Goal: Transaction & Acquisition: Purchase product/service

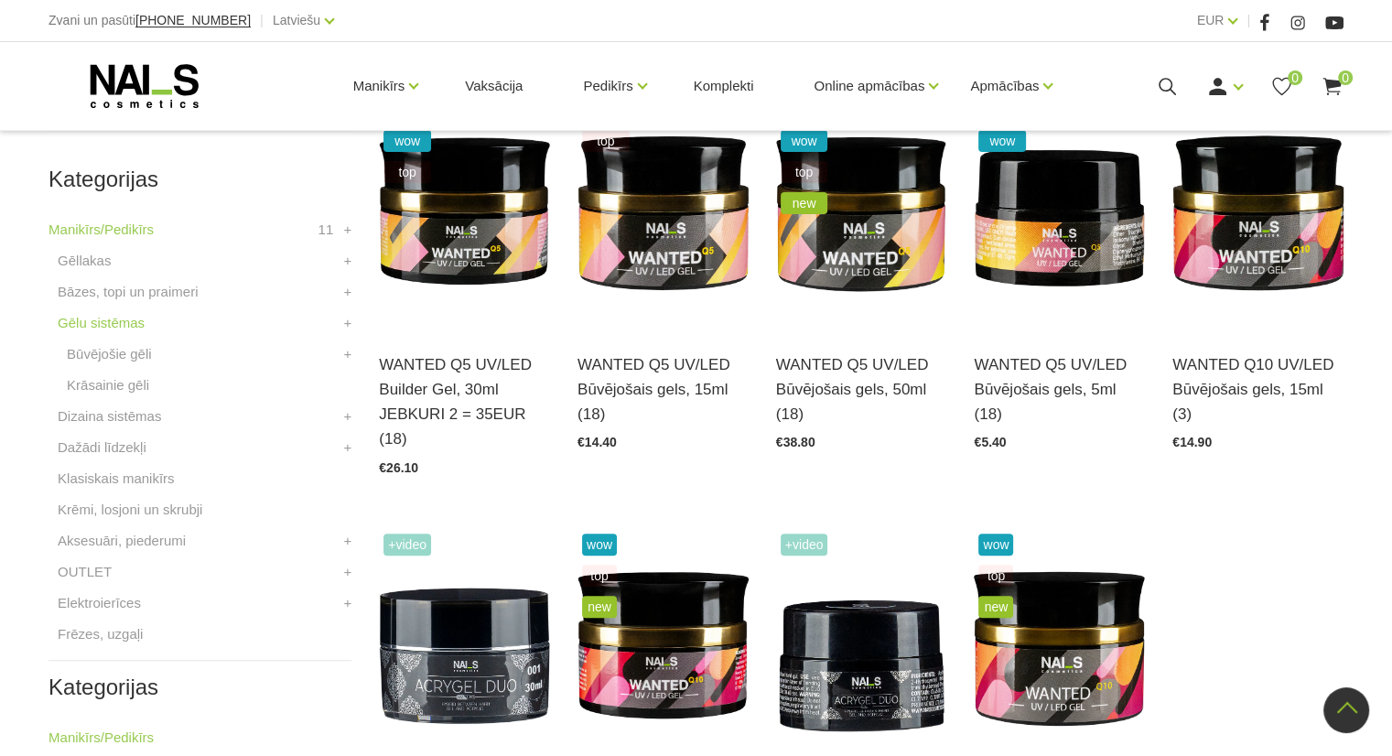
scroll to position [468, 0]
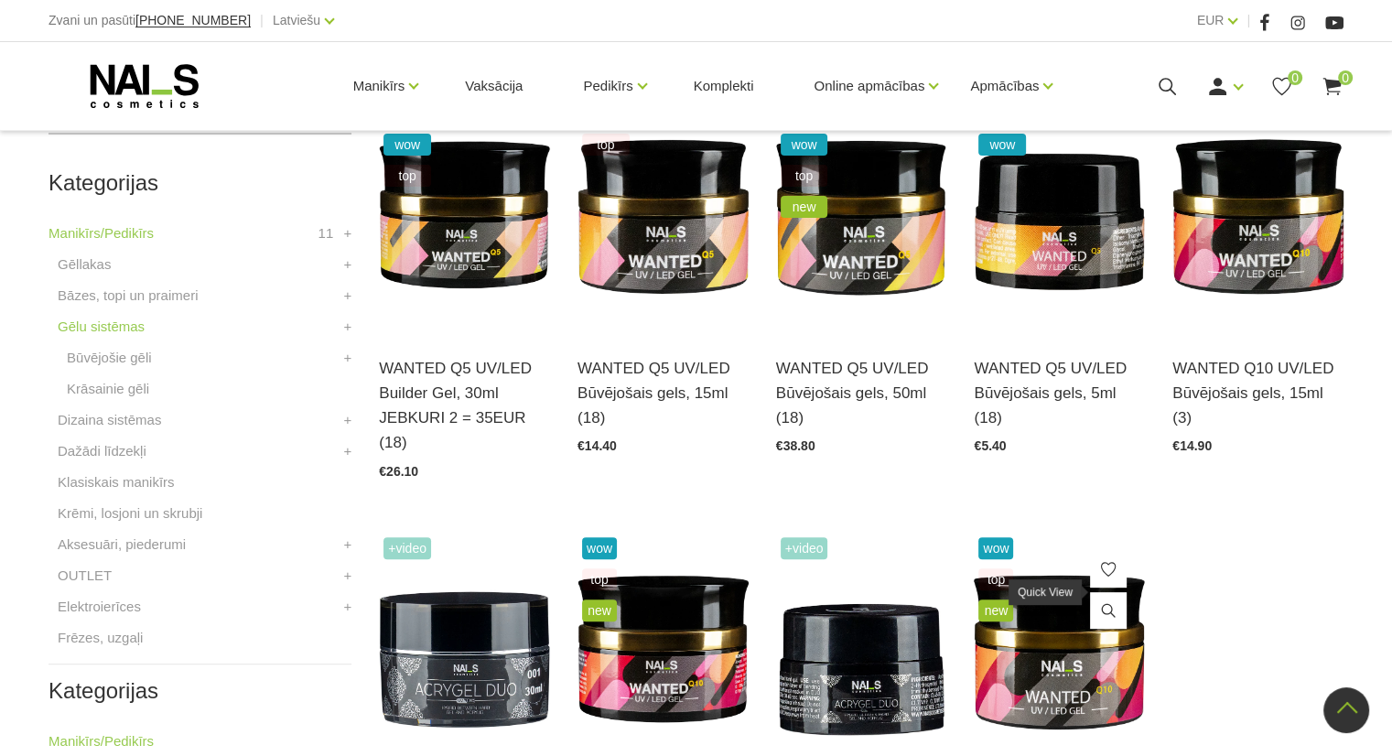
click at [1061, 612] on img at bounding box center [1058, 649] width 171 height 235
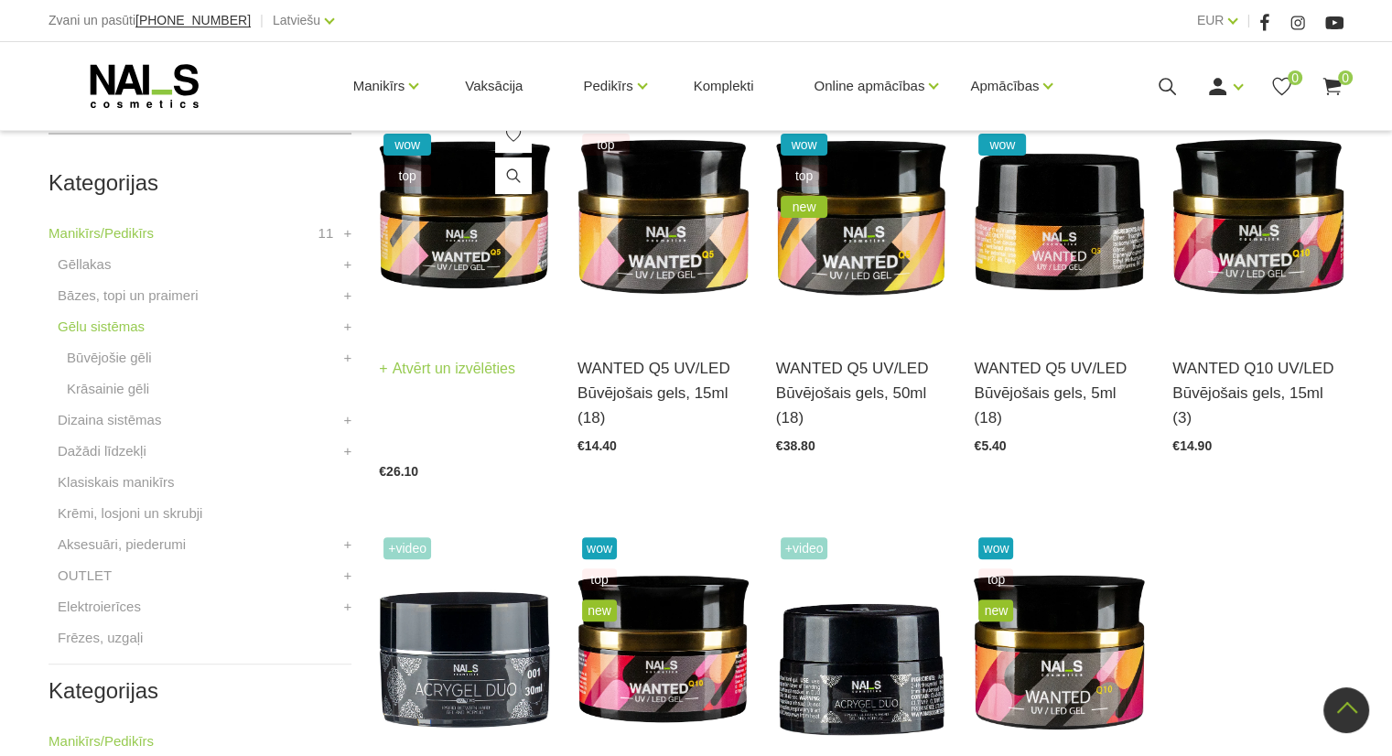
click at [461, 253] on img at bounding box center [464, 215] width 171 height 235
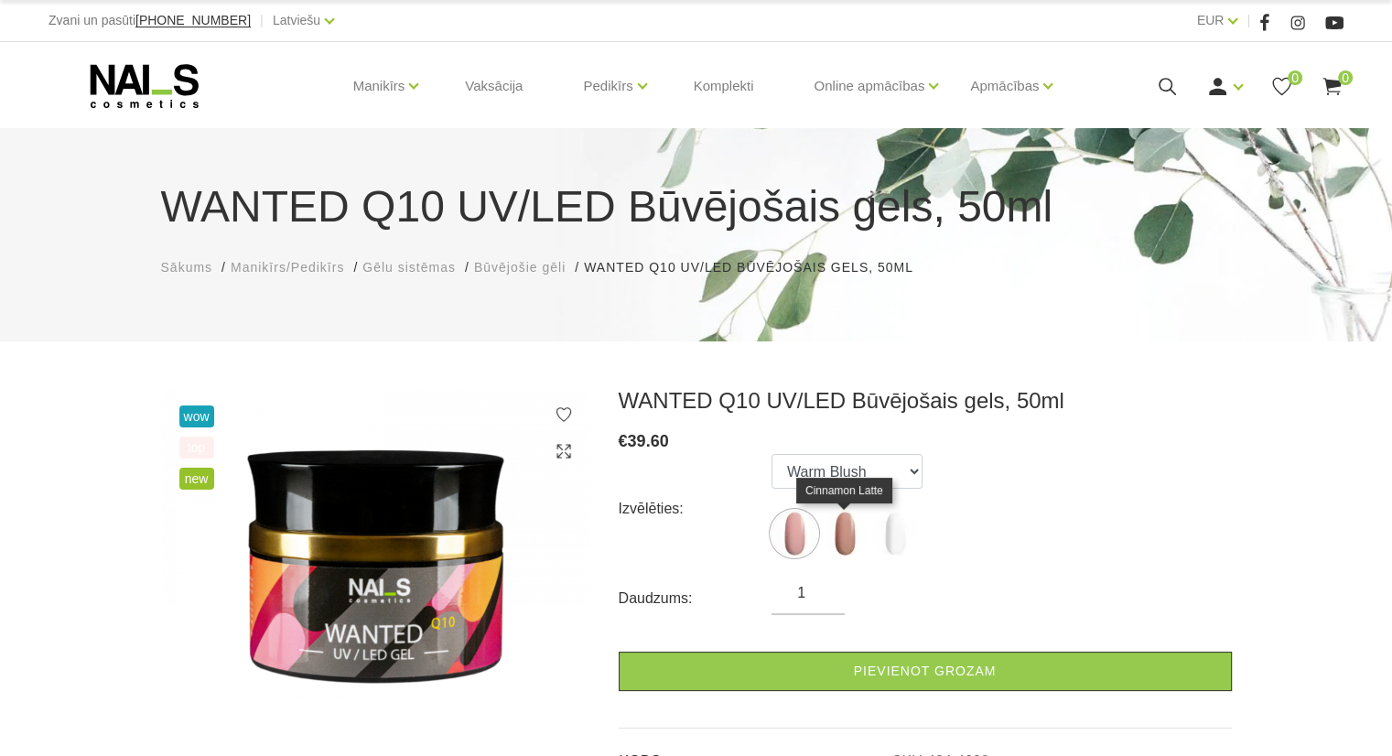
click at [860, 532] on img at bounding box center [845, 533] width 46 height 46
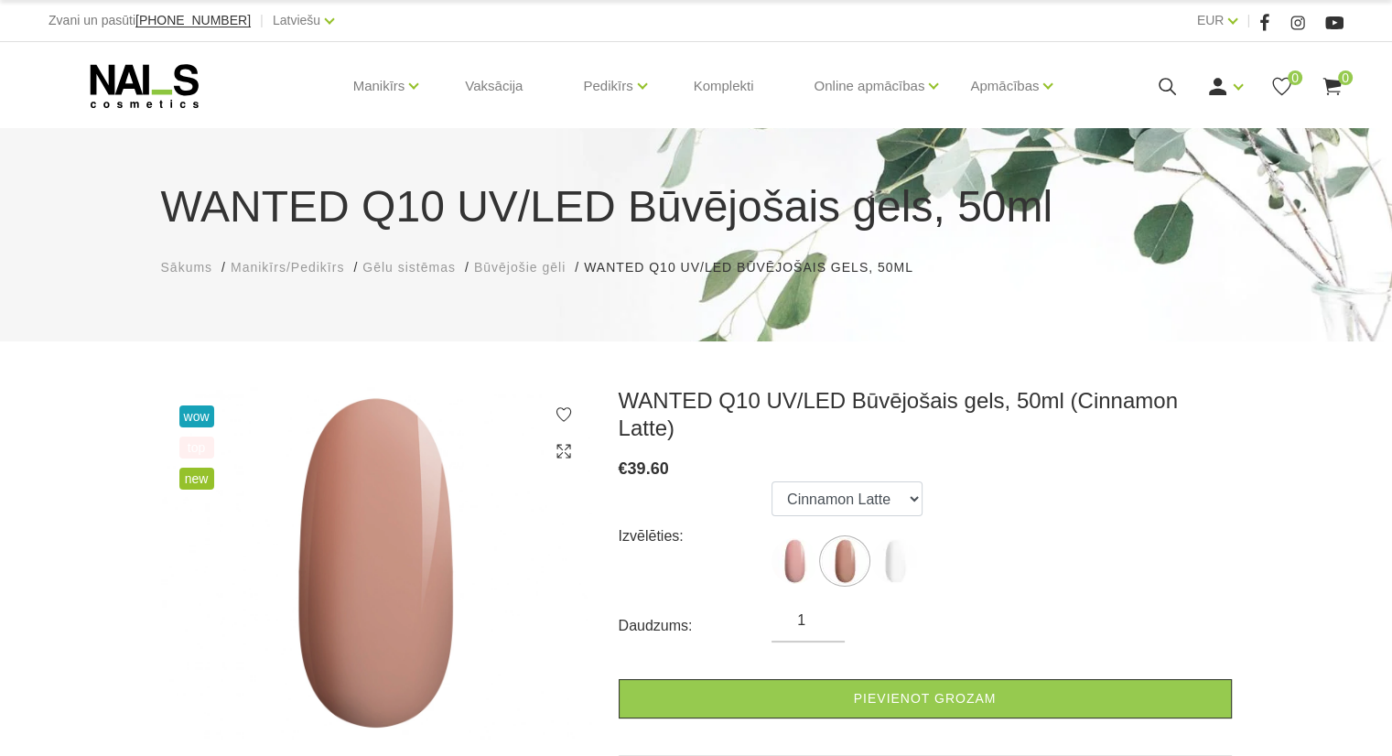
click at [851, 538] on img at bounding box center [845, 561] width 46 height 46
click at [894, 539] on img at bounding box center [895, 561] width 46 height 46
select select "4684"
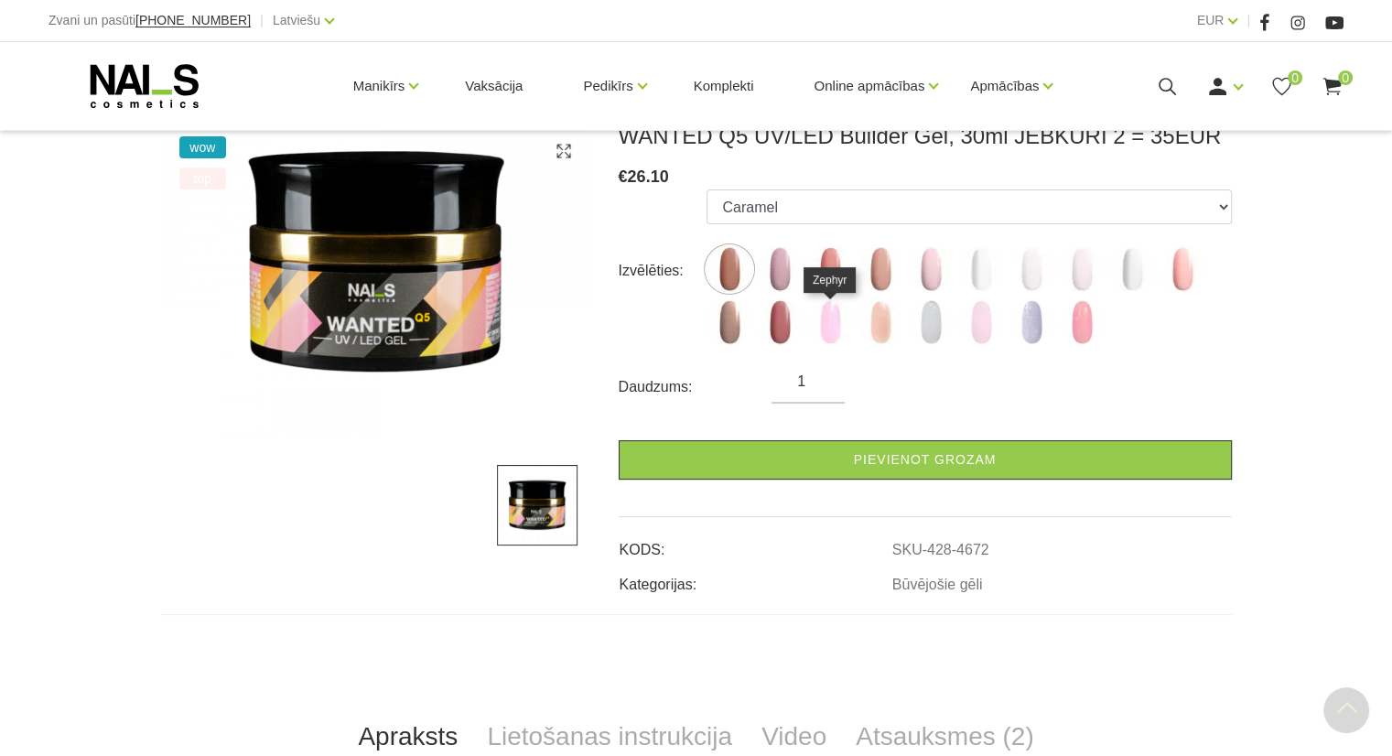
scroll to position [370, 0]
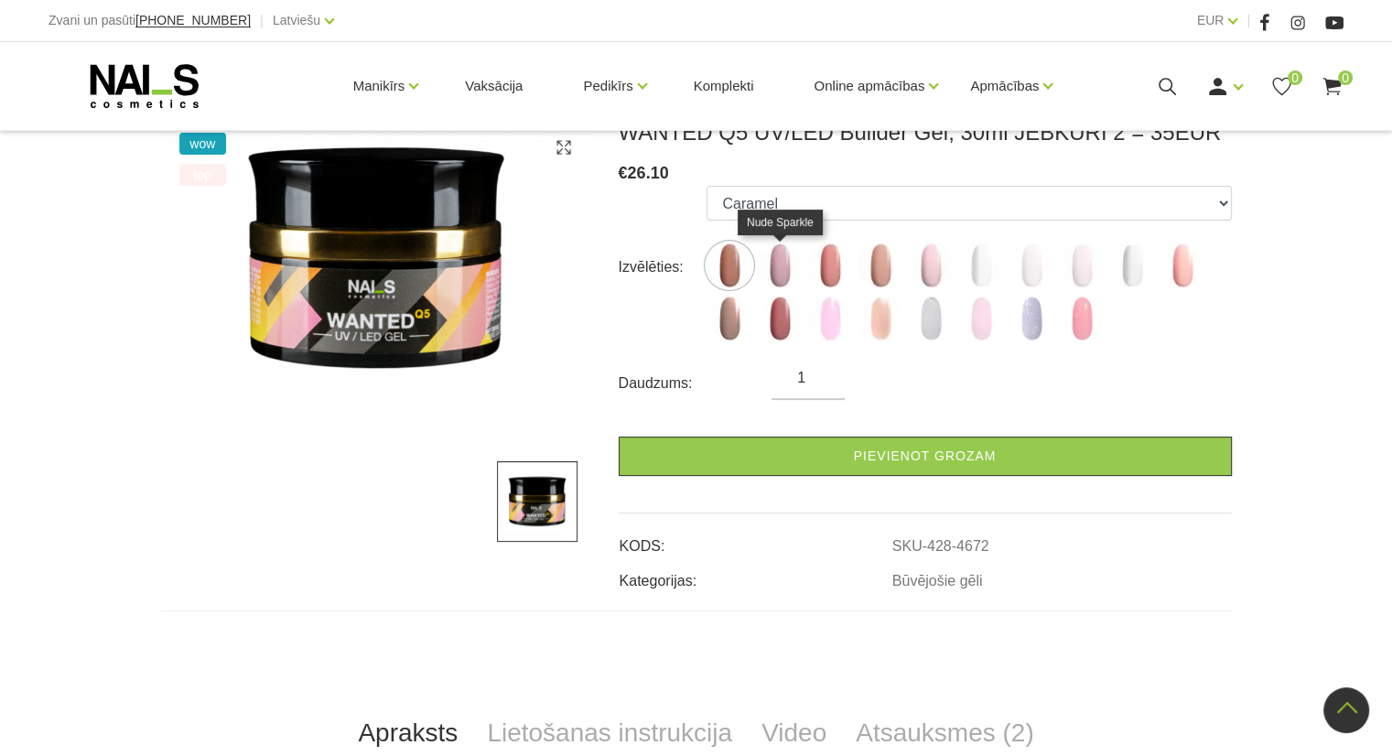
click at [794, 256] on img at bounding box center [780, 265] width 46 height 46
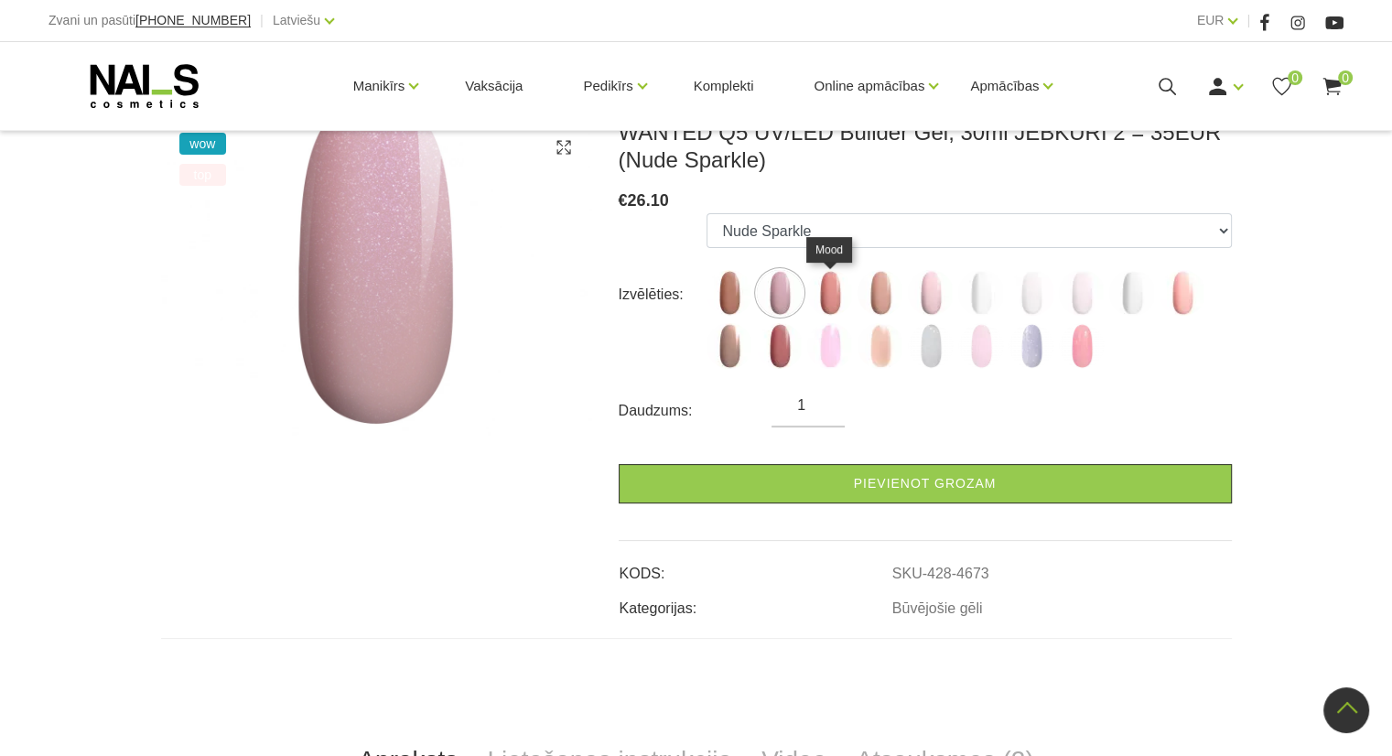
click at [822, 279] on img at bounding box center [830, 293] width 46 height 46
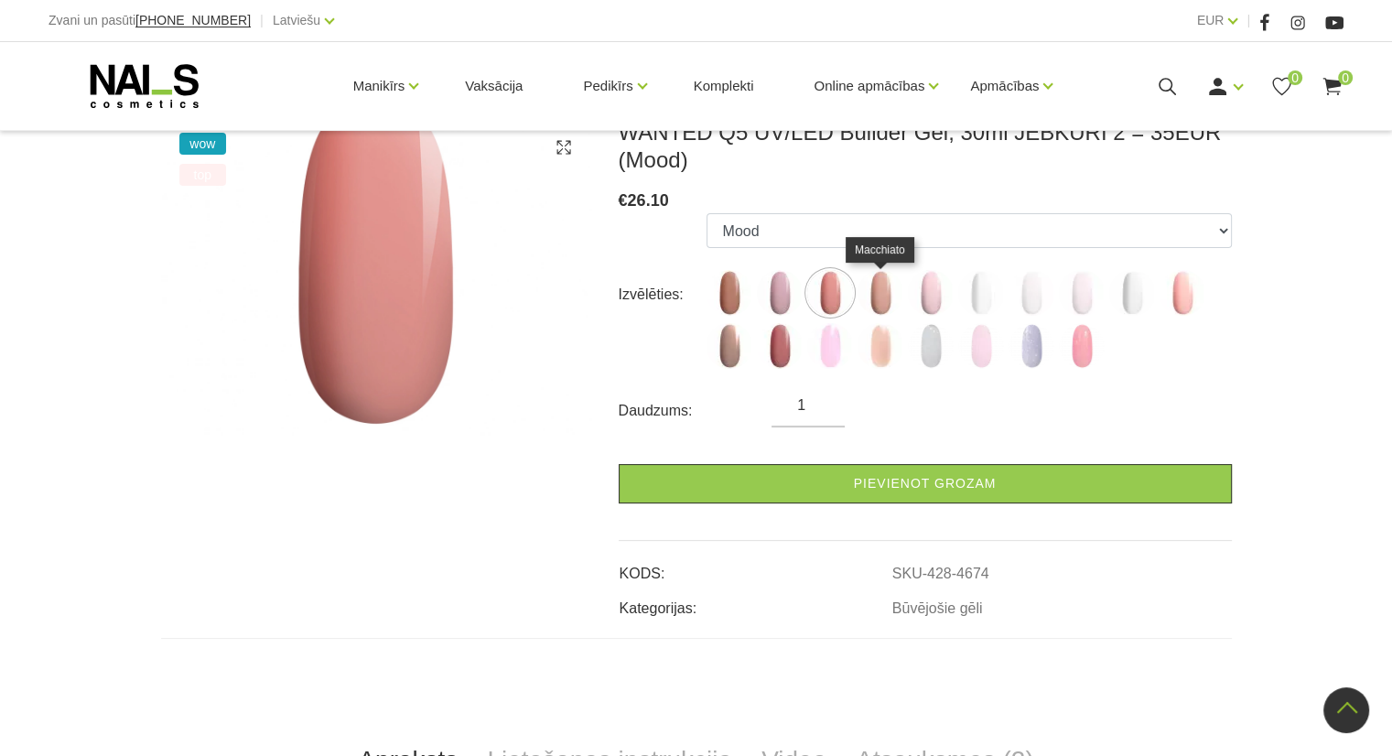
click at [874, 289] on img at bounding box center [880, 293] width 46 height 46
select select "4675"
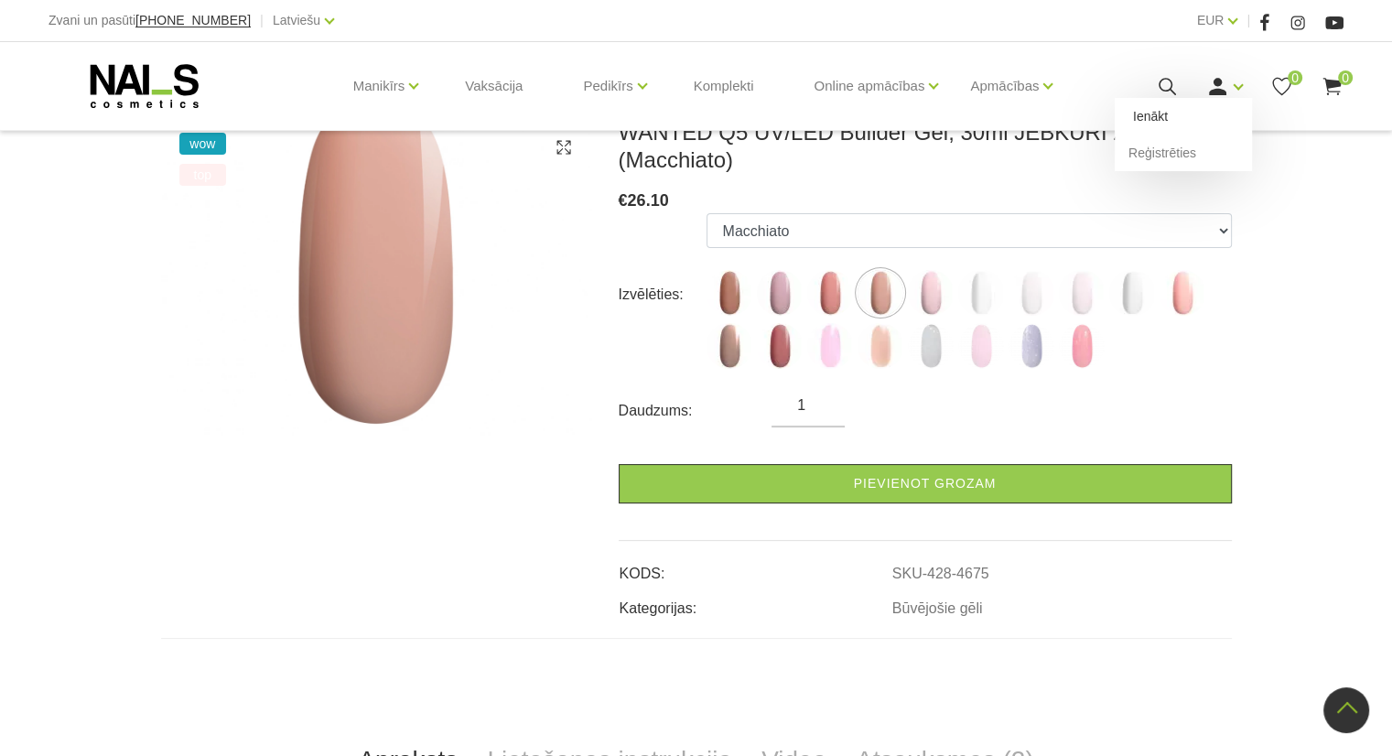
click at [1225, 111] on link "Ienākt" at bounding box center [1182, 116] width 137 height 37
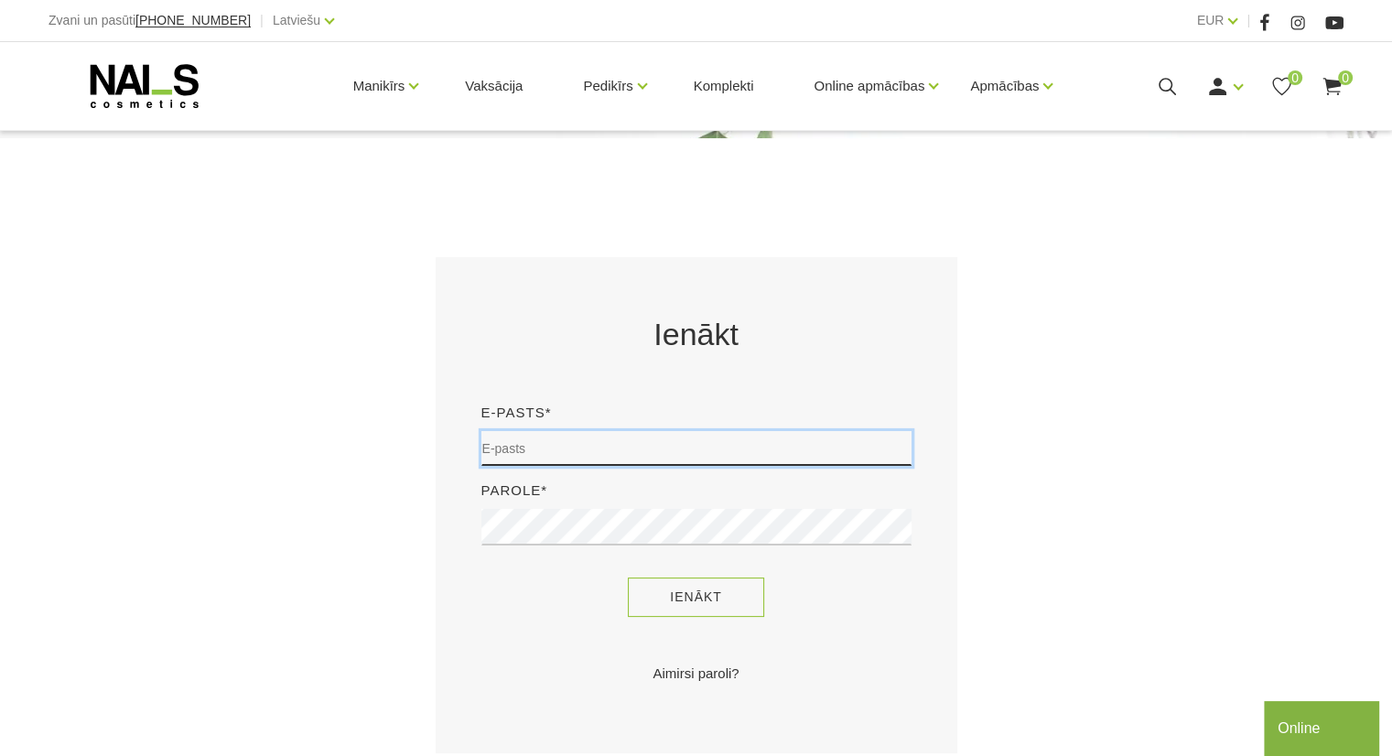
type input "[EMAIL_ADDRESS][DOMAIN_NAME]"
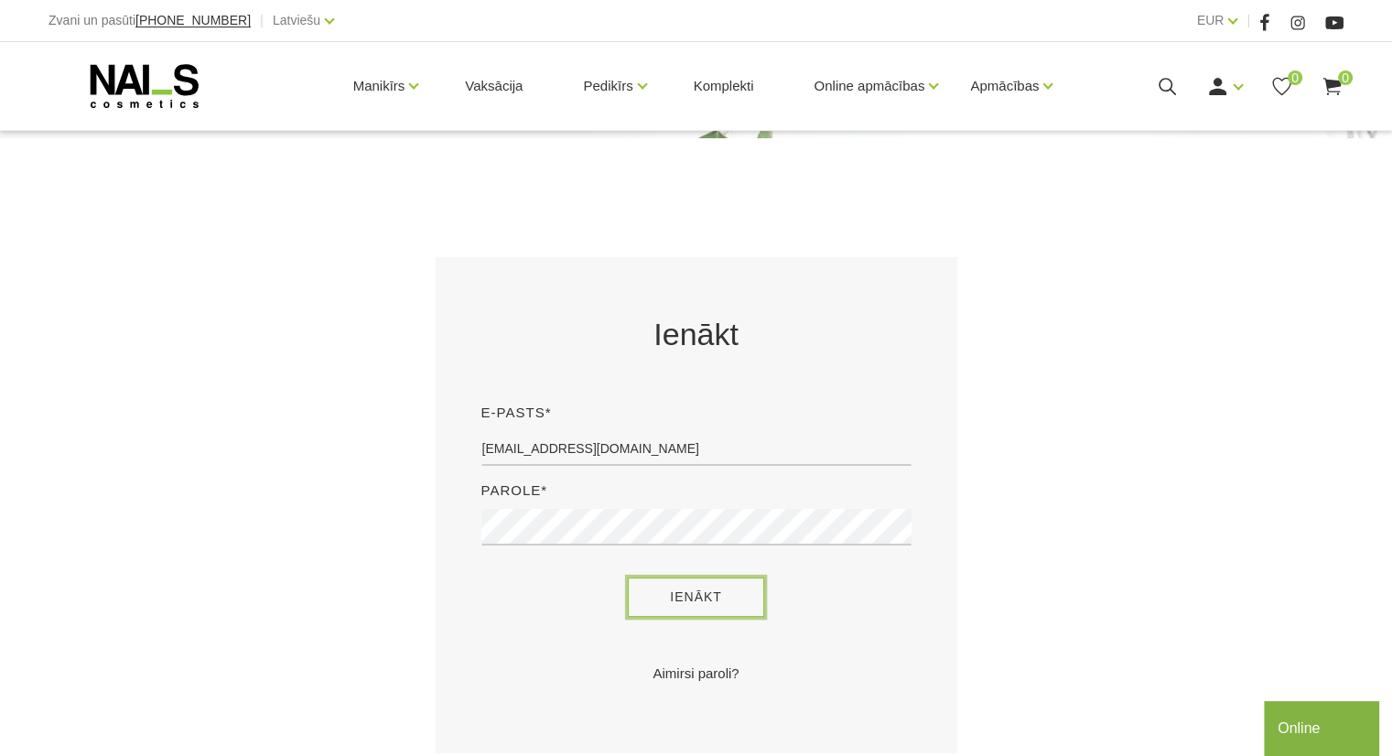
click at [677, 603] on button "Ienākt" at bounding box center [696, 596] width 136 height 39
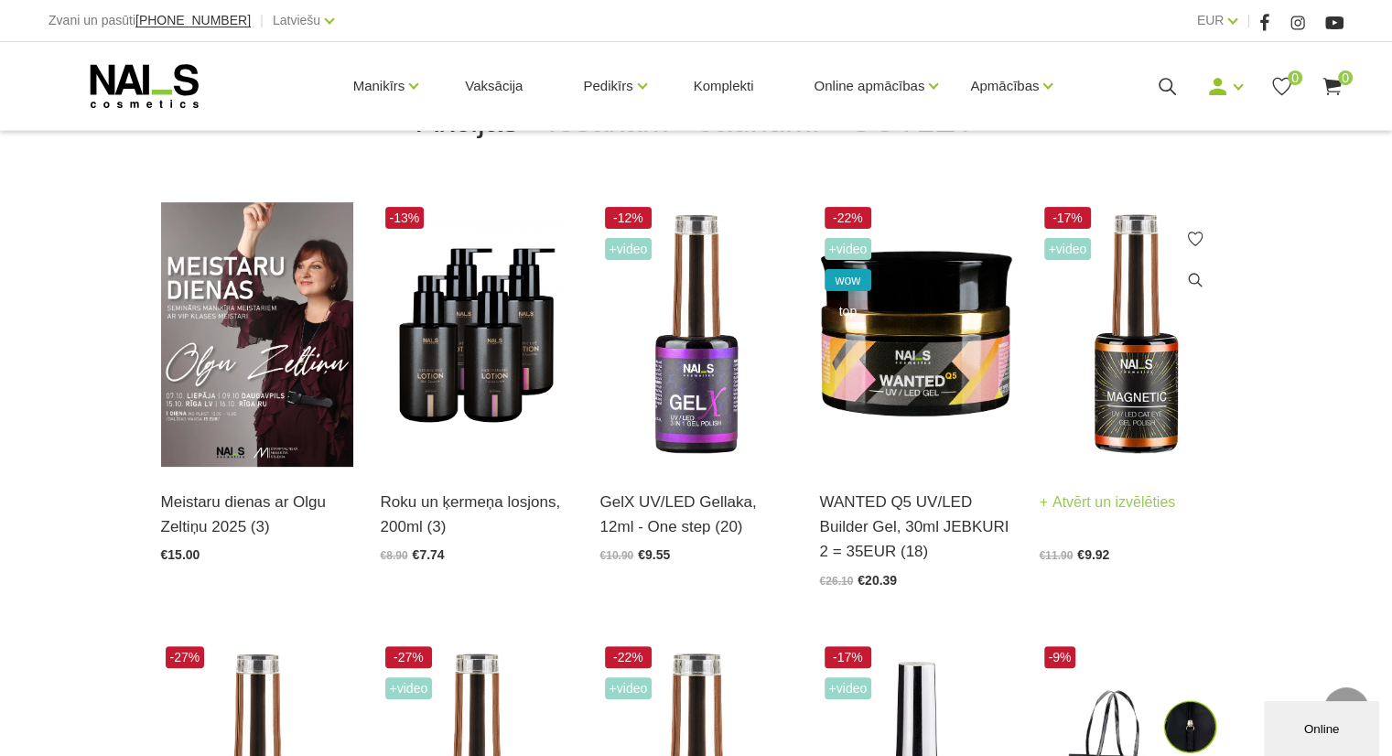
scroll to position [426, 0]
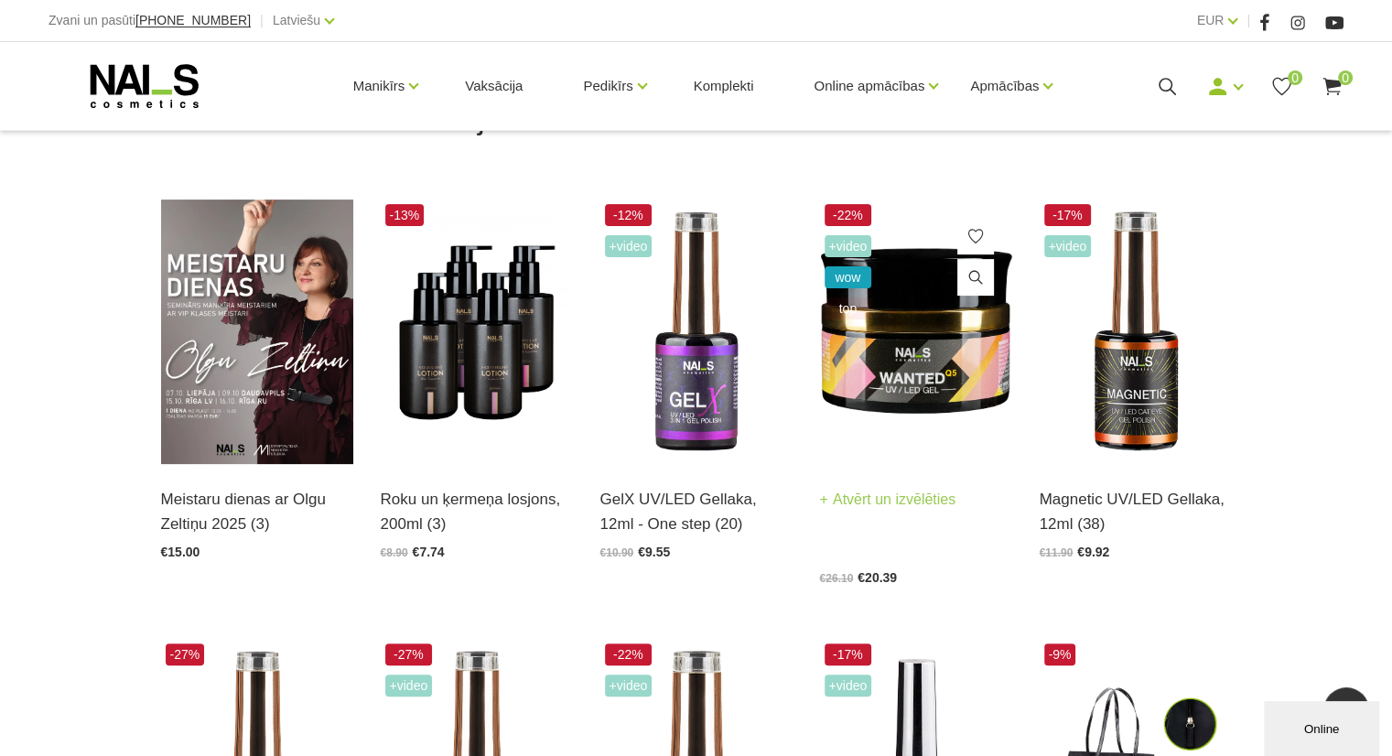
click at [951, 363] on img at bounding box center [916, 331] width 192 height 264
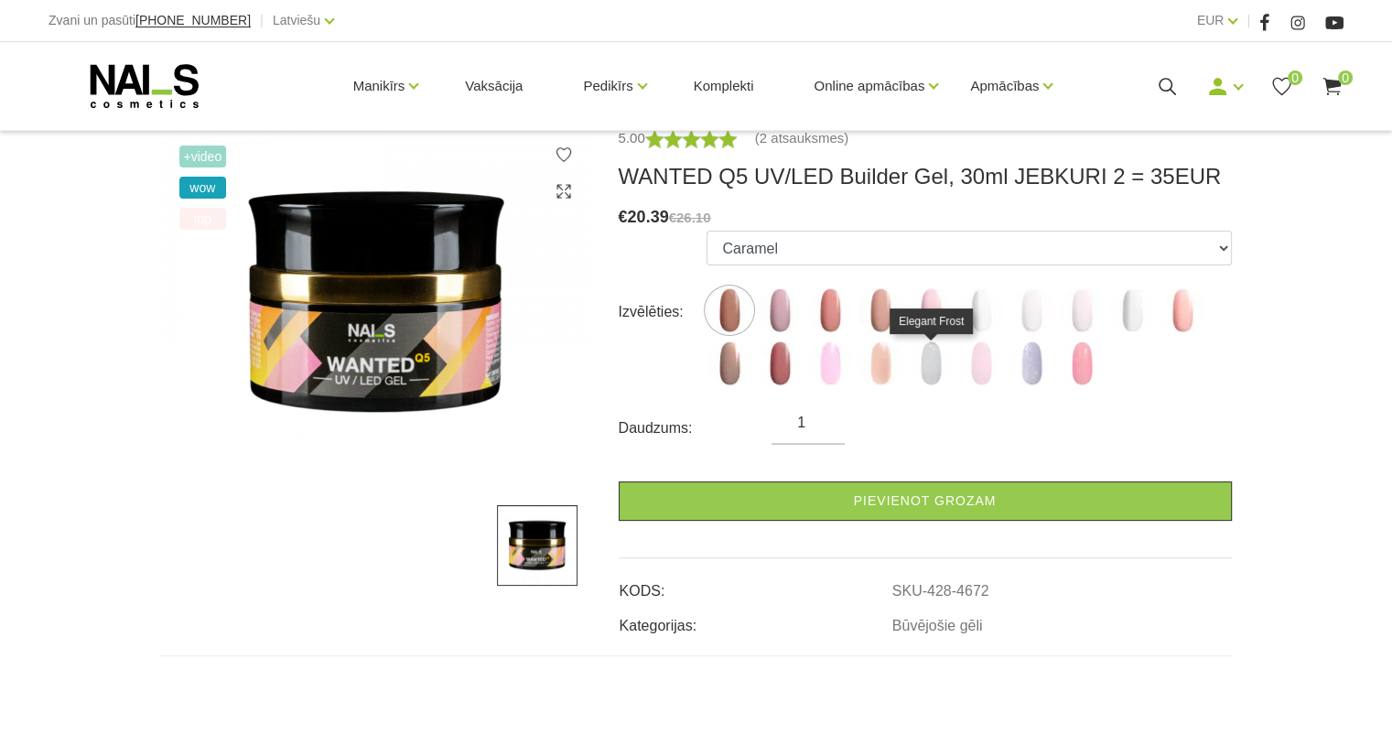
scroll to position [326, 0]
click at [820, 316] on img at bounding box center [830, 310] width 46 height 46
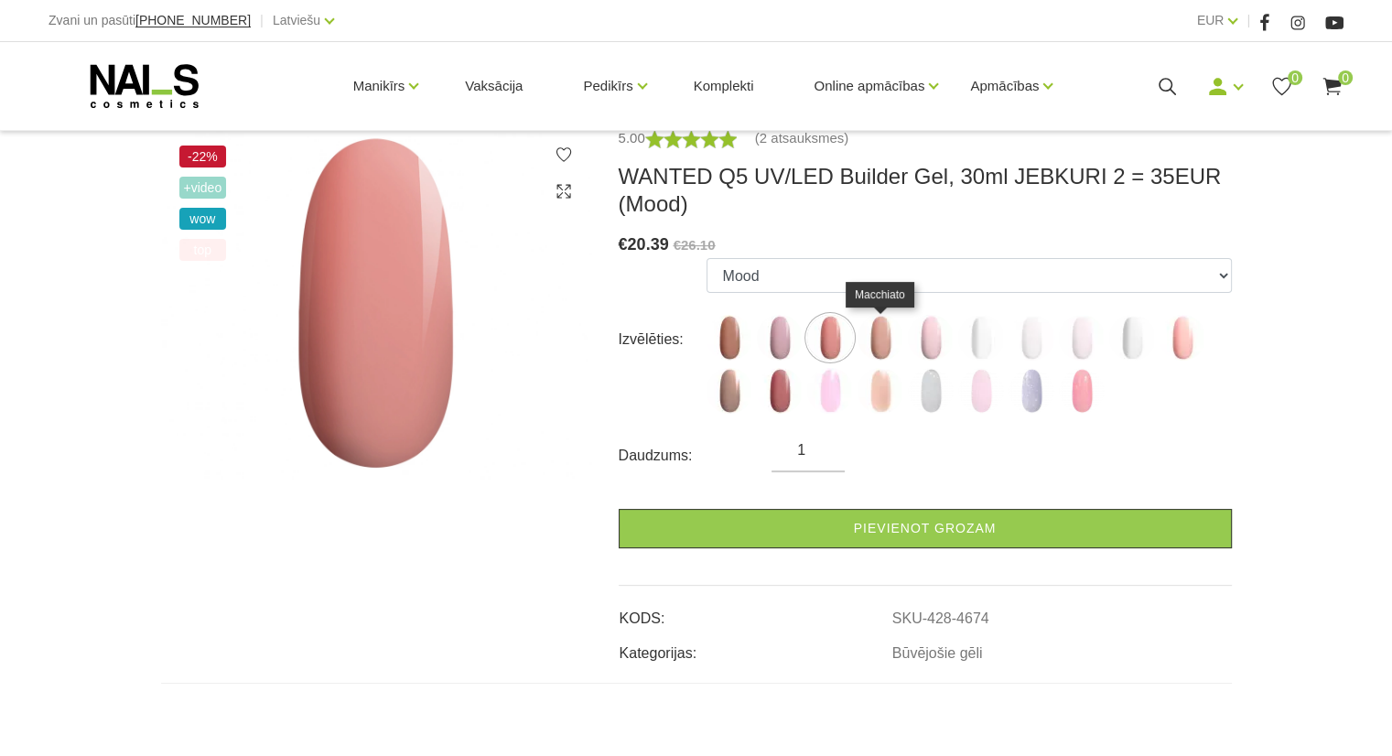
click at [875, 343] on img at bounding box center [880, 338] width 46 height 46
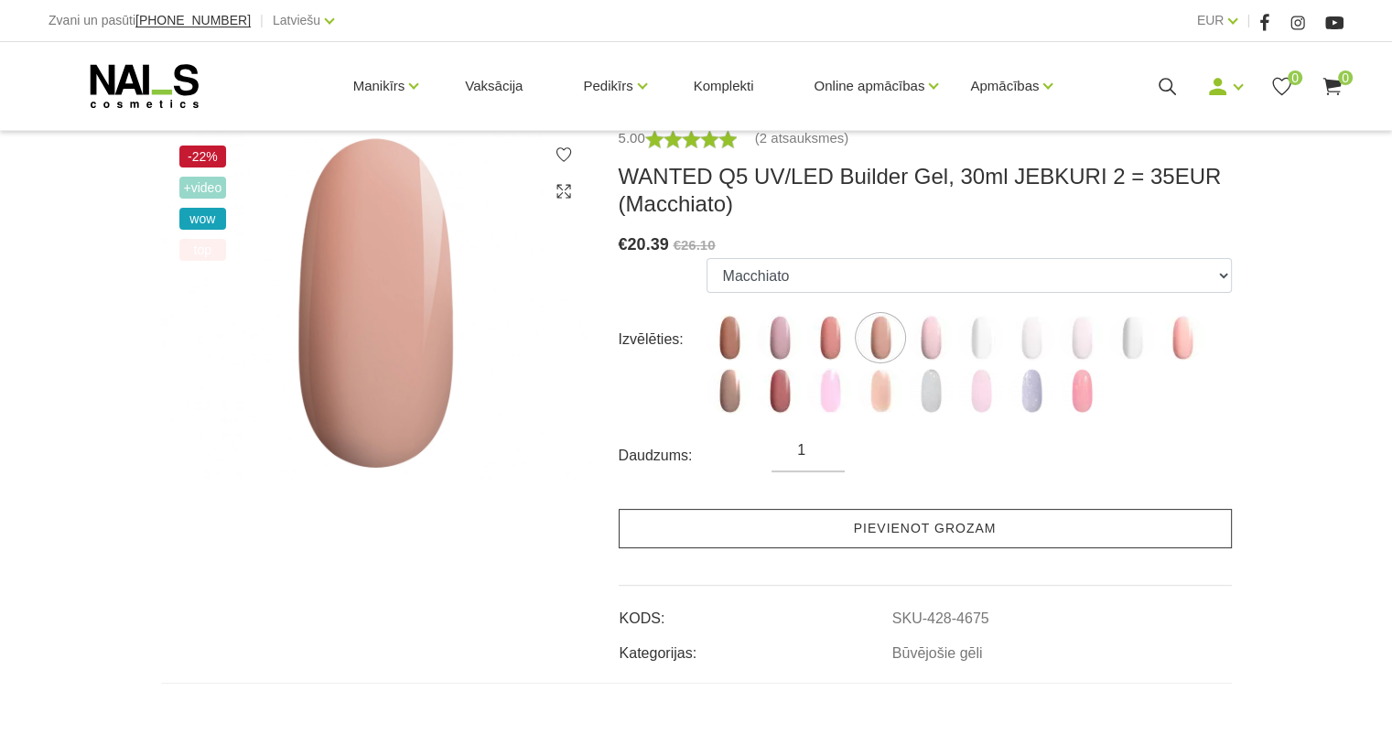
click at [889, 532] on link "Pievienot grozam" at bounding box center [924, 528] width 613 height 39
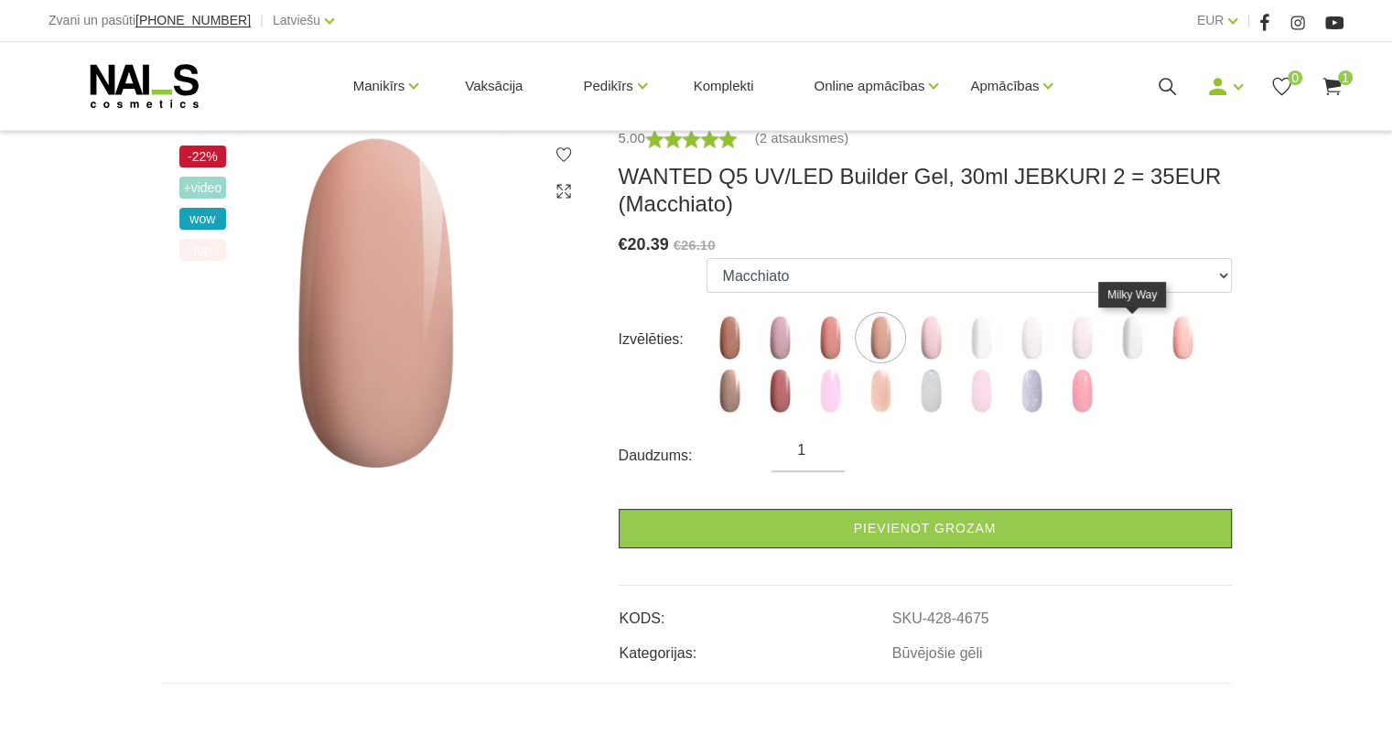
click at [1137, 343] on img at bounding box center [1132, 338] width 46 height 46
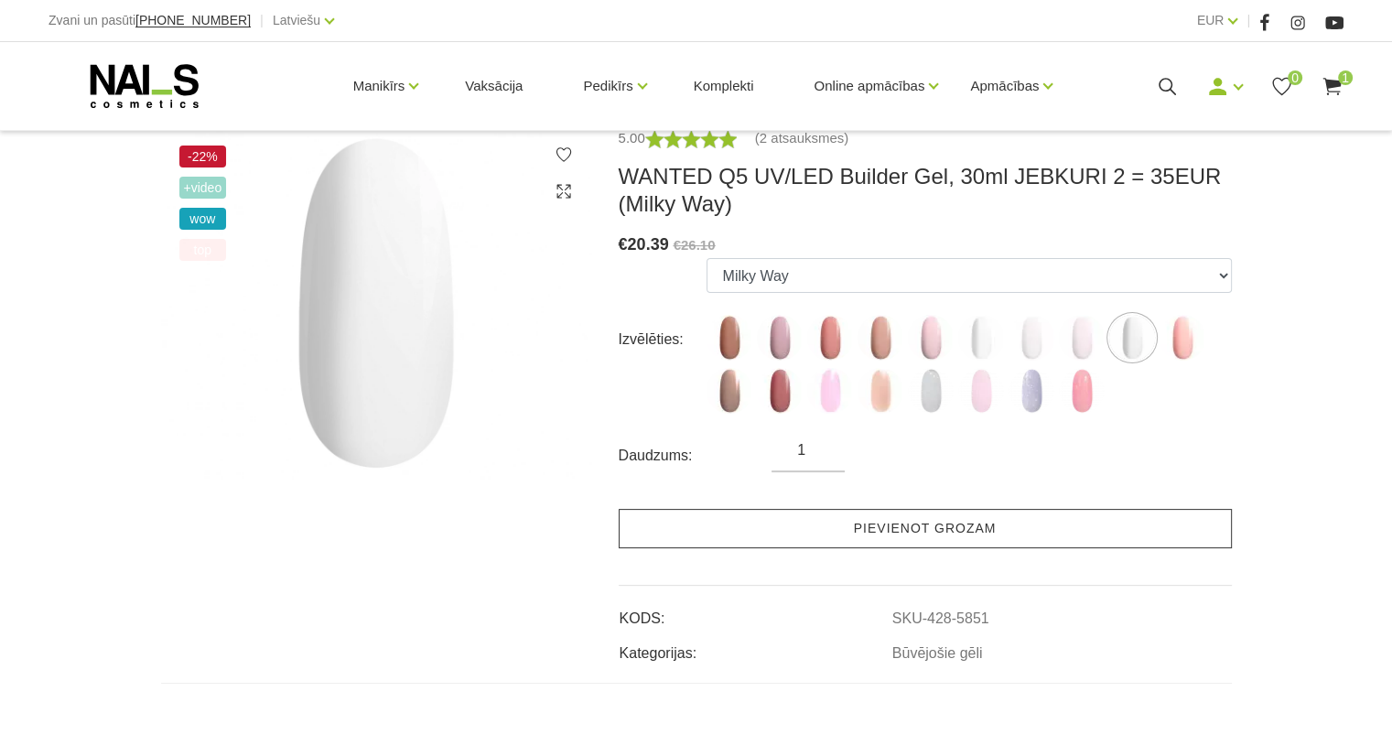
click at [1043, 527] on link "Pievienot grozam" at bounding box center [924, 528] width 613 height 39
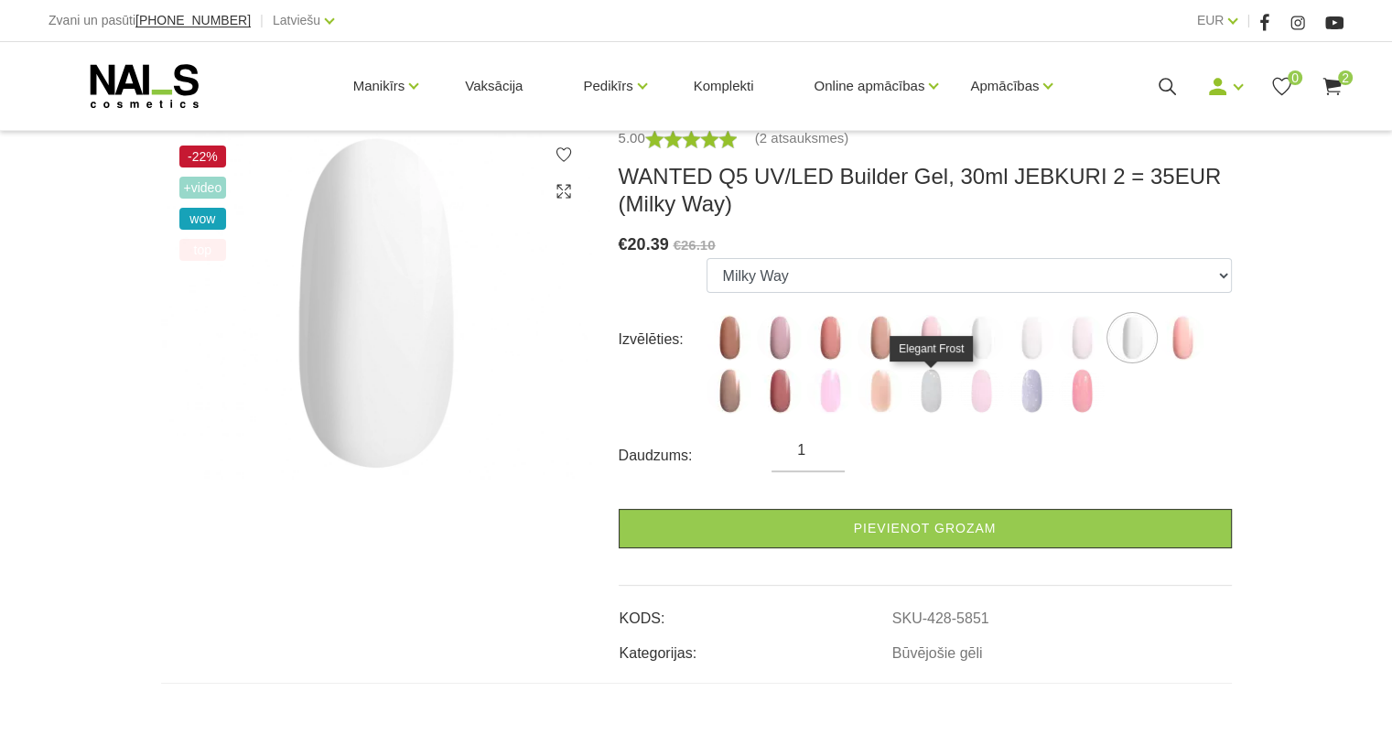
click at [933, 392] on img at bounding box center [931, 391] width 46 height 46
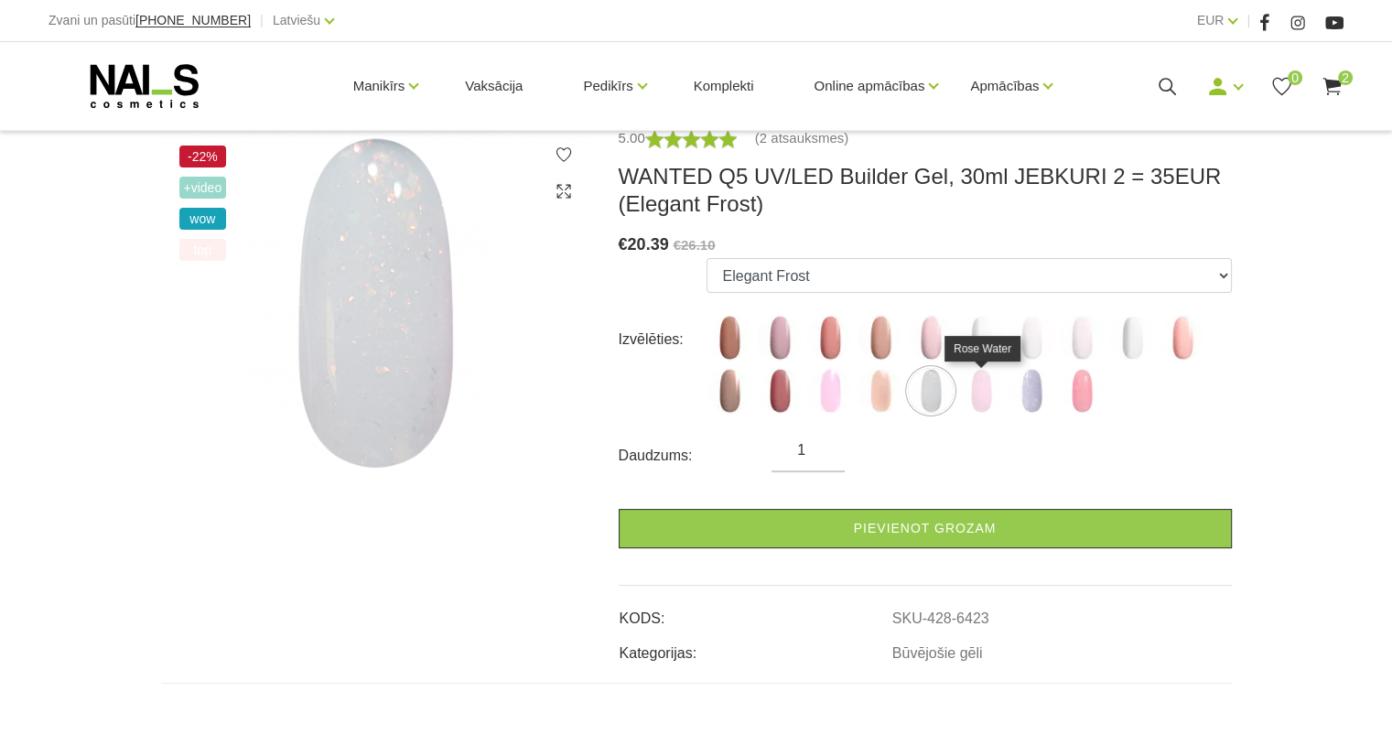
click at [981, 400] on img at bounding box center [981, 391] width 46 height 46
select select "6424"
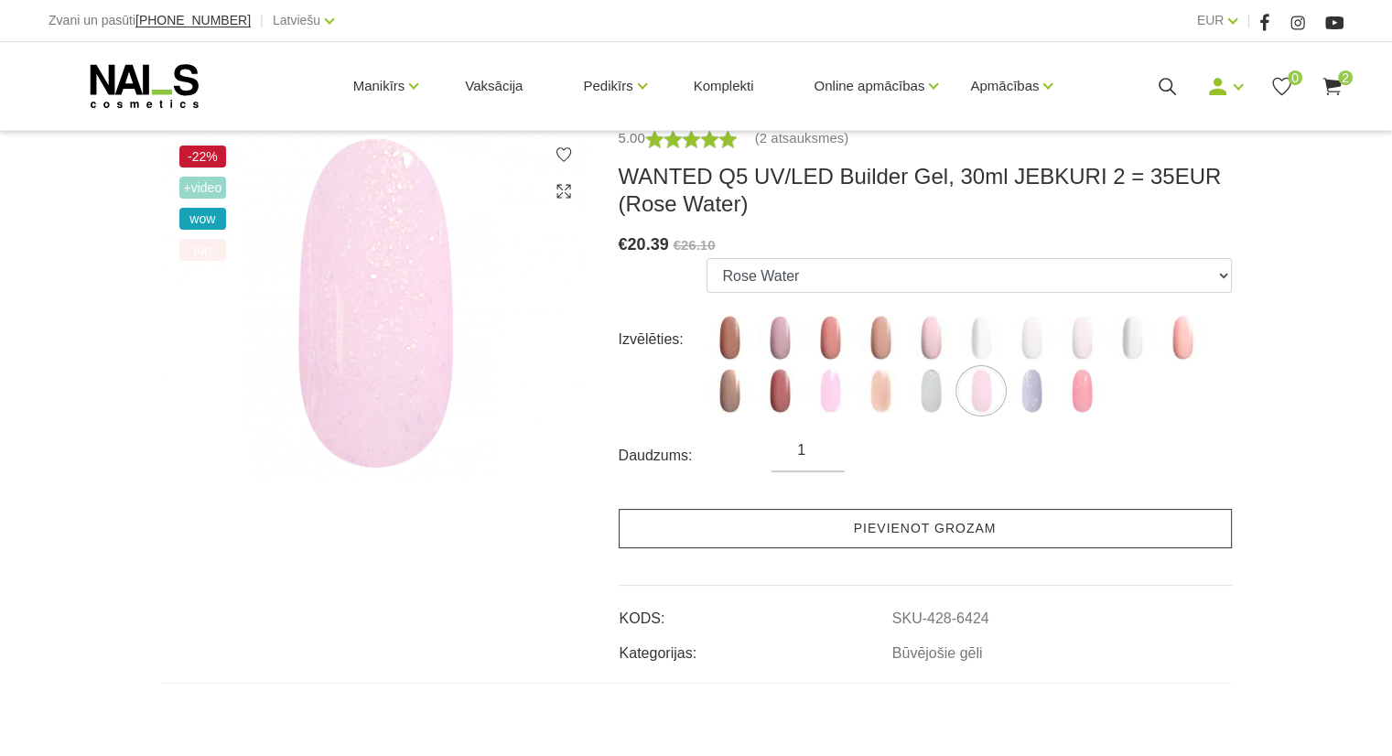
click at [962, 532] on link "Pievienot grozam" at bounding box center [924, 528] width 613 height 39
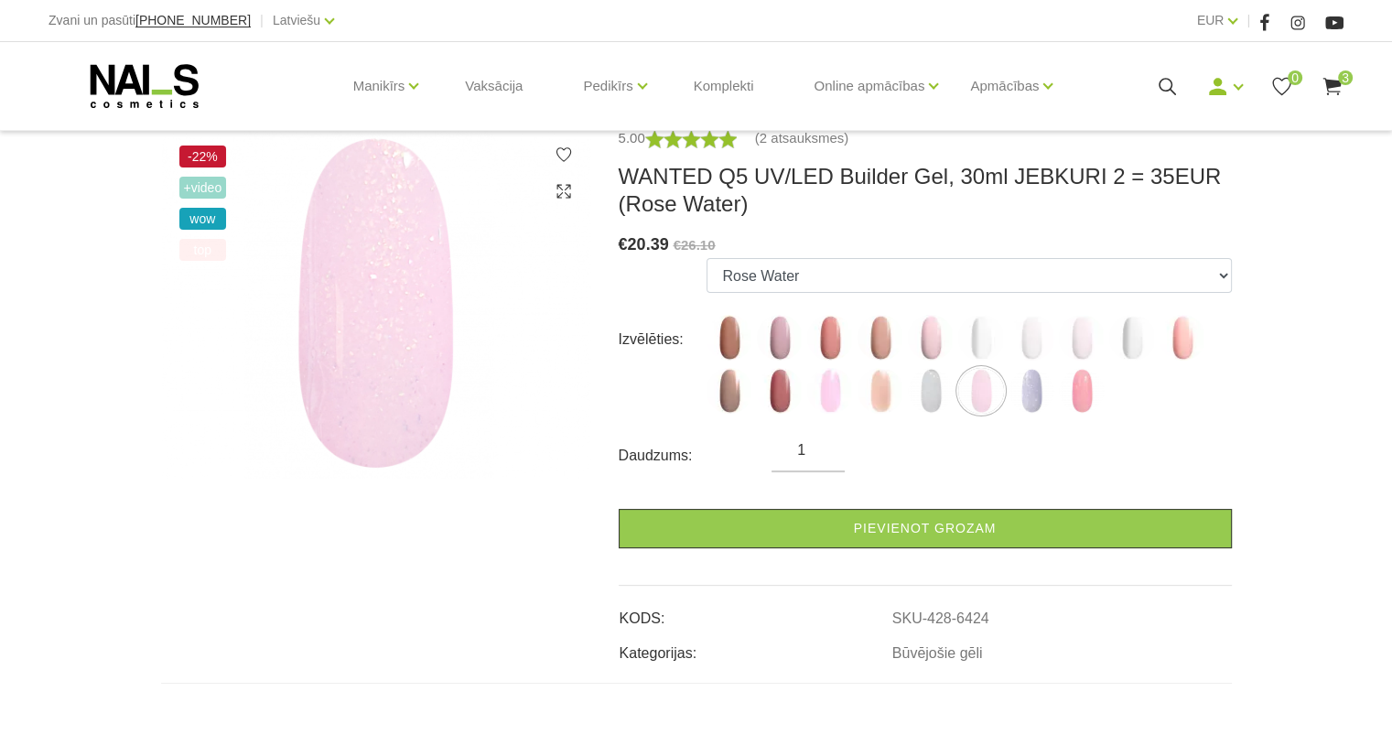
click at [169, 73] on icon at bounding box center [144, 86] width 192 height 46
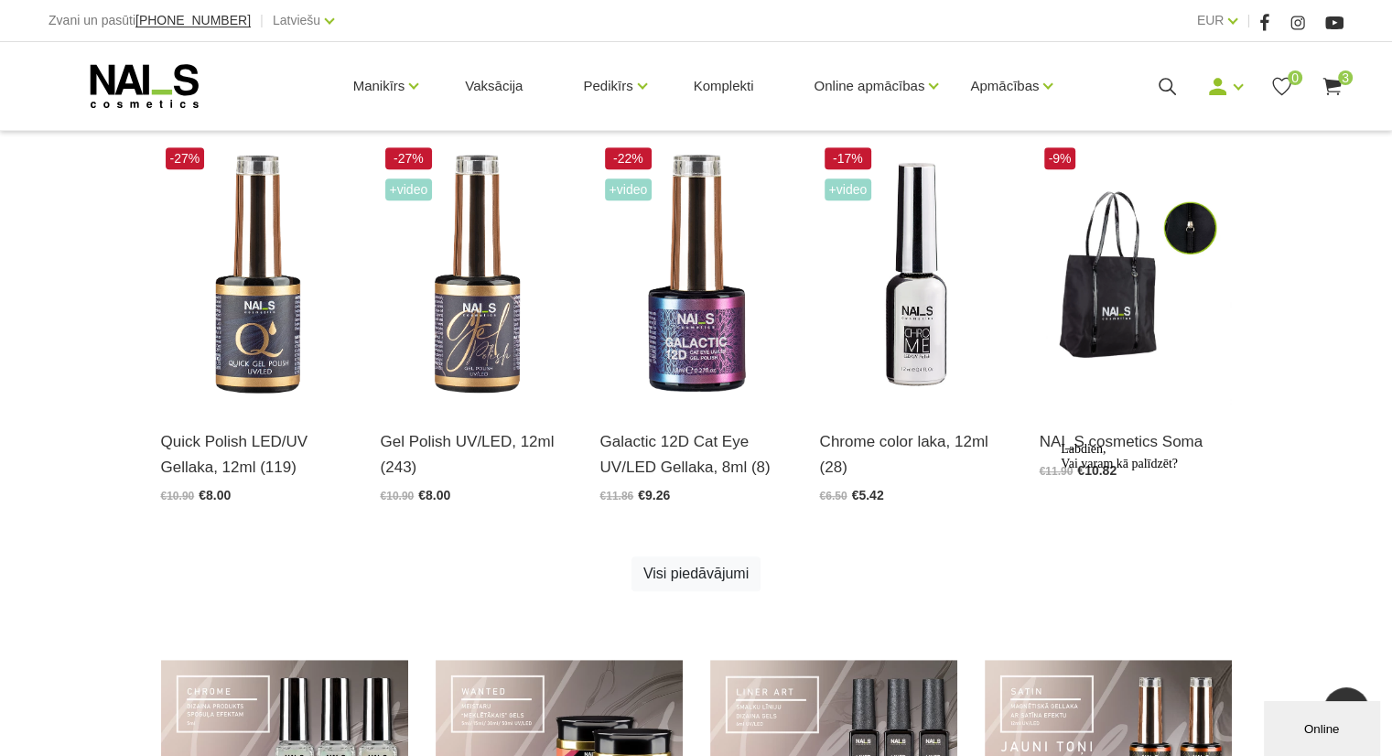
scroll to position [915, 0]
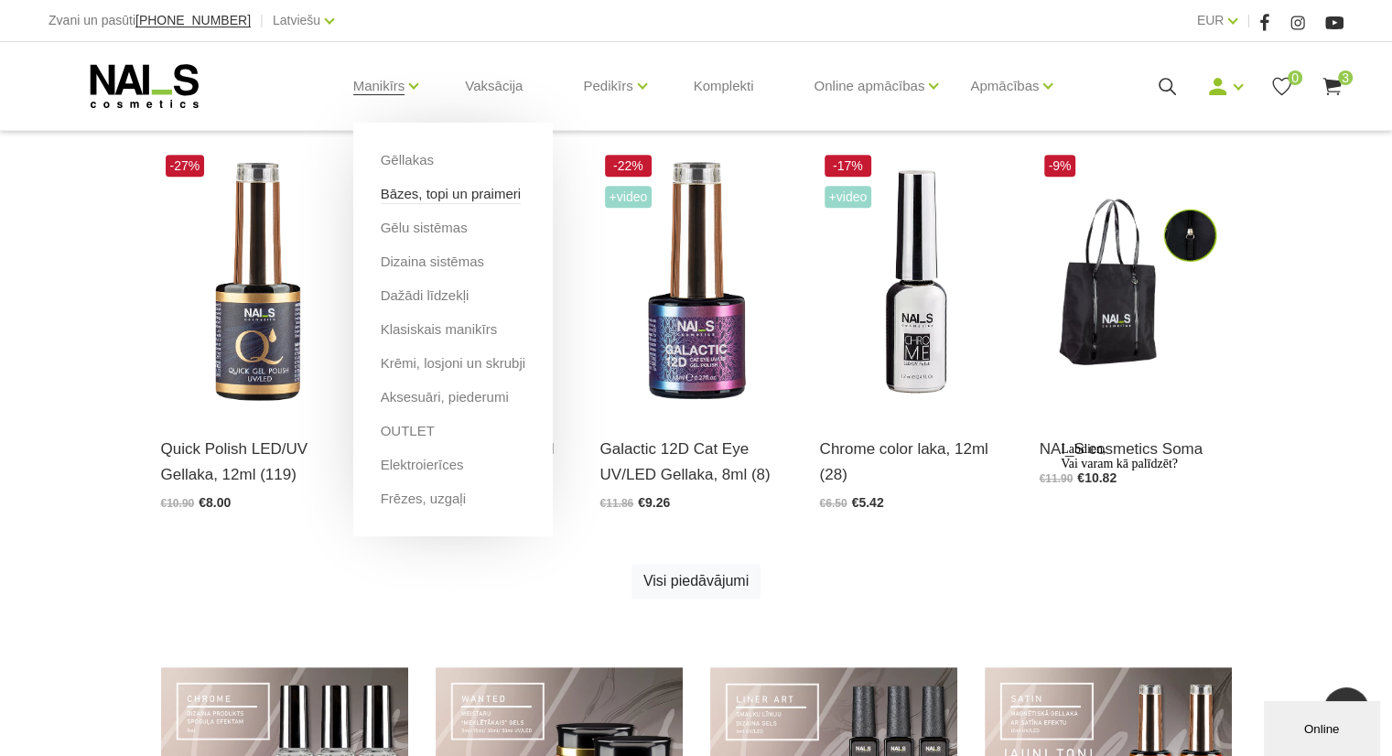
click at [432, 199] on link "Bāzes, topi un praimeri" at bounding box center [451, 194] width 140 height 20
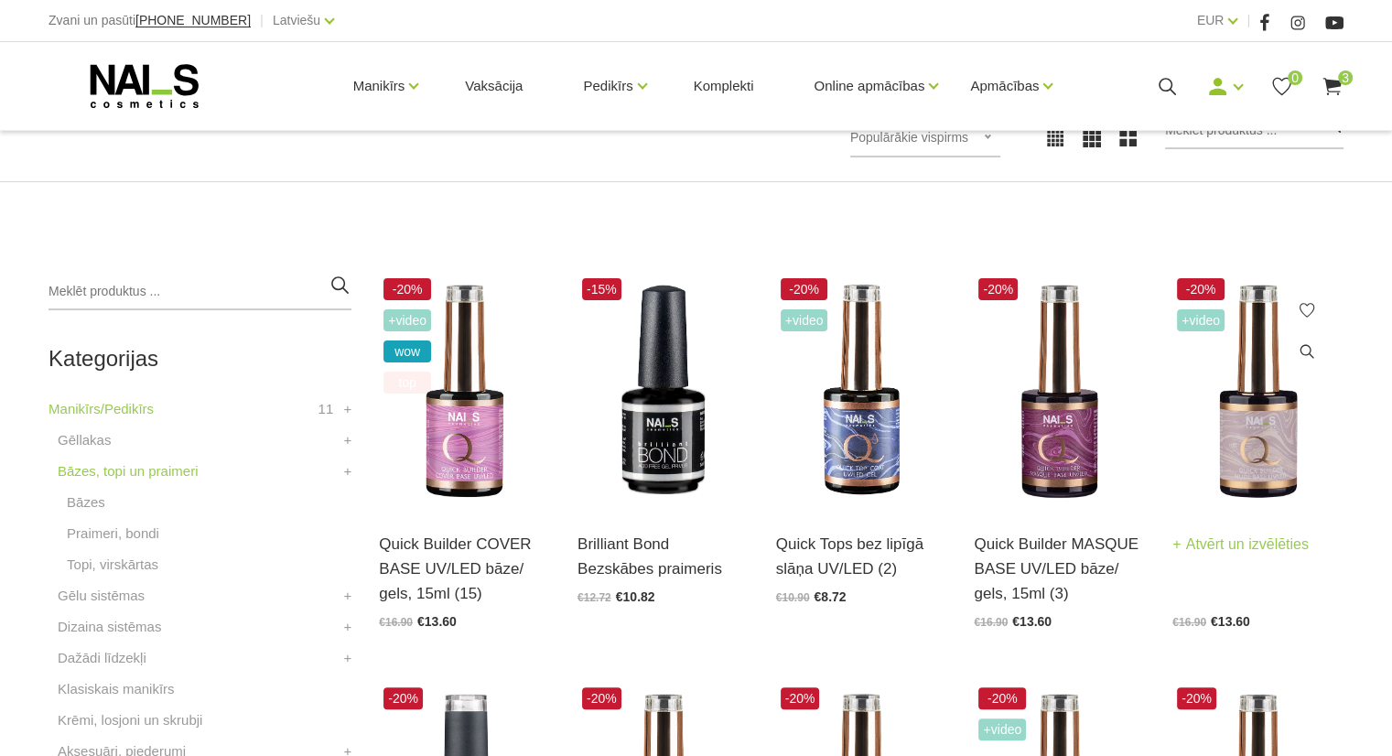
scroll to position [371, 0]
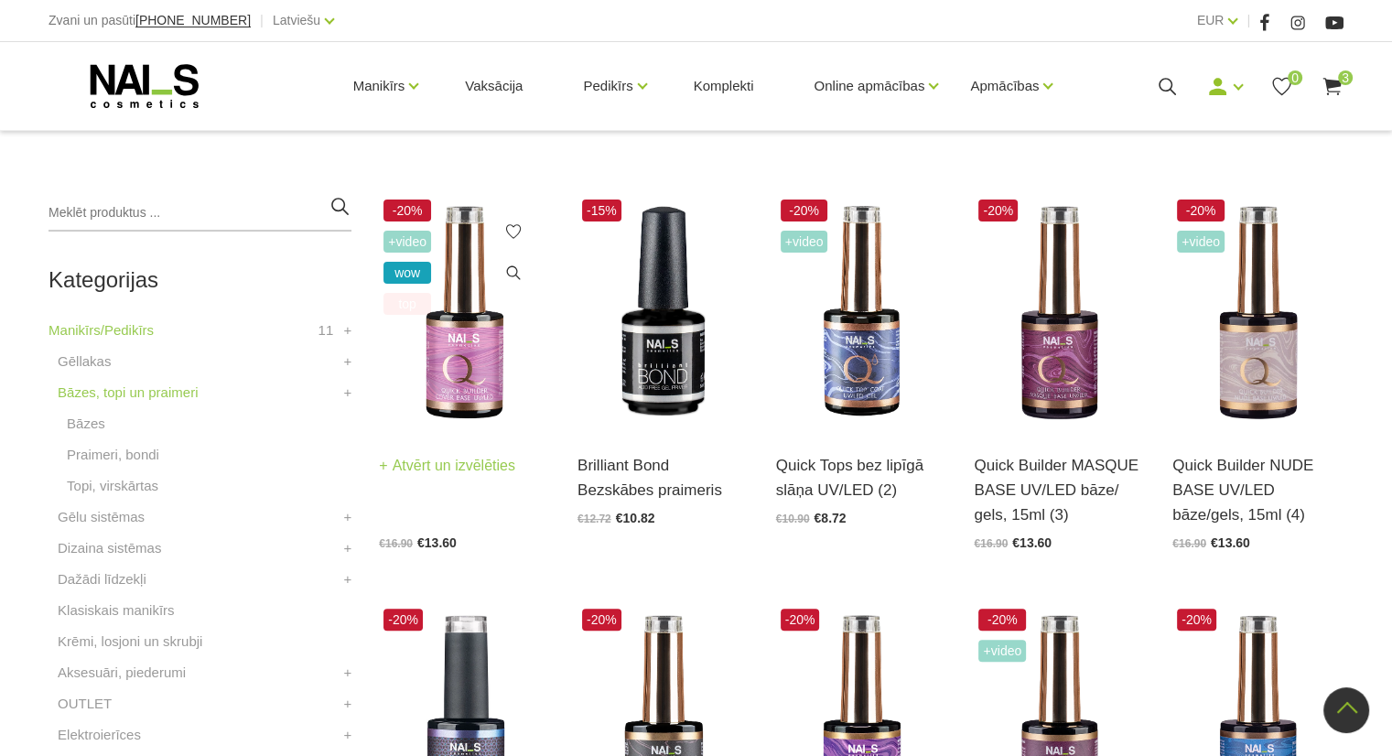
click at [475, 351] on img at bounding box center [464, 312] width 171 height 235
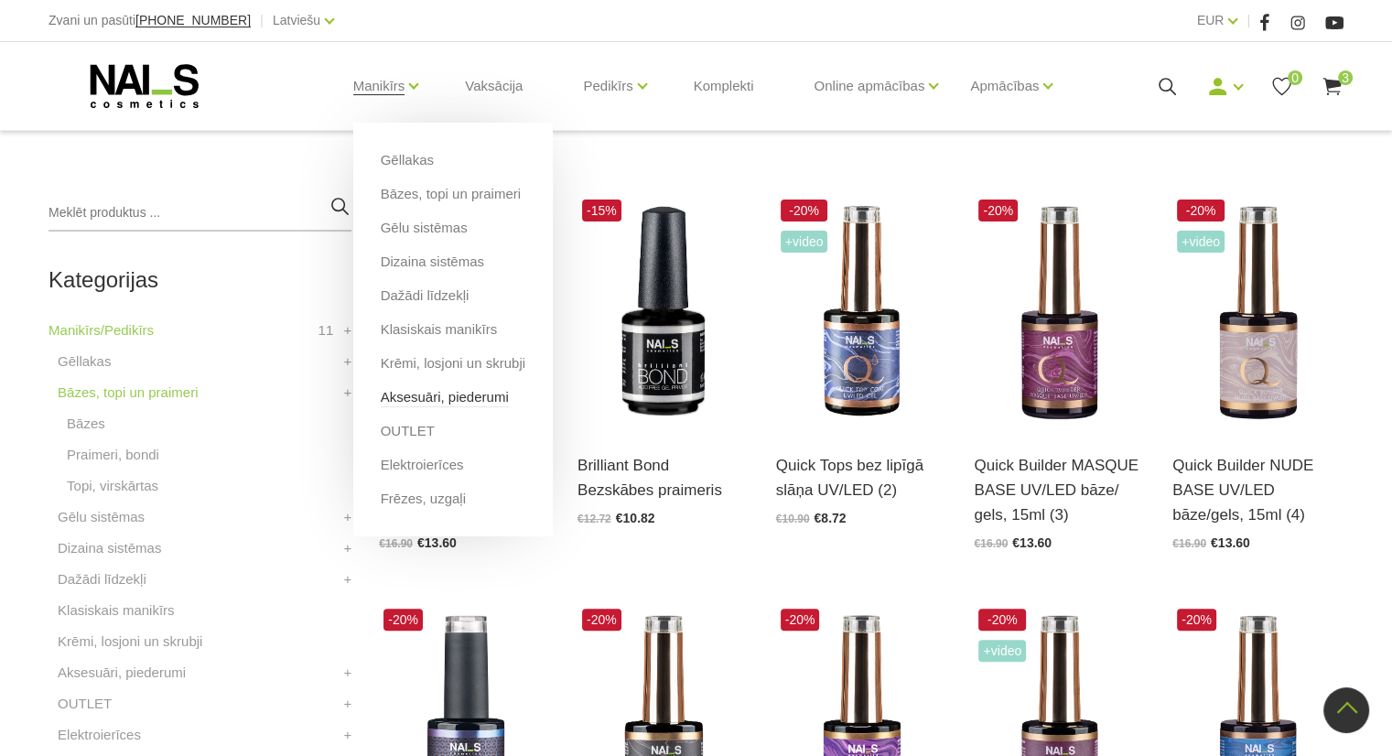
click at [446, 403] on link "Aksesuāri, piederumi" at bounding box center [445, 397] width 128 height 20
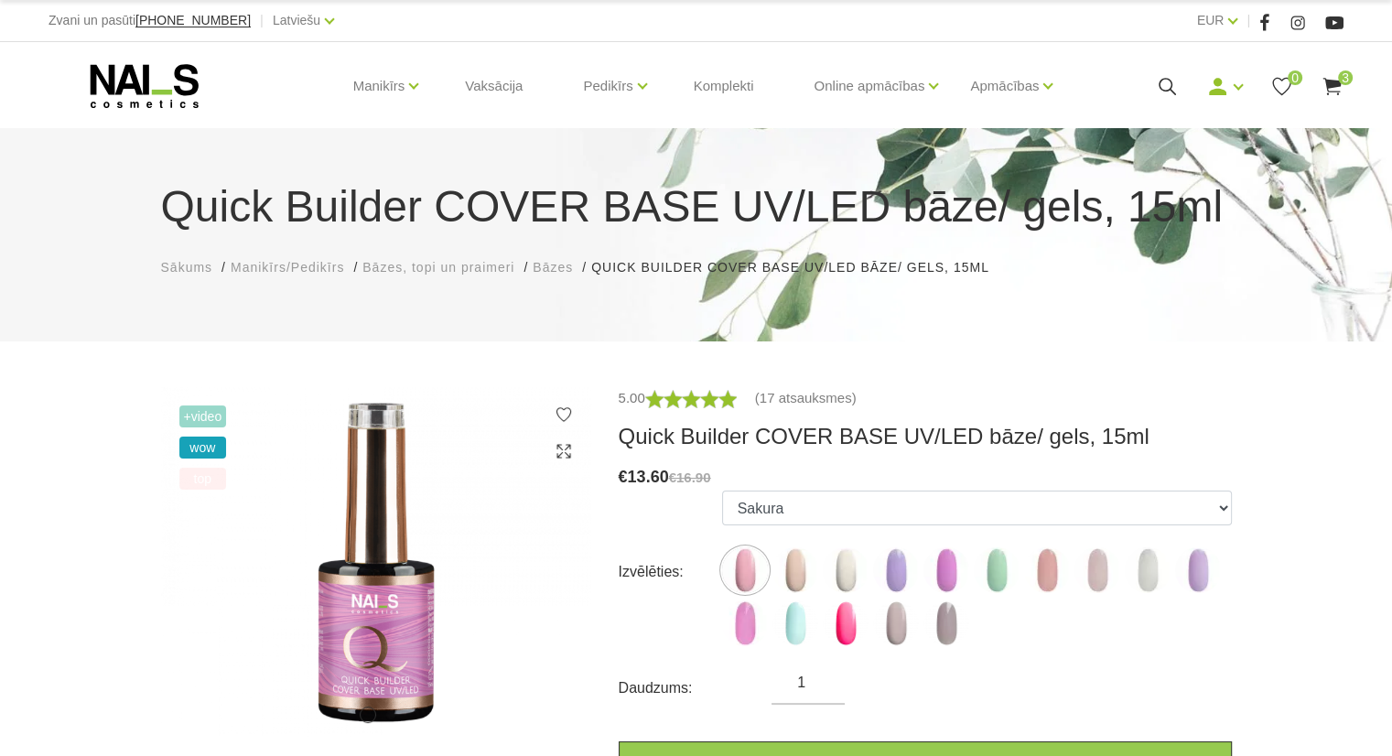
scroll to position [97, 0]
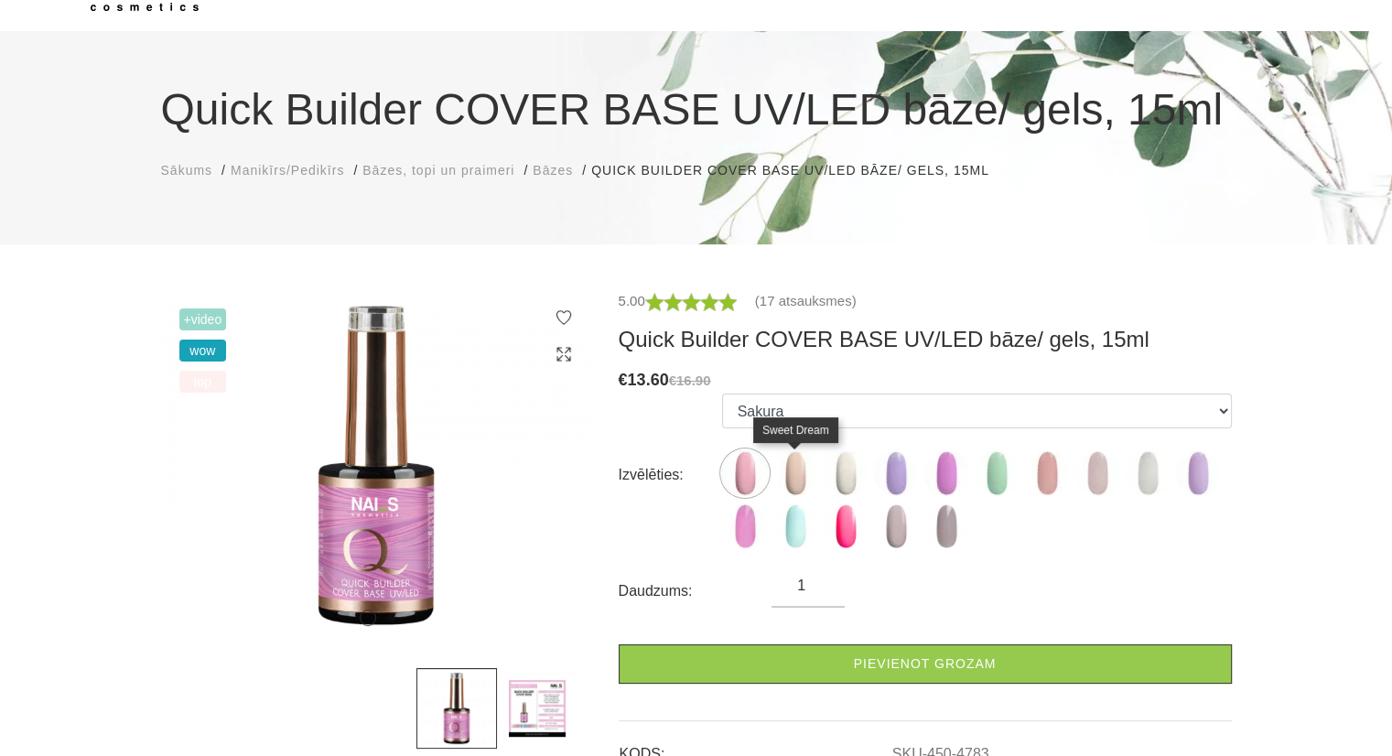
click at [794, 461] on img at bounding box center [795, 473] width 46 height 46
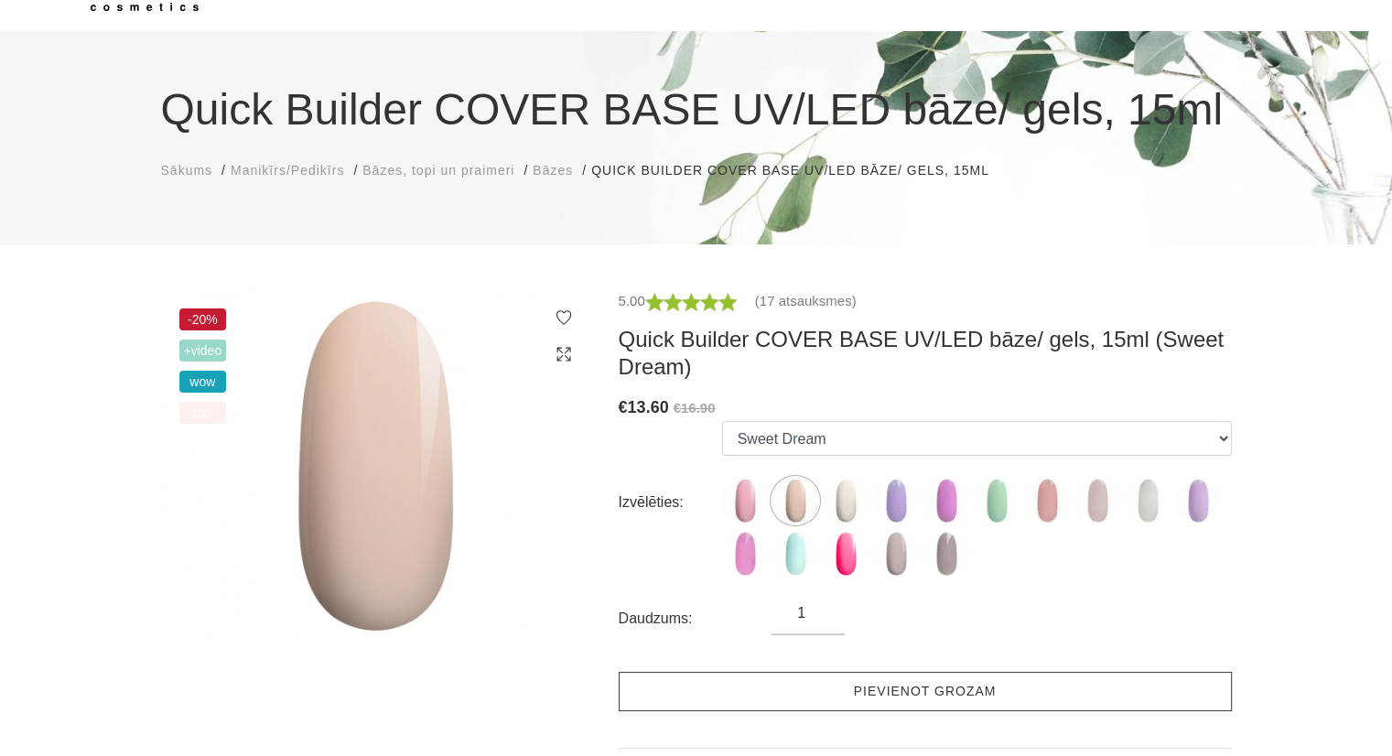
click at [1091, 693] on link "Pievienot grozam" at bounding box center [924, 691] width 613 height 39
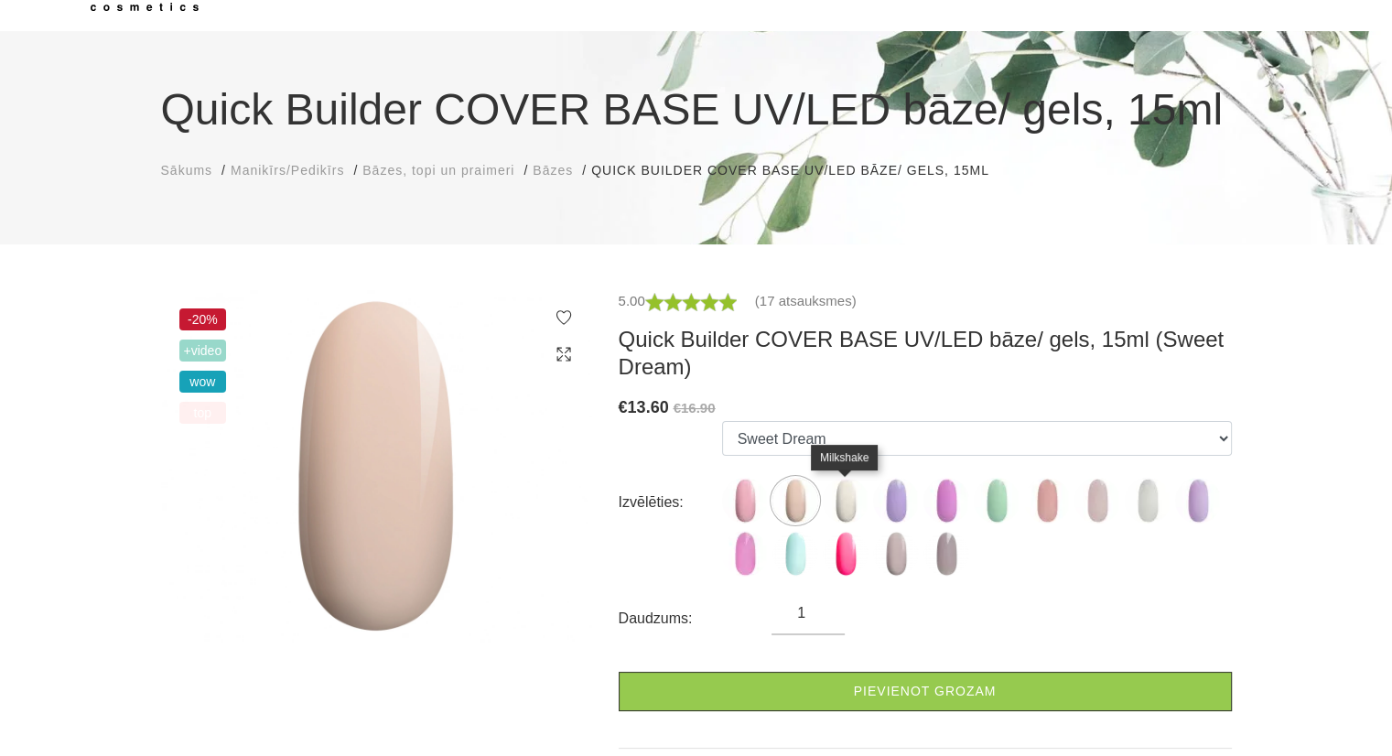
click at [849, 502] on img at bounding box center [845, 501] width 46 height 46
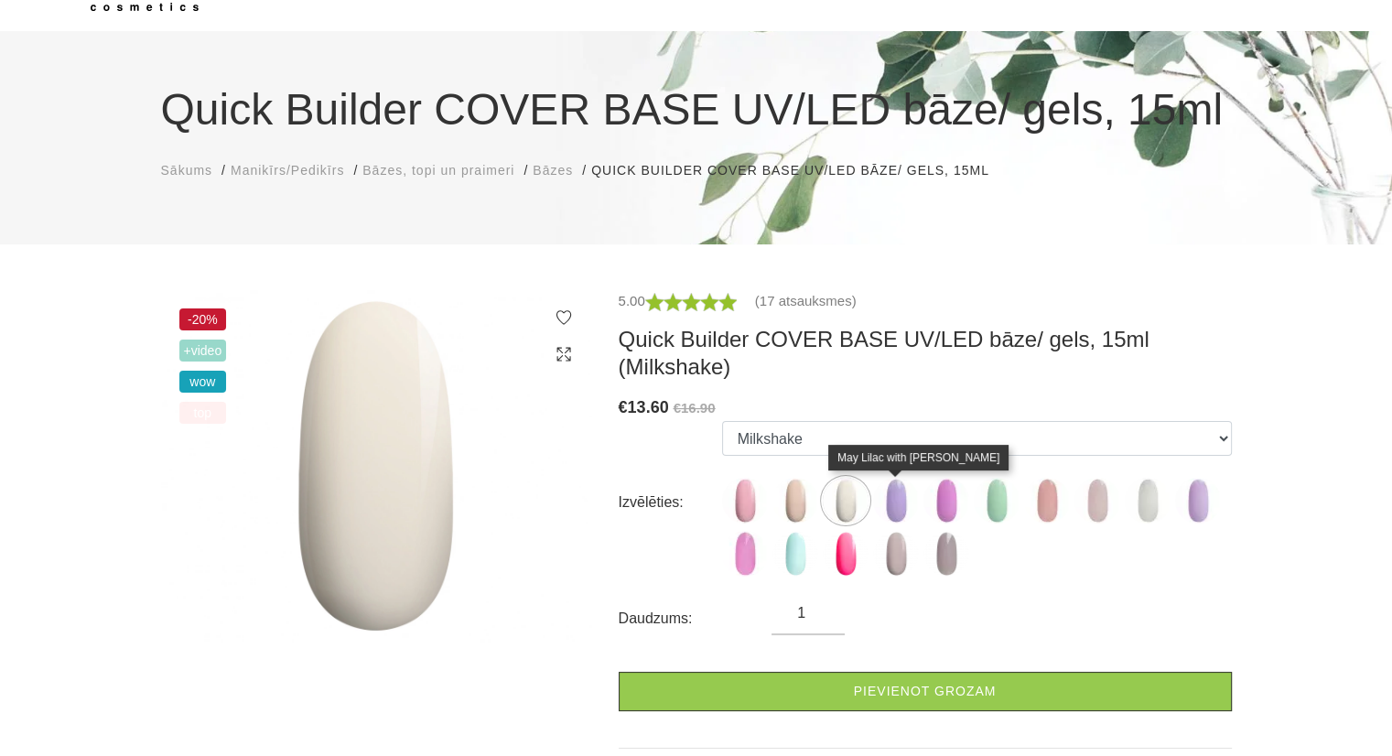
click at [907, 512] on img at bounding box center [896, 501] width 46 height 46
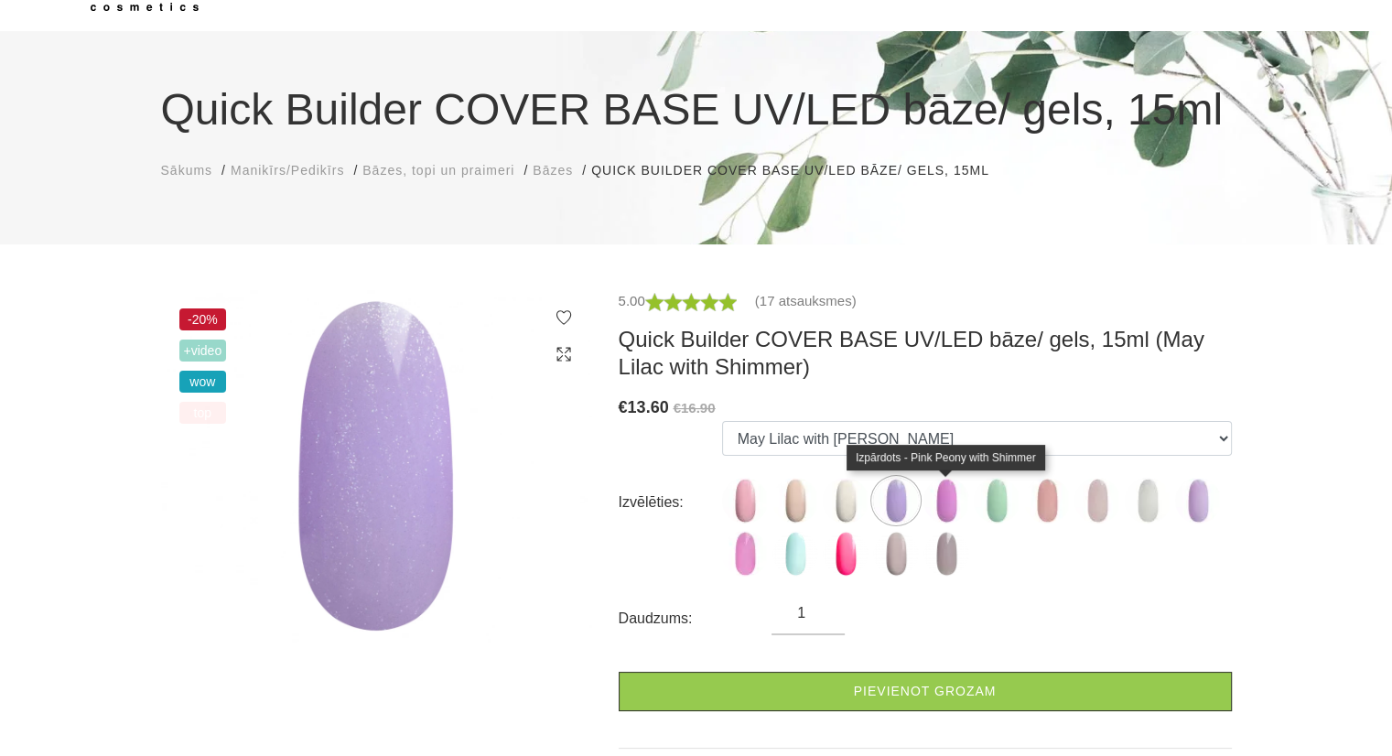
click at [949, 514] on img at bounding box center [946, 501] width 46 height 46
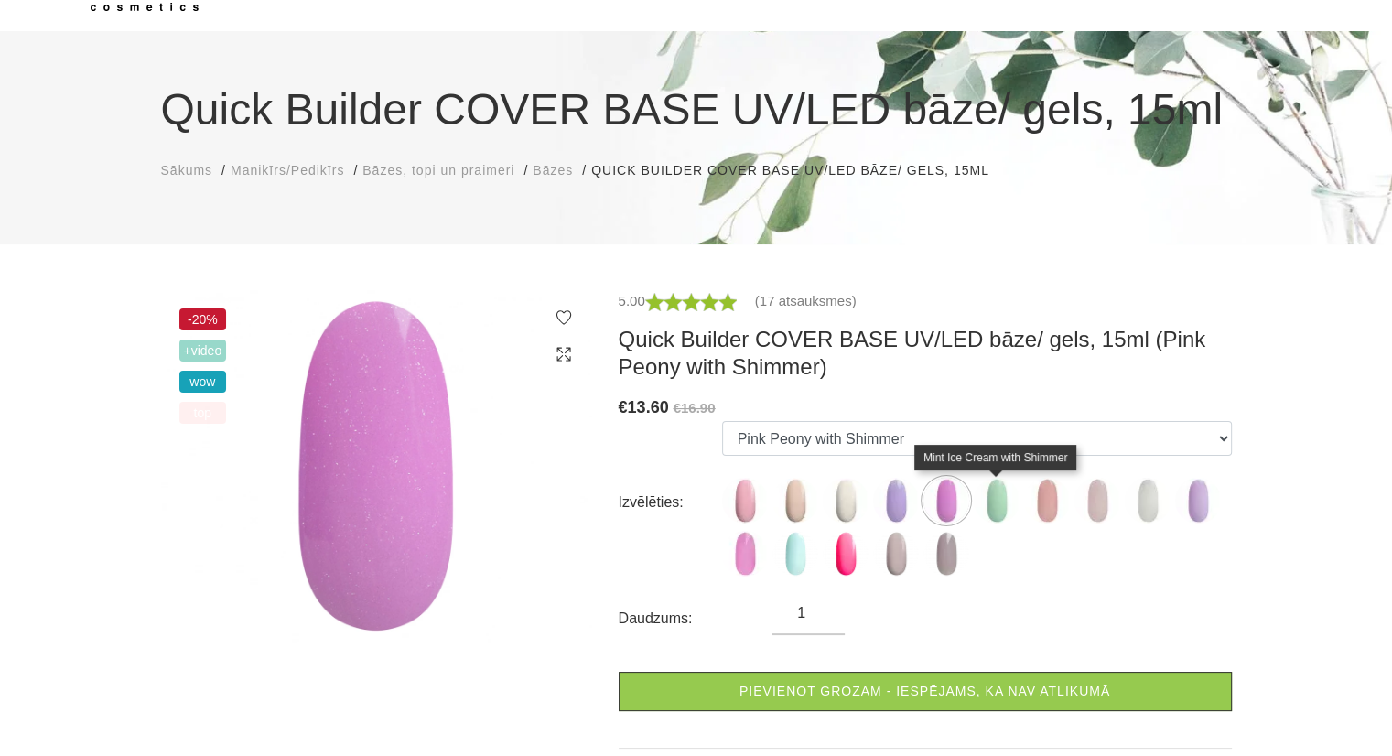
click at [1017, 502] on img at bounding box center [996, 501] width 46 height 46
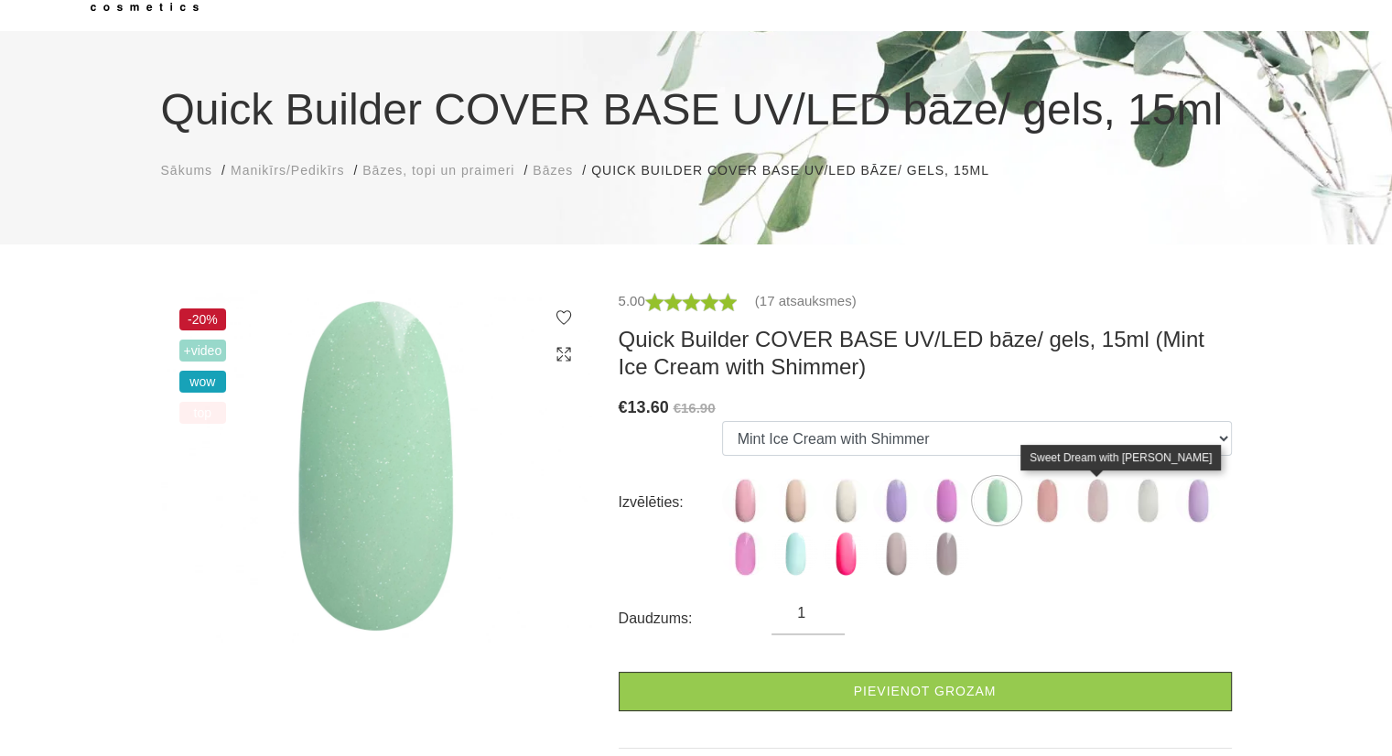
click at [1080, 507] on img at bounding box center [1097, 501] width 46 height 46
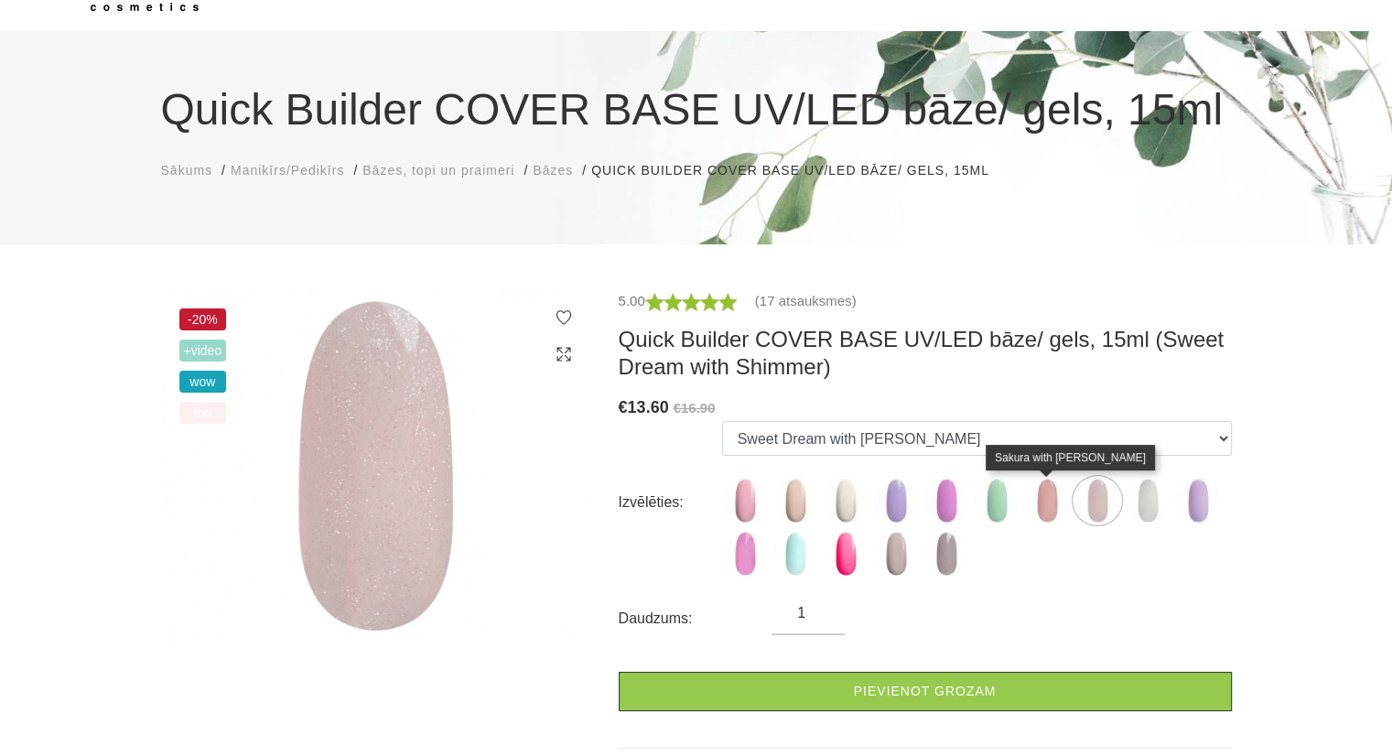
click at [1059, 506] on img at bounding box center [1047, 501] width 46 height 46
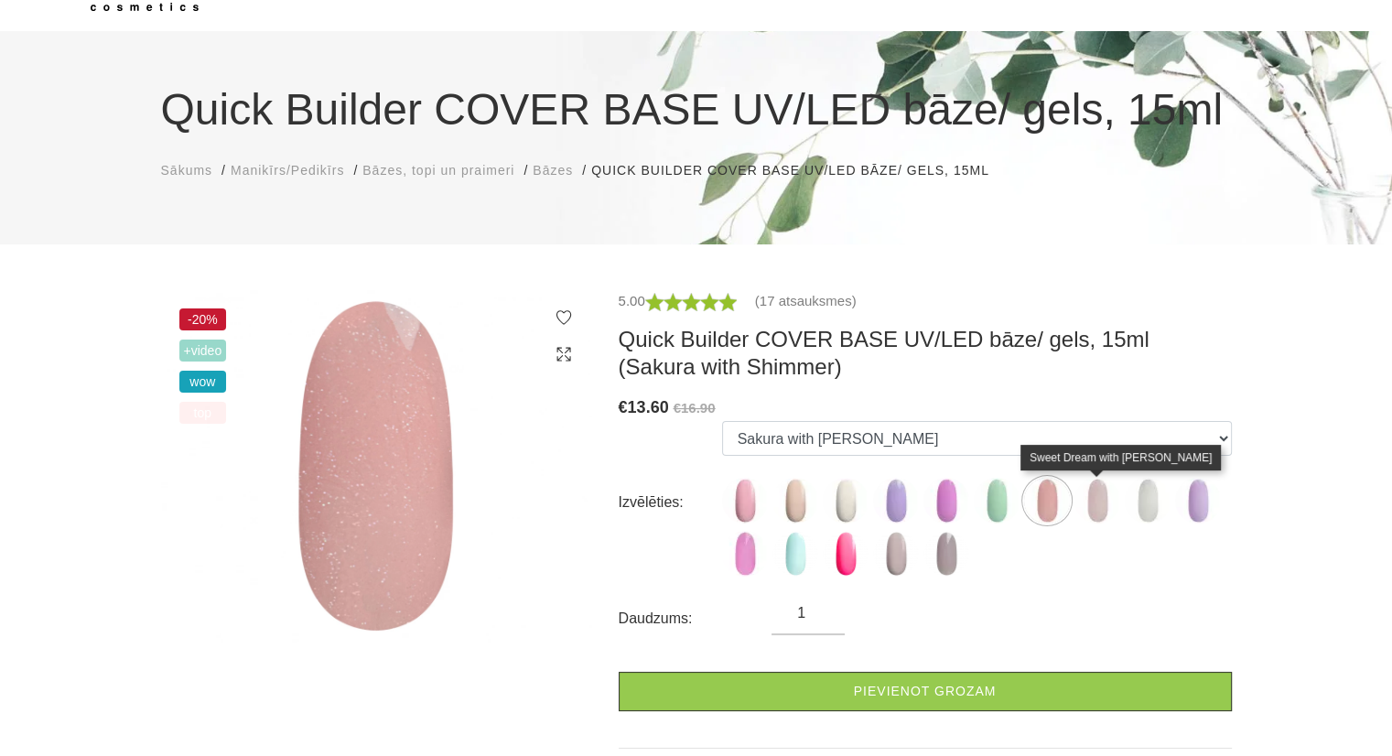
click at [1087, 505] on img at bounding box center [1097, 501] width 46 height 46
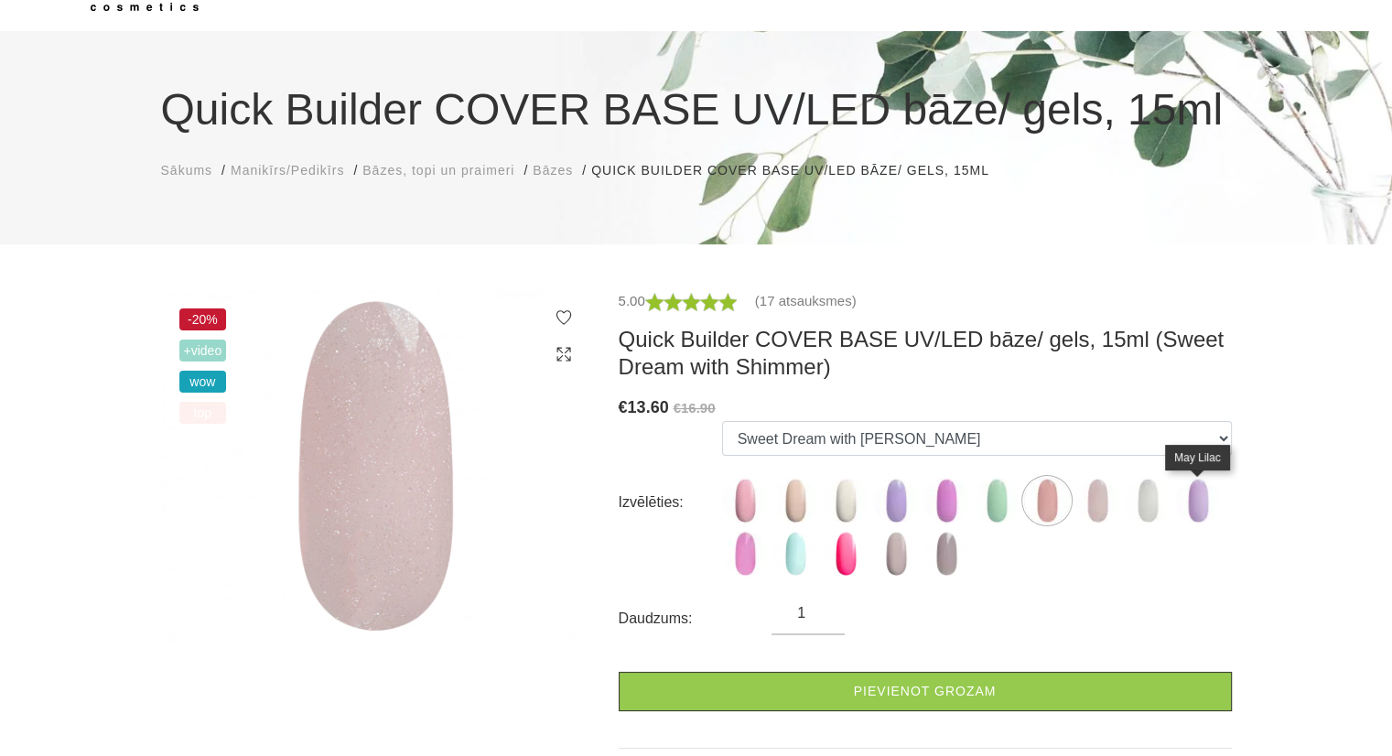
click at [1215, 503] on img at bounding box center [1198, 501] width 46 height 46
select select "5285"
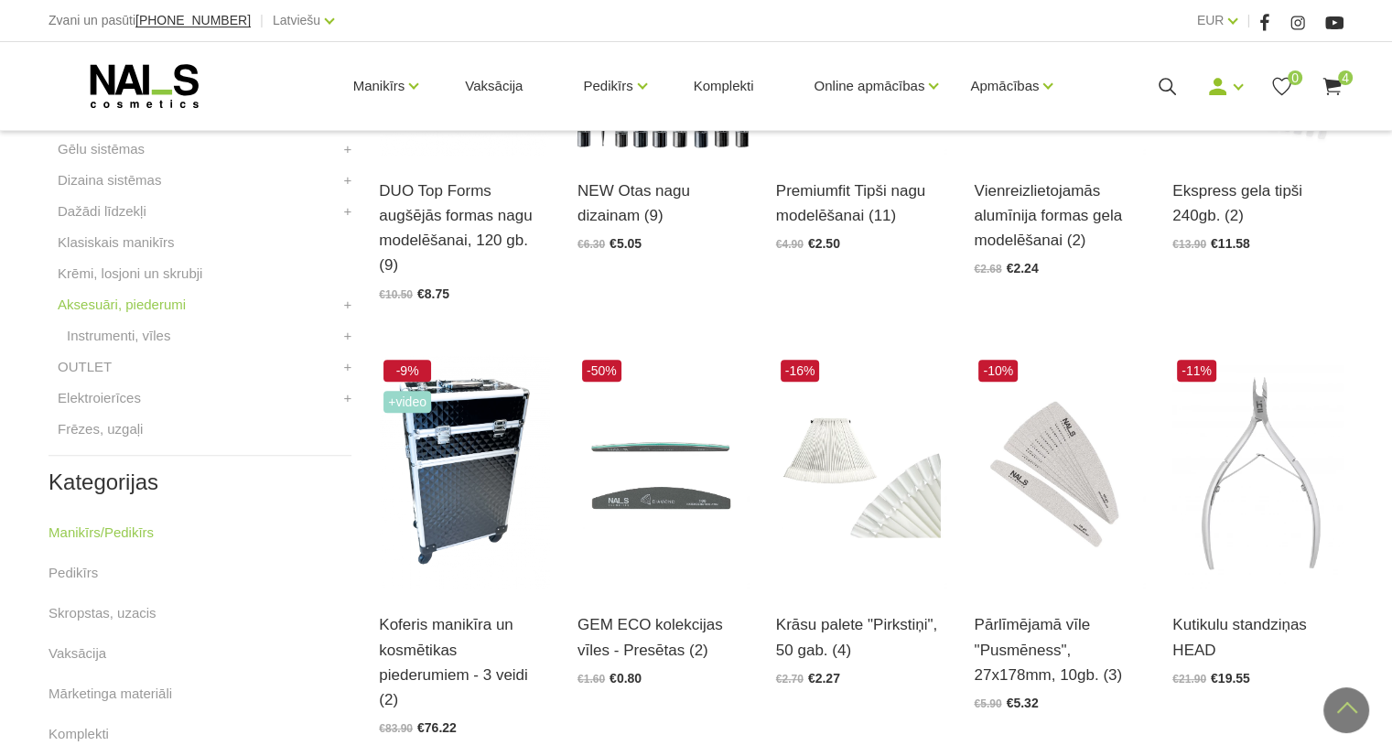
scroll to position [647, 0]
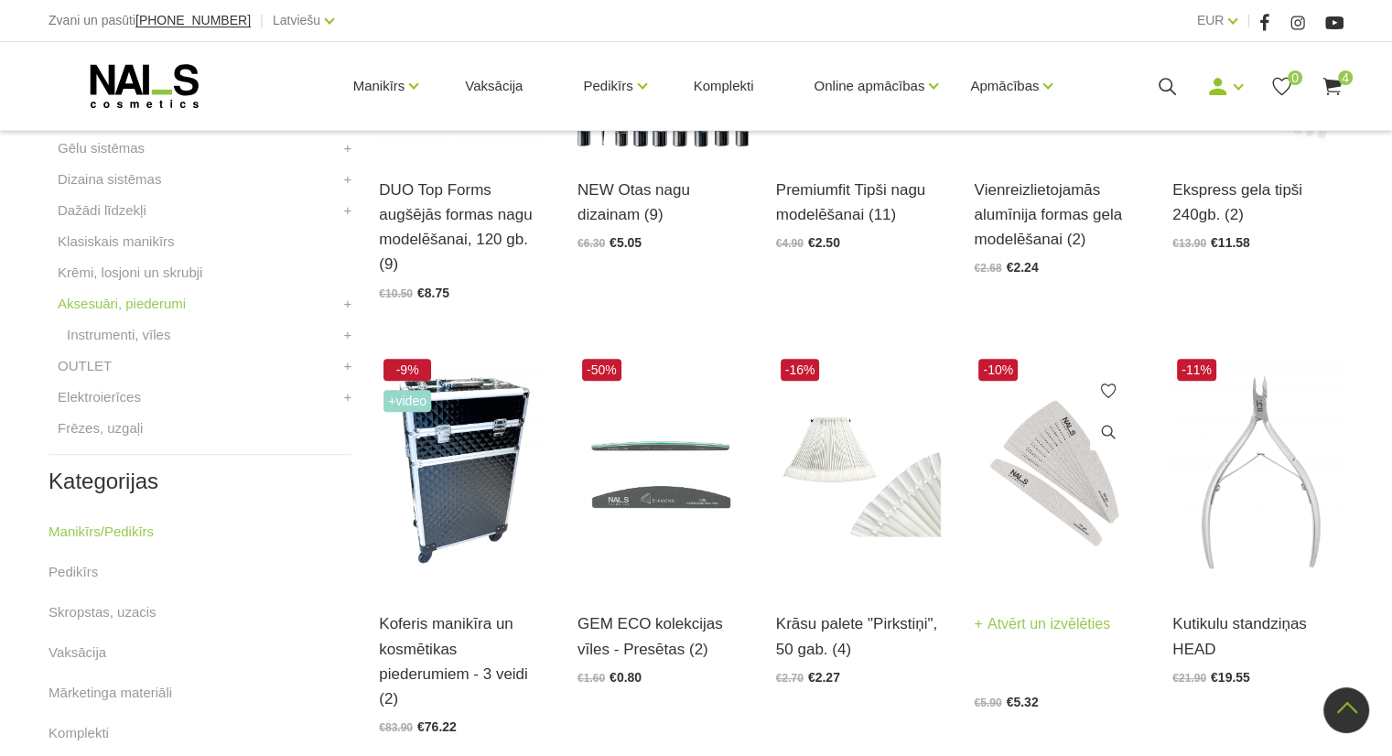
click at [1056, 526] on img at bounding box center [1058, 471] width 171 height 235
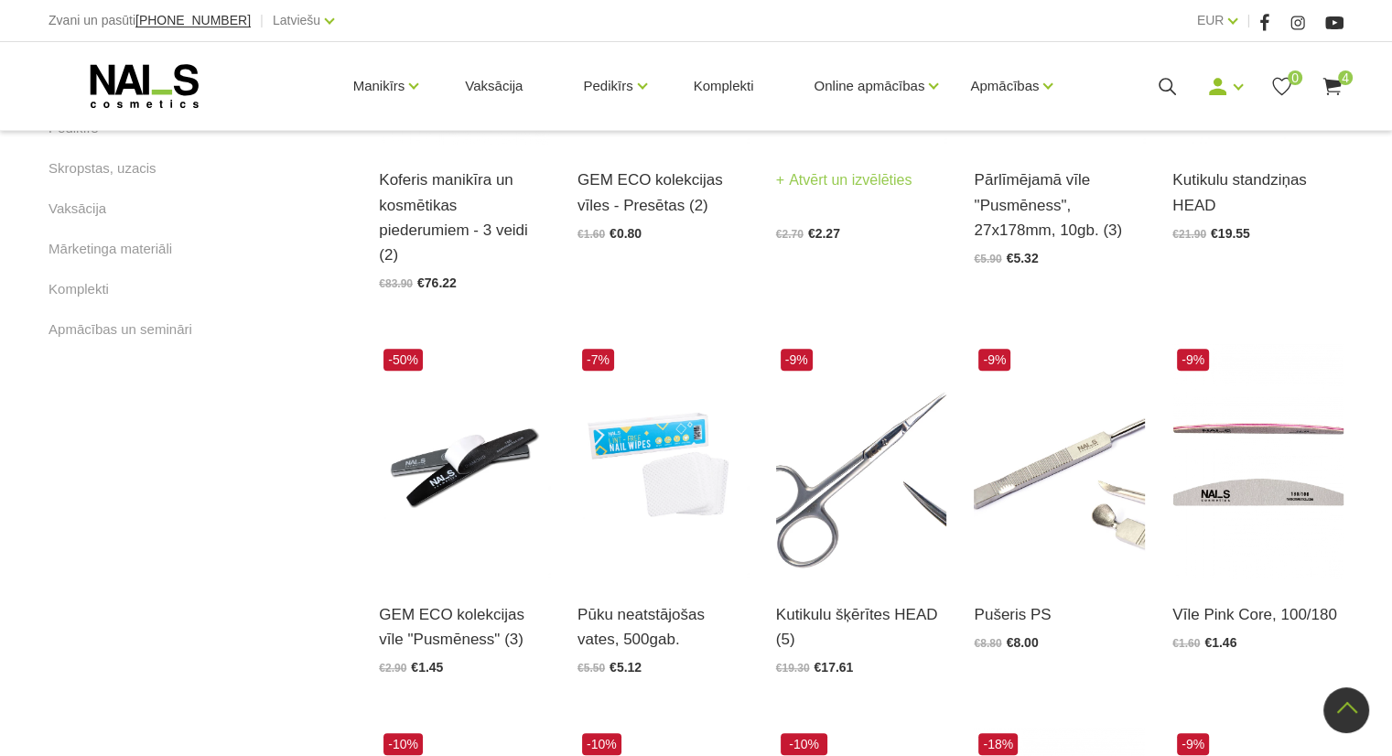
scroll to position [1093, 0]
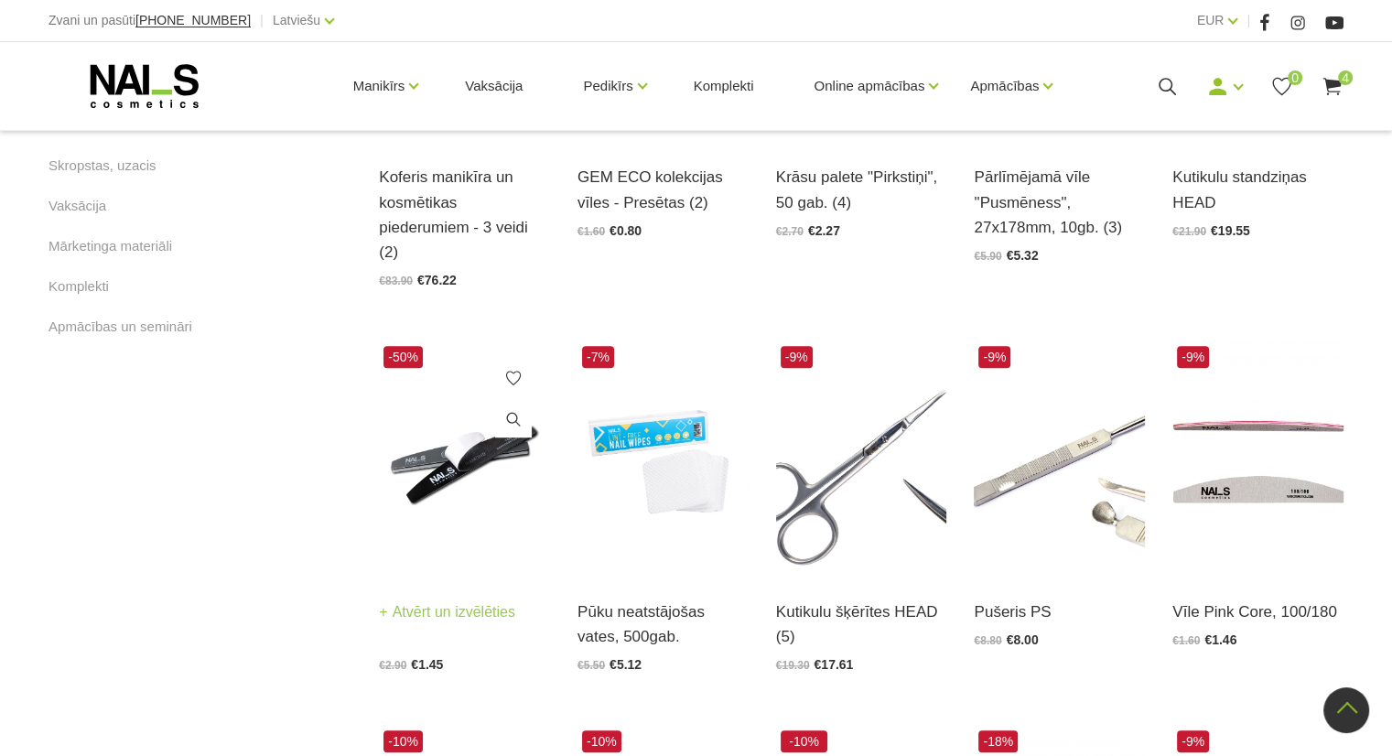
click at [468, 425] on img at bounding box center [464, 458] width 171 height 235
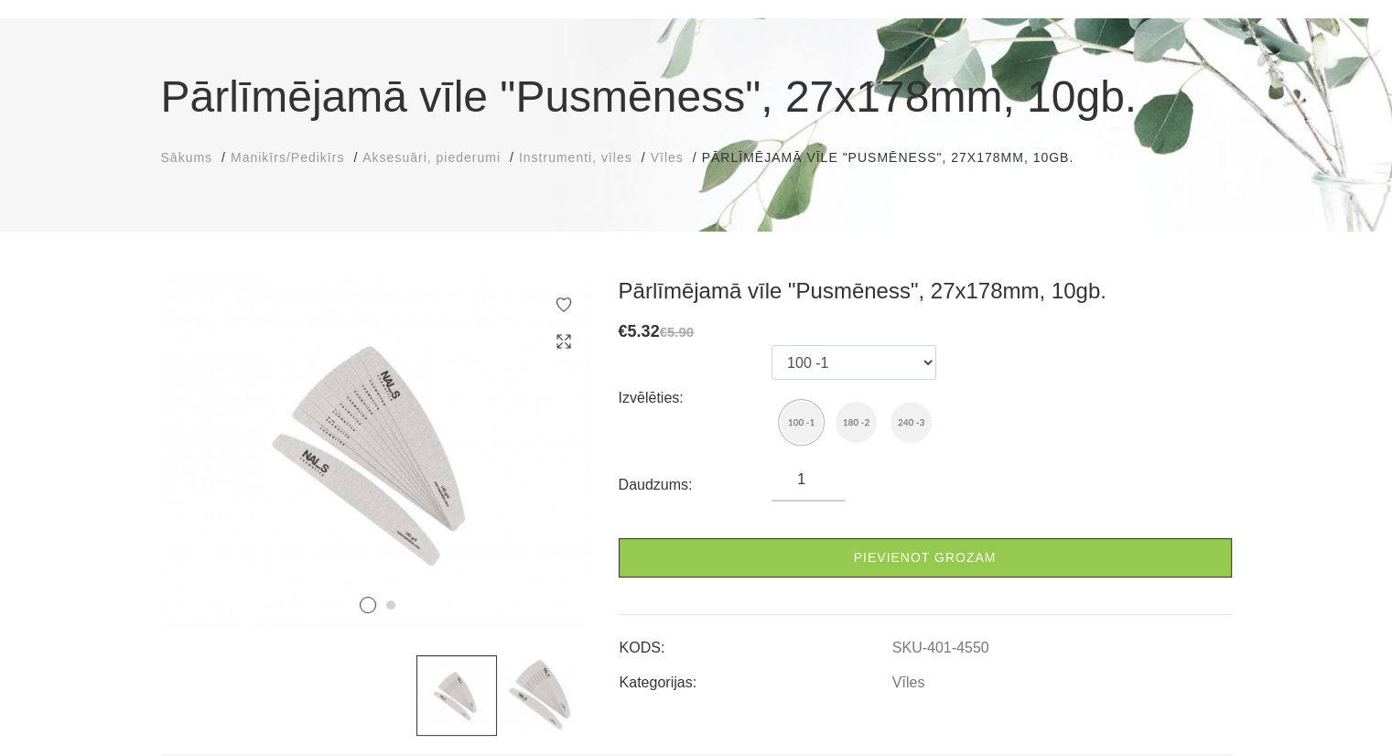
scroll to position [112, 0]
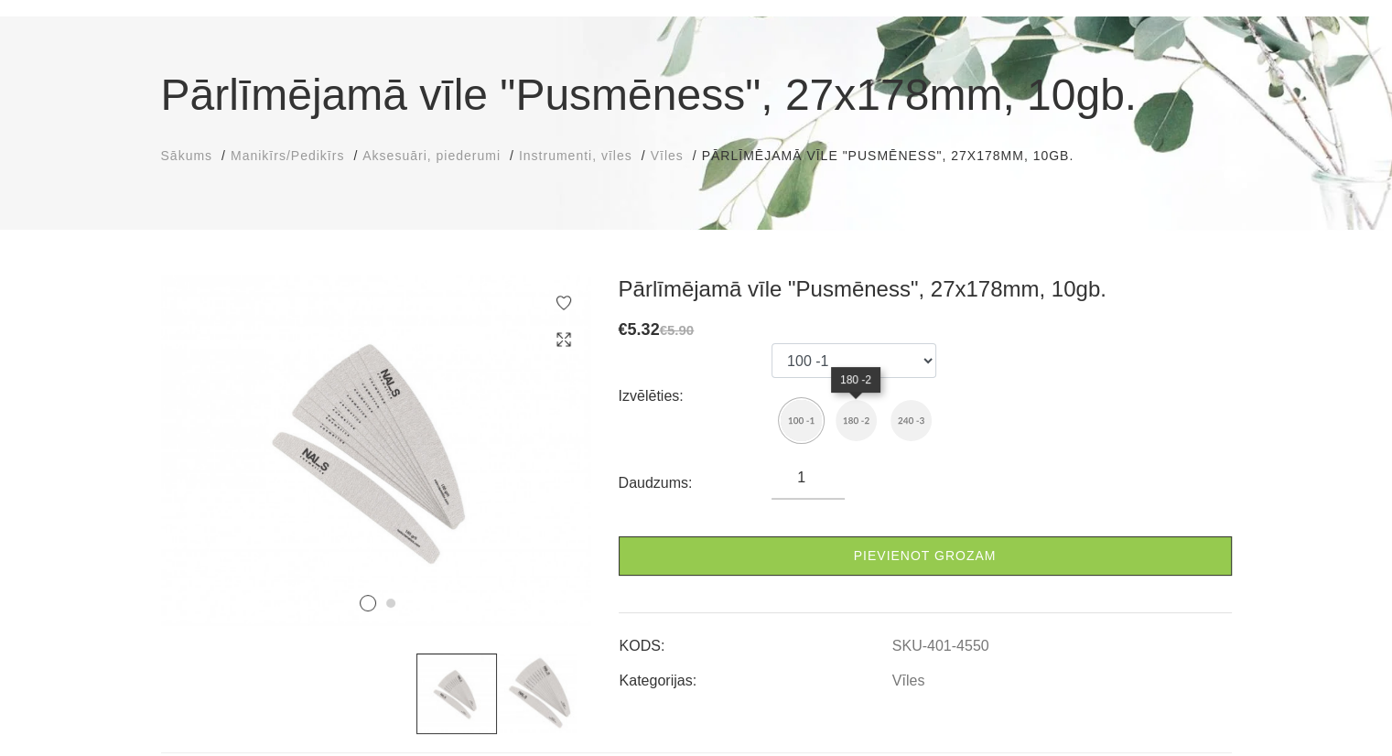
click at [866, 421] on img at bounding box center [855, 420] width 41 height 41
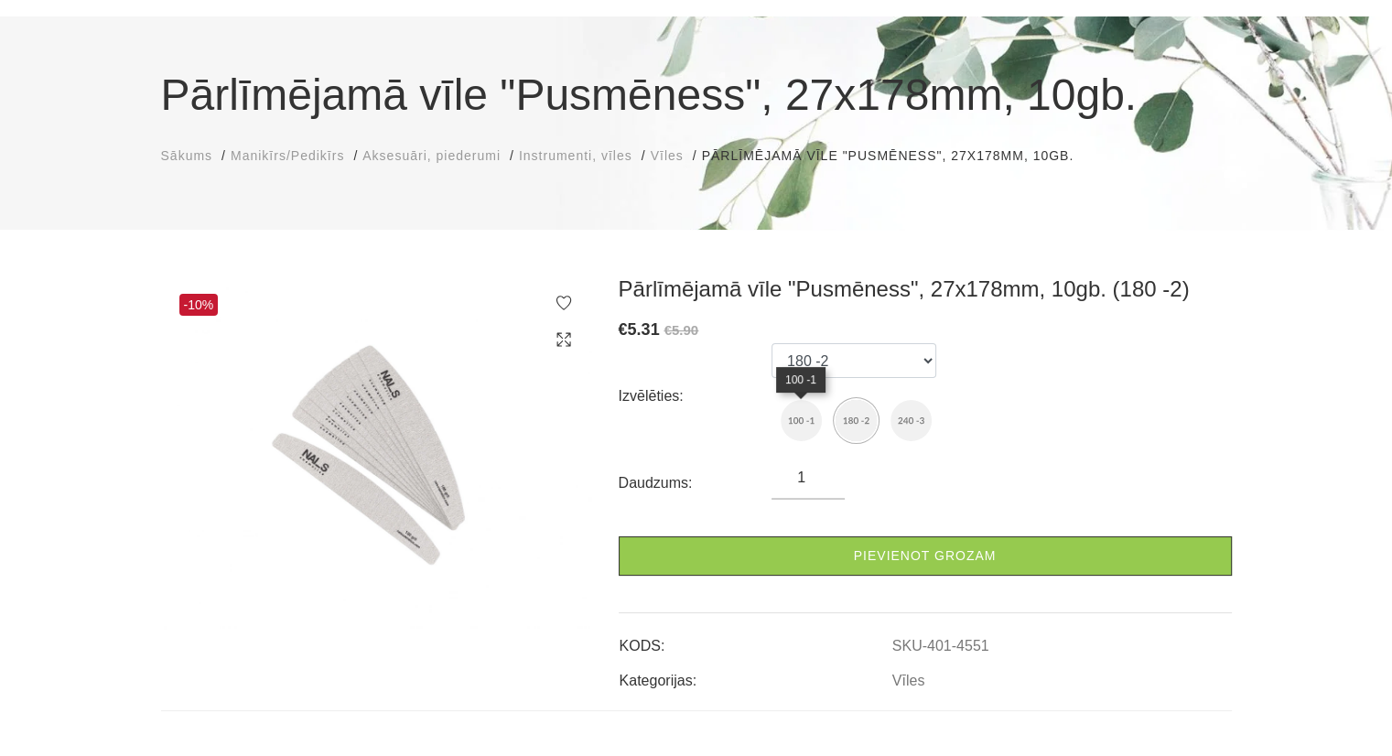
click at [800, 422] on img at bounding box center [800, 420] width 41 height 41
click at [856, 425] on img at bounding box center [855, 420] width 41 height 41
select select "4551"
click at [929, 372] on select "100 -1 180 -2 240 -3" at bounding box center [853, 360] width 165 height 35
click at [992, 404] on div "Izvēlēties: 100 -1 180 -2 240 -3" at bounding box center [924, 395] width 613 height 105
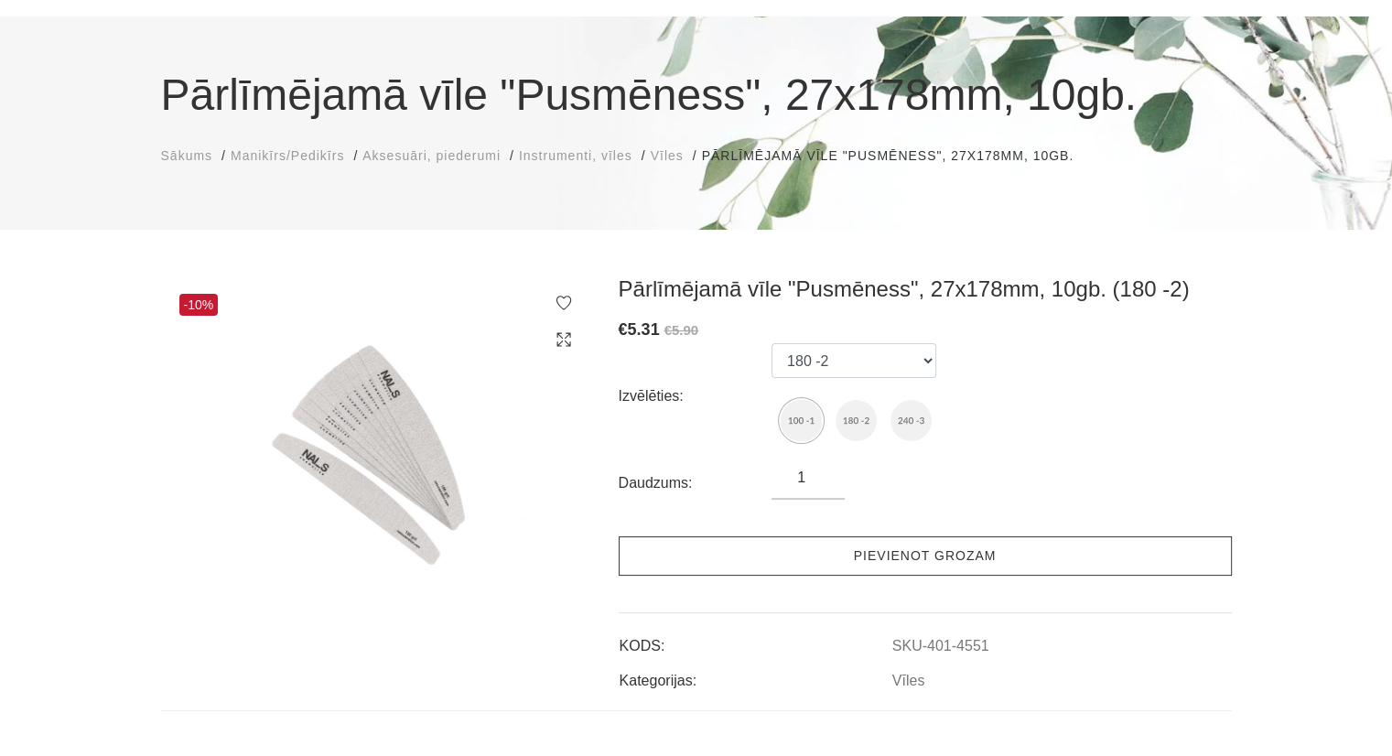
click at [972, 543] on link "Pievienot grozam" at bounding box center [924, 555] width 613 height 39
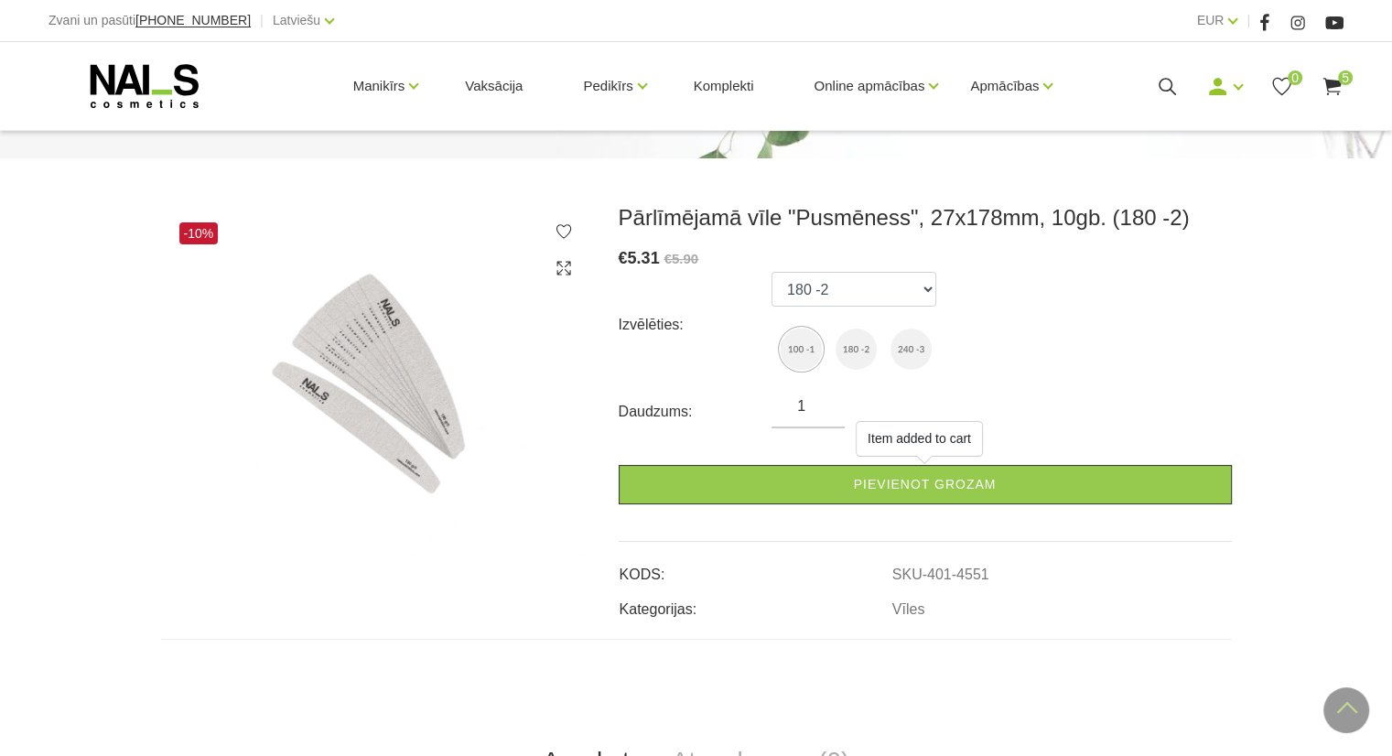
scroll to position [182, 0]
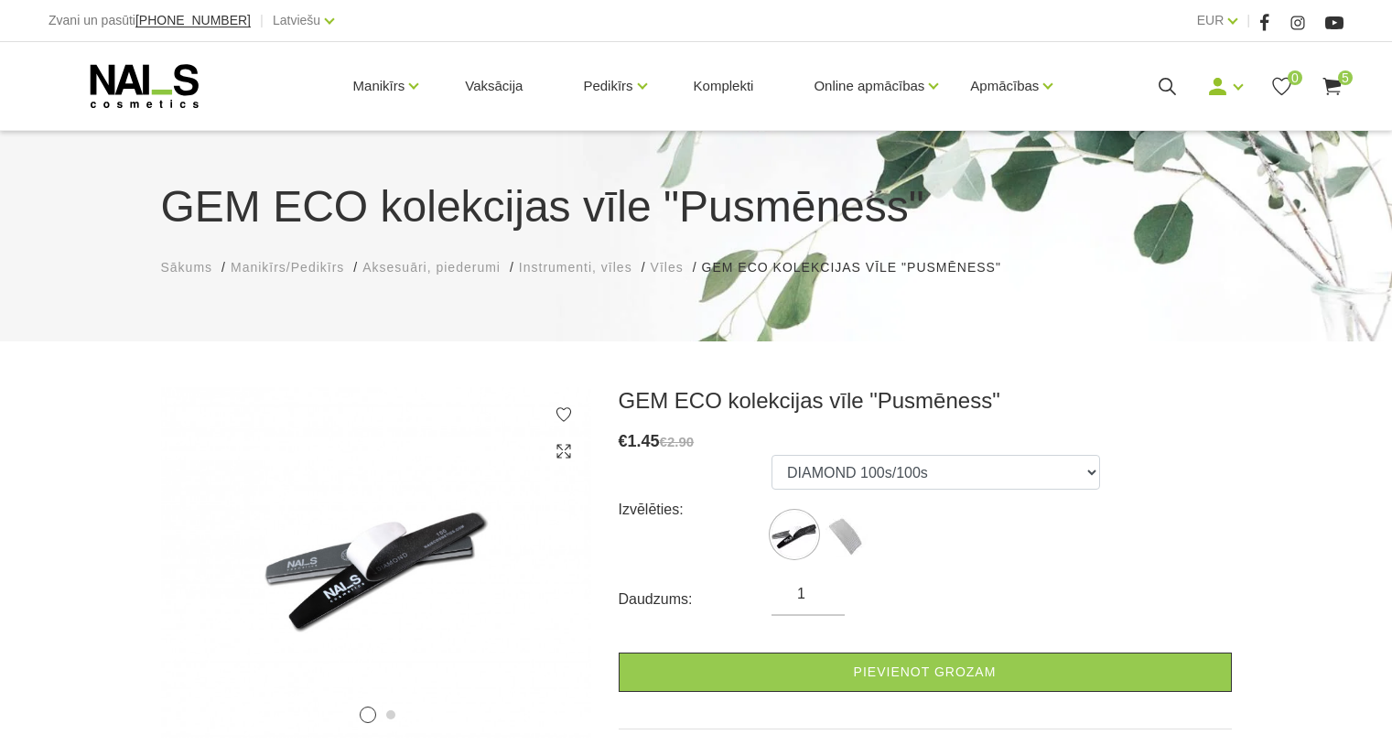
scroll to position [137, 0]
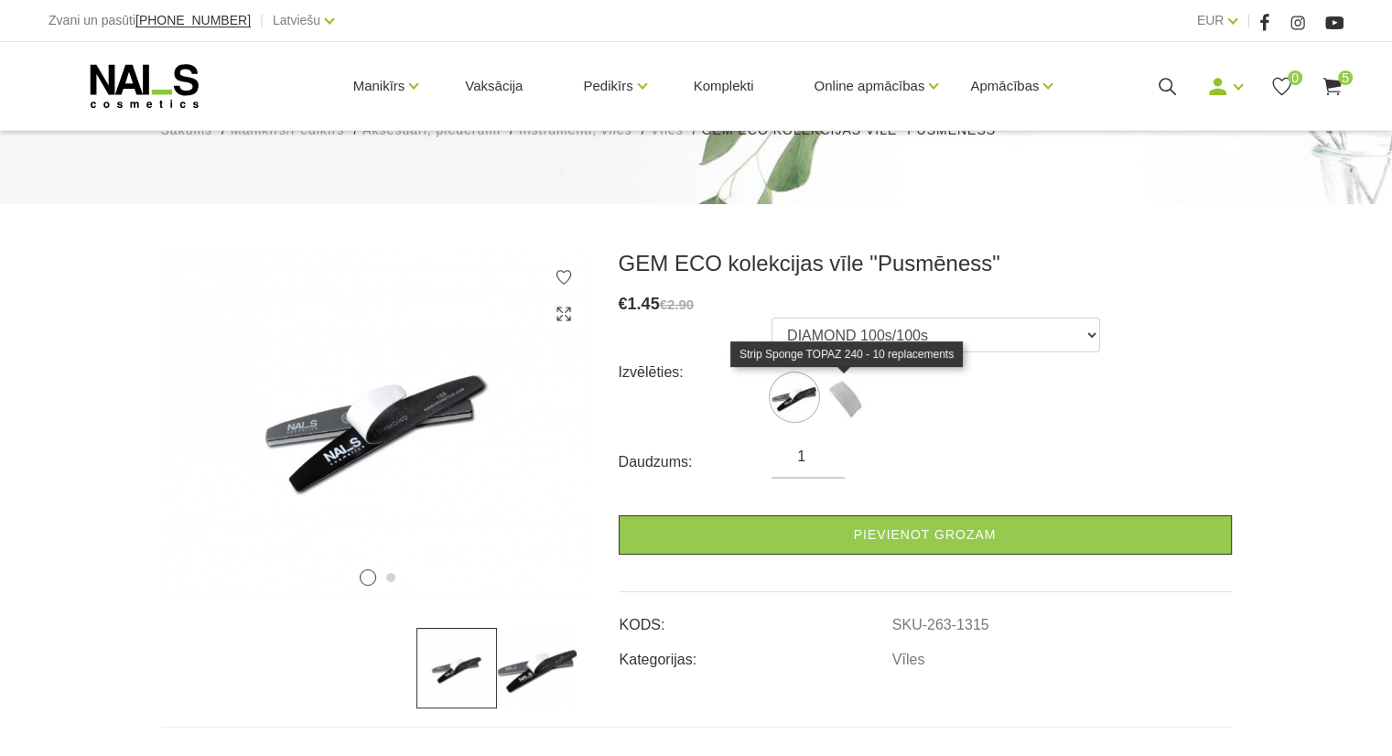
click at [845, 396] on img at bounding box center [845, 397] width 46 height 46
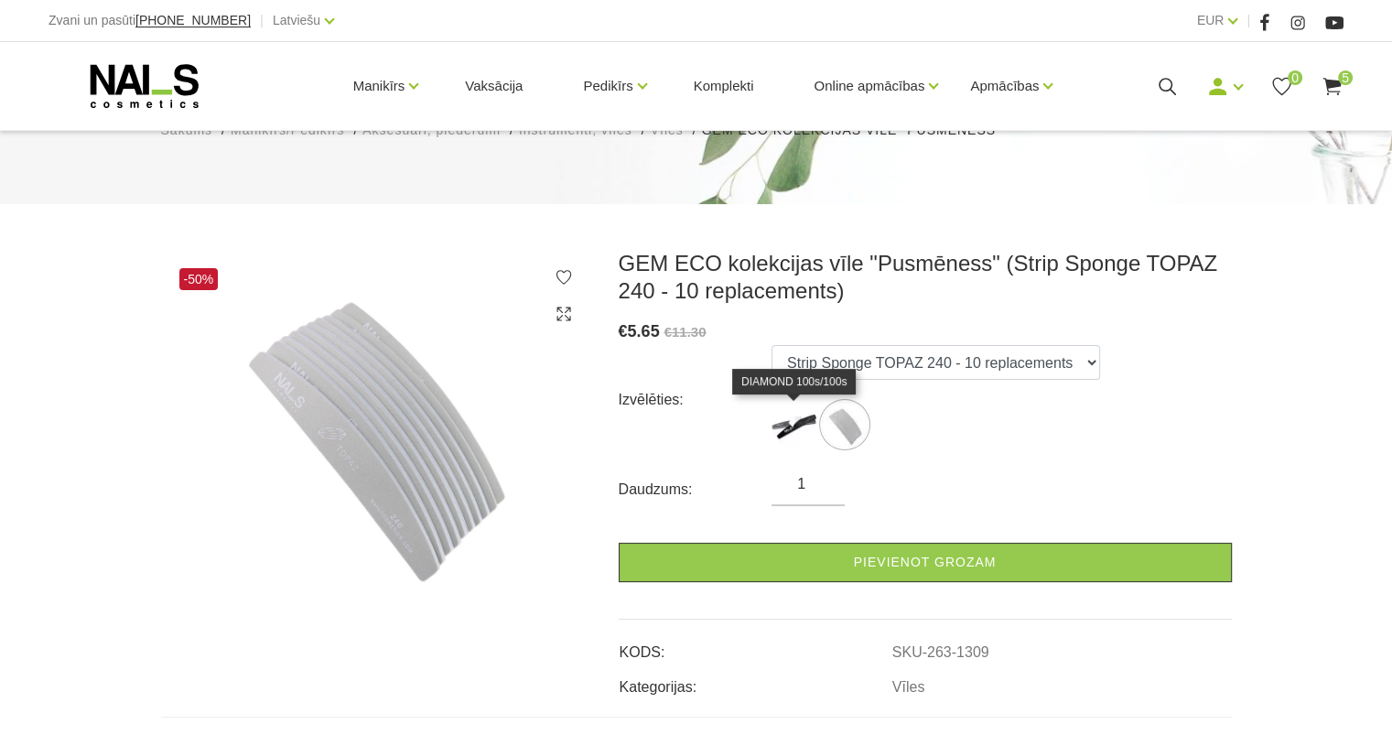
click at [796, 436] on img at bounding box center [794, 425] width 46 height 46
select select "1315"
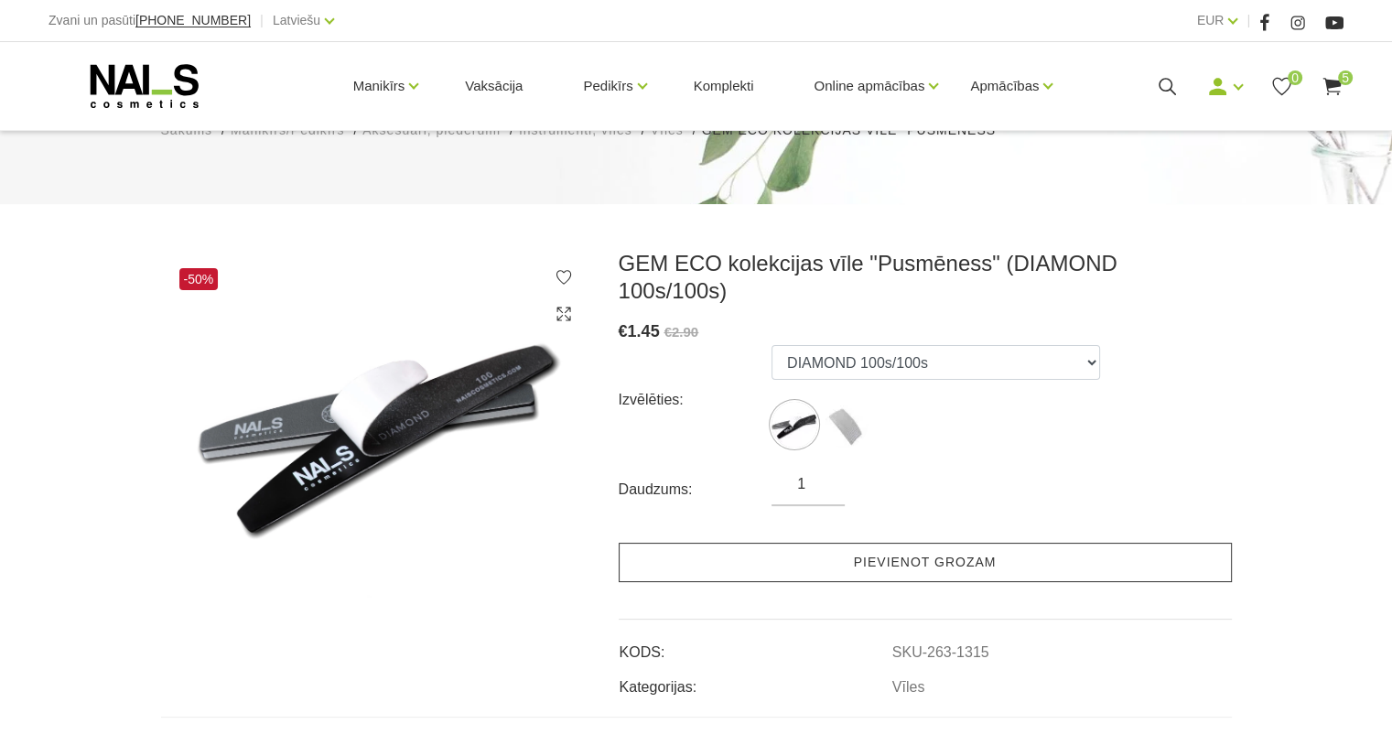
click at [777, 543] on link "Pievienot grozam" at bounding box center [924, 562] width 613 height 39
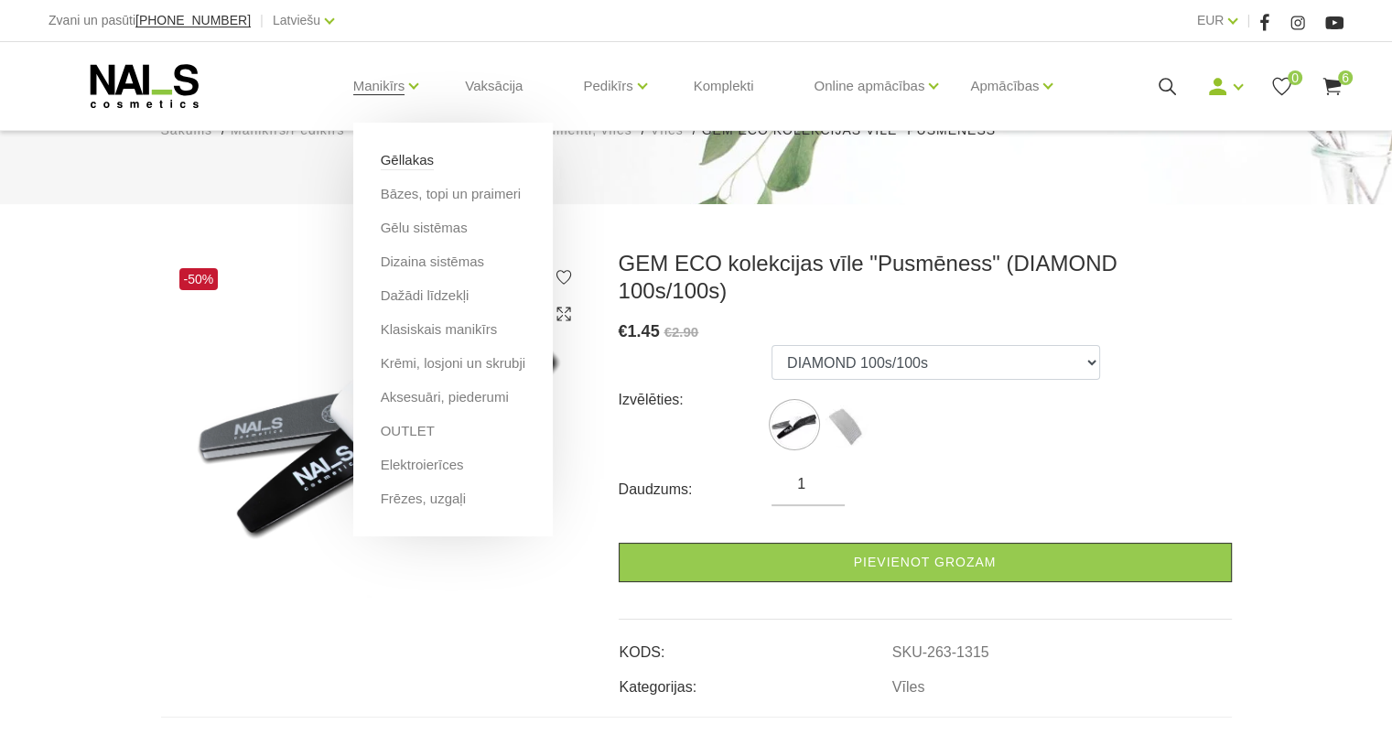
click at [401, 162] on link "Gēllakas" at bounding box center [407, 160] width 53 height 20
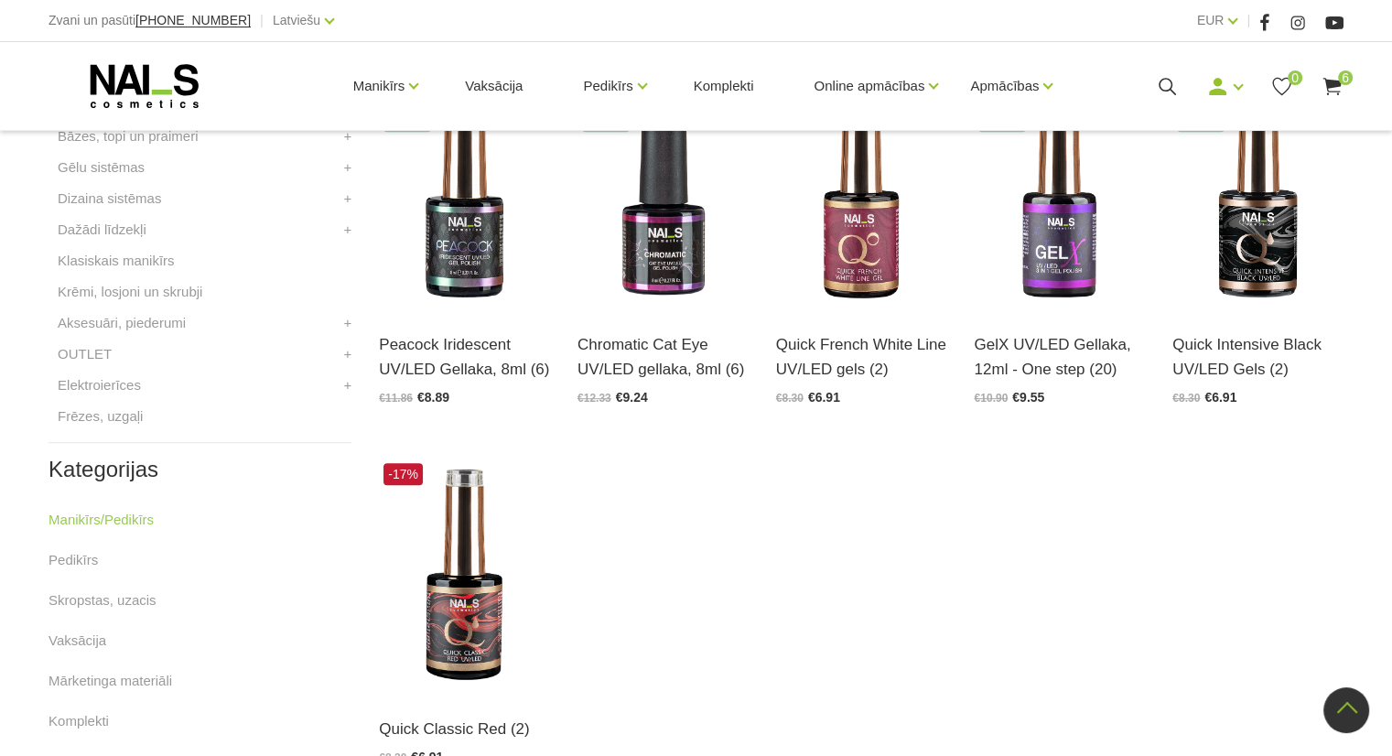
scroll to position [877, 0]
click at [1252, 257] on img at bounding box center [1257, 190] width 171 height 235
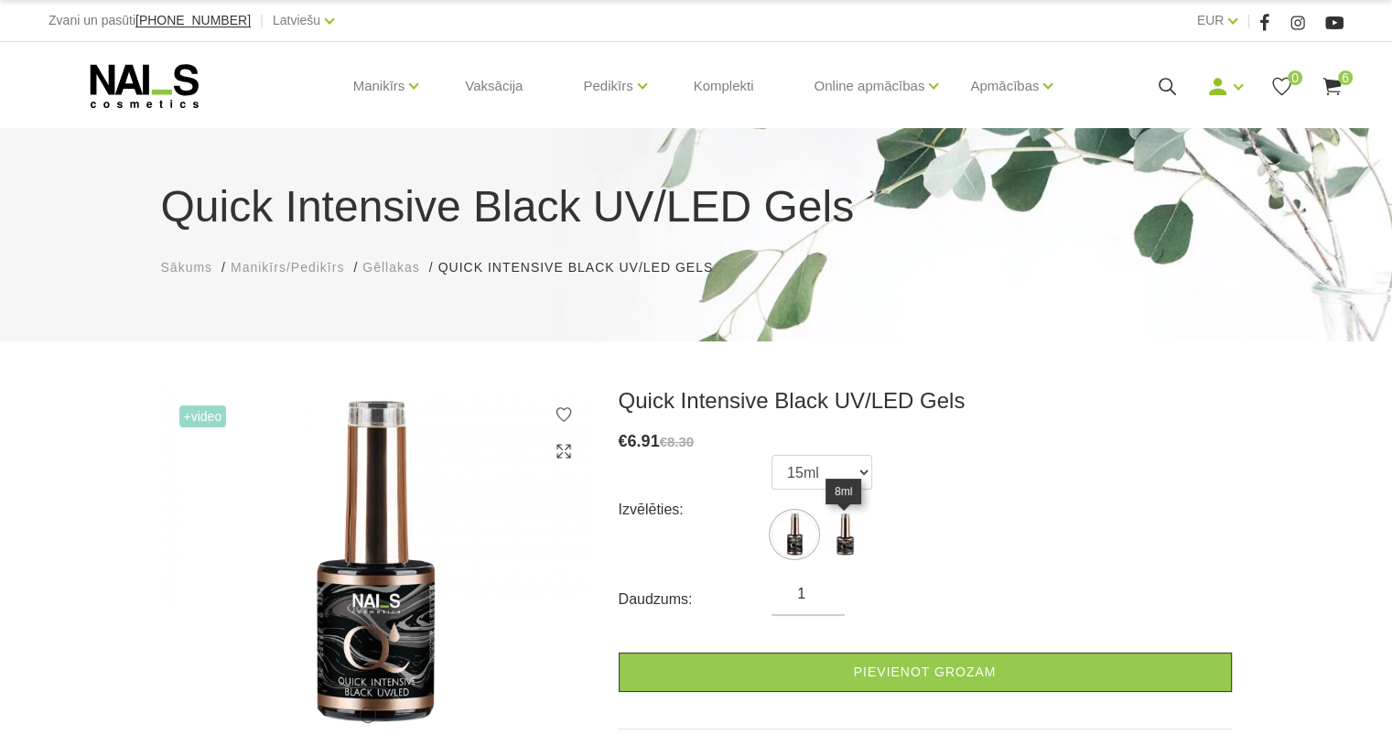
click at [834, 537] on img at bounding box center [845, 534] width 46 height 46
select select "4602"
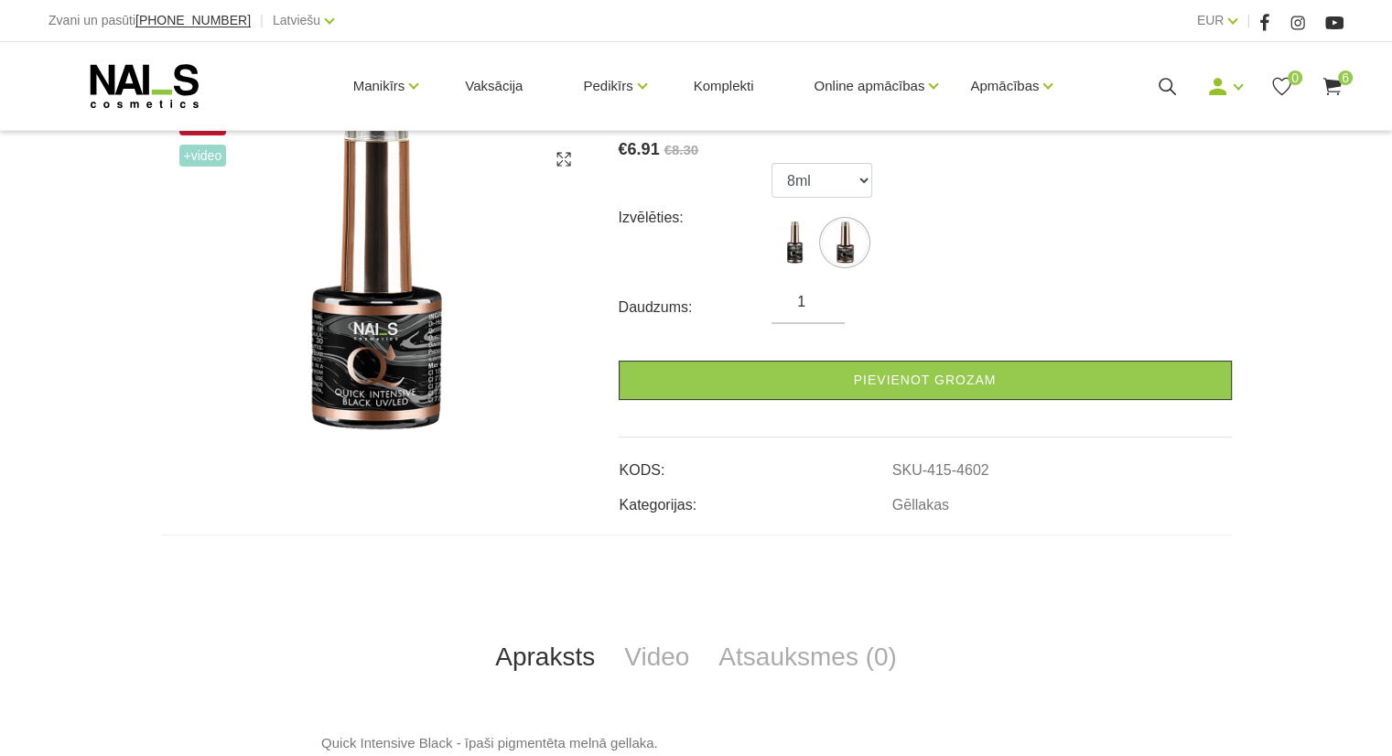
scroll to position [293, 0]
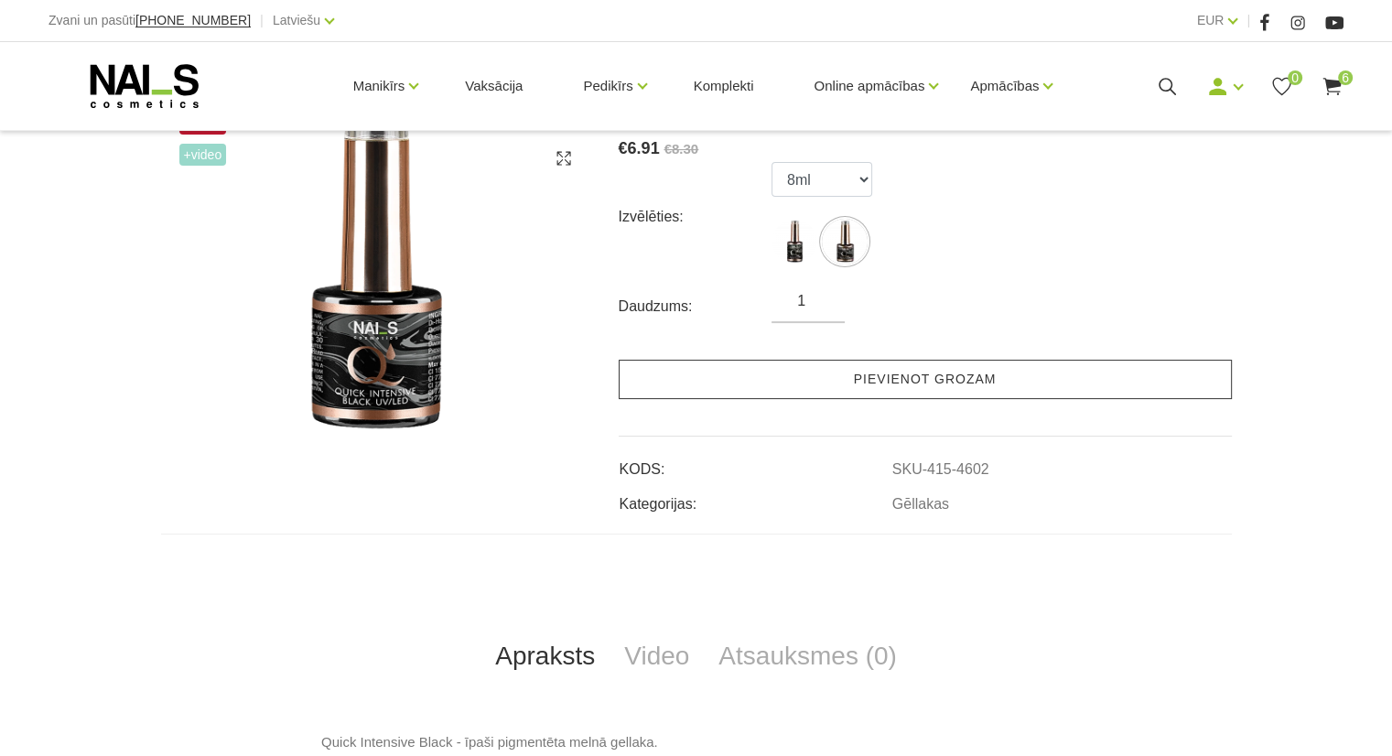
click at [955, 385] on link "Pievienot grozam" at bounding box center [924, 379] width 613 height 39
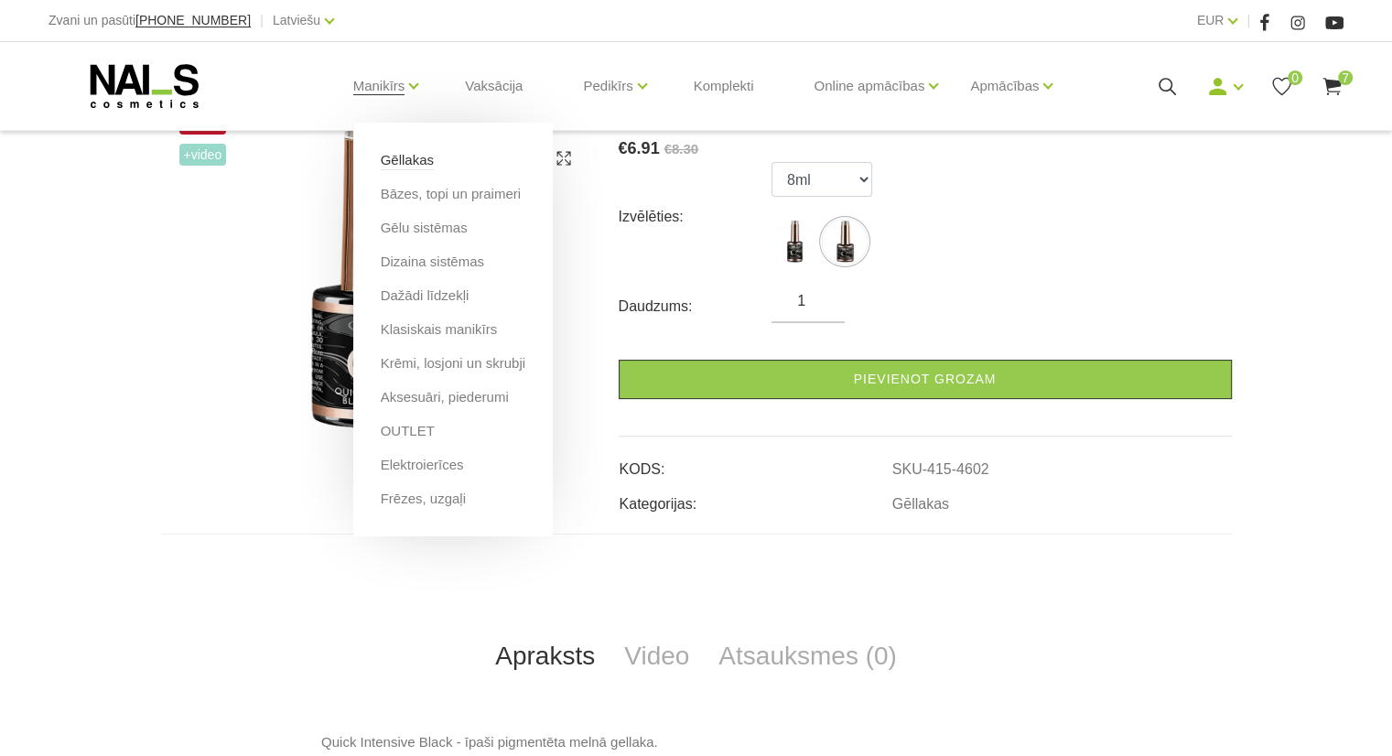
click at [414, 159] on link "Gēllakas" at bounding box center [407, 160] width 53 height 20
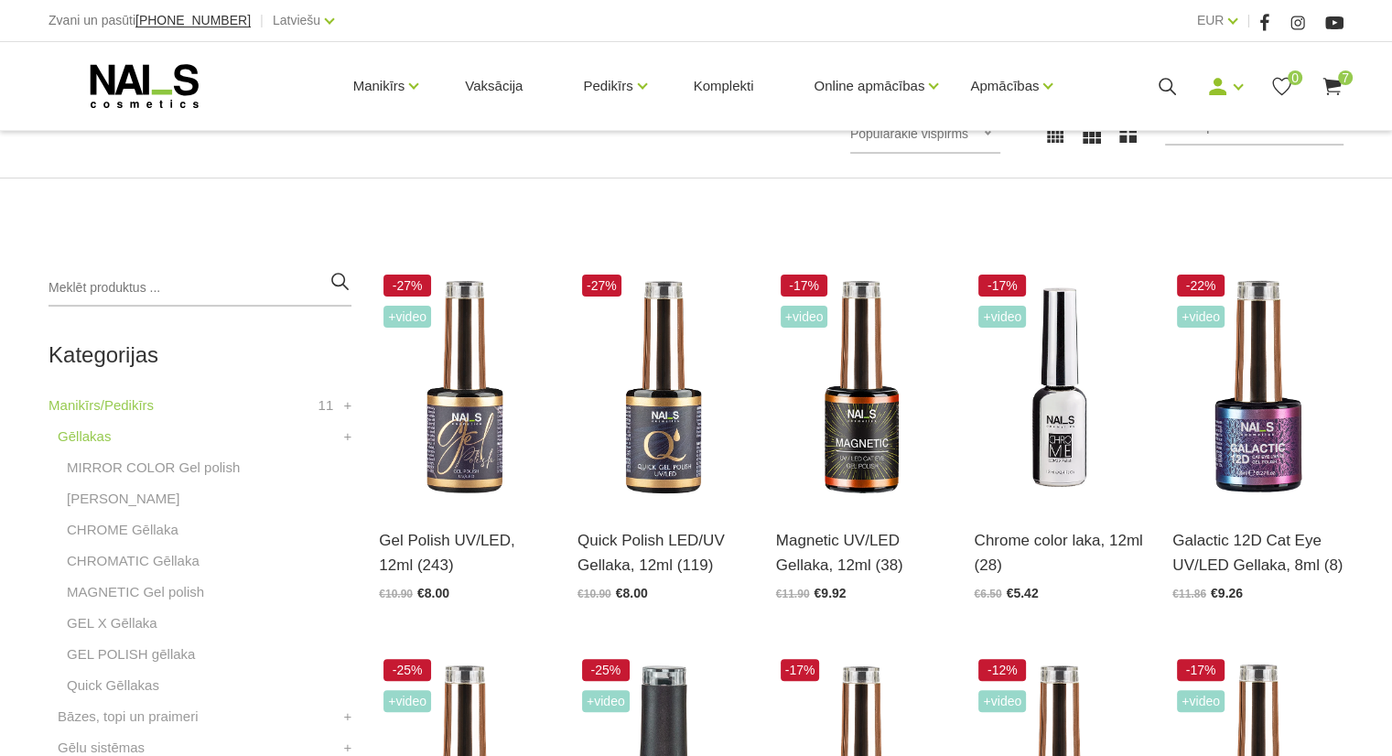
scroll to position [296, 0]
click at [486, 424] on img at bounding box center [464, 387] width 171 height 235
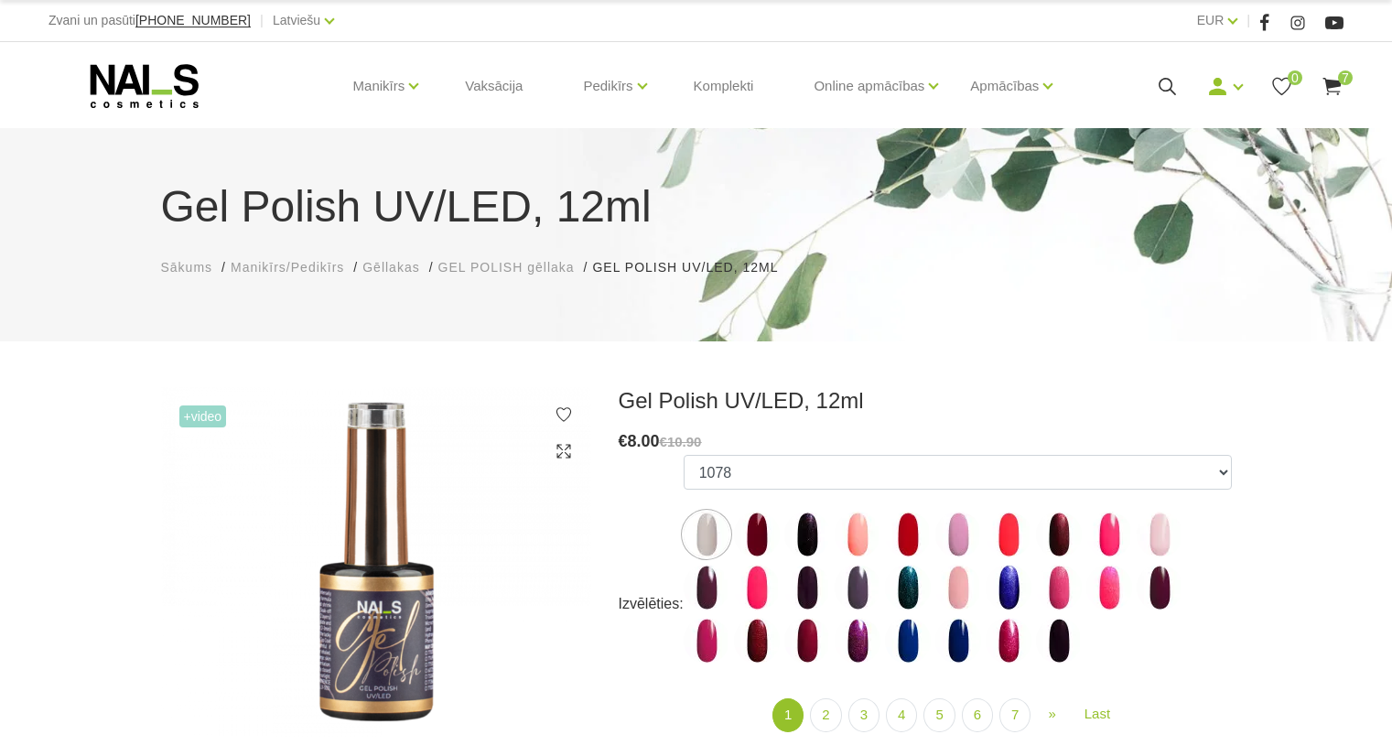
scroll to position [121, 0]
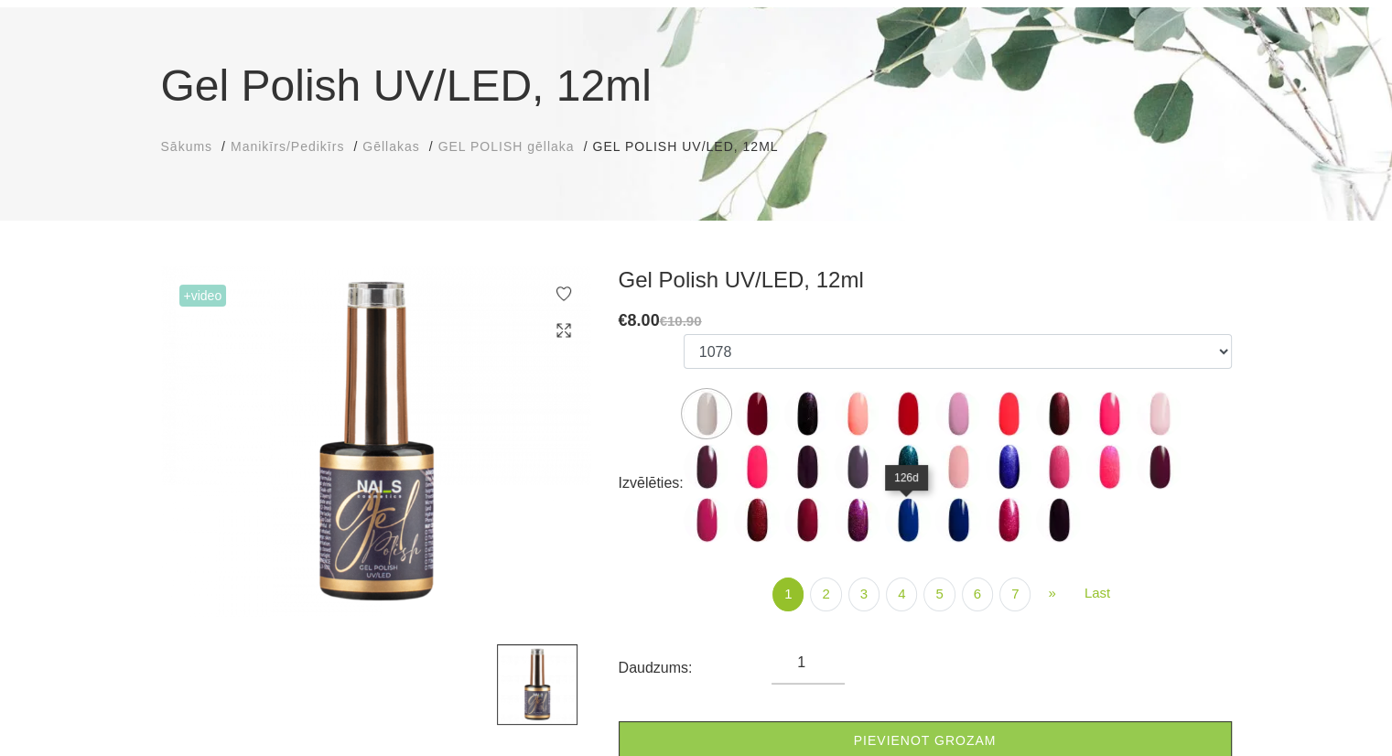
click at [927, 524] on img at bounding box center [908, 520] width 46 height 46
select select "4030"
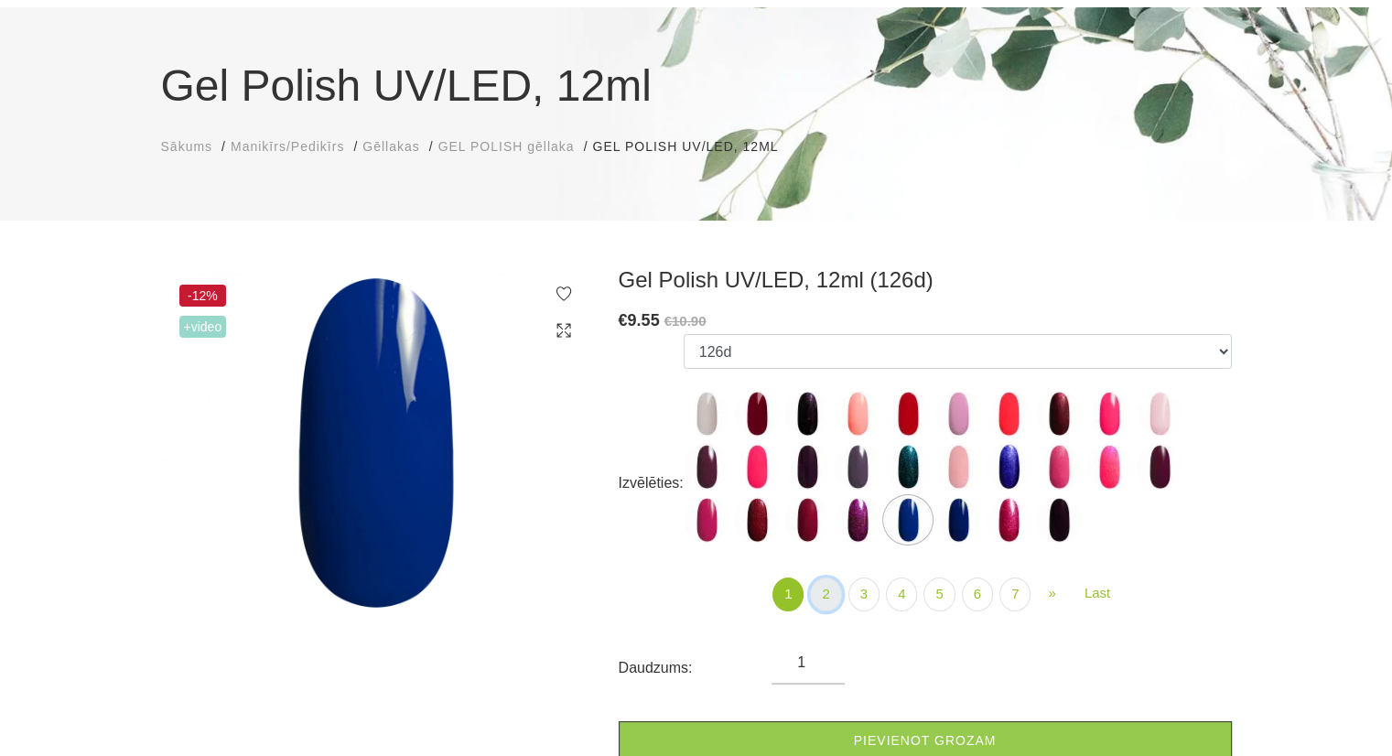
click at [827, 605] on link "2" at bounding box center [825, 594] width 31 height 34
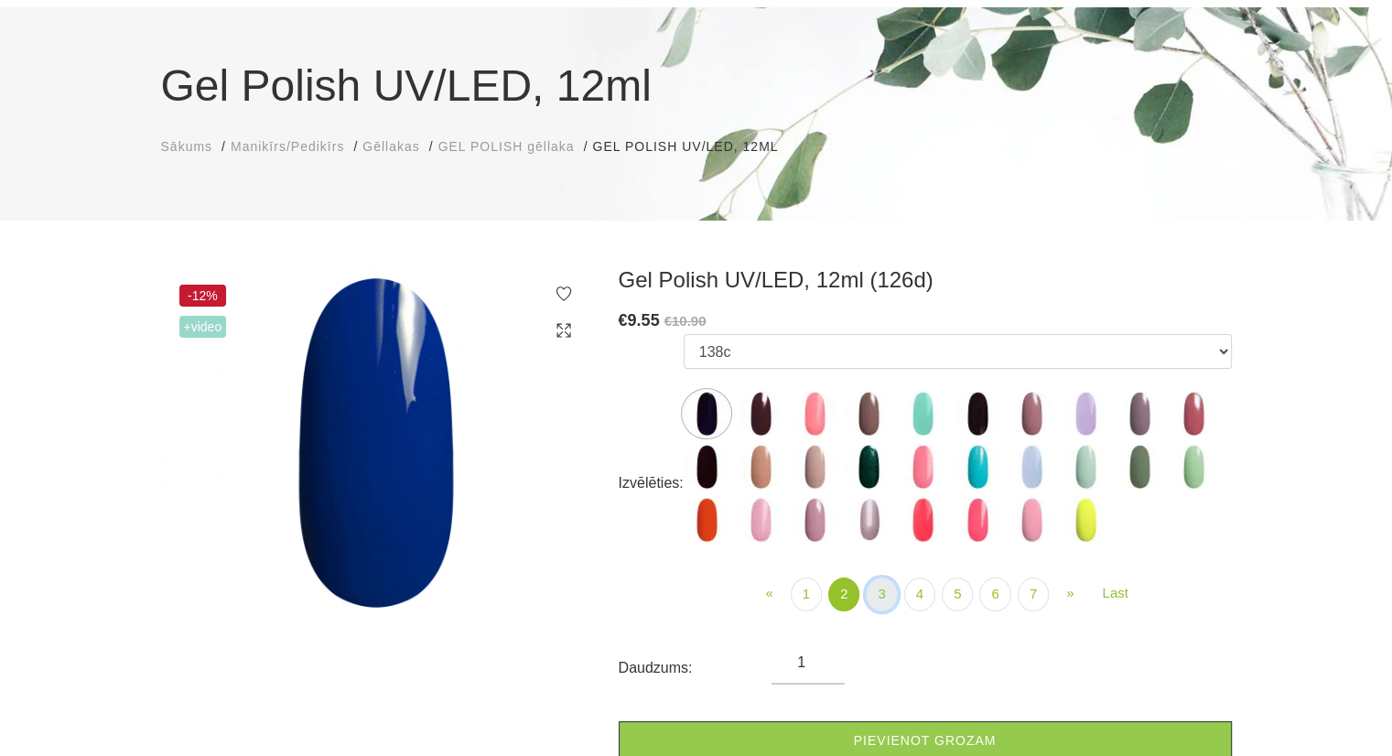
click at [876, 602] on link "3" at bounding box center [880, 594] width 31 height 34
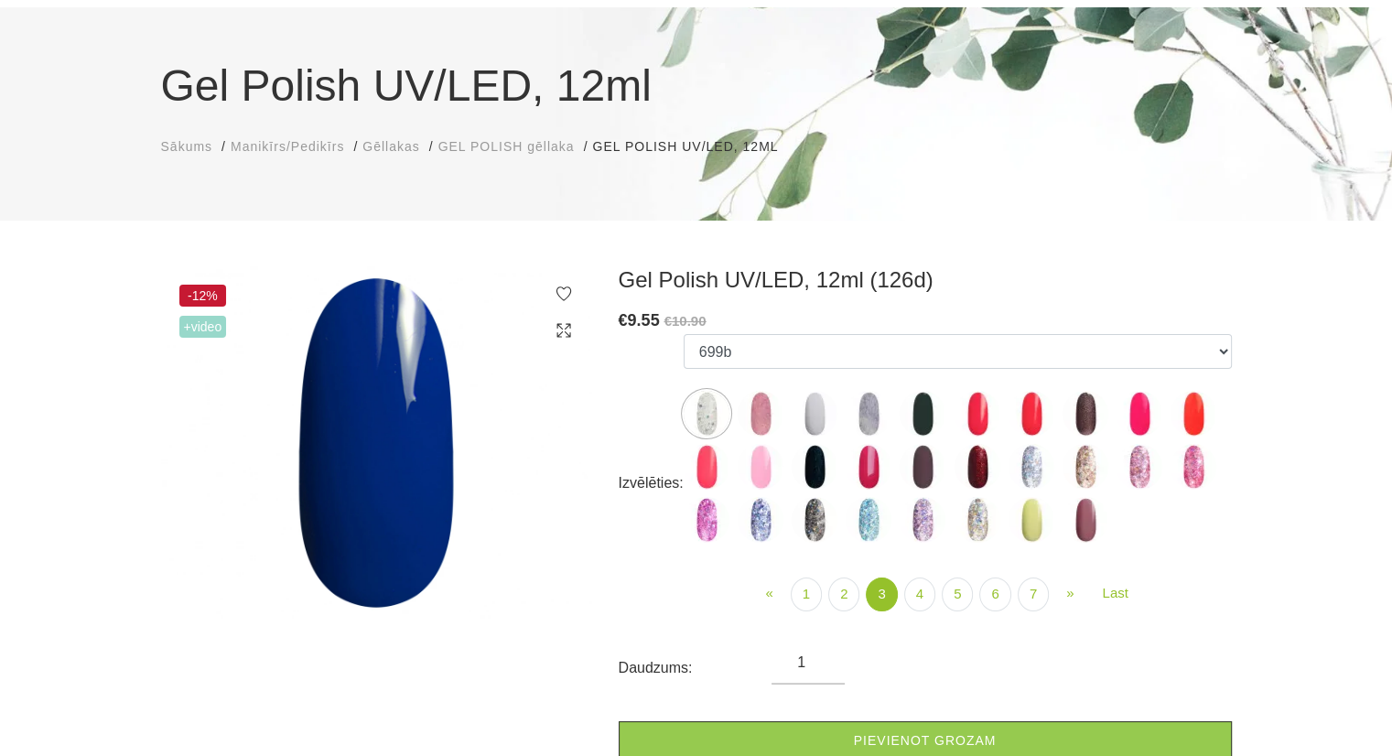
click at [937, 599] on ul "« Prev 1 2 3 (current) 4 5 » Next Last" at bounding box center [957, 594] width 548 height 34
click at [929, 601] on link "4" at bounding box center [919, 594] width 31 height 34
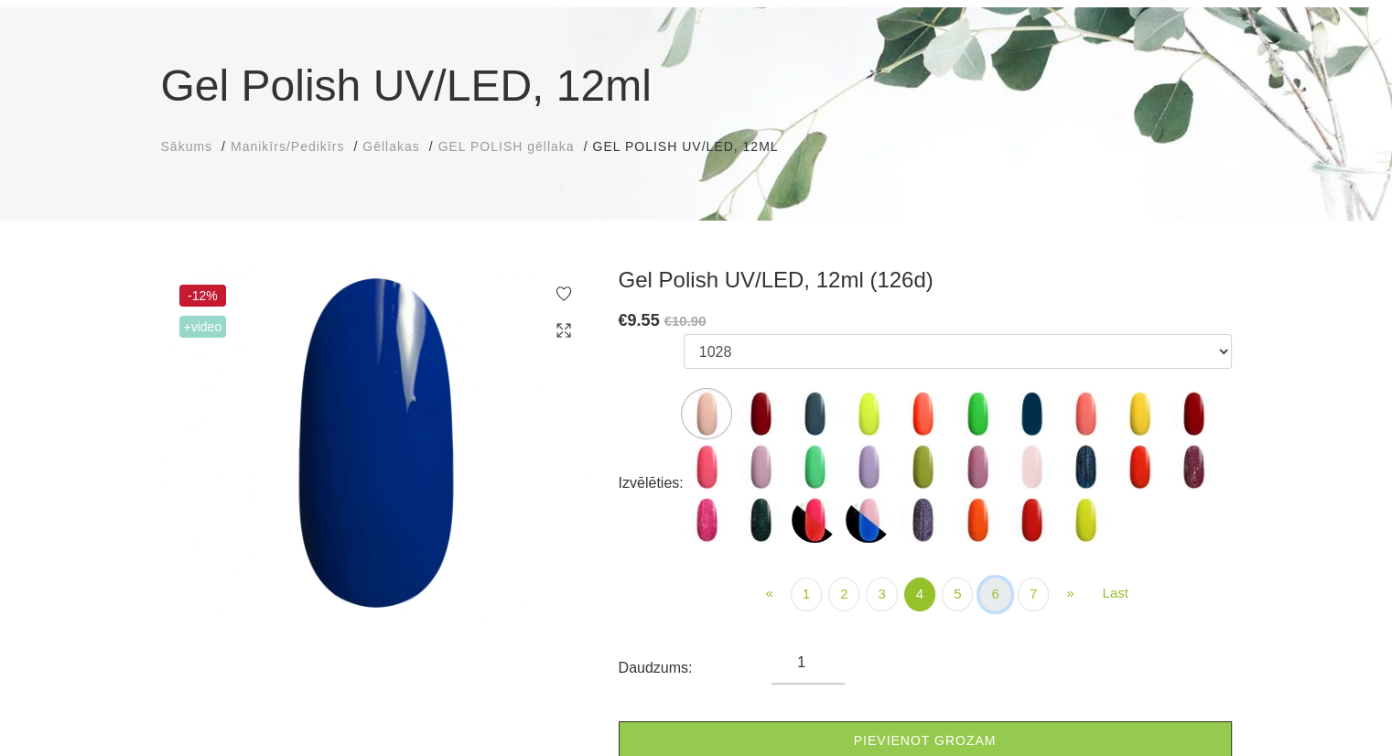
click at [993, 611] on link "6" at bounding box center [994, 594] width 31 height 34
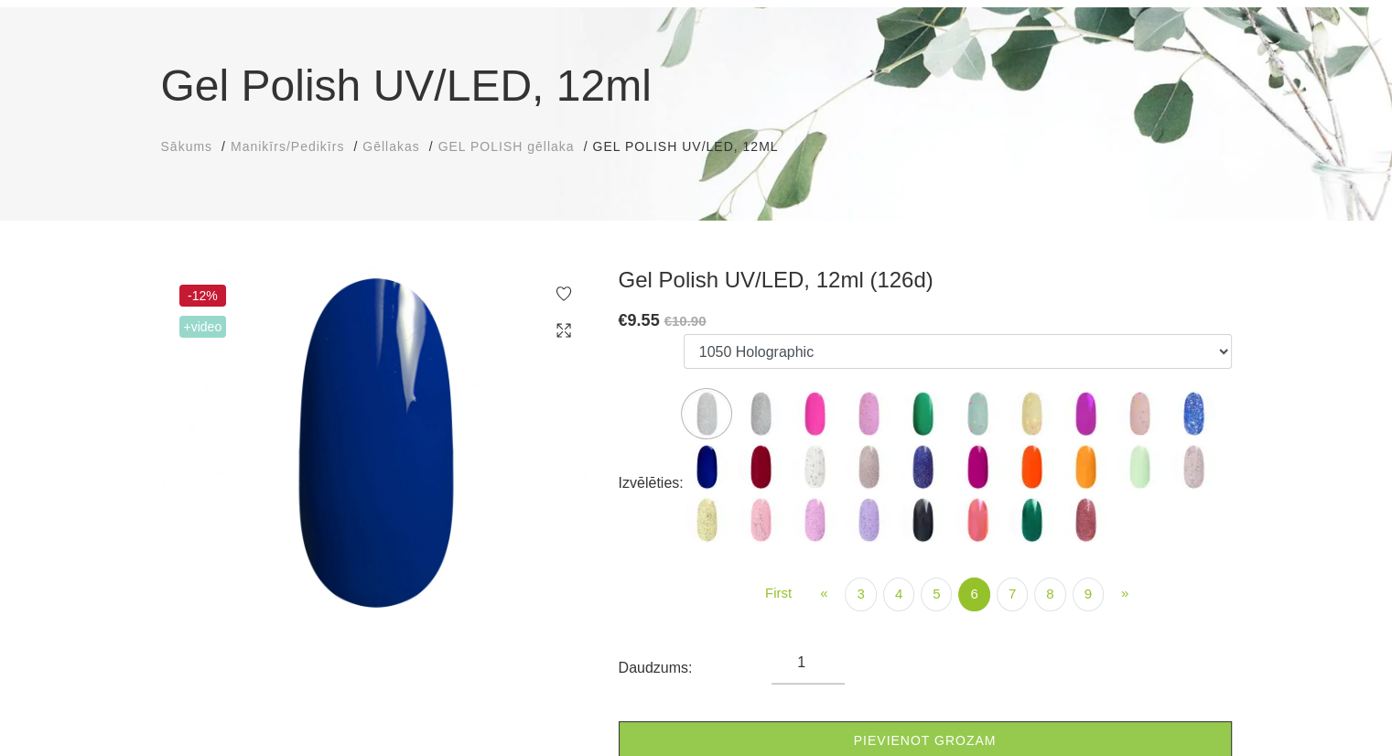
click at [714, 481] on img at bounding box center [706, 467] width 46 height 46
select select "5224"
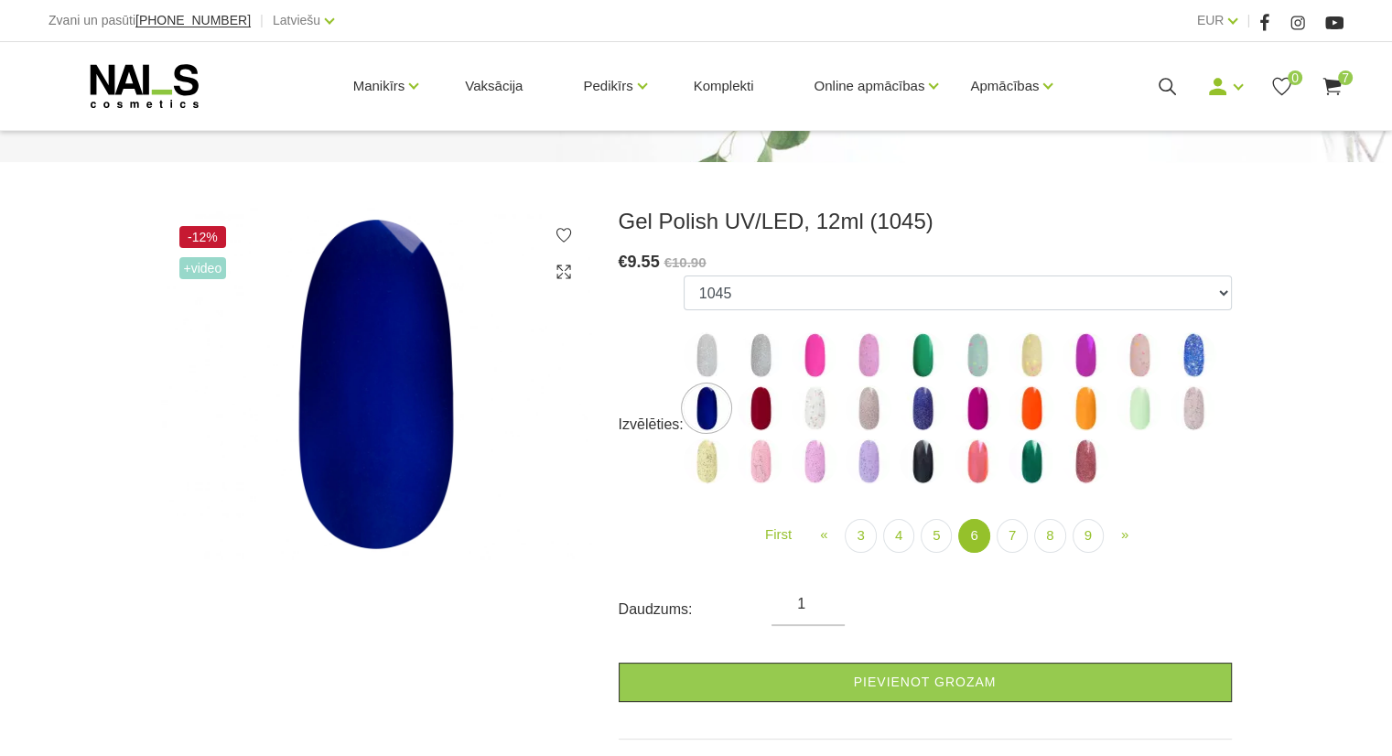
scroll to position [183, 0]
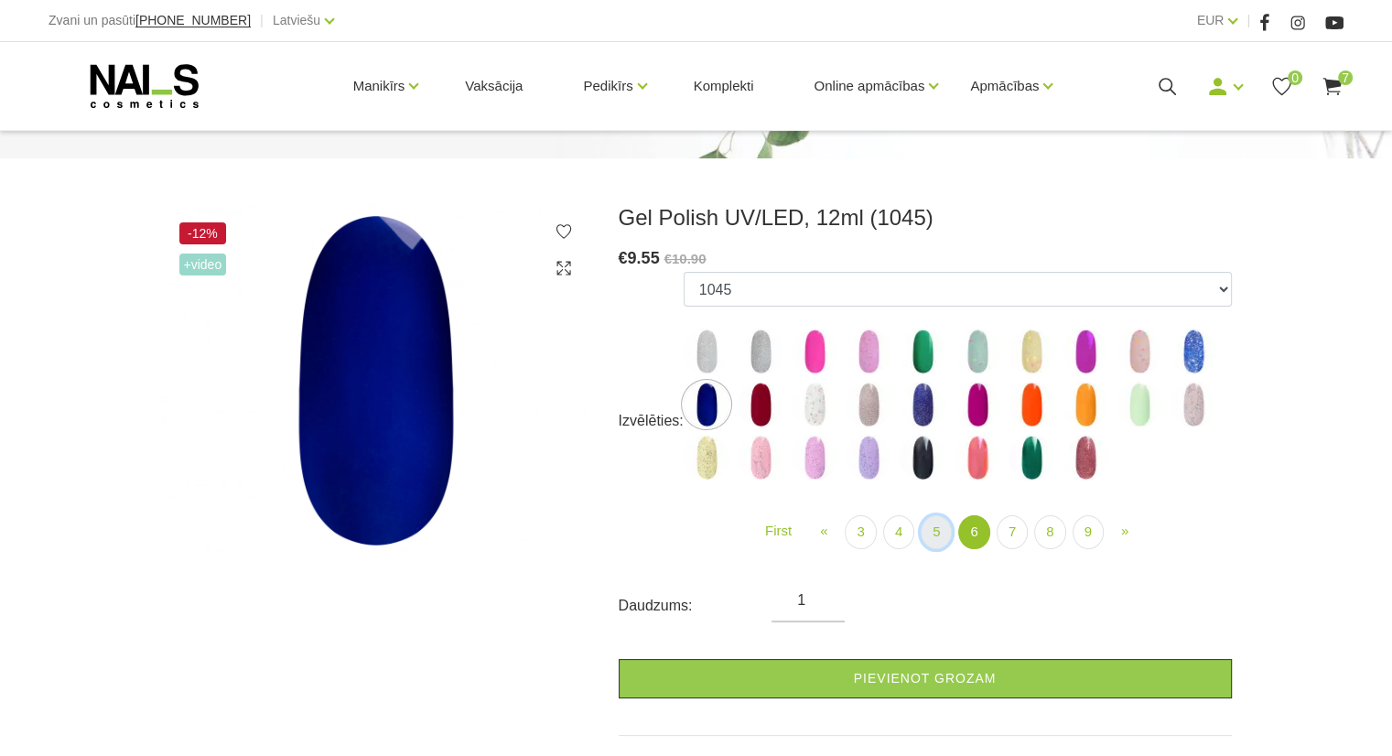
click at [937, 534] on link "5" at bounding box center [935, 532] width 31 height 34
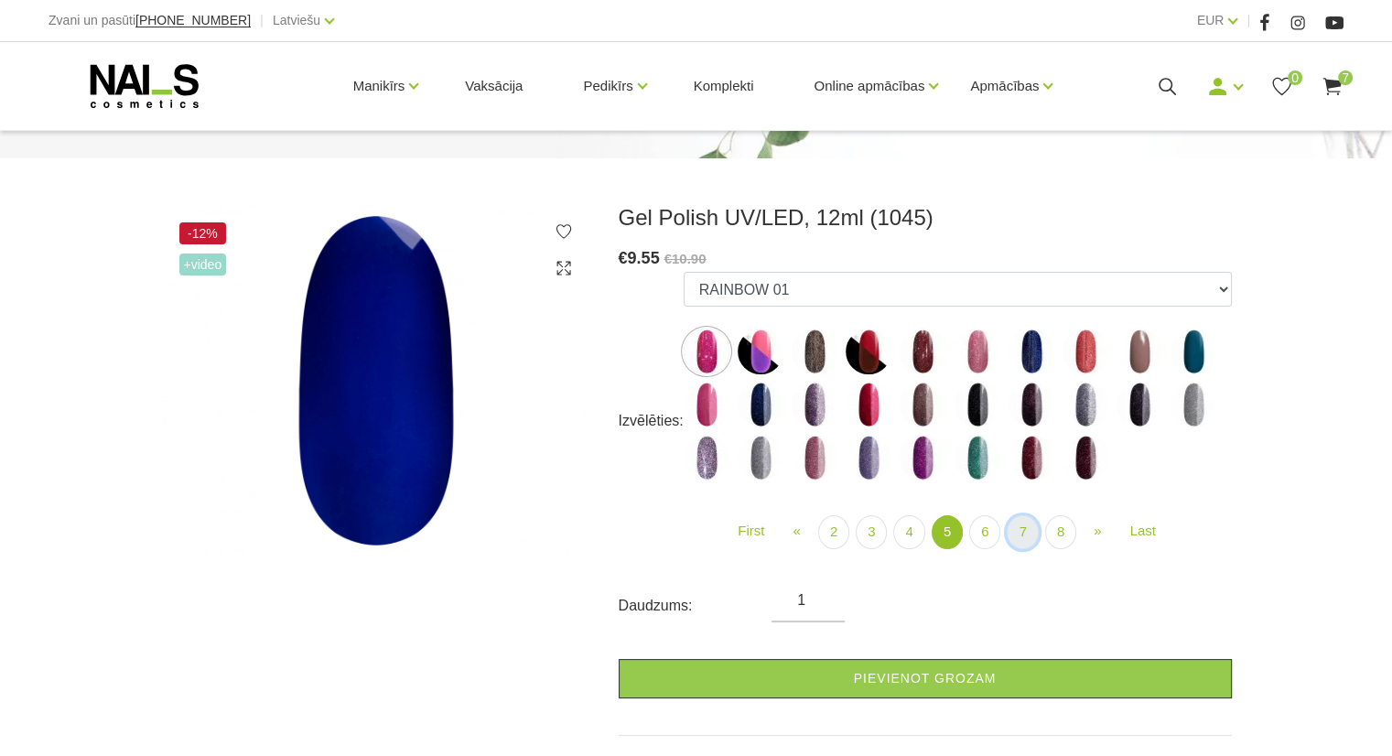
click at [1035, 539] on link "7" at bounding box center [1021, 532] width 31 height 34
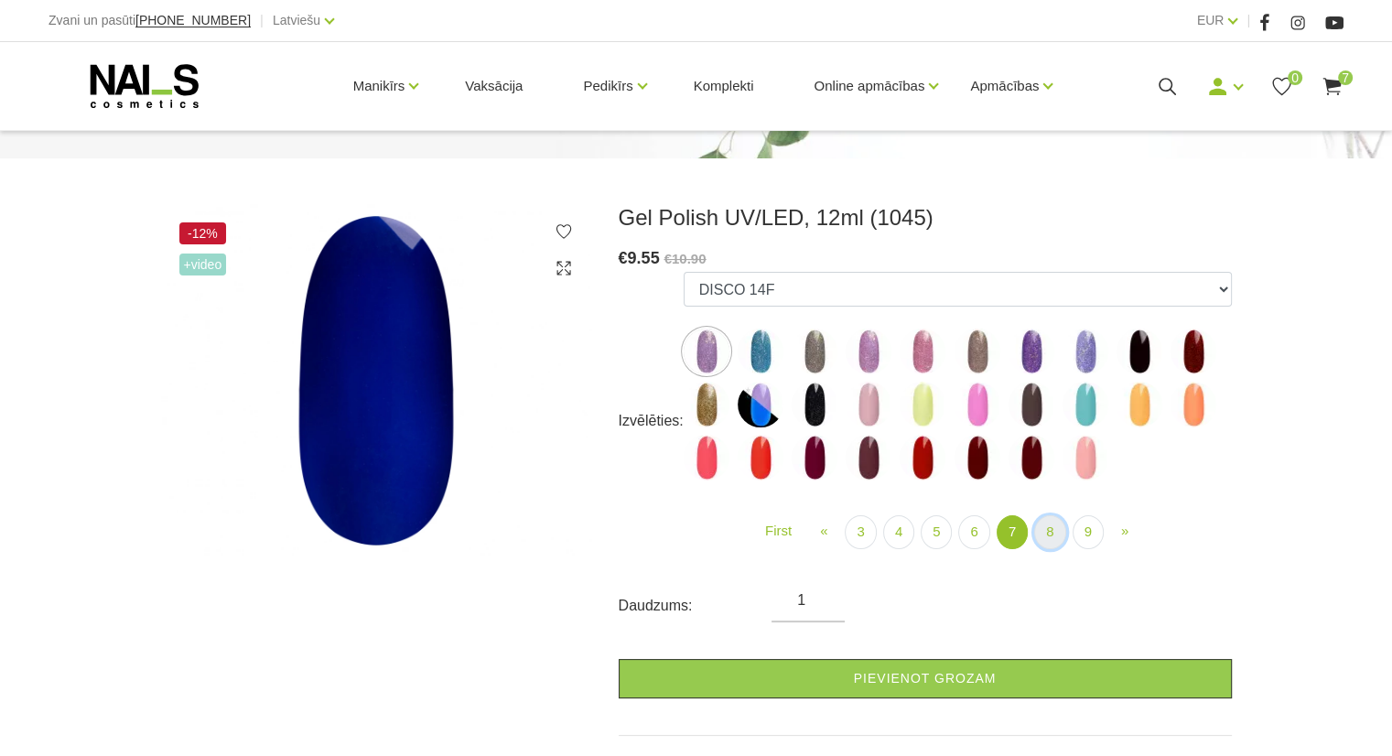
click at [1064, 541] on link "8" at bounding box center [1049, 532] width 31 height 34
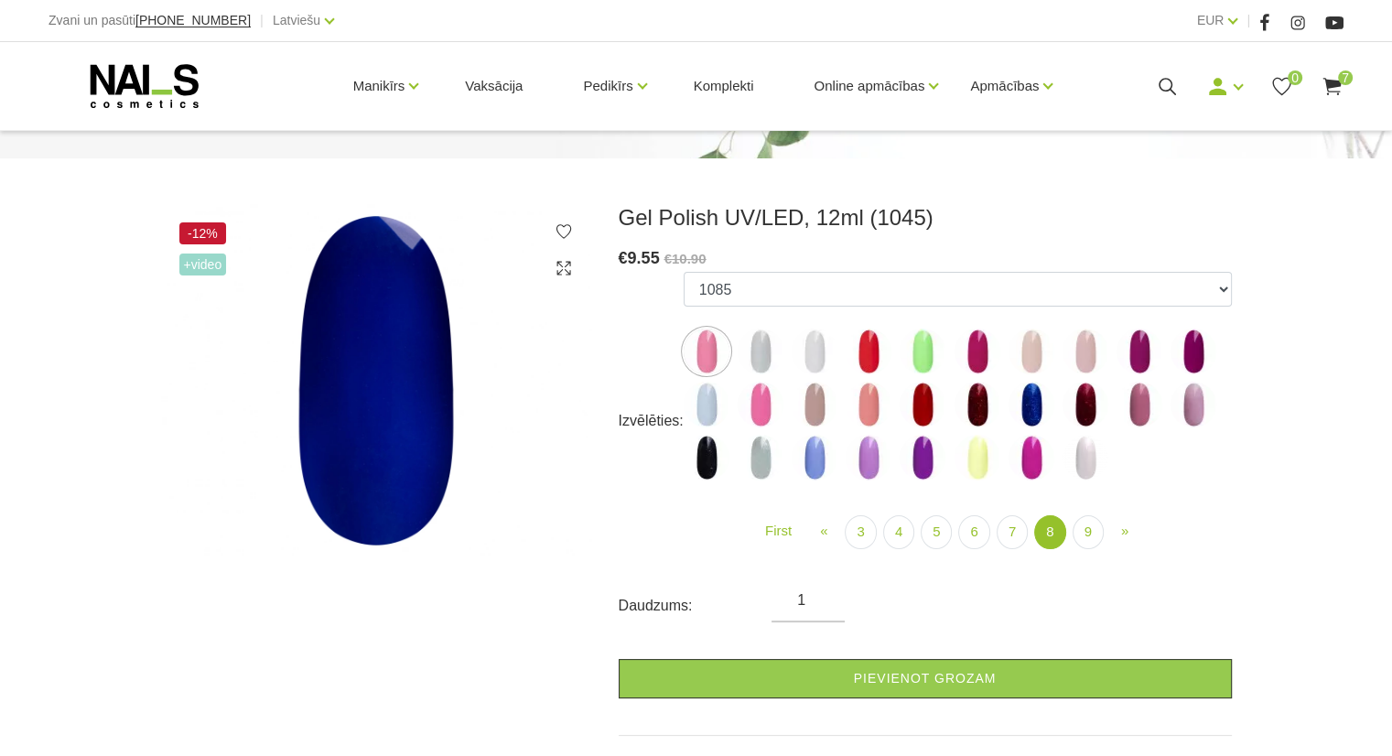
click at [1039, 392] on img at bounding box center [1031, 405] width 46 height 46
select select "6021"
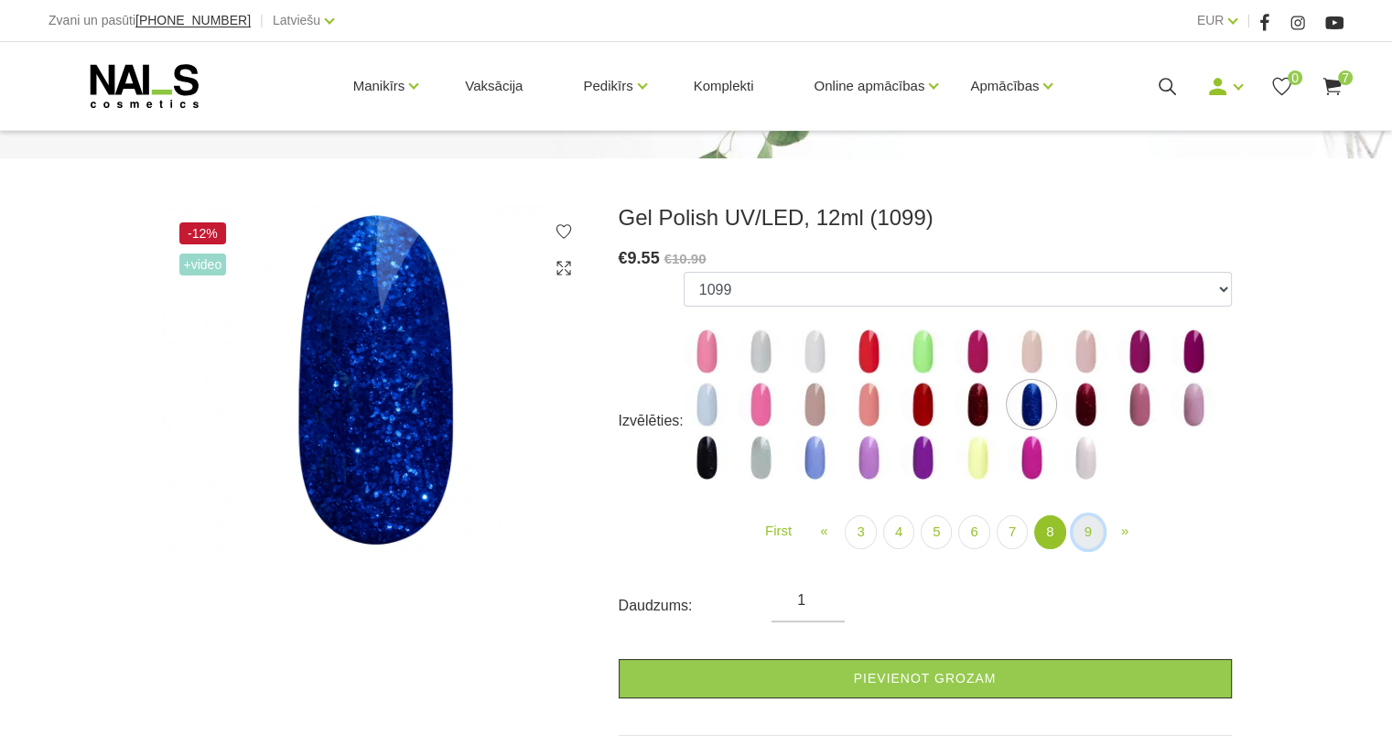
click at [1094, 540] on link "9" at bounding box center [1087, 532] width 31 height 34
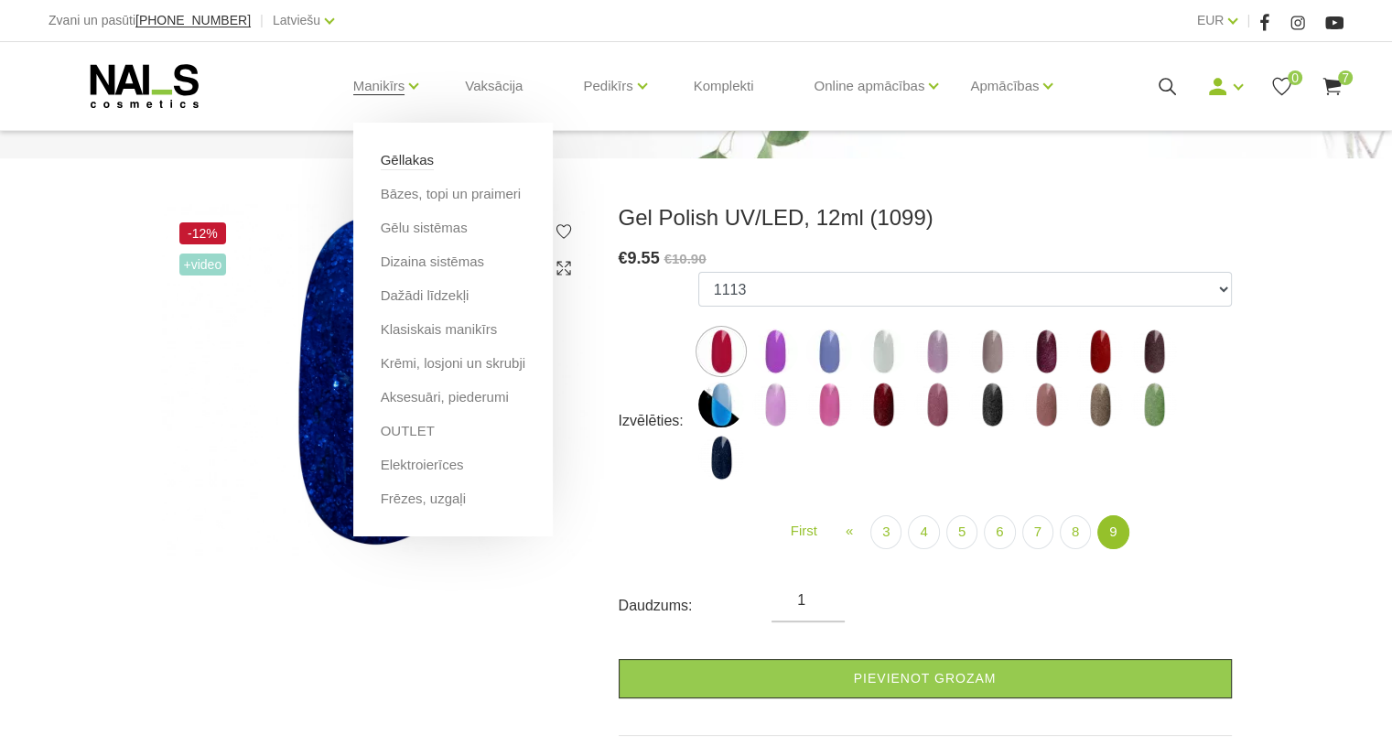
click at [414, 161] on link "Gēllakas" at bounding box center [407, 160] width 53 height 20
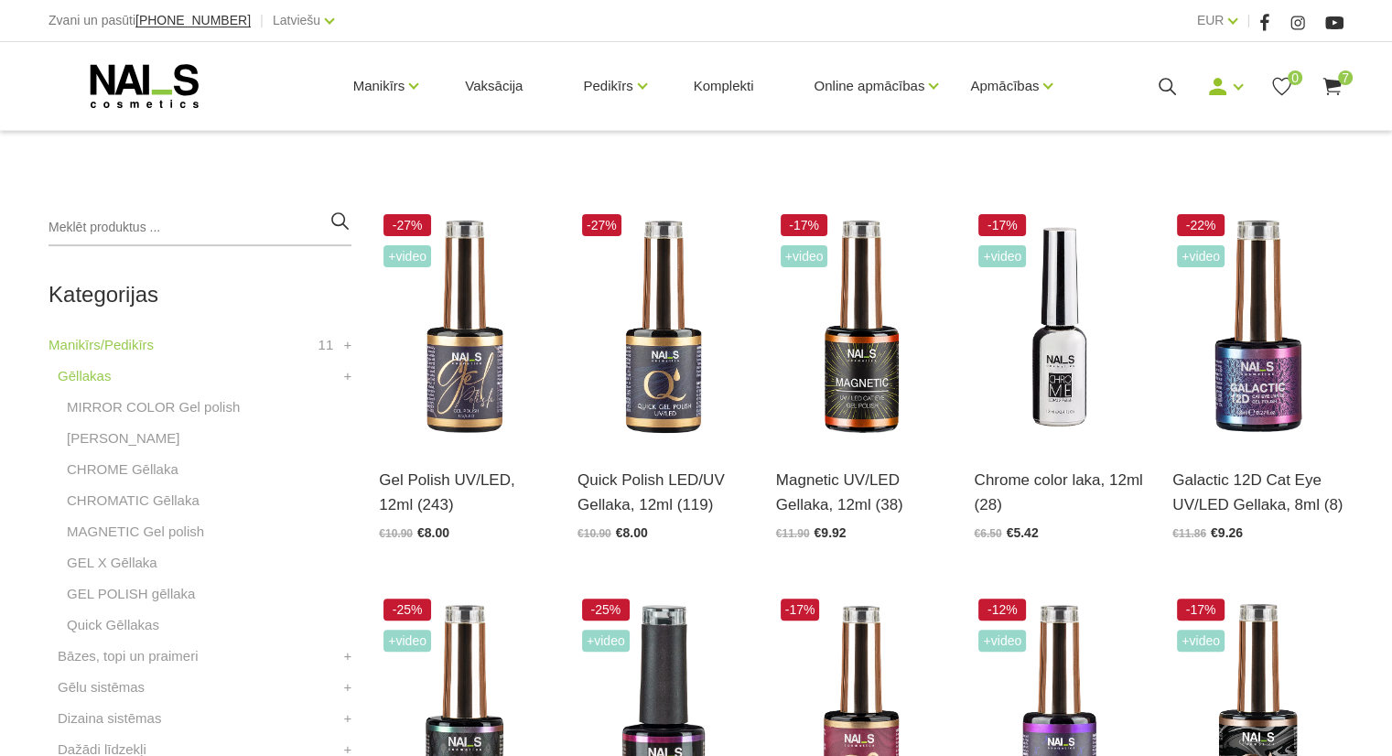
scroll to position [362, 0]
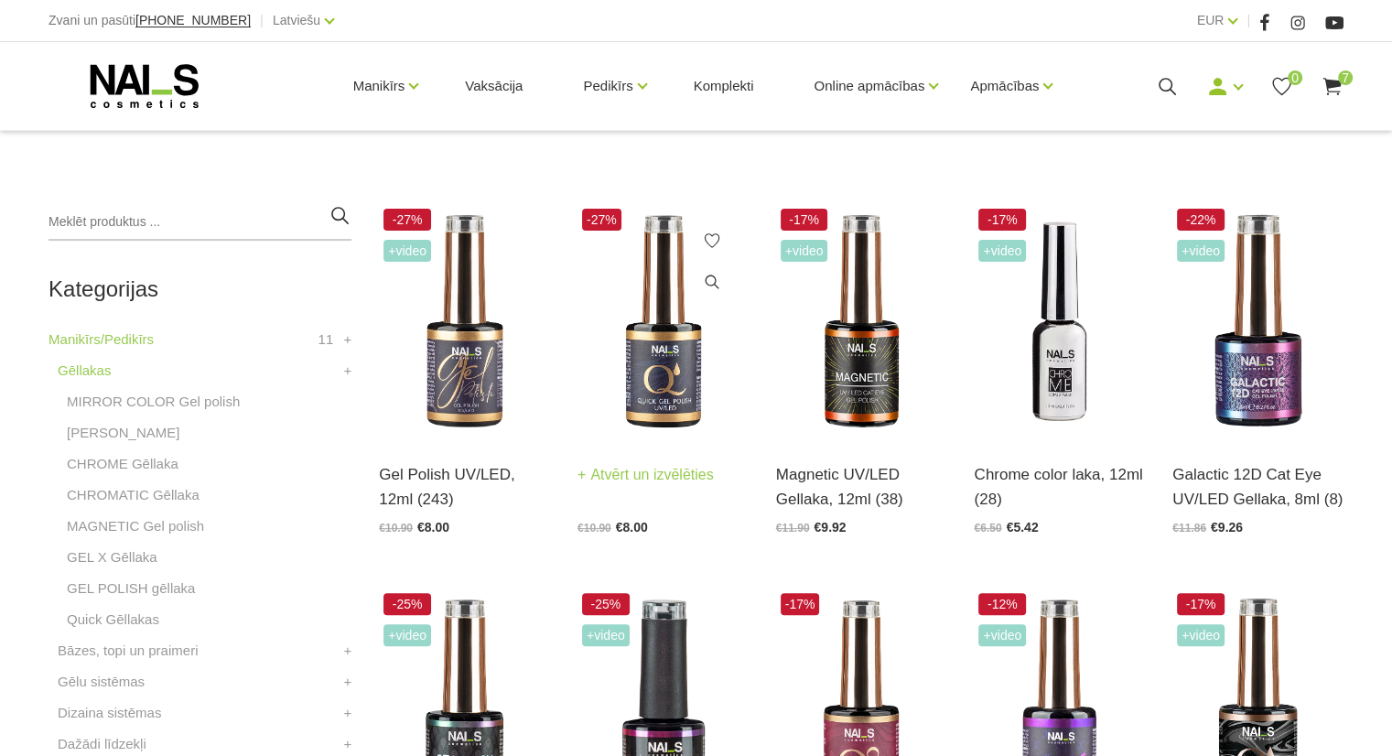
click at [661, 414] on img at bounding box center [662, 321] width 171 height 235
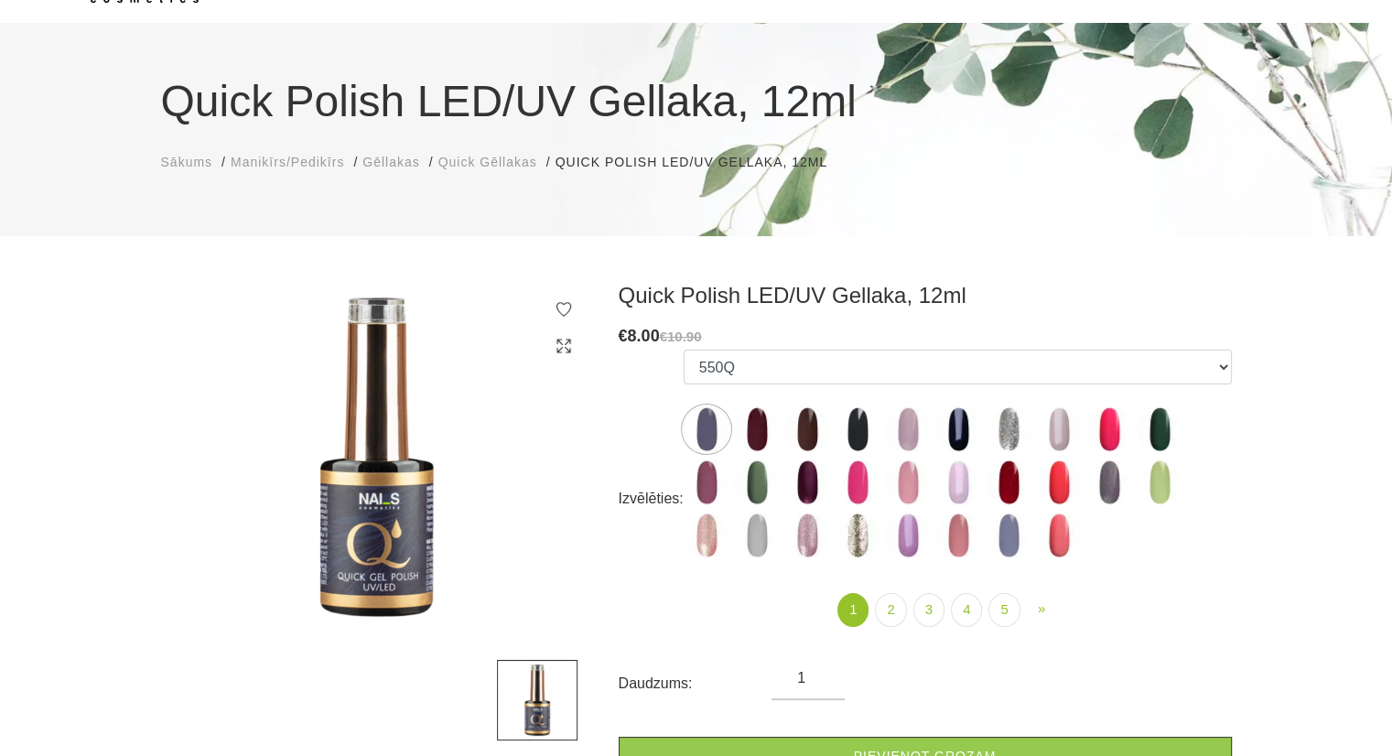
scroll to position [106, 0]
click at [885, 606] on link "2" at bounding box center [890, 609] width 31 height 34
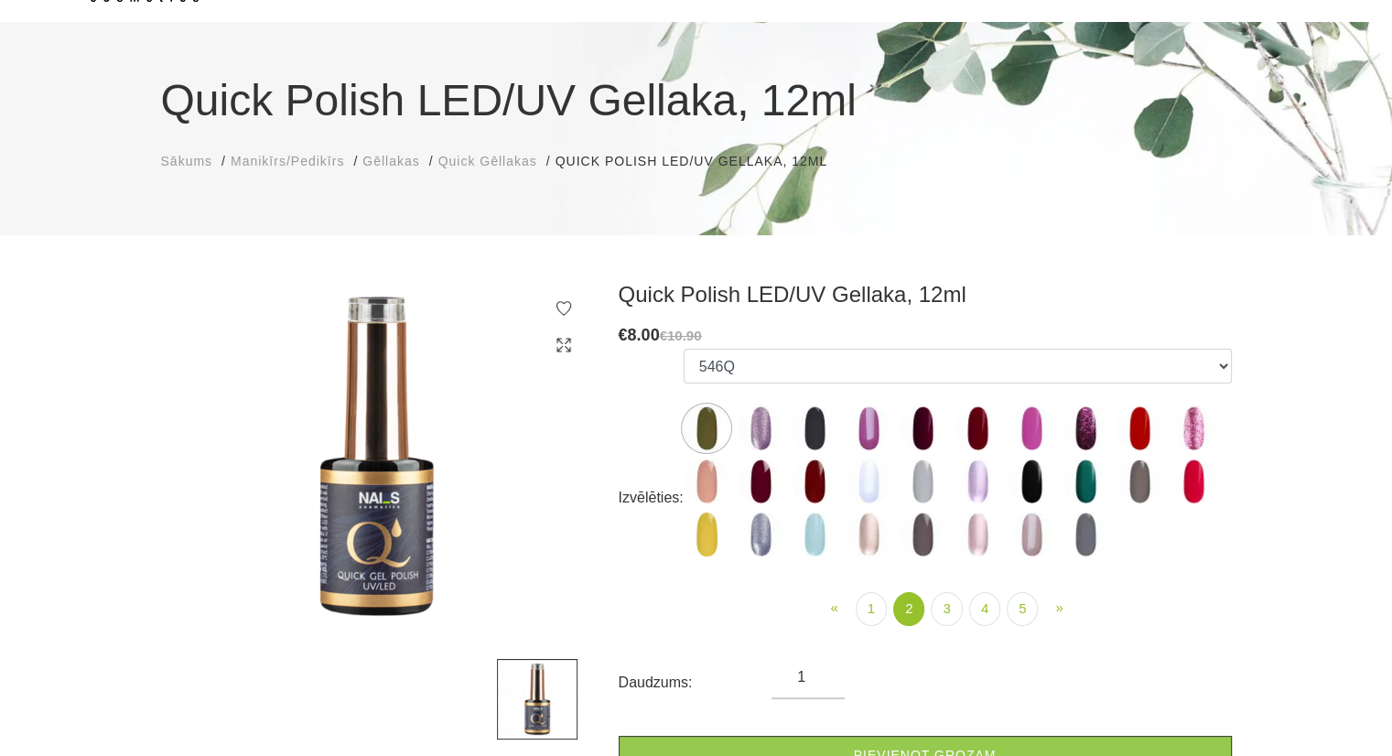
click at [721, 423] on img at bounding box center [706, 428] width 46 height 46
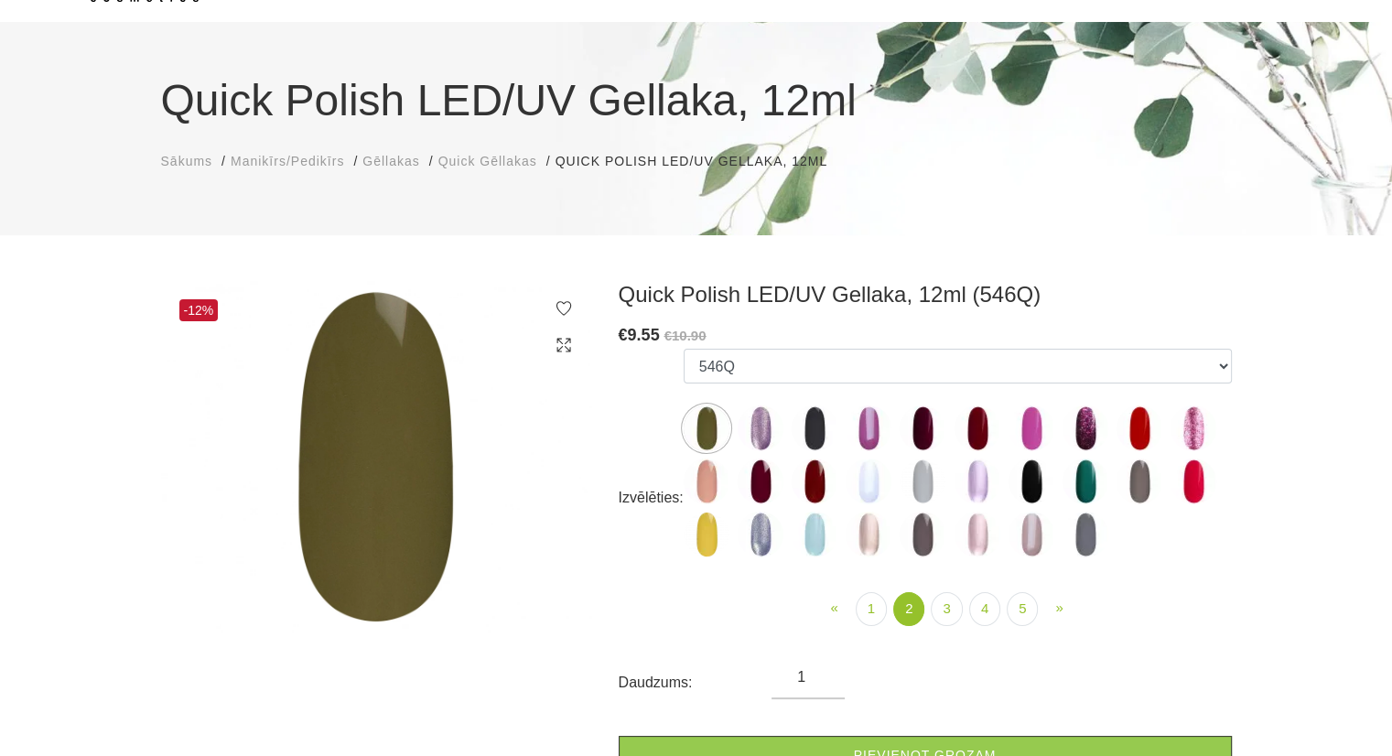
click at [822, 427] on img at bounding box center [814, 428] width 46 height 46
select select "4368"
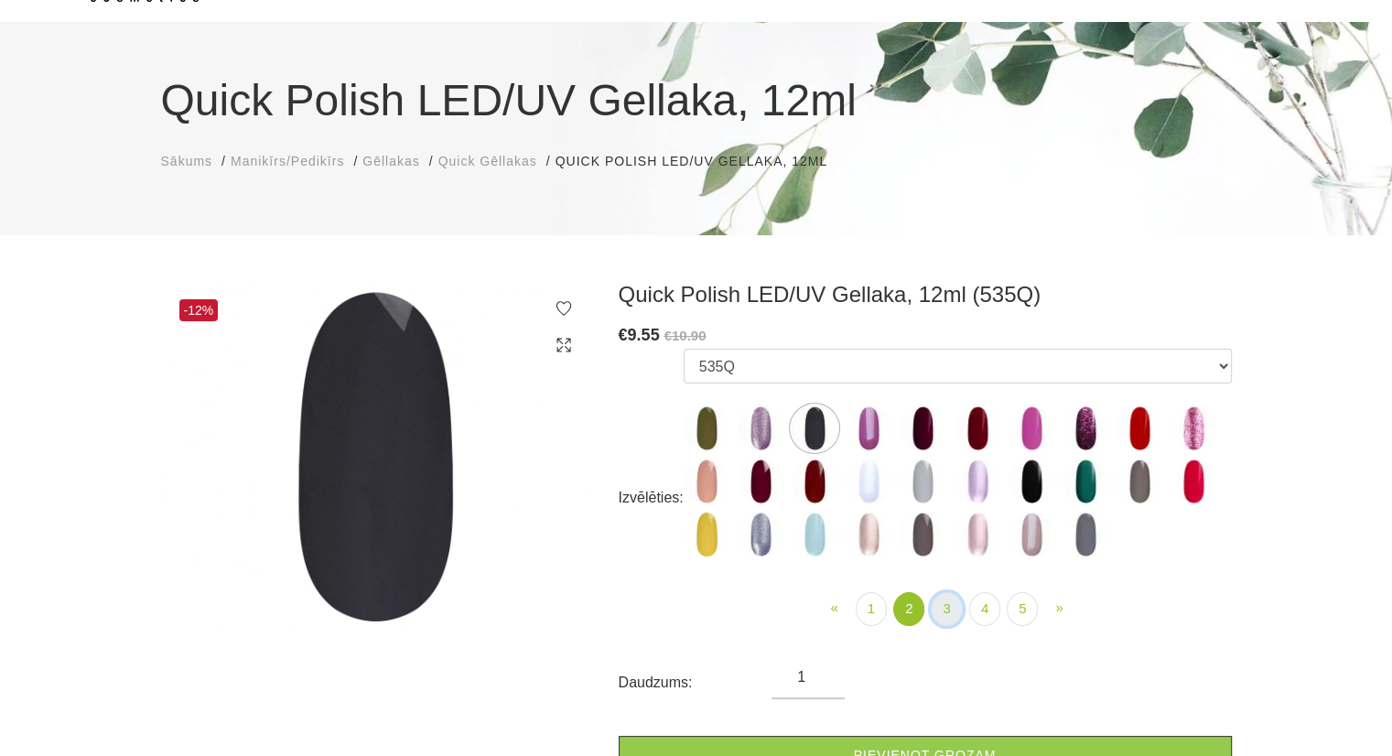
click at [940, 619] on link "3" at bounding box center [945, 609] width 31 height 34
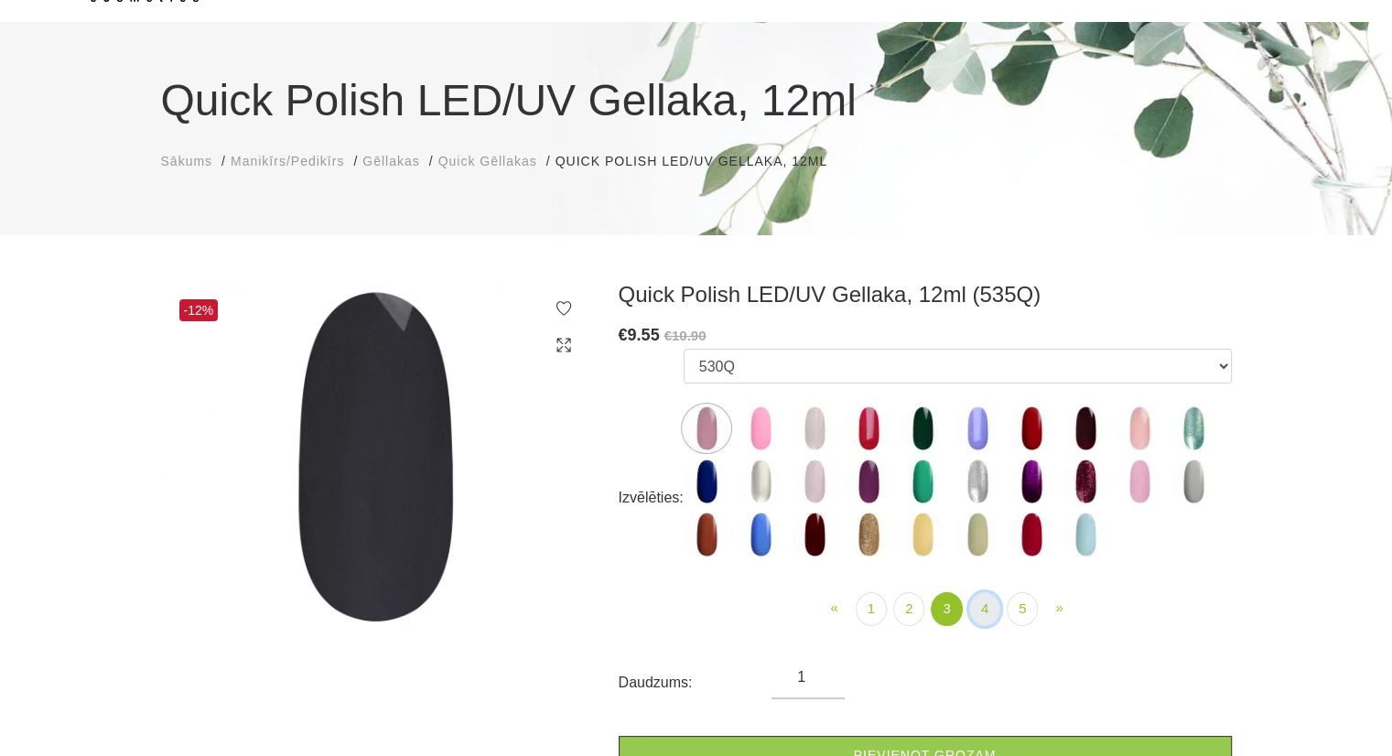
click at [999, 613] on link "4" at bounding box center [984, 609] width 31 height 34
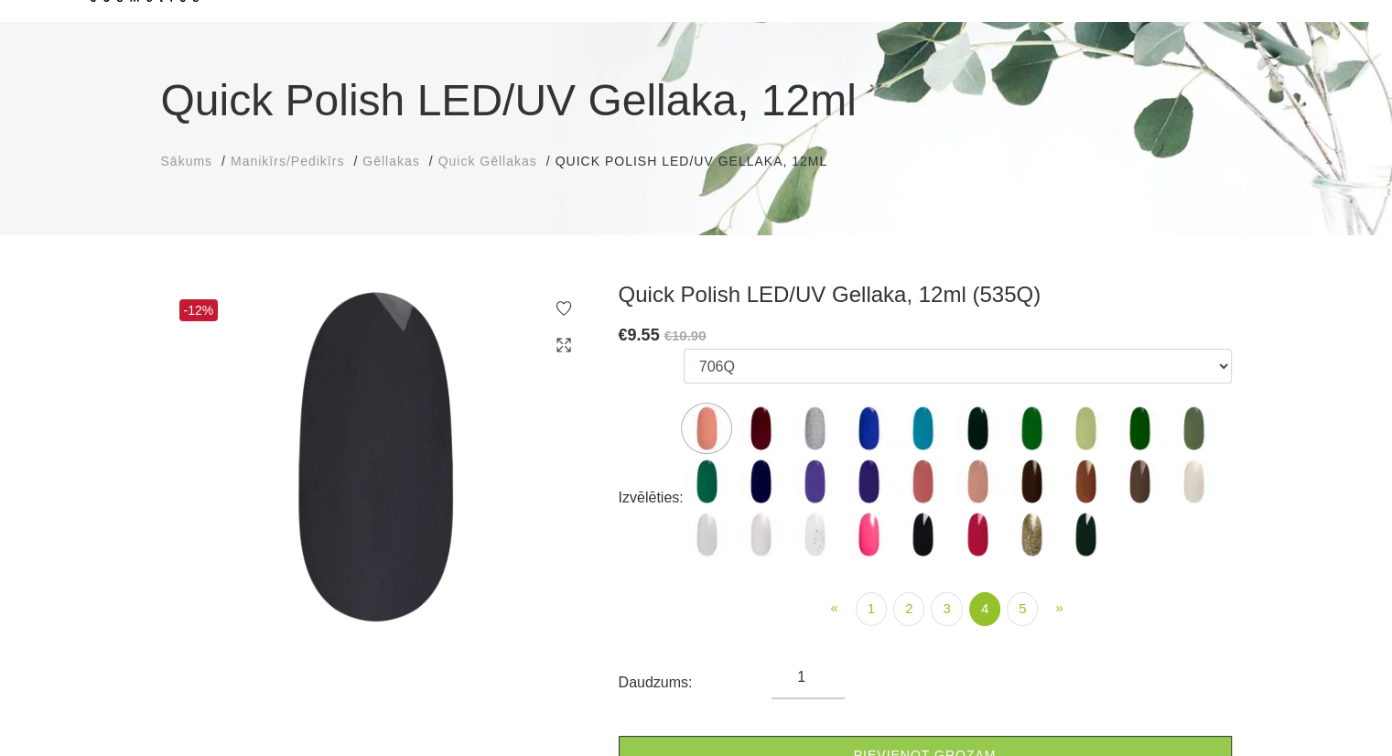
click at [866, 493] on img at bounding box center [868, 481] width 46 height 46
select select "5446"
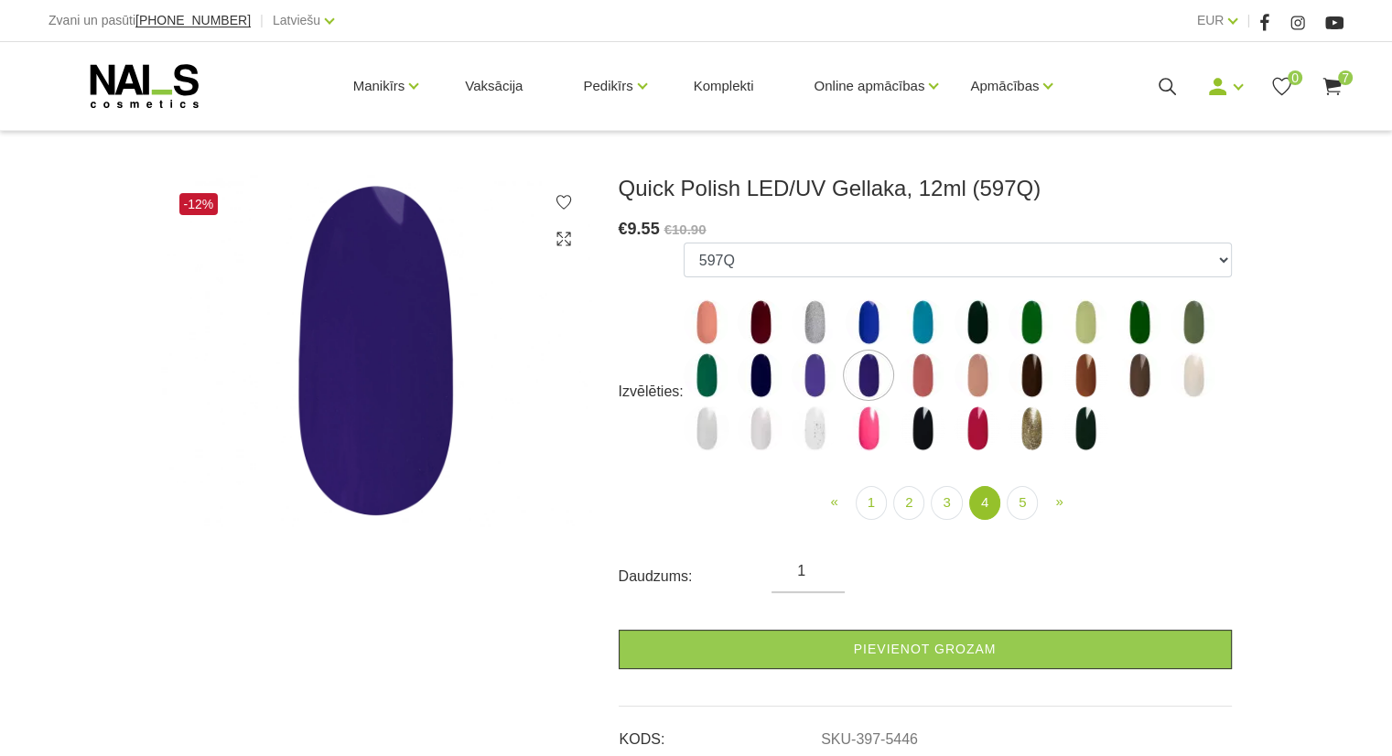
scroll to position [214, 0]
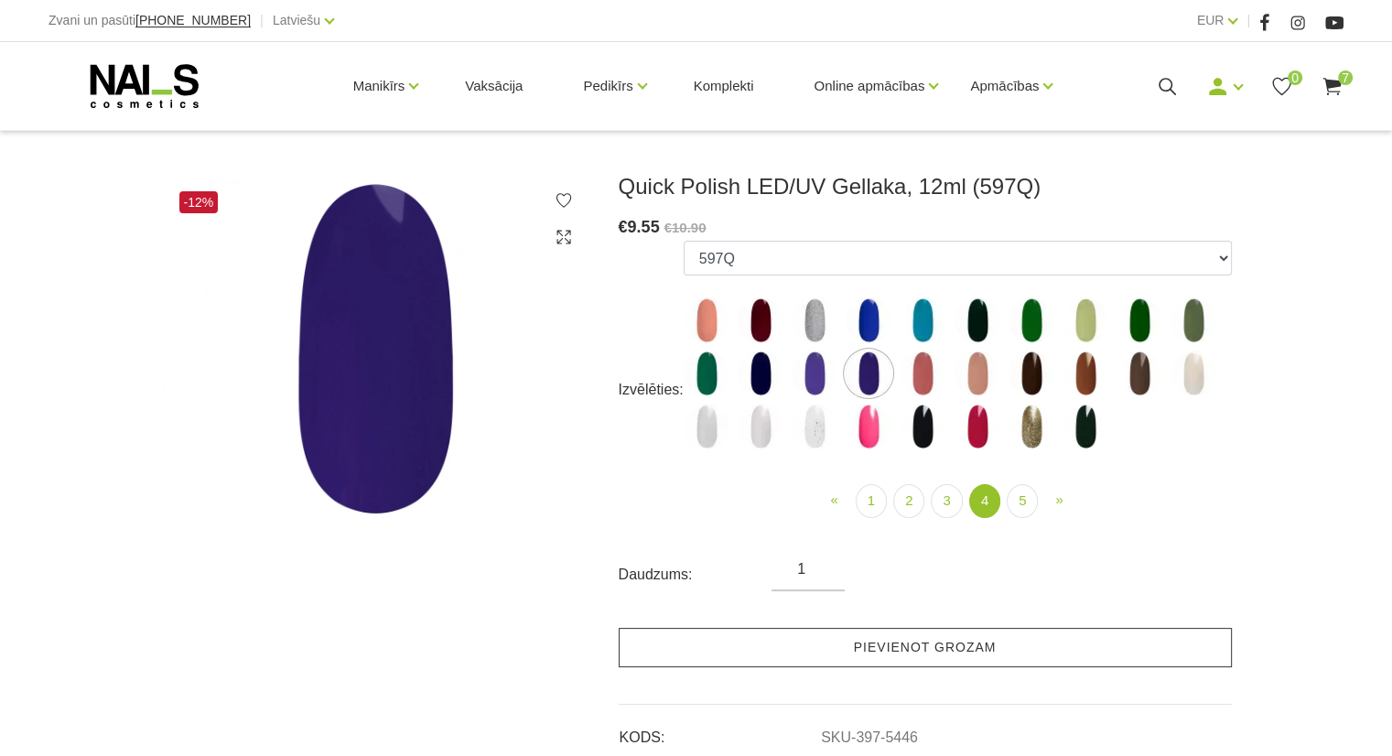
click at [851, 644] on link "Pievienot grozam" at bounding box center [924, 647] width 613 height 39
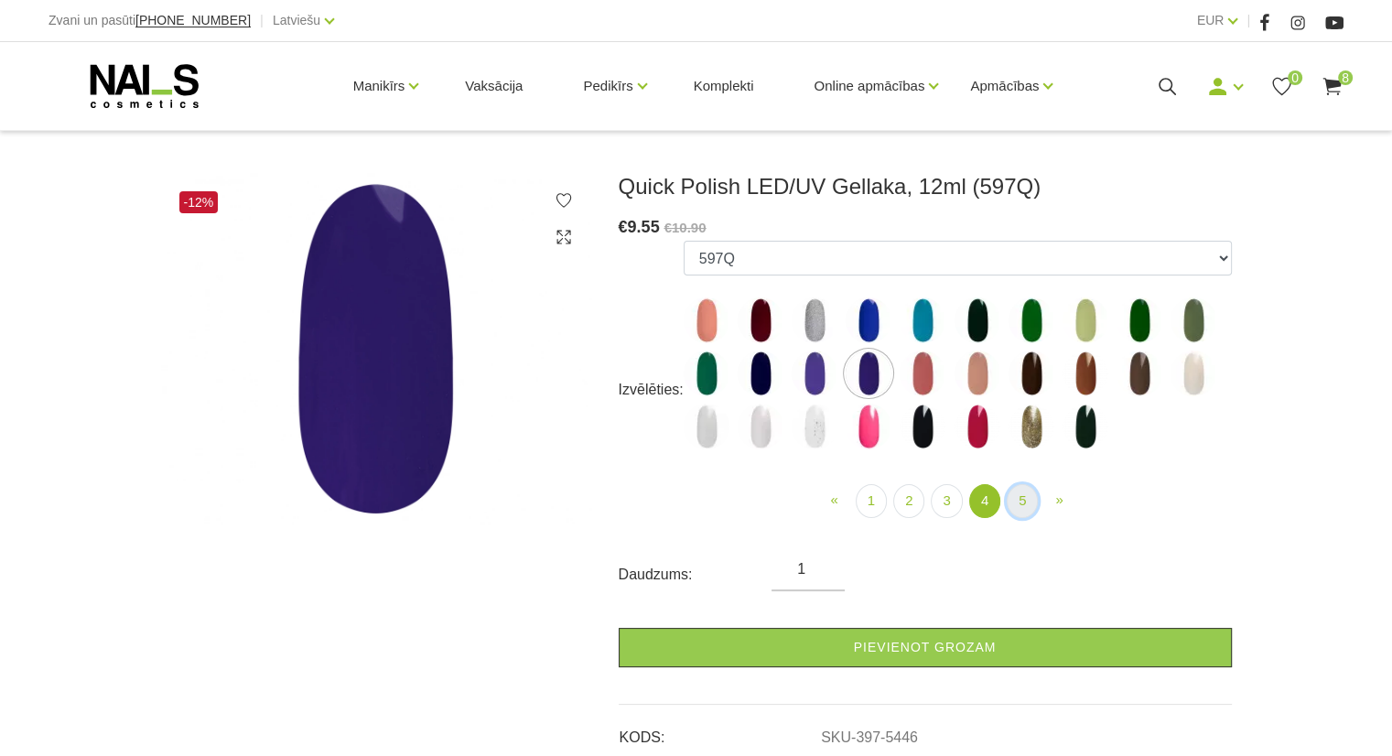
click at [1021, 500] on link "5" at bounding box center [1021, 501] width 31 height 34
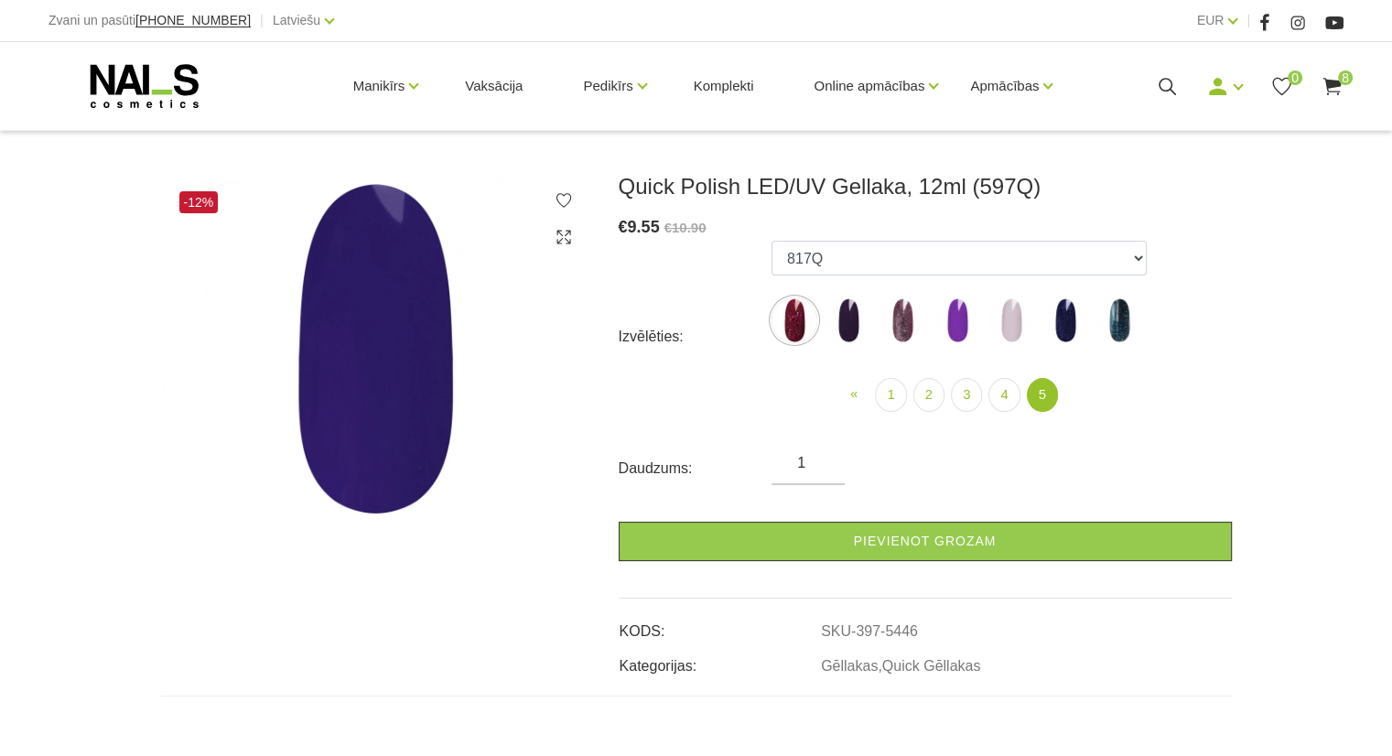
click at [845, 303] on img at bounding box center [848, 320] width 46 height 46
select select "6315"
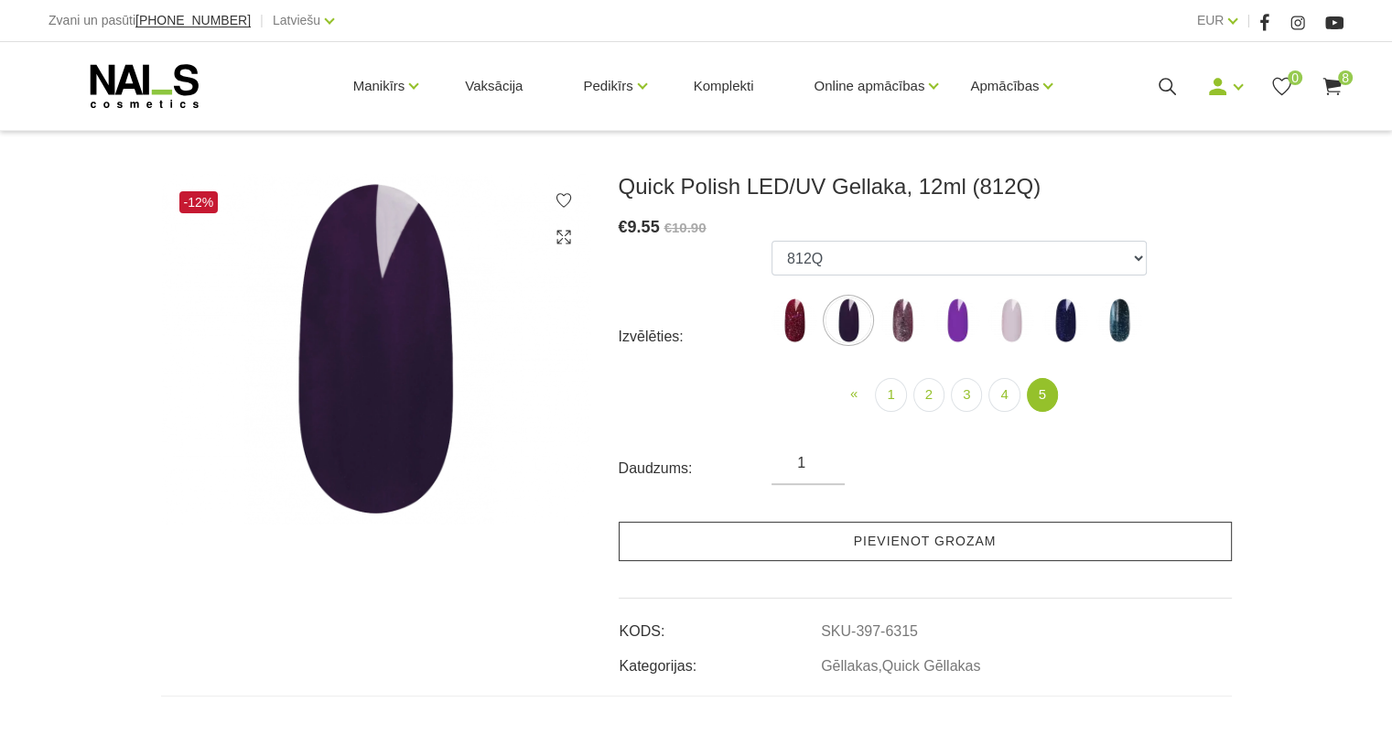
click at [833, 541] on link "Pievienot grozam" at bounding box center [924, 540] width 613 height 39
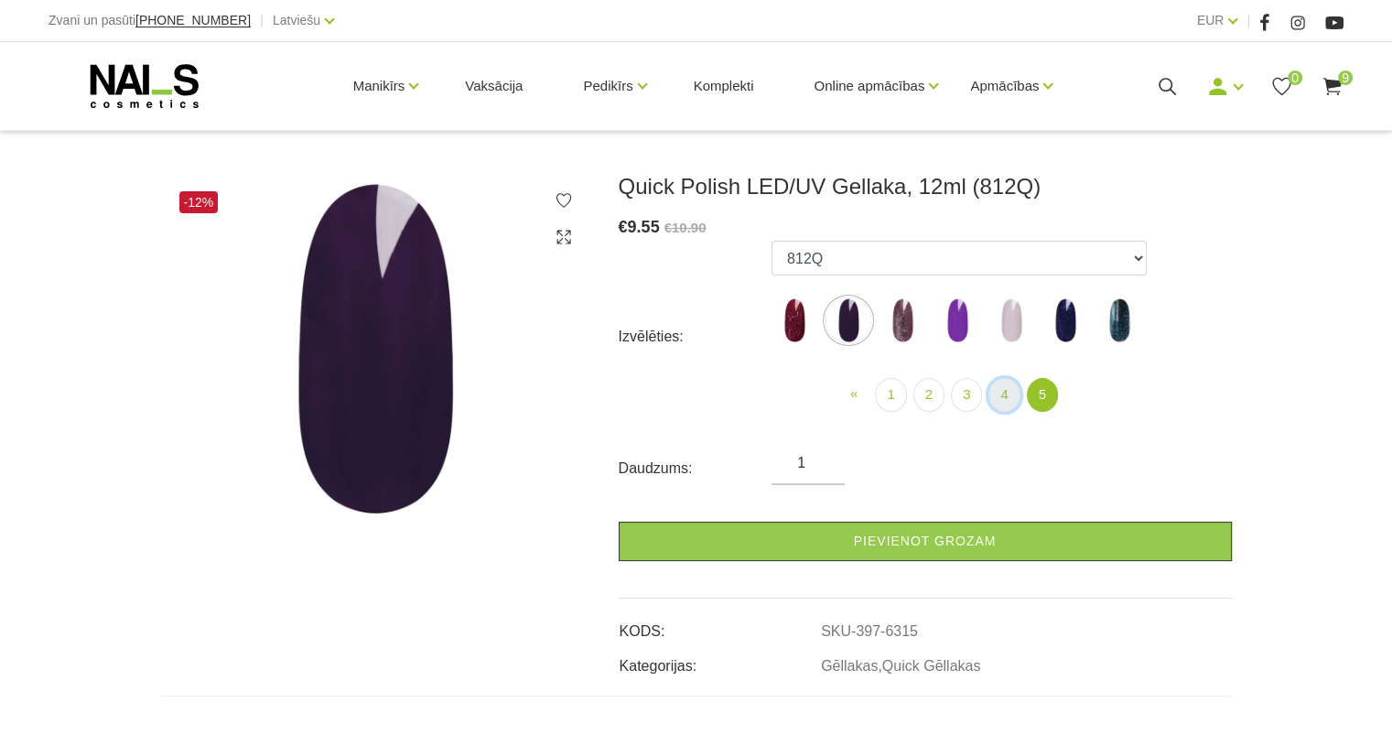
click at [1007, 400] on link "4" at bounding box center [1003, 395] width 31 height 34
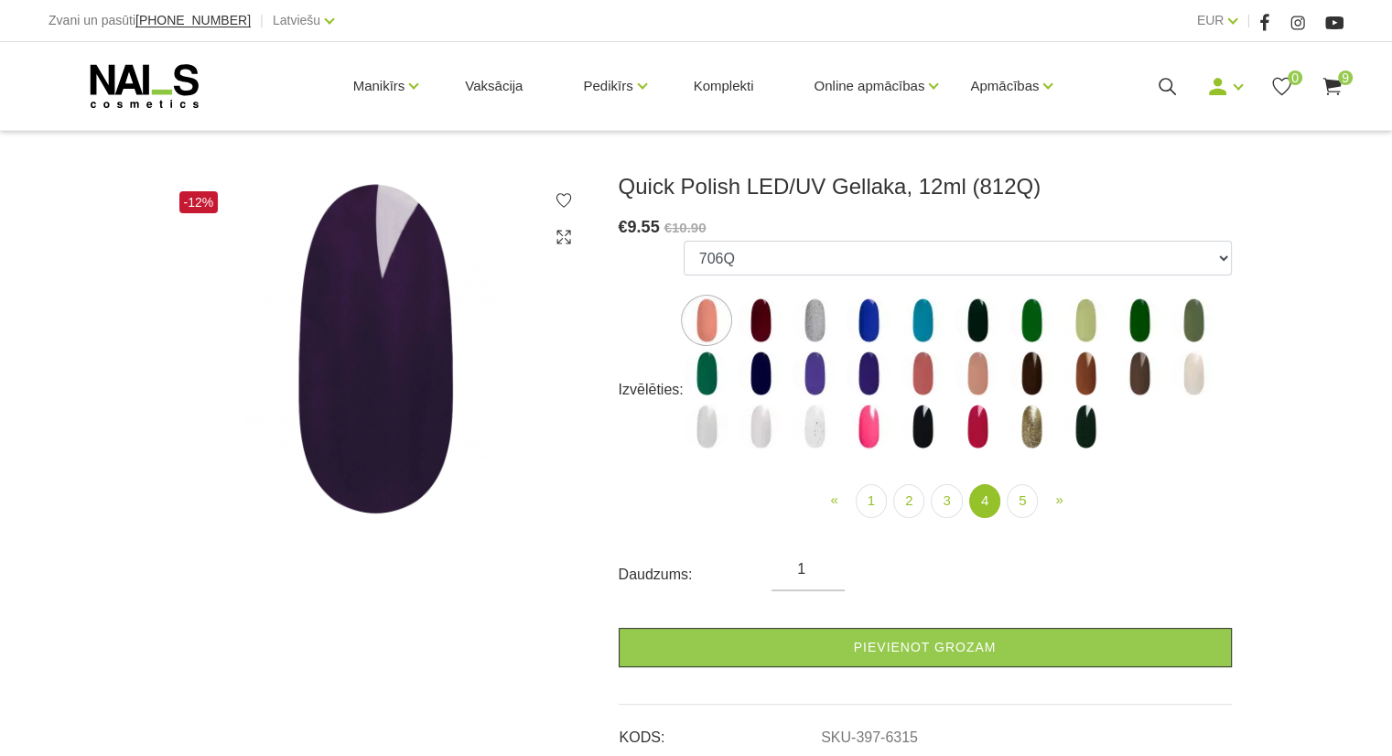
click at [1146, 367] on img at bounding box center [1139, 373] width 46 height 46
select select "5729"
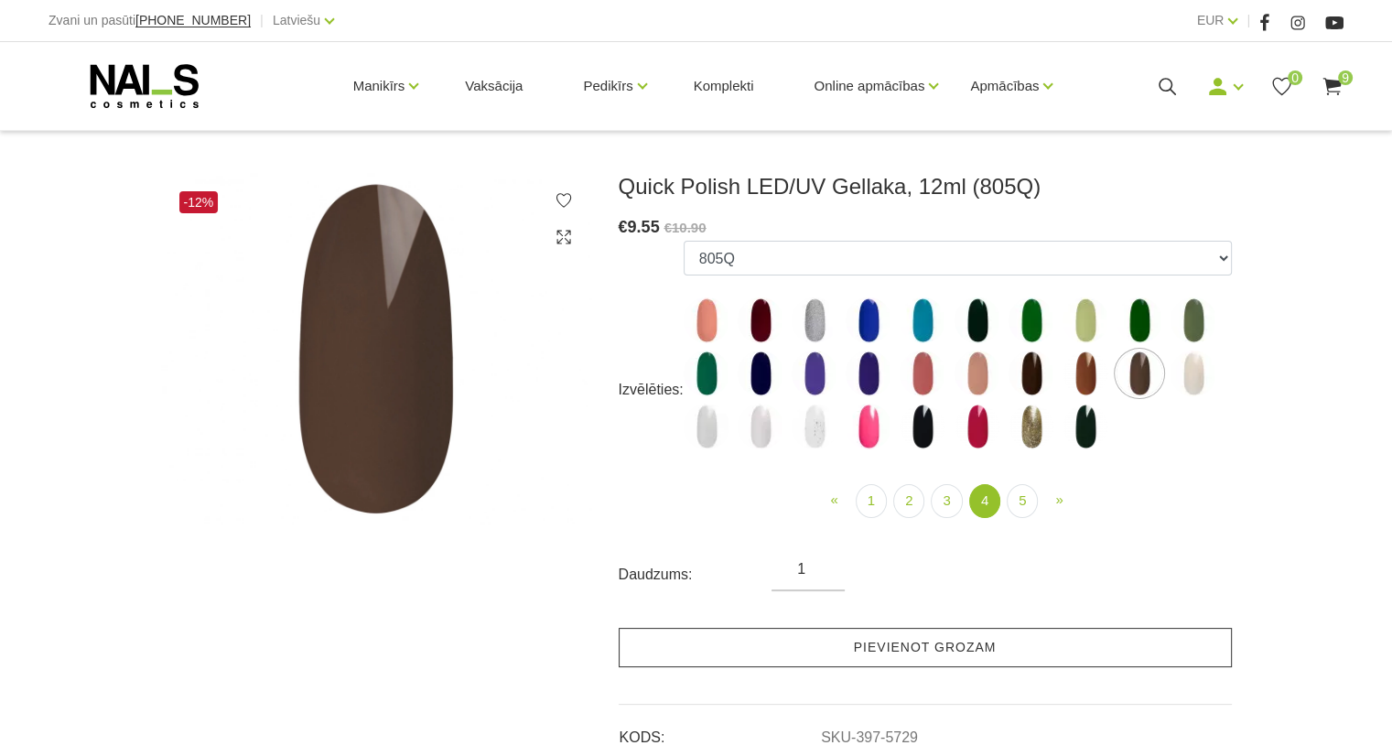
click at [868, 655] on link "Pievienot grozam" at bounding box center [924, 647] width 613 height 39
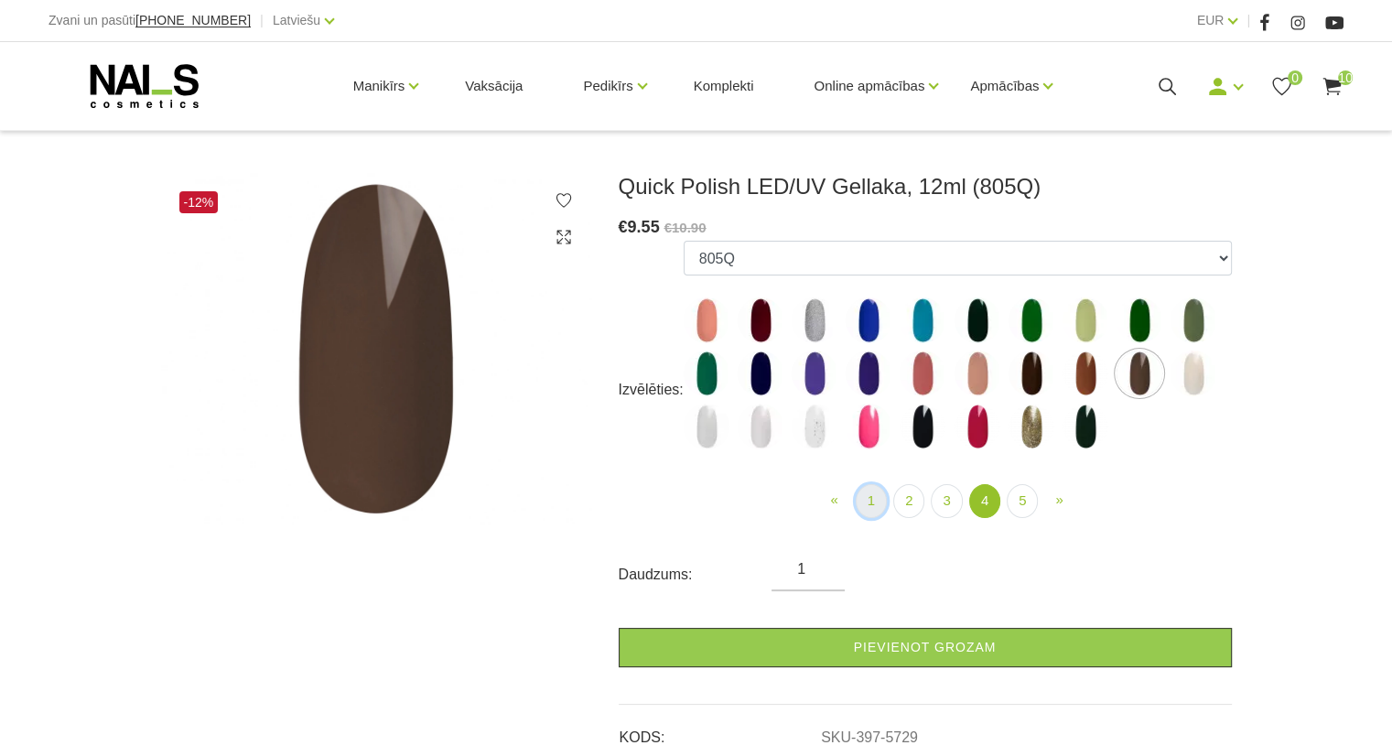
click at [868, 502] on link "1" at bounding box center [870, 501] width 31 height 34
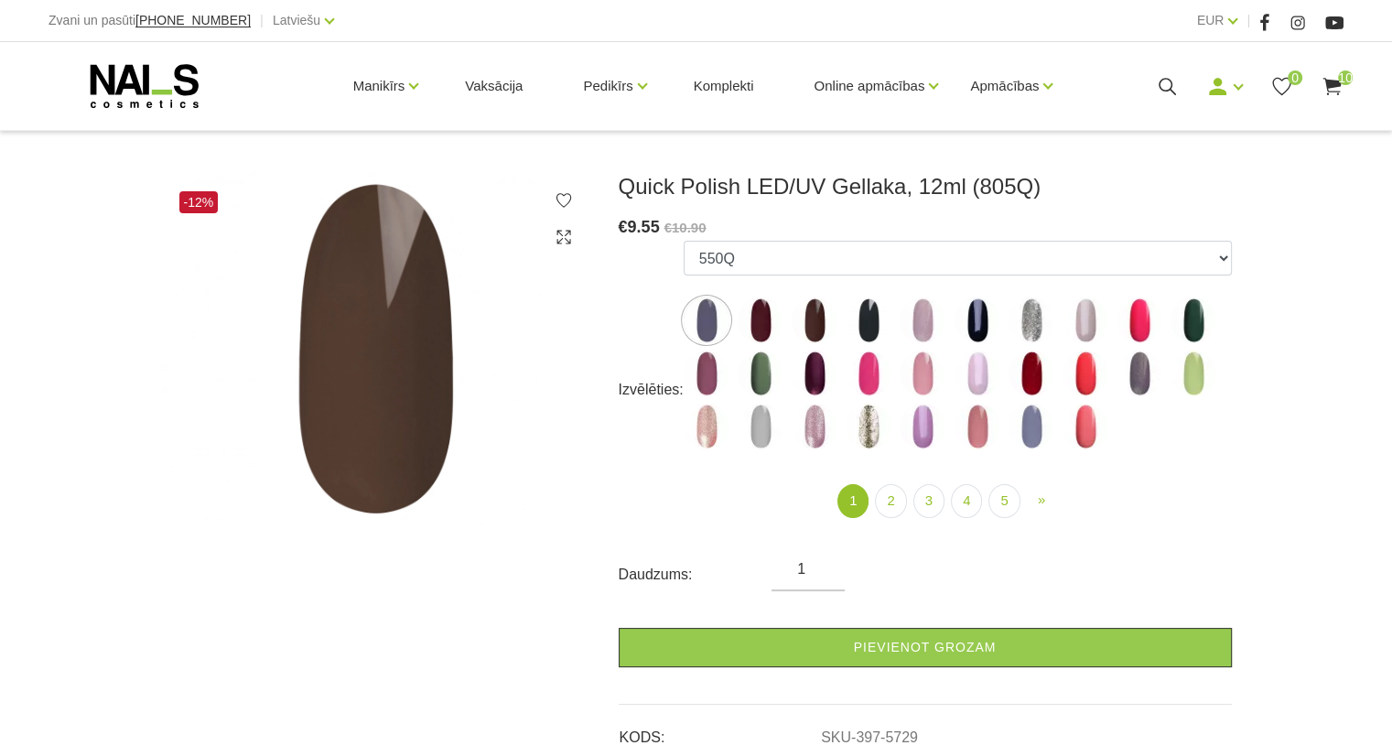
click at [814, 419] on img at bounding box center [814, 426] width 46 height 46
select select "4356"
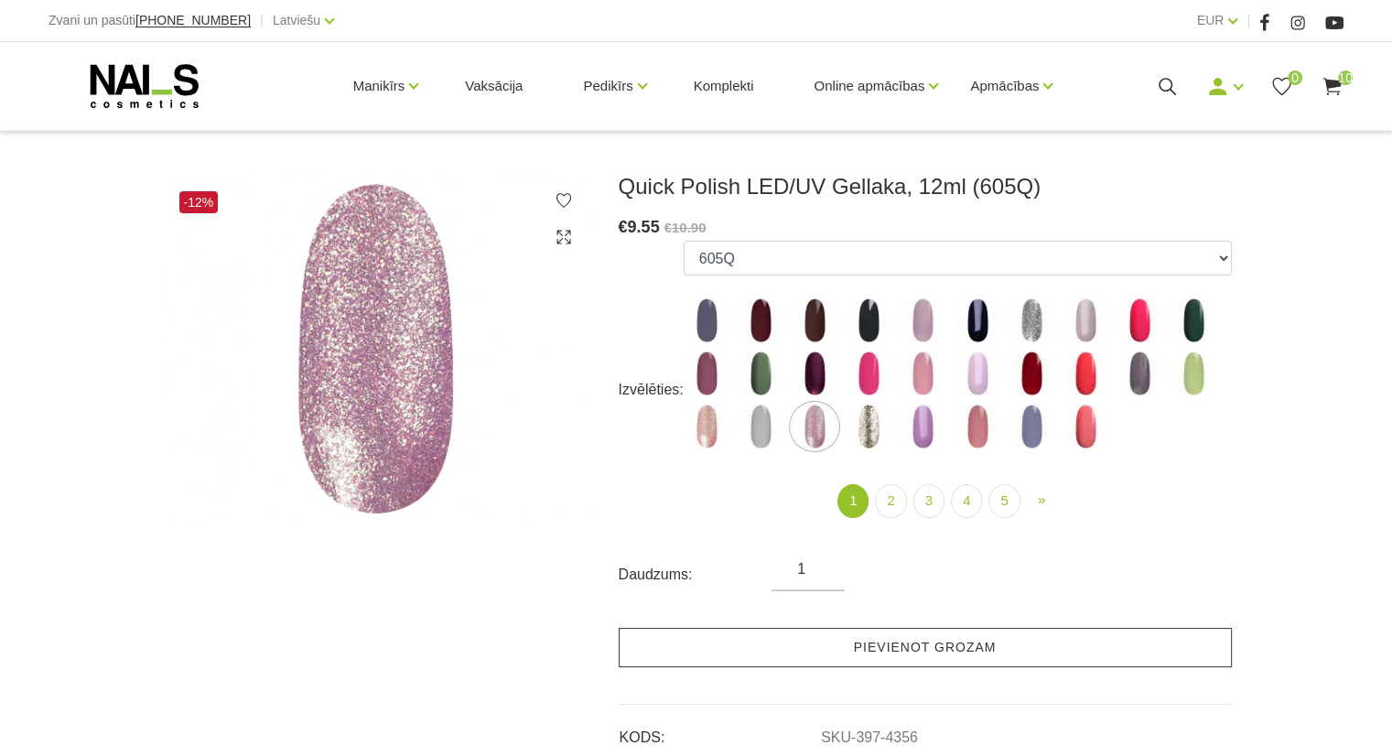
click at [876, 656] on link "Pievienot grozam" at bounding box center [924, 647] width 613 height 39
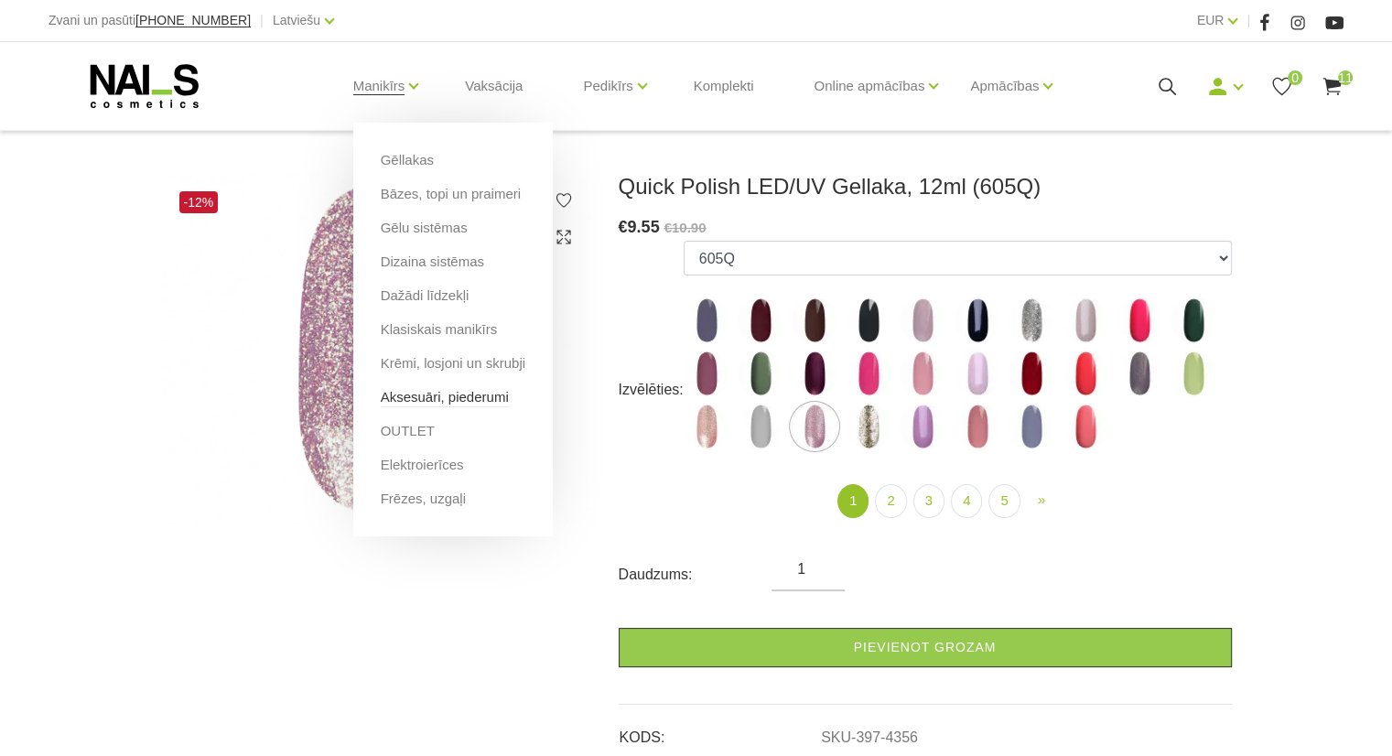
click at [403, 403] on link "Aksesuāri, piederumi" at bounding box center [445, 397] width 128 height 20
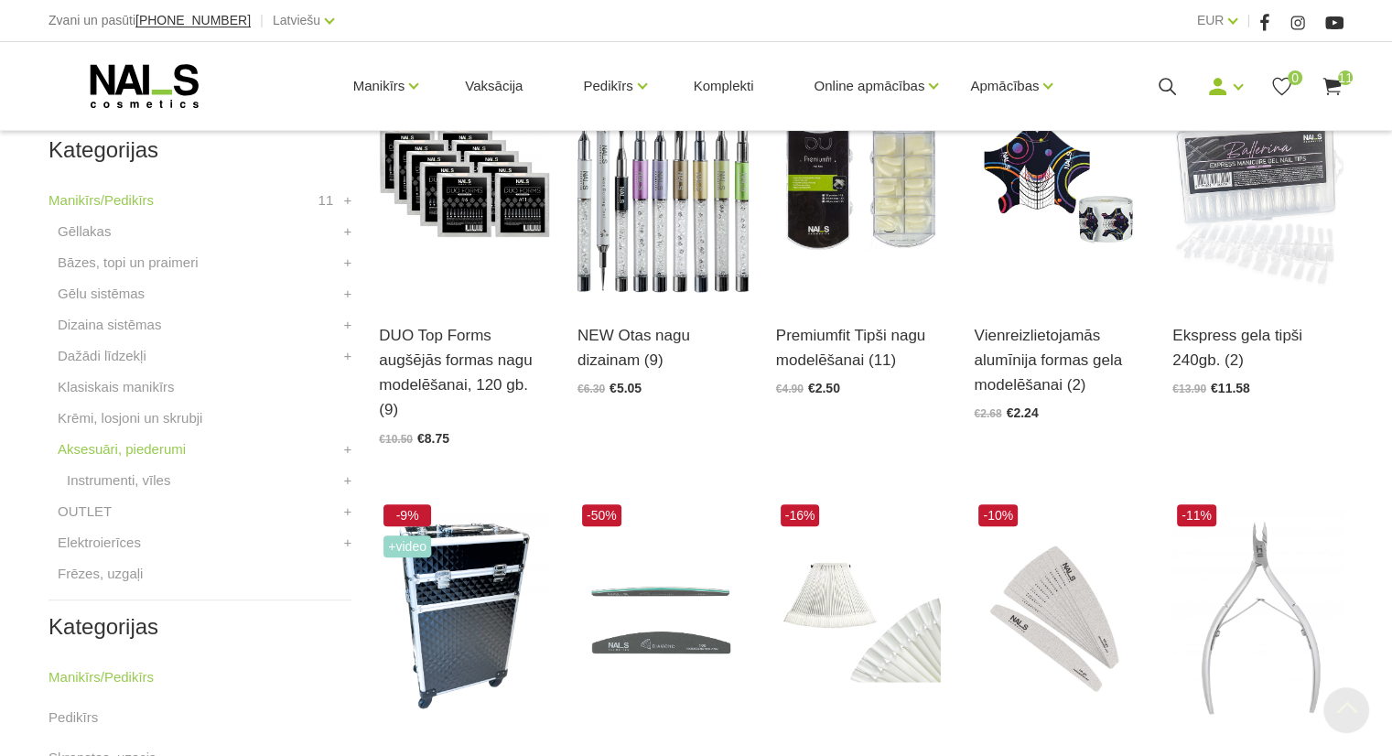
scroll to position [503, 0]
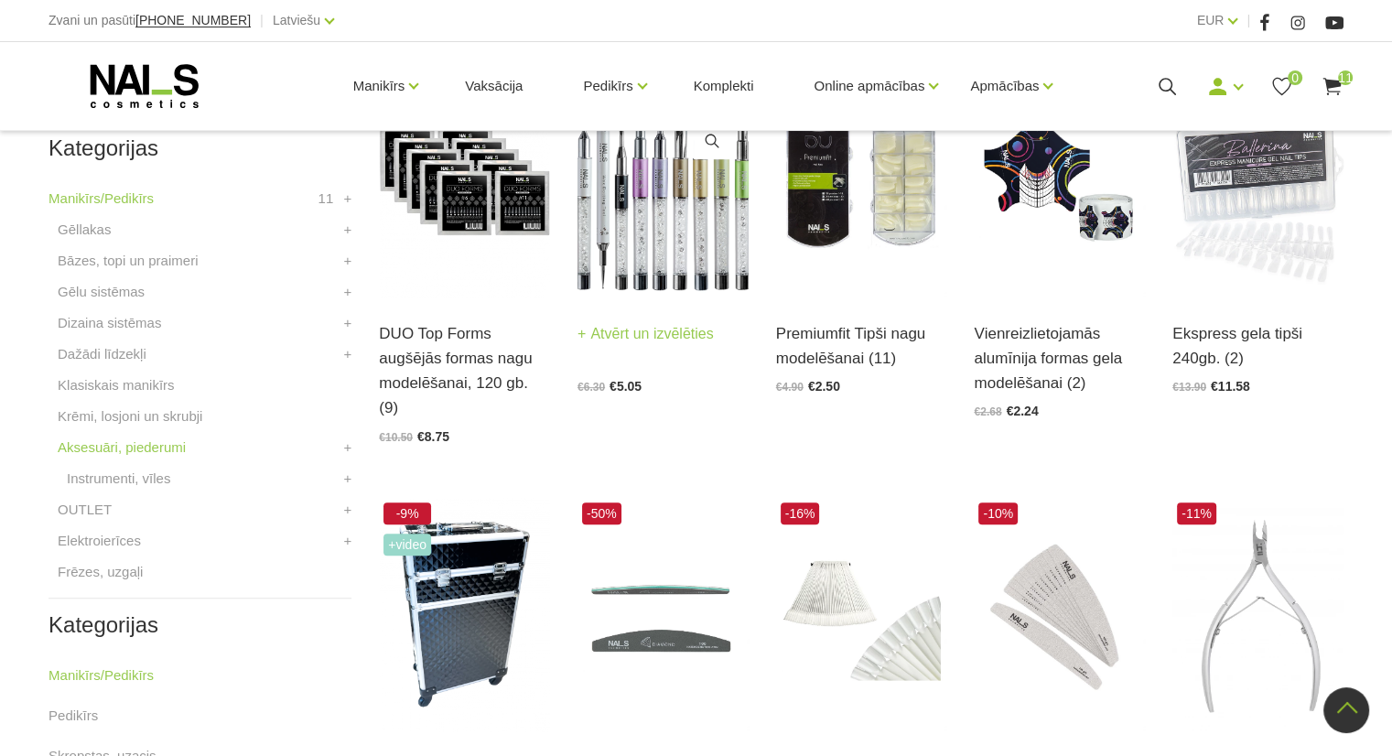
click at [654, 205] on img at bounding box center [662, 180] width 171 height 235
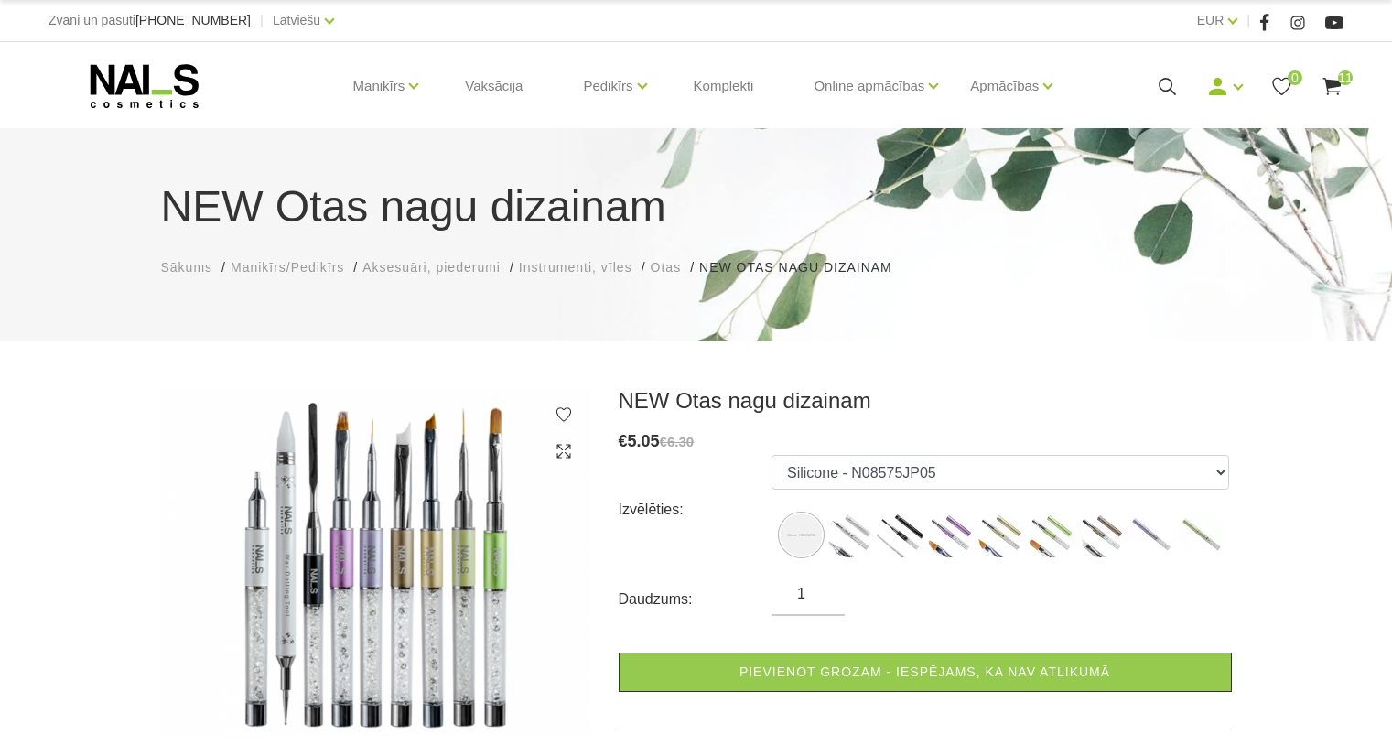
scroll to position [119, 0]
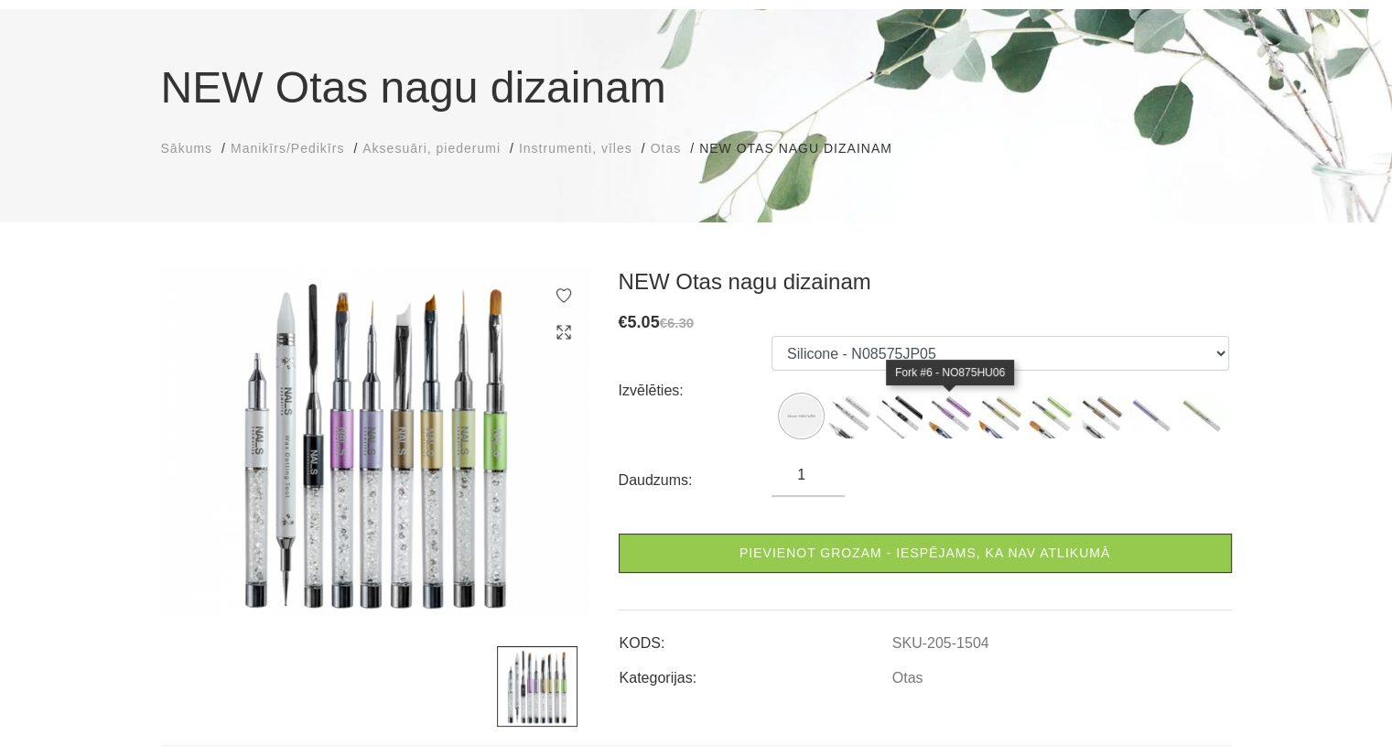
click at [917, 411] on img at bounding box center [899, 415] width 46 height 46
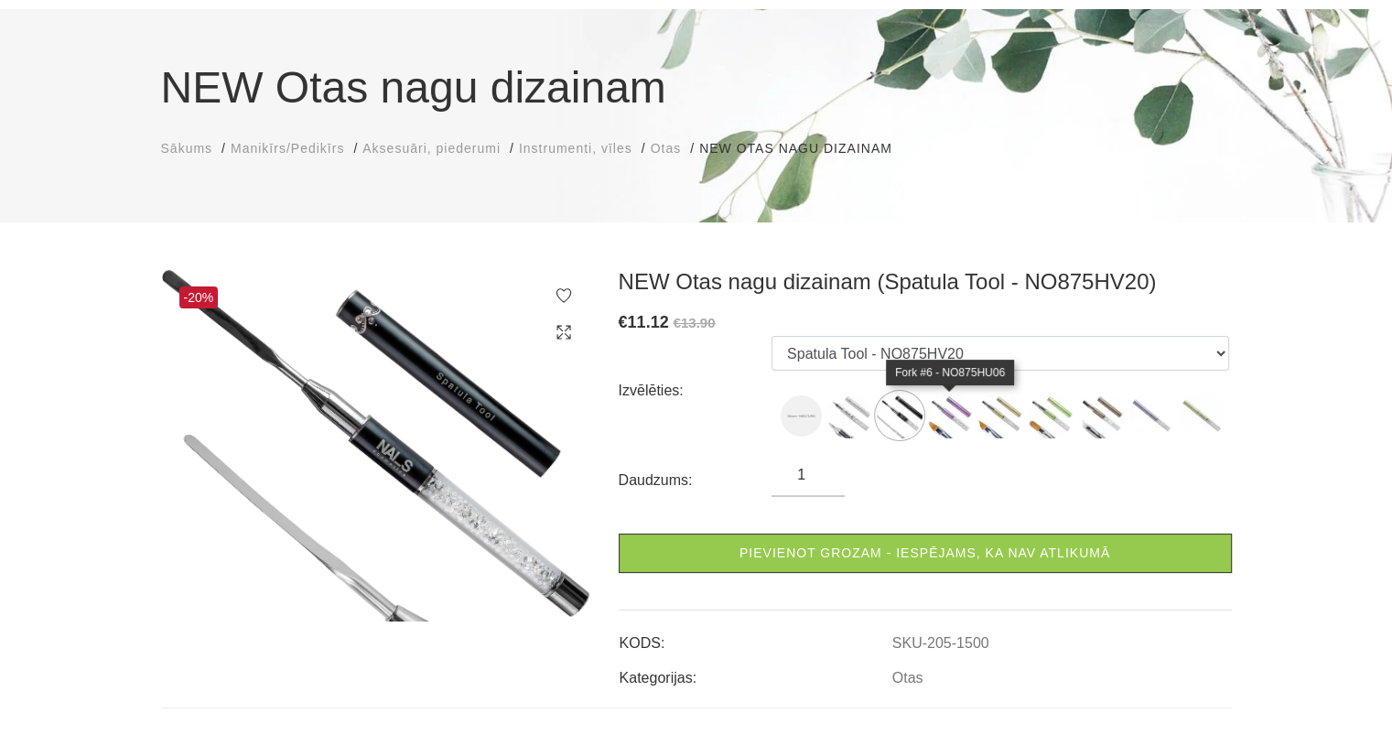
click at [937, 416] on img at bounding box center [950, 415] width 46 height 46
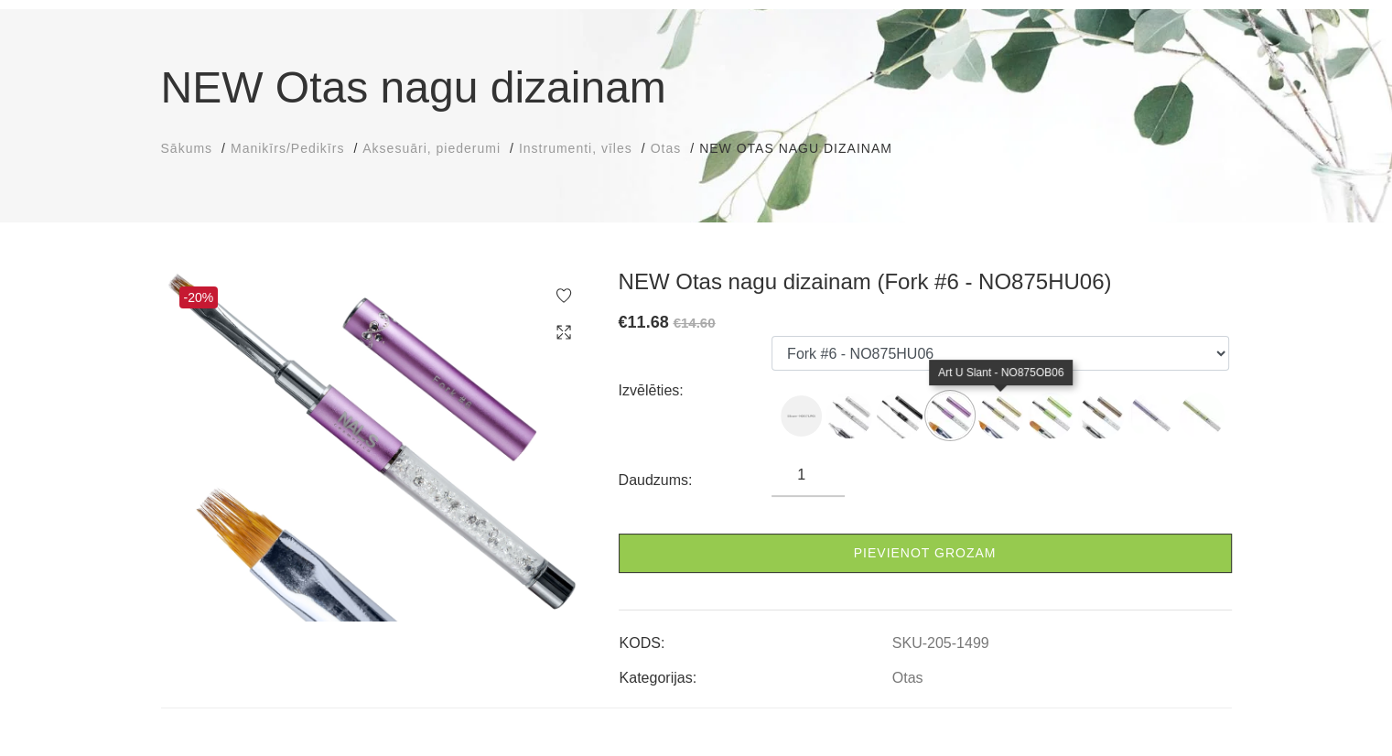
click at [1008, 411] on img at bounding box center [1000, 415] width 46 height 46
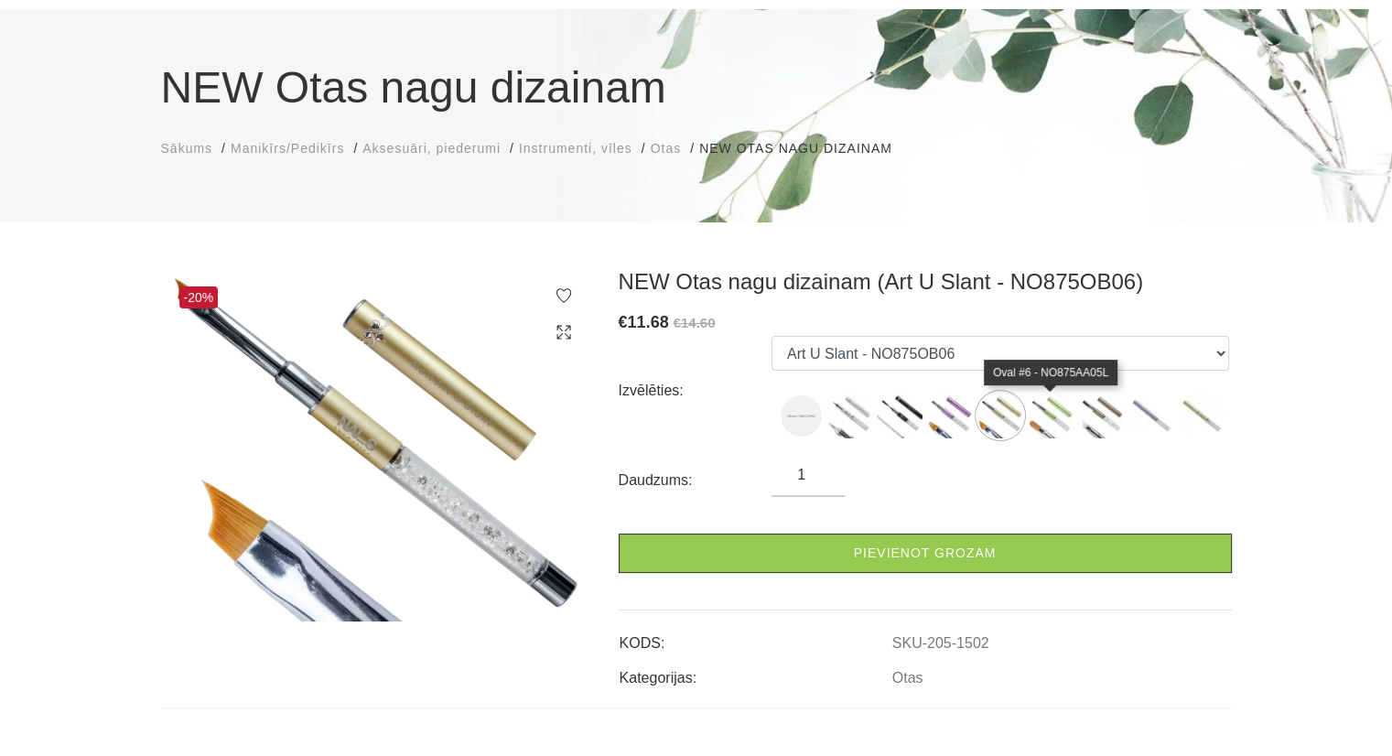
click at [1041, 429] on img at bounding box center [1050, 415] width 46 height 46
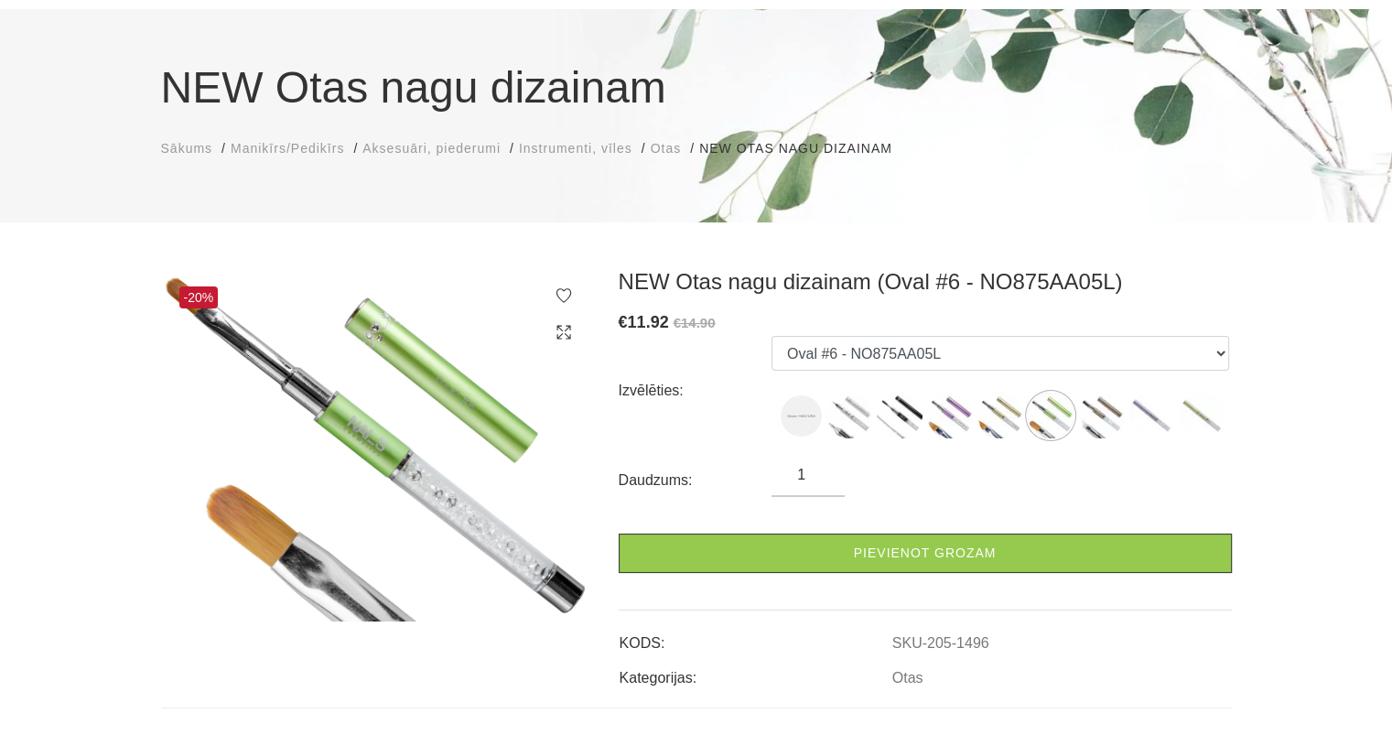
click at [1112, 443] on ul "Silicone - N08575JP05 Art Magnetics - NO875MM01 Spatula Tool - NO875HV20 Fork #…" at bounding box center [999, 391] width 457 height 110
click at [1108, 418] on img at bounding box center [1101, 415] width 46 height 46
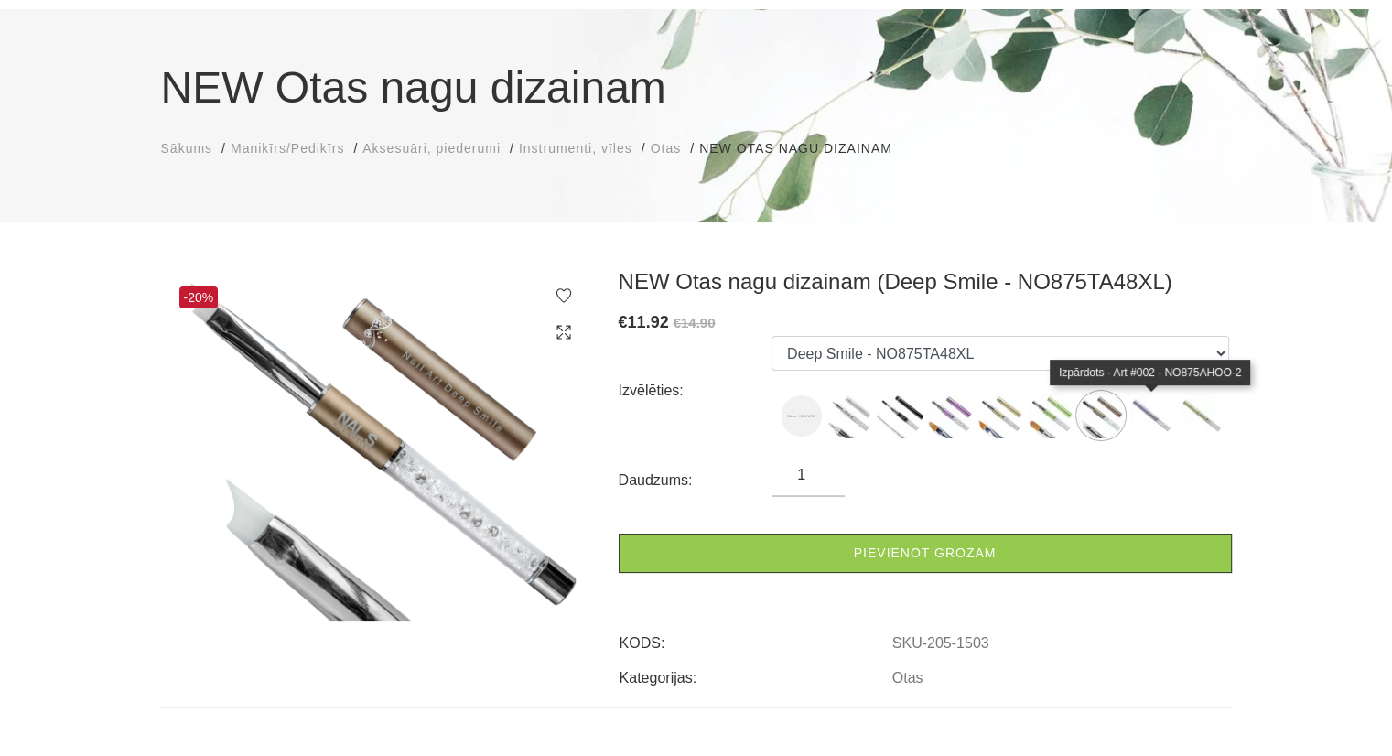
click at [1148, 420] on img at bounding box center [1151, 415] width 46 height 46
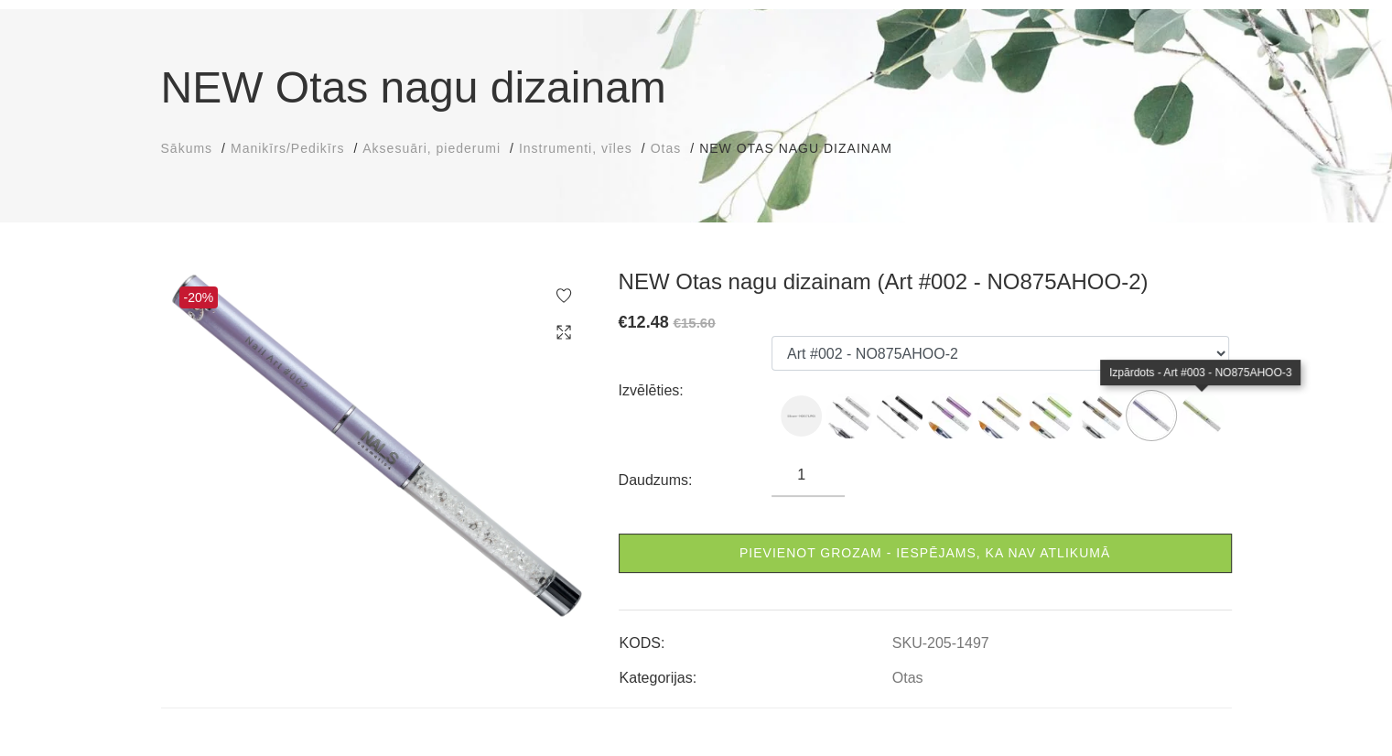
click at [1216, 418] on img at bounding box center [1201, 415] width 46 height 46
select select "1498"
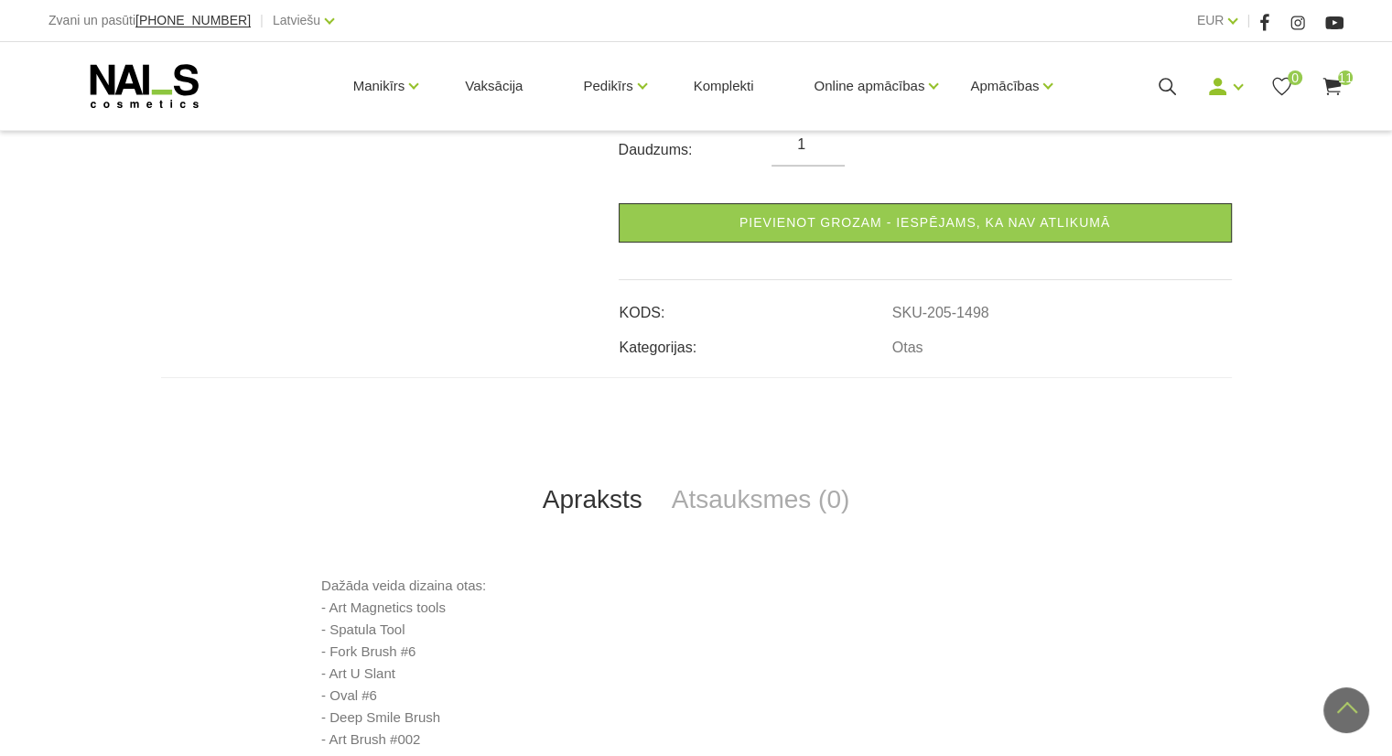
scroll to position [452, 0]
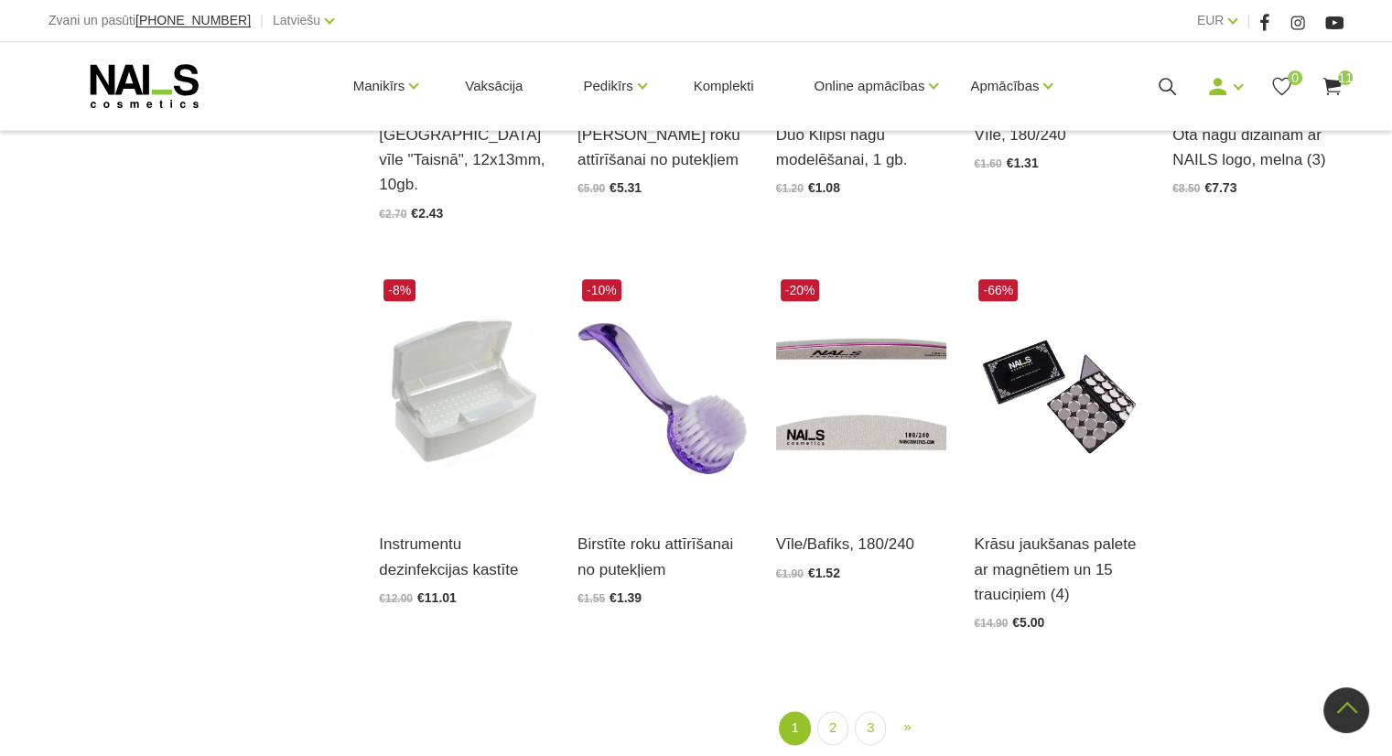
scroll to position [1972, 0]
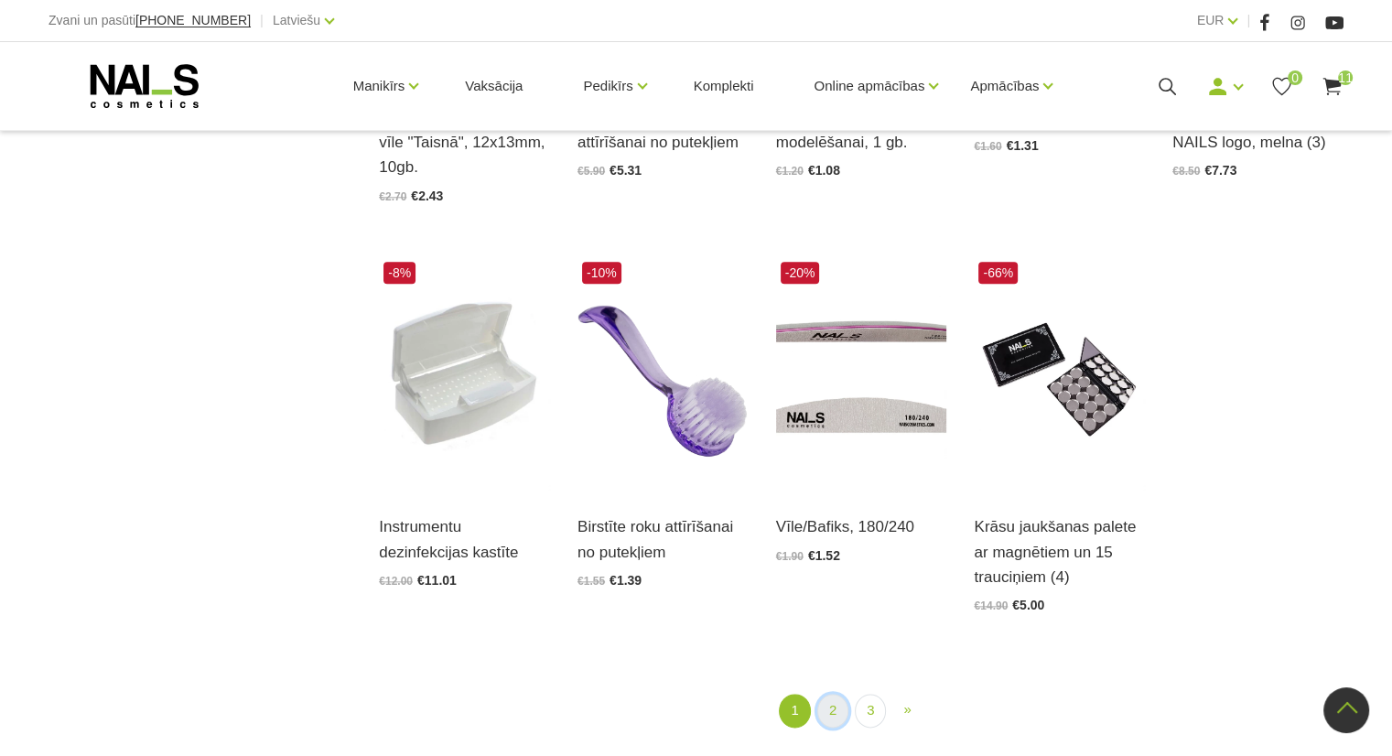
click at [833, 693] on link "2" at bounding box center [832, 710] width 31 height 34
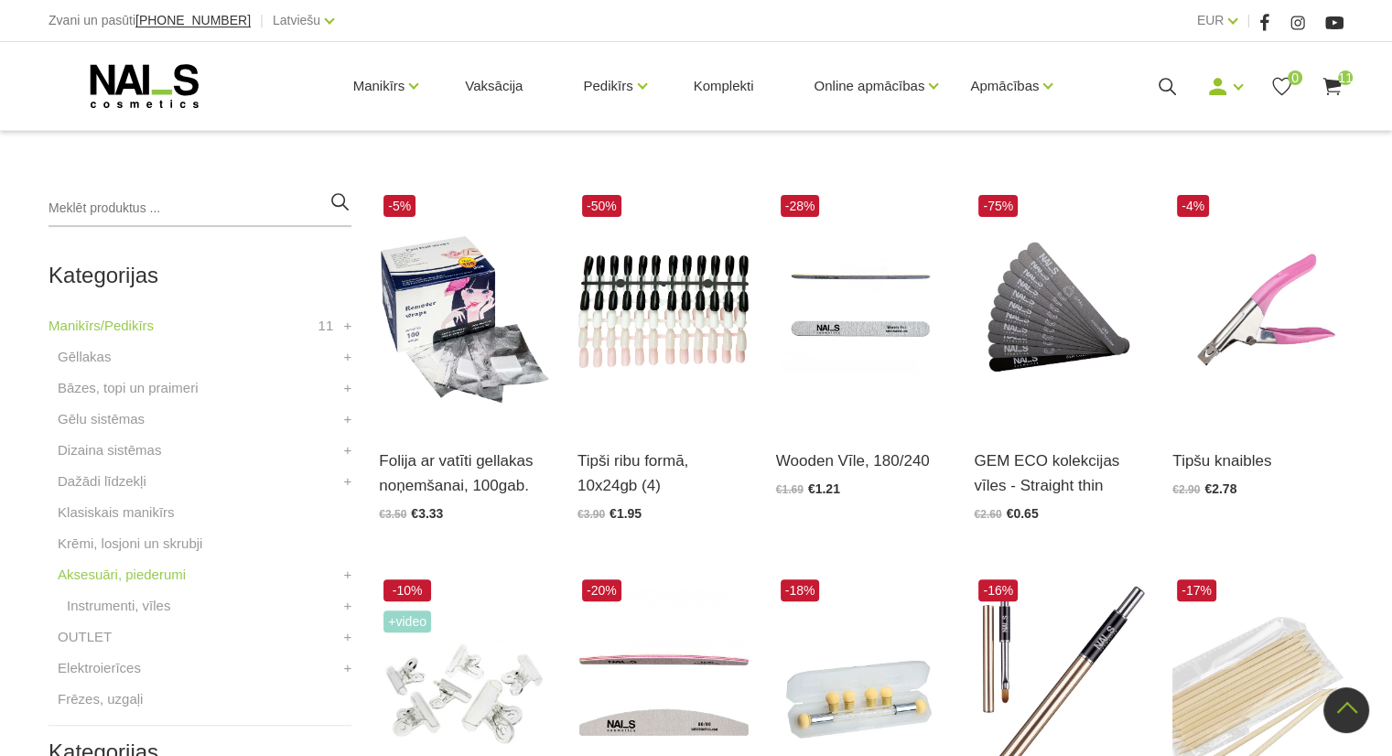
scroll to position [373, 0]
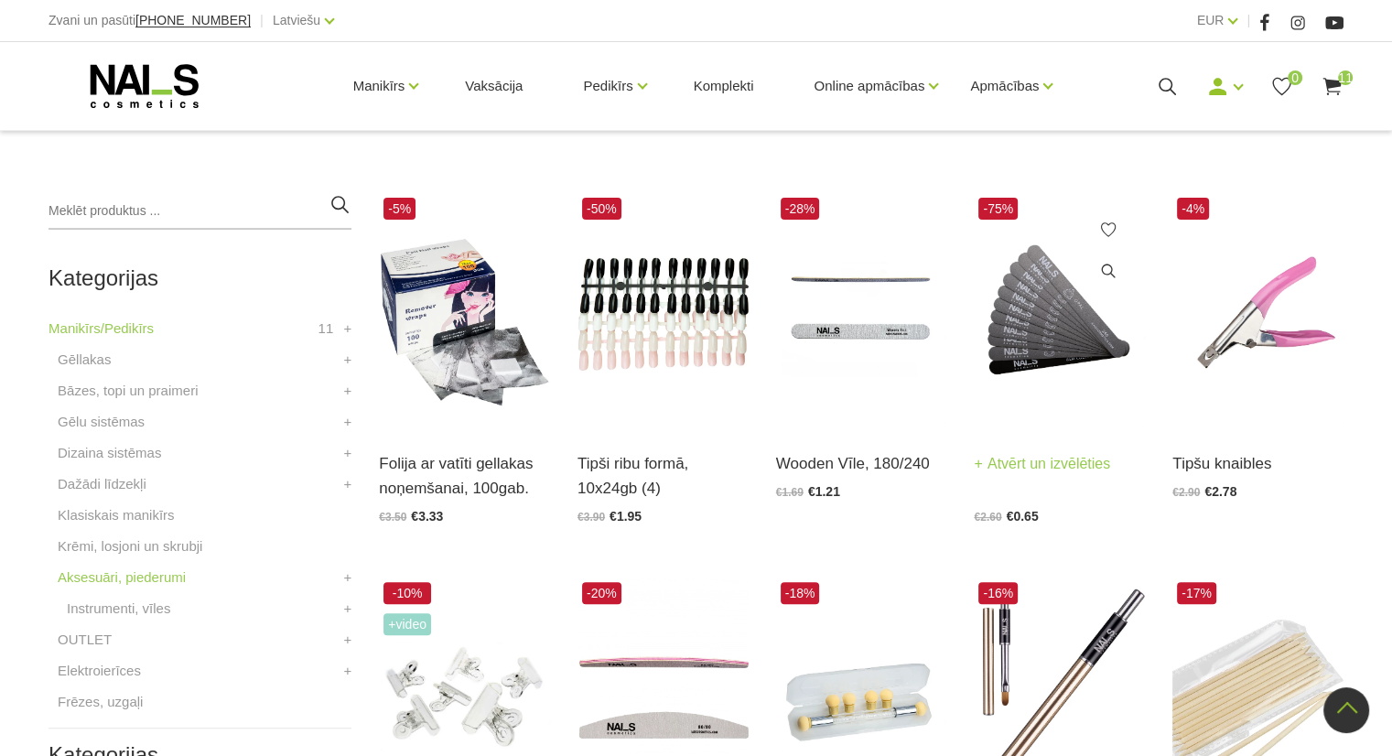
click at [1043, 382] on img at bounding box center [1058, 310] width 171 height 235
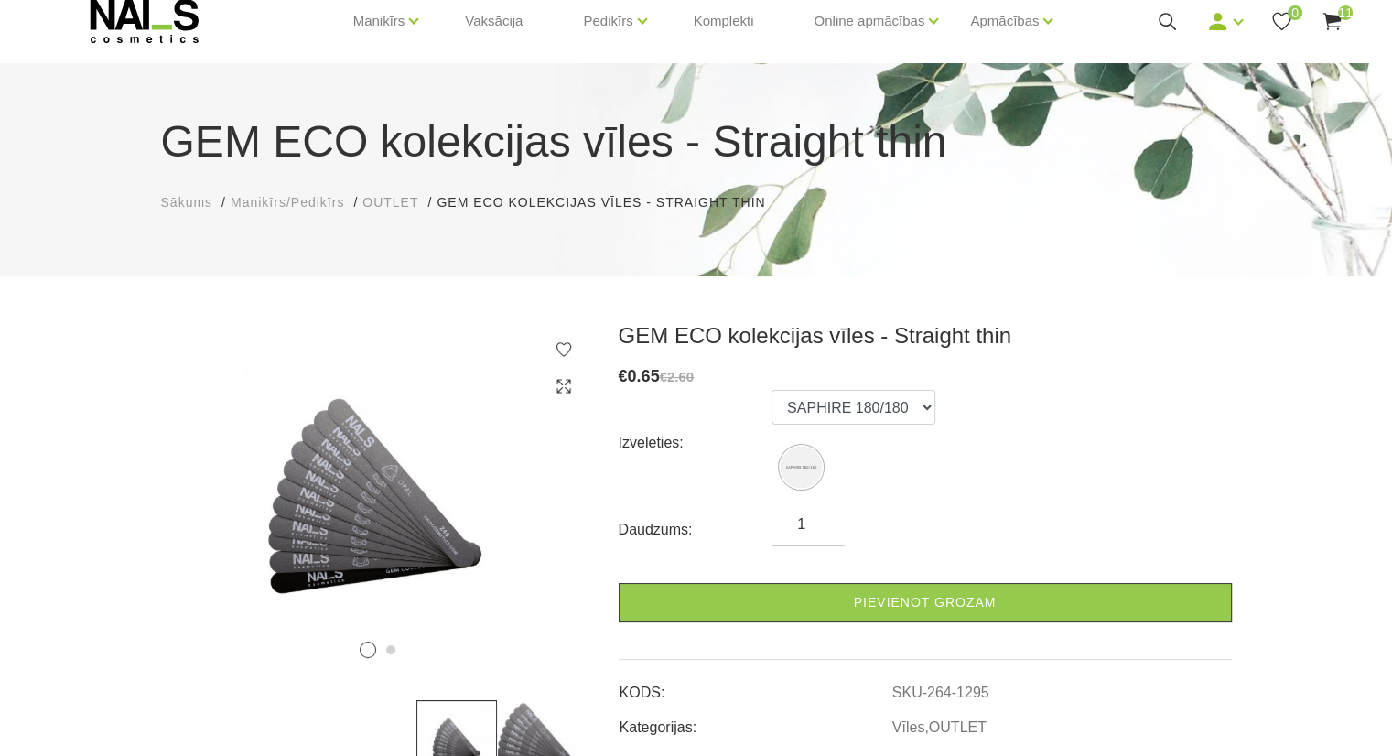
scroll to position [66, 0]
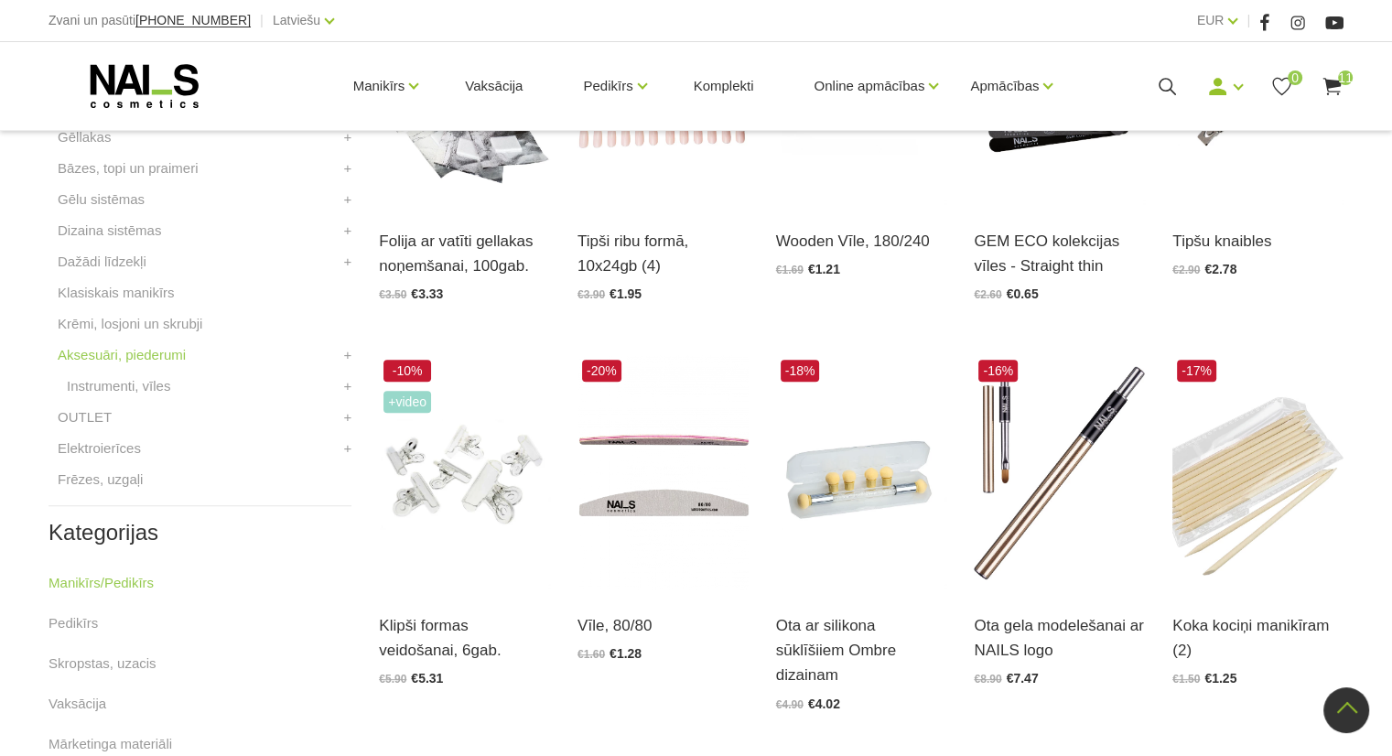
scroll to position [596, 0]
click at [1036, 513] on img at bounding box center [1058, 471] width 171 height 235
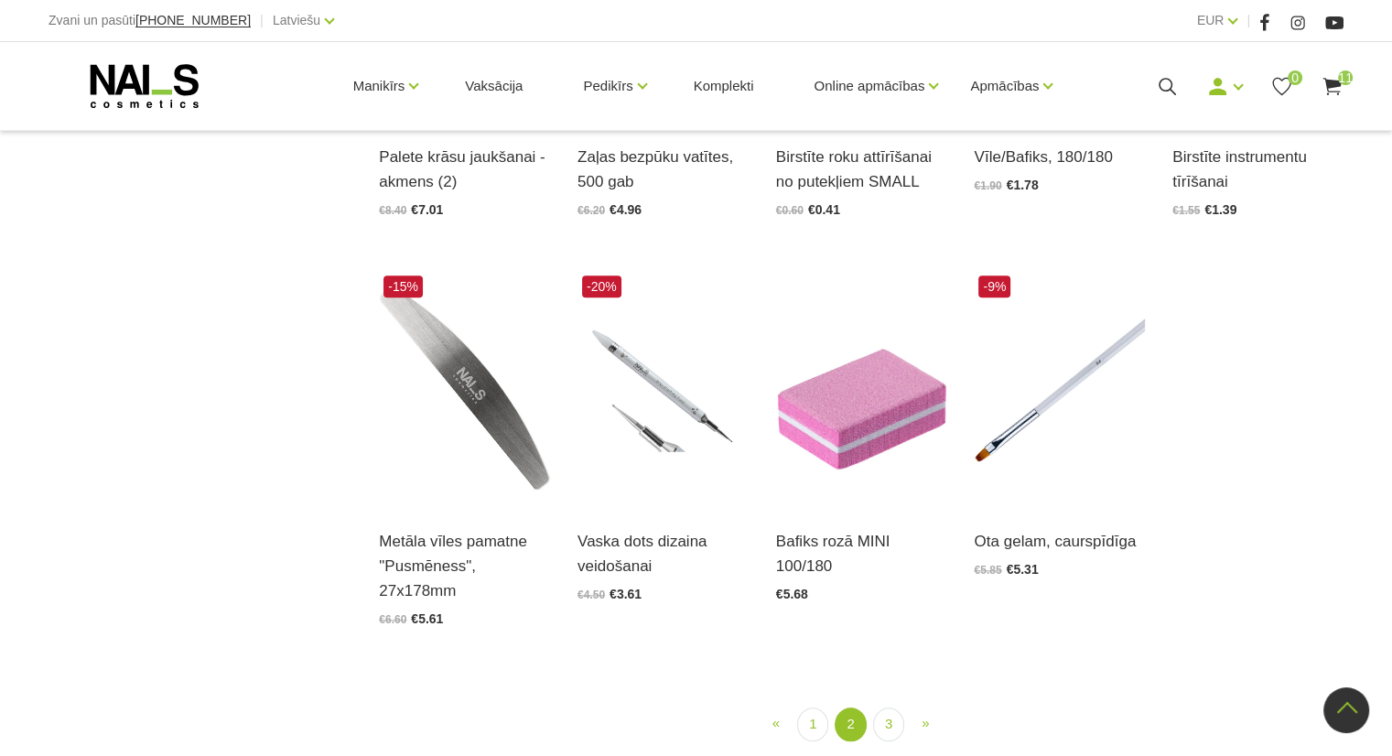
scroll to position [1859, 0]
click at [894, 707] on link "3" at bounding box center [888, 723] width 31 height 34
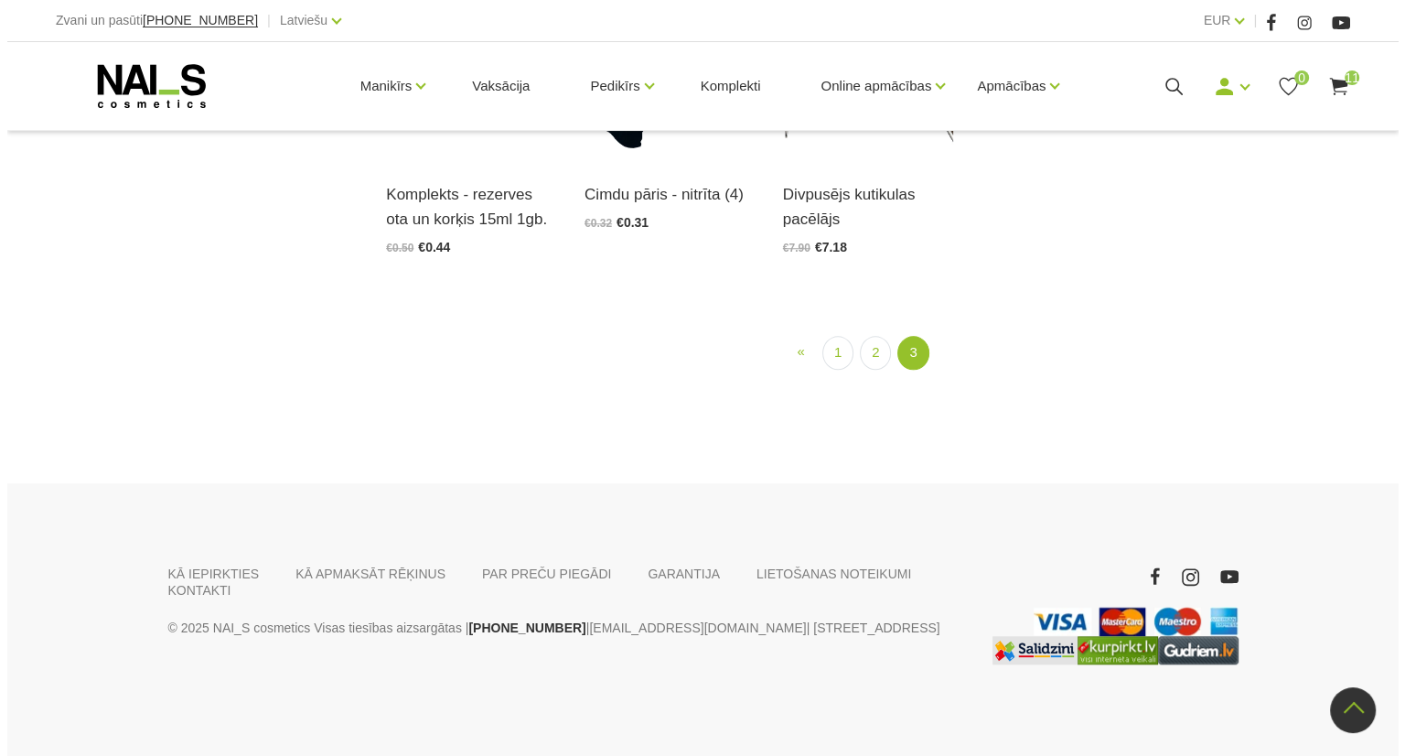
scroll to position [1806, 0]
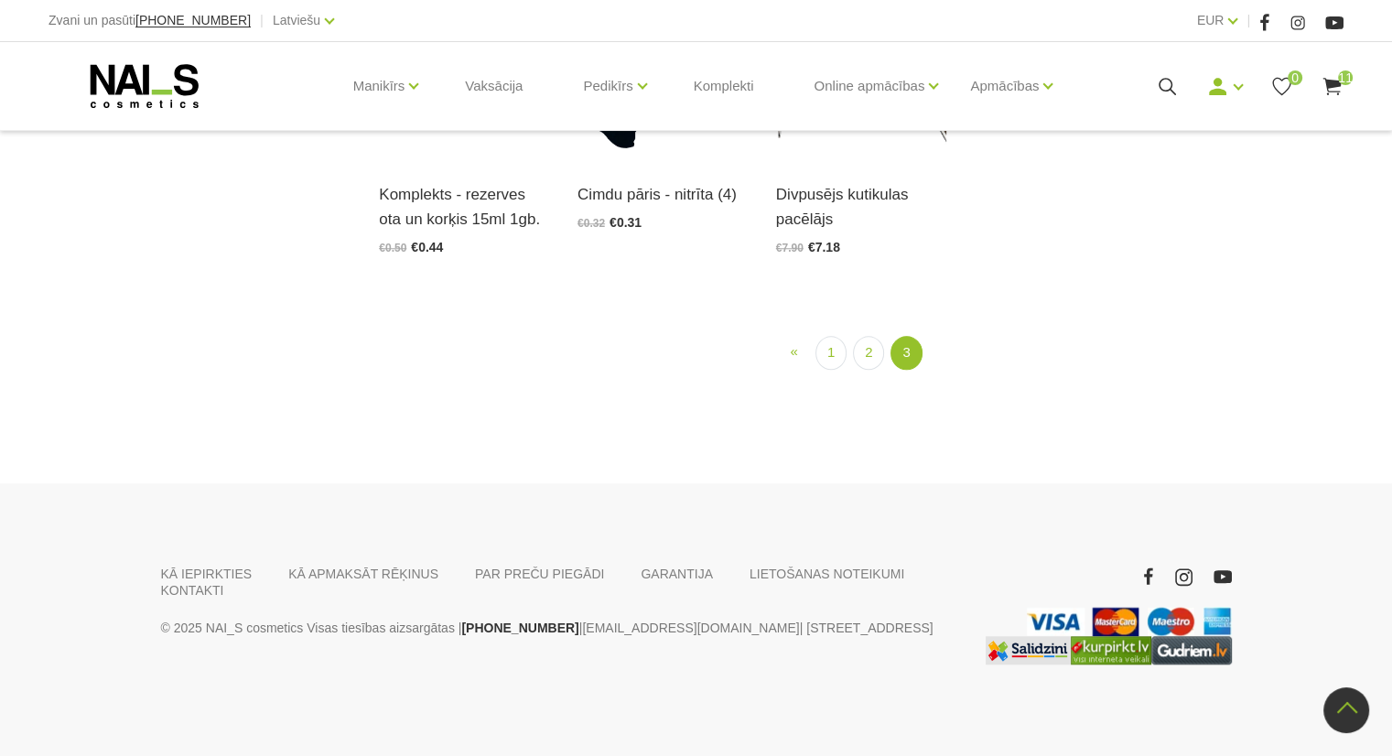
click at [1318, 74] on div "Manikīrs Gēllakas Bāzes, topi un praimeri Gēlu sistēmas Dizaina sistēmas Dažādi…" at bounding box center [695, 86] width 1295 height 88
click at [1335, 93] on icon at bounding box center [1331, 86] width 23 height 23
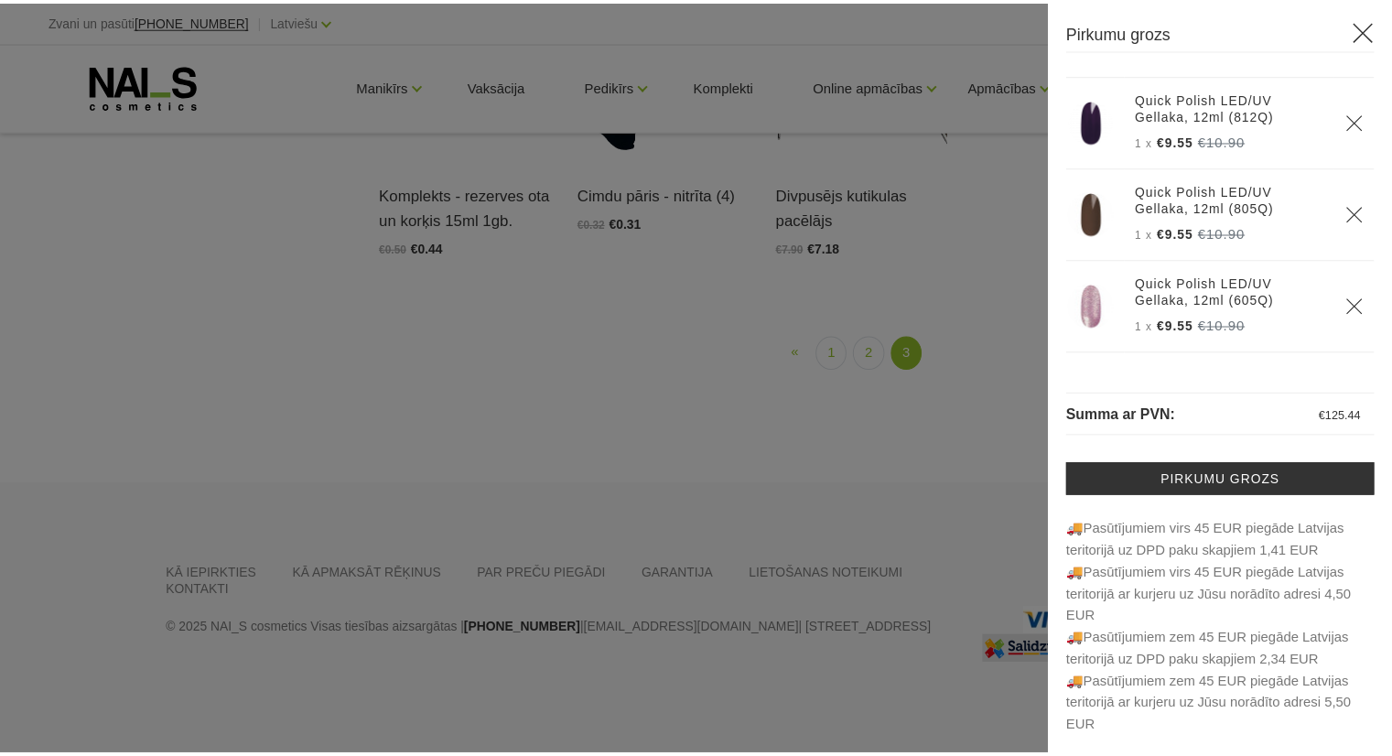
scroll to position [979, 0]
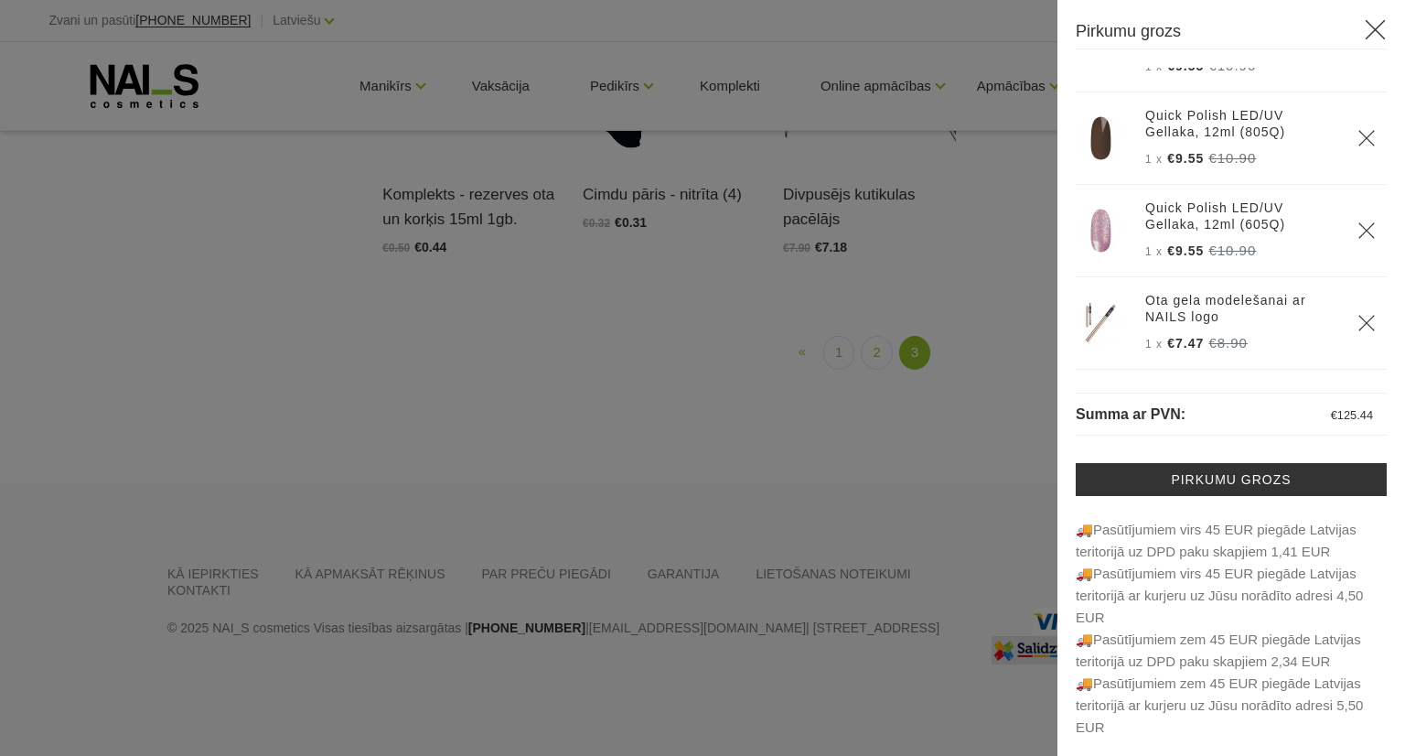
click at [1364, 27] on icon at bounding box center [1375, 29] width 23 height 23
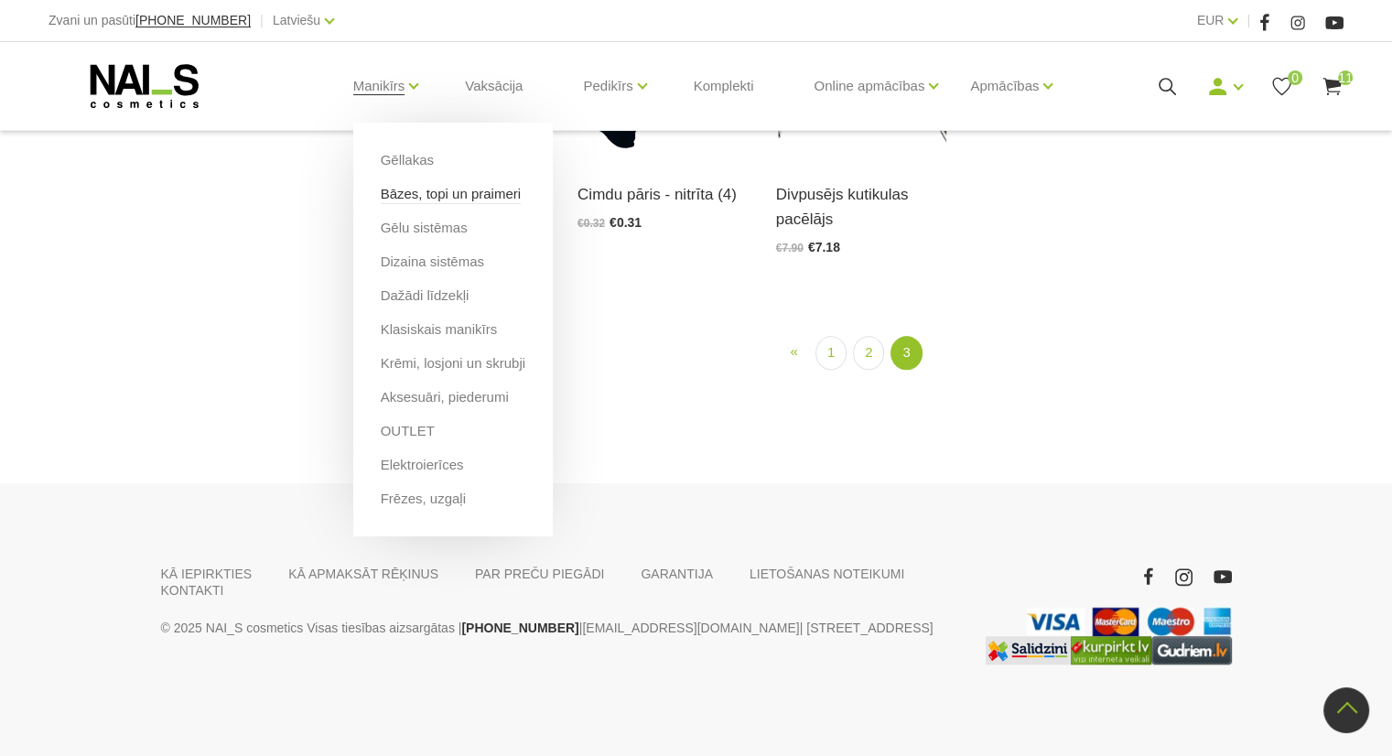
click at [439, 188] on link "Bāzes, topi un praimeri" at bounding box center [451, 194] width 140 height 20
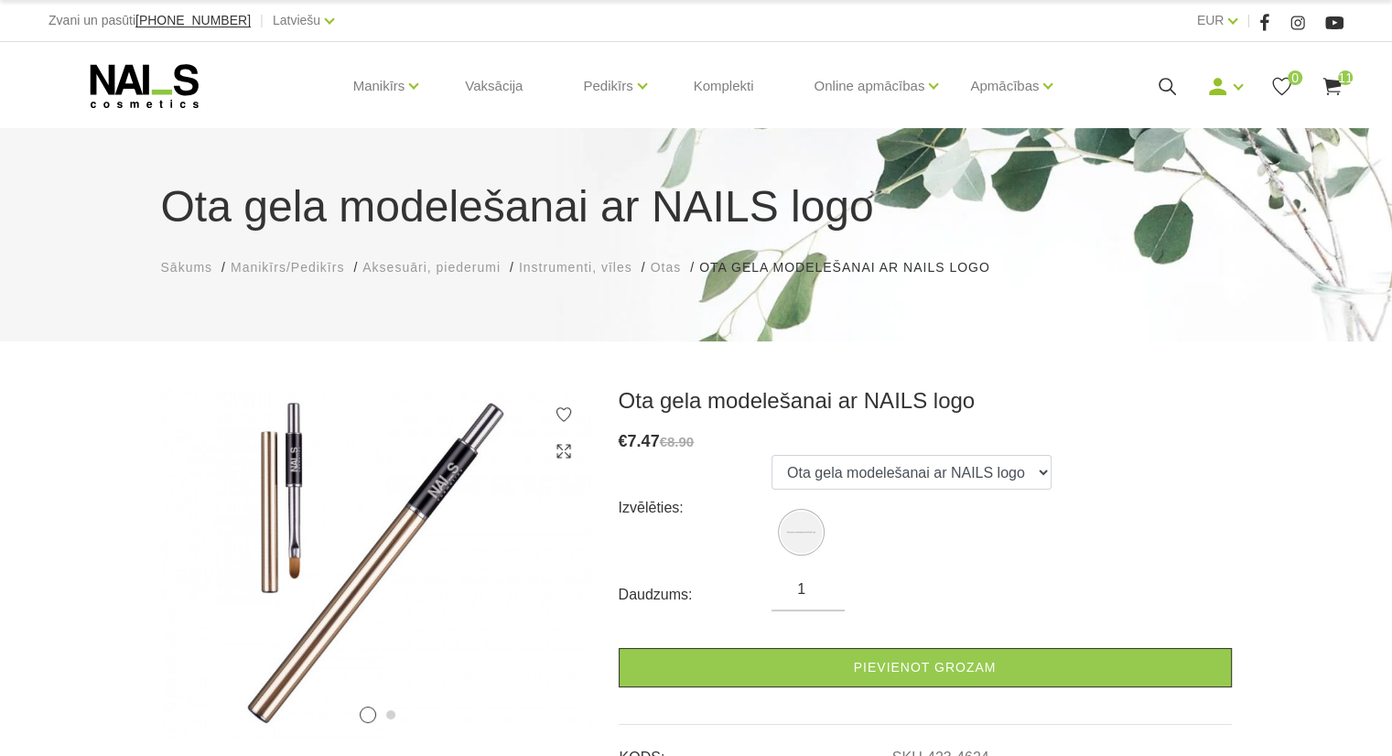
click at [838, 660] on link "Pievienot grozam" at bounding box center [924, 667] width 613 height 39
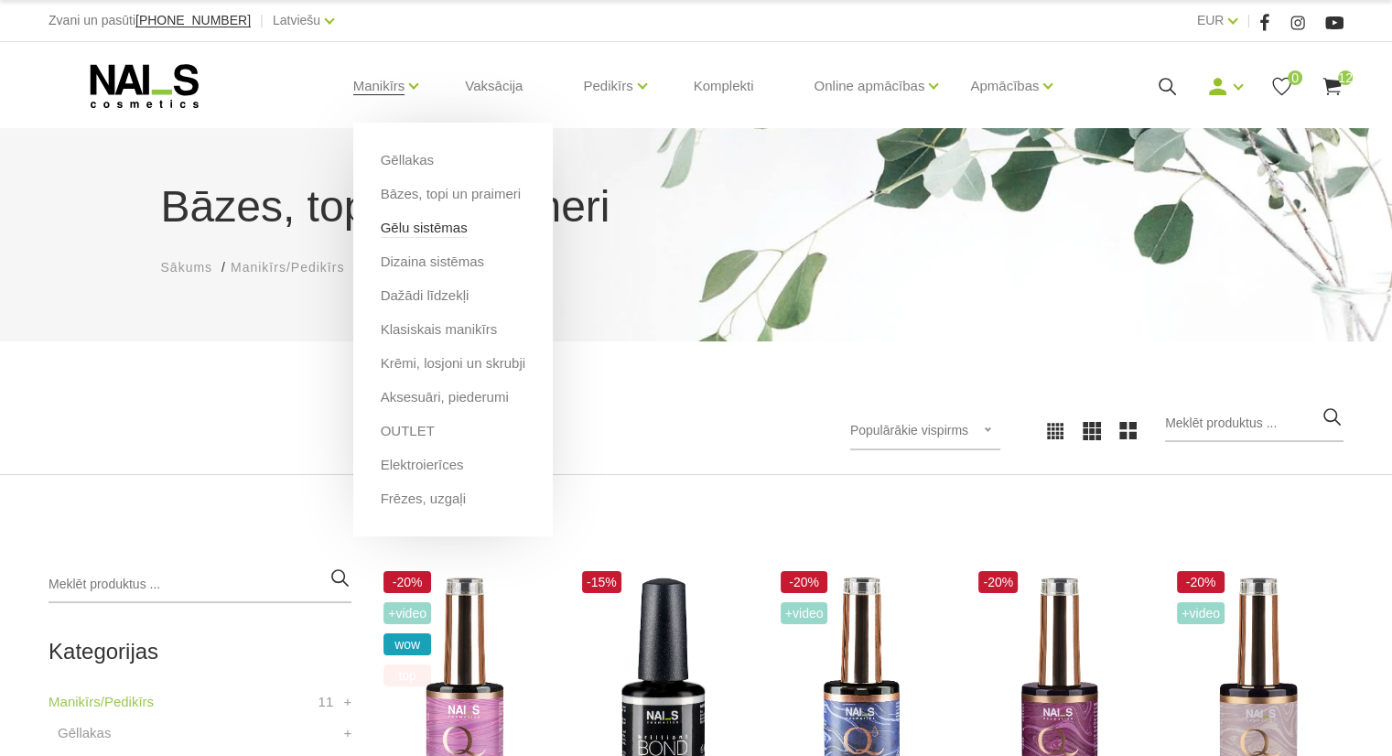
click at [421, 235] on link "Gēlu sistēmas" at bounding box center [424, 228] width 87 height 20
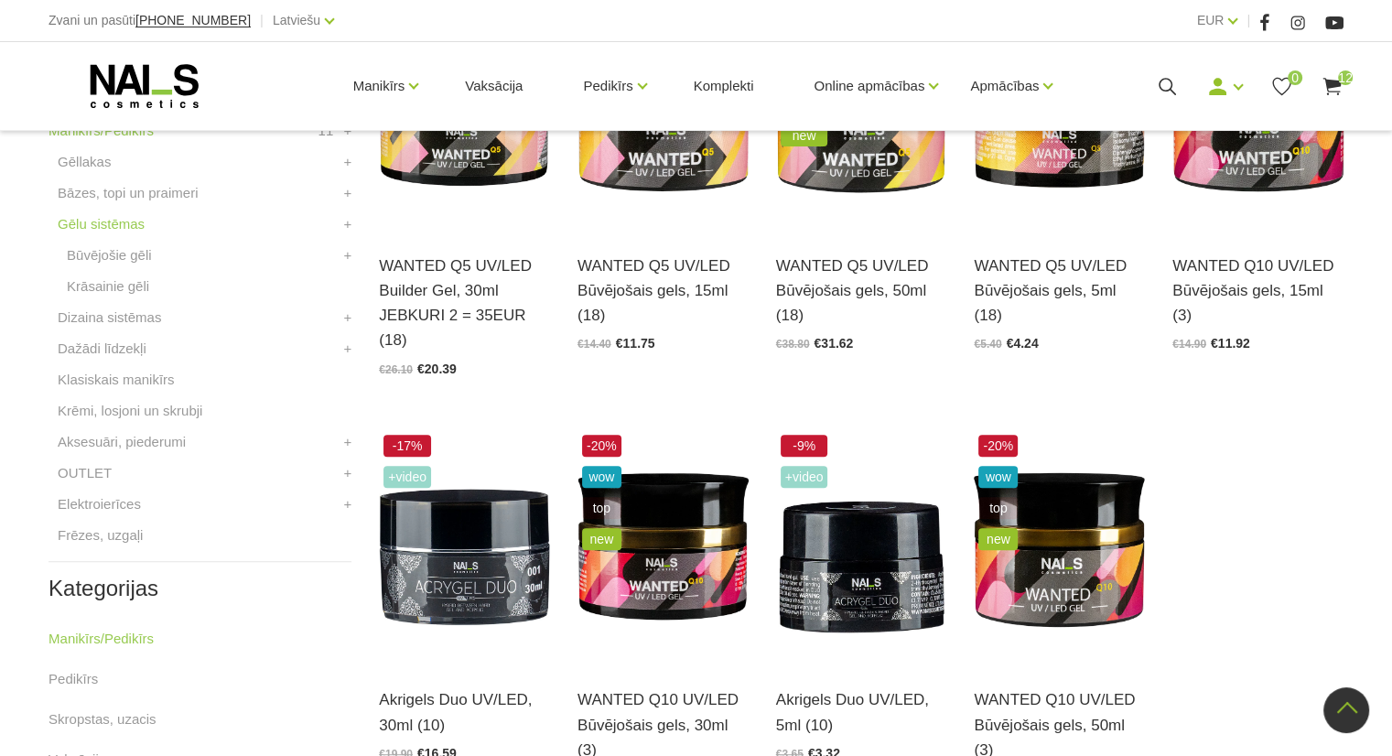
scroll to position [573, 0]
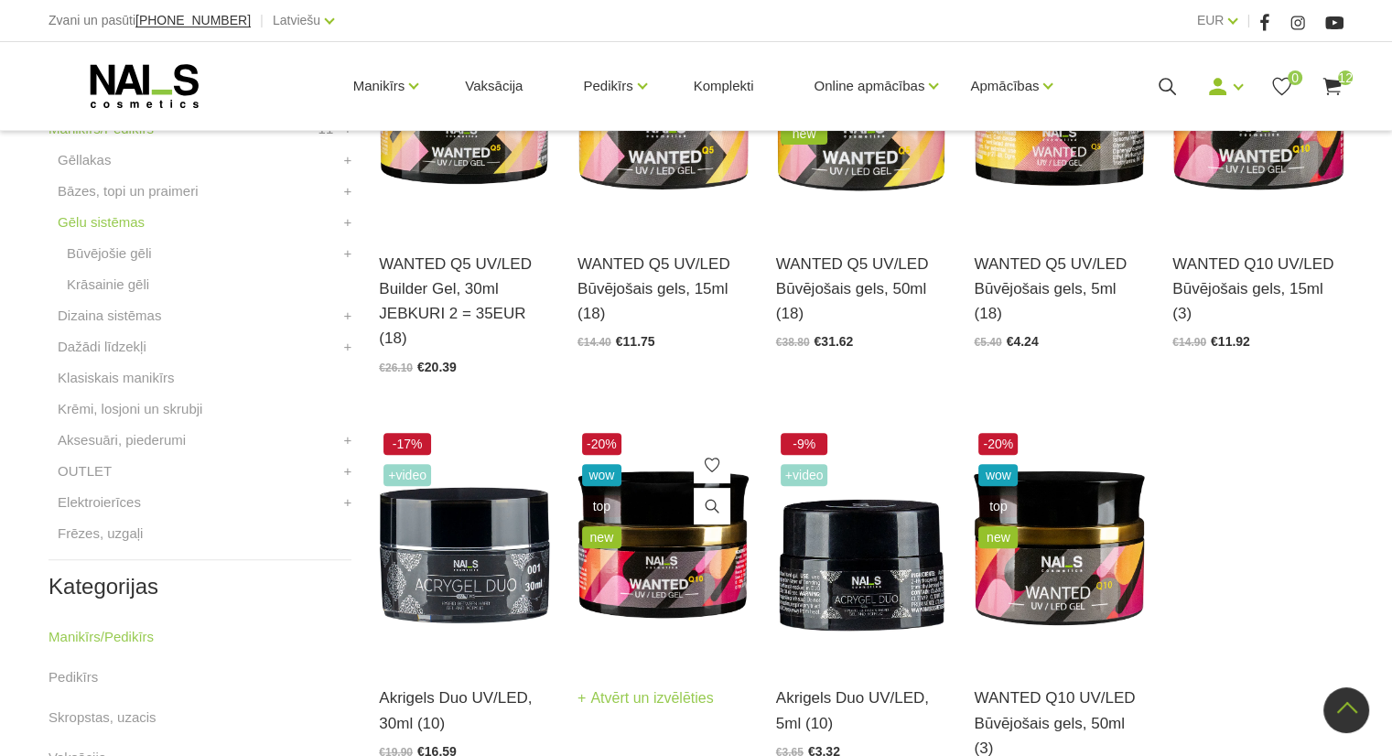
click at [638, 537] on img at bounding box center [662, 545] width 171 height 235
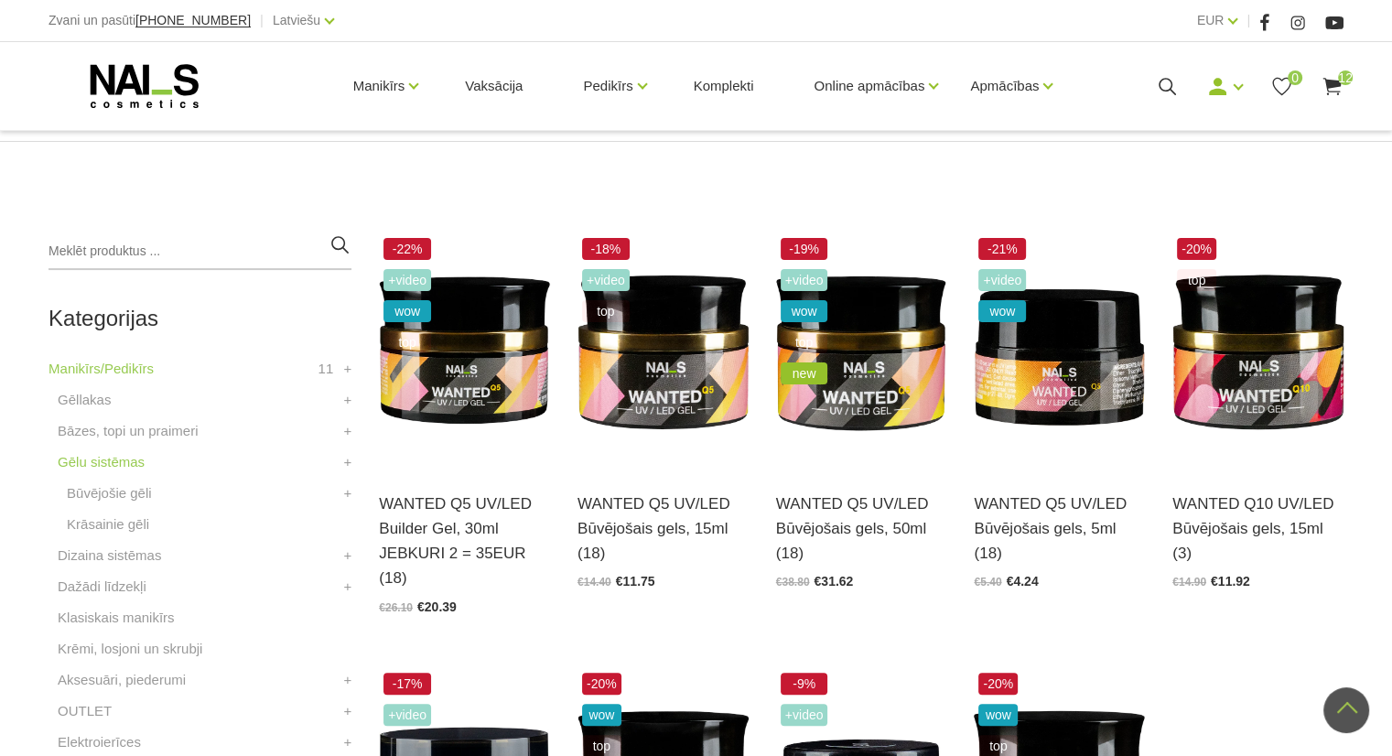
scroll to position [331, 0]
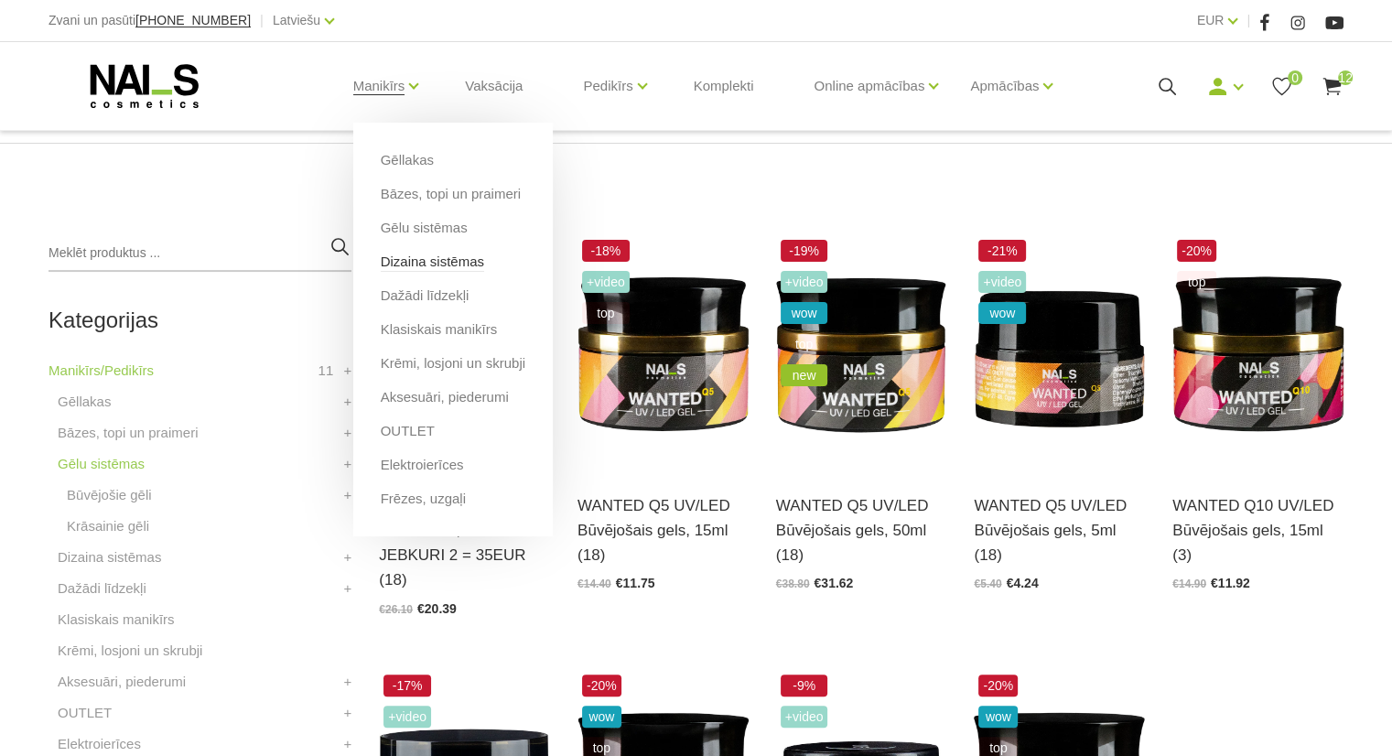
click at [465, 256] on link "Dizaina sistēmas" at bounding box center [432, 262] width 103 height 20
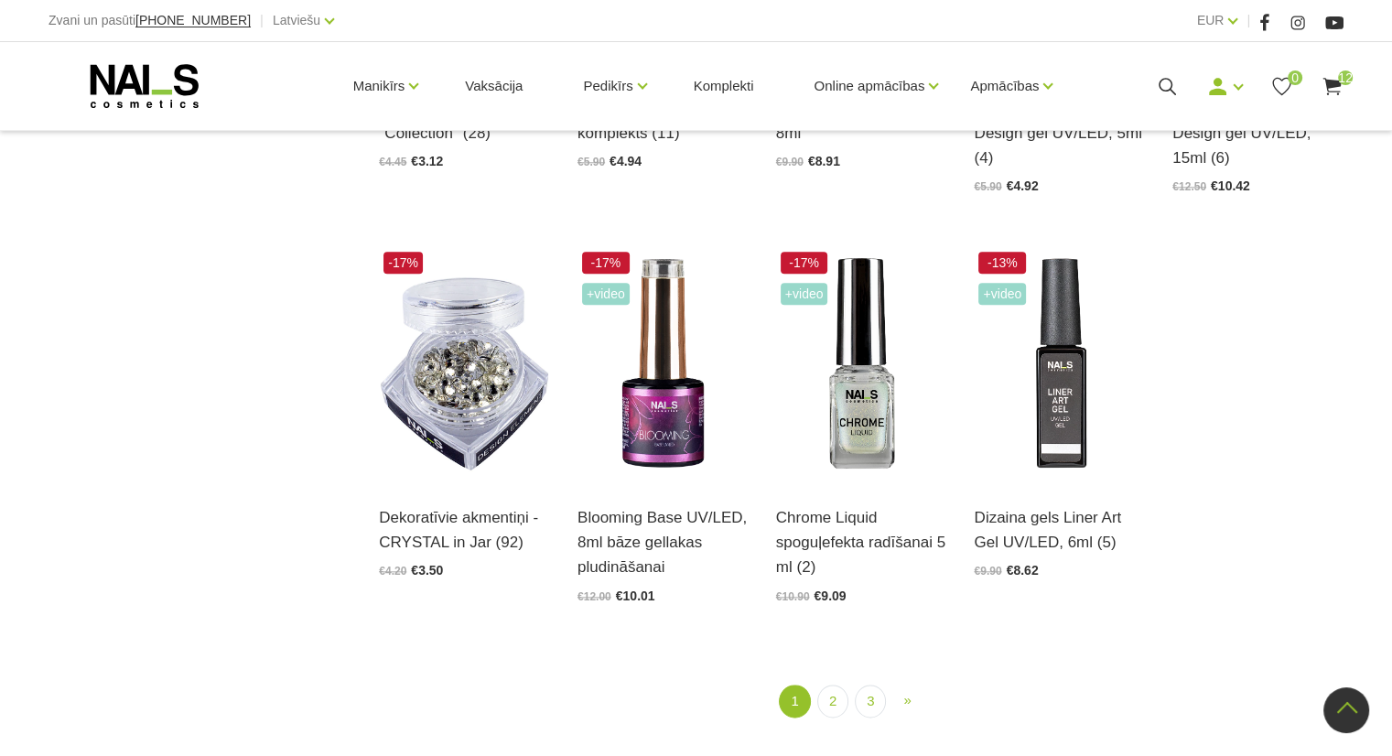
scroll to position [1932, 0]
click at [842, 699] on link "2" at bounding box center [832, 700] width 31 height 34
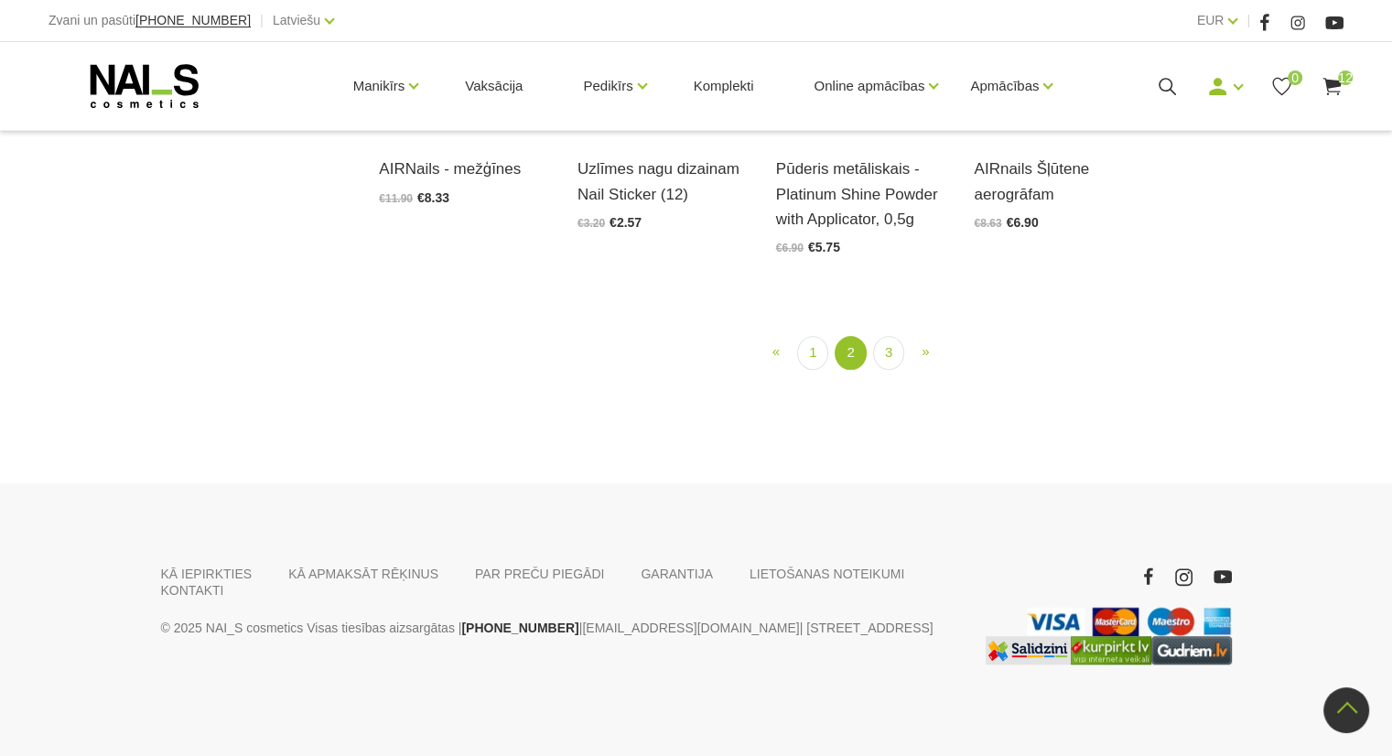
scroll to position [2258, 0]
click at [896, 347] on link "3" at bounding box center [888, 353] width 31 height 34
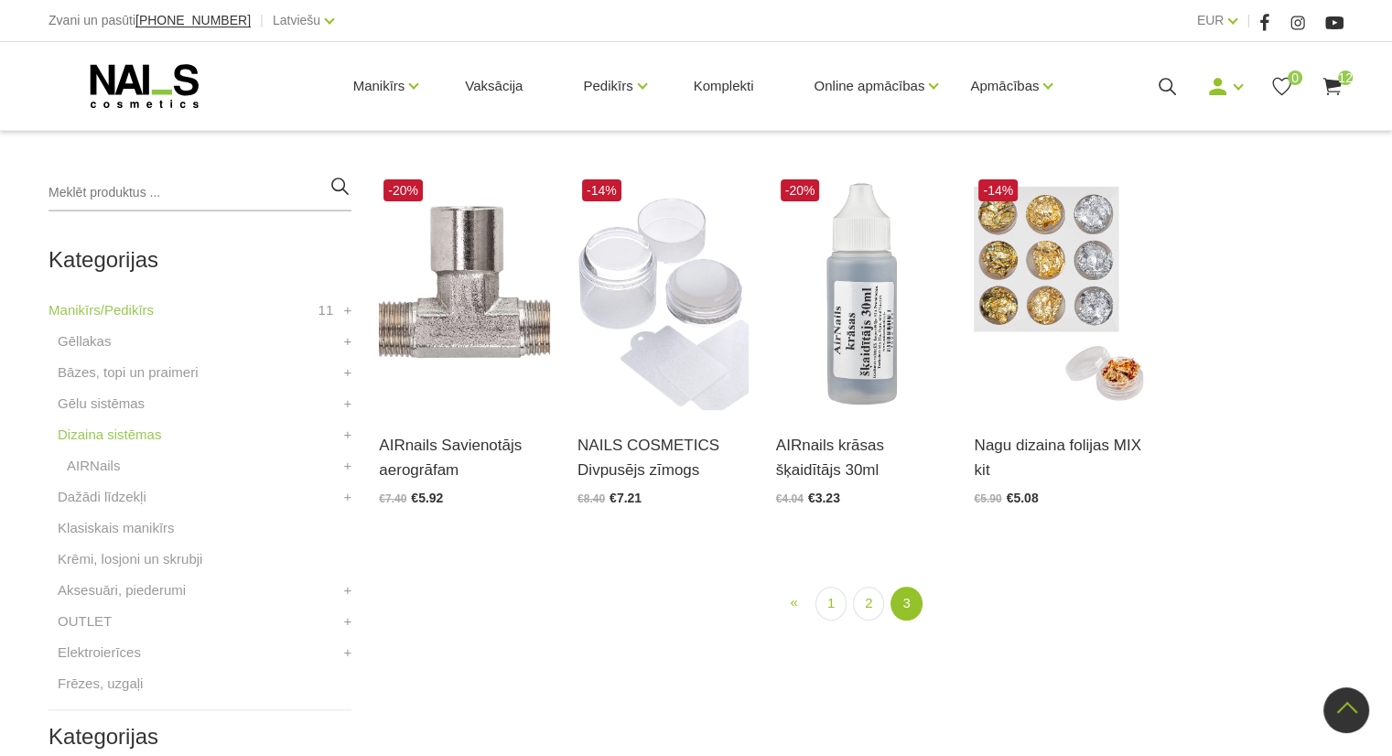
scroll to position [373, 0]
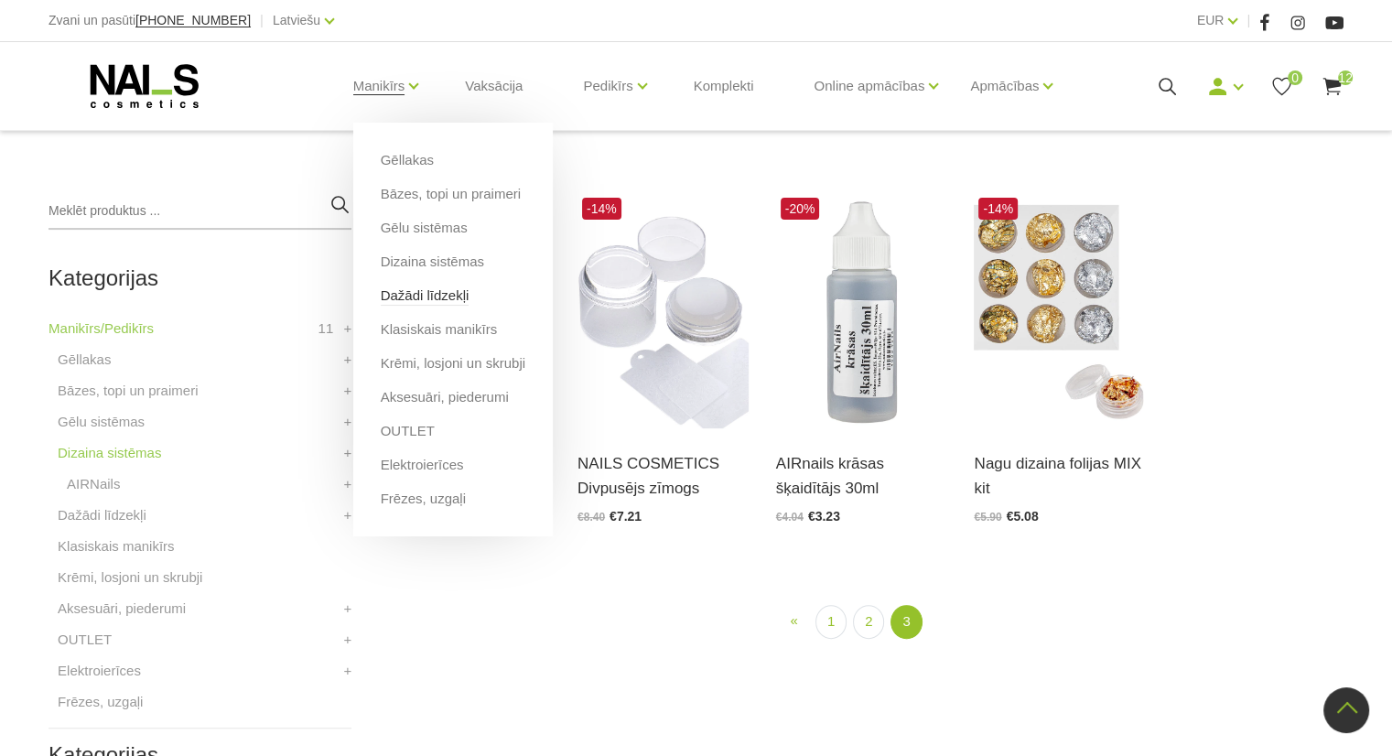
click at [443, 298] on link "Dažādi līdzekļi" at bounding box center [425, 295] width 89 height 20
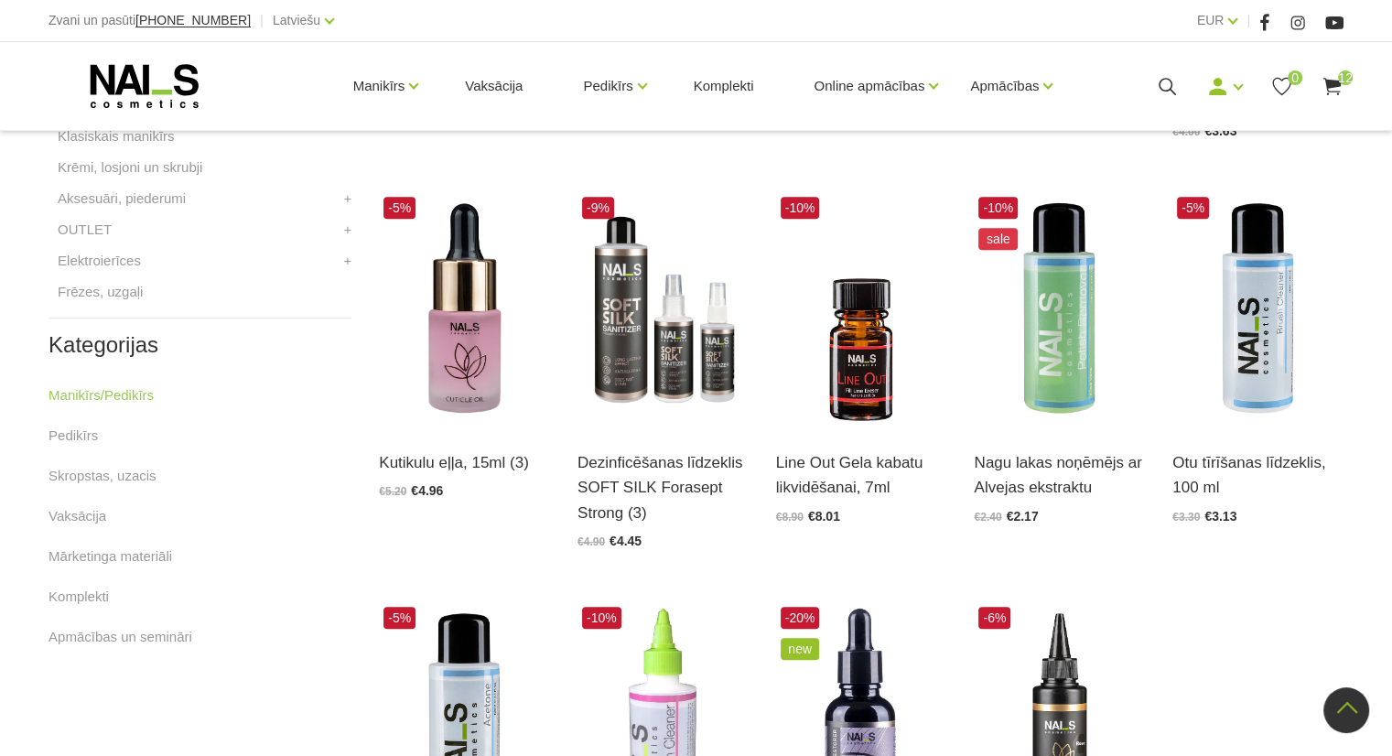
scroll to position [781, 0]
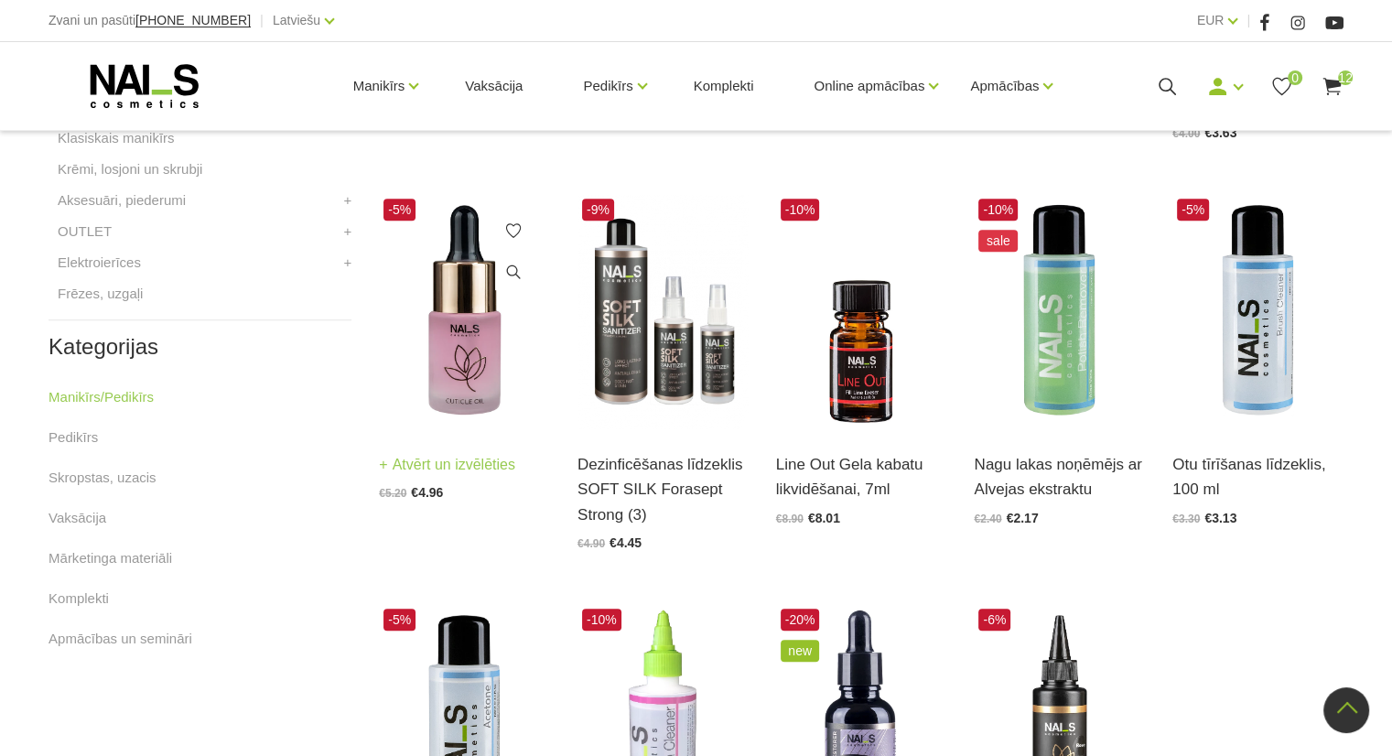
click at [484, 339] on img at bounding box center [464, 311] width 171 height 235
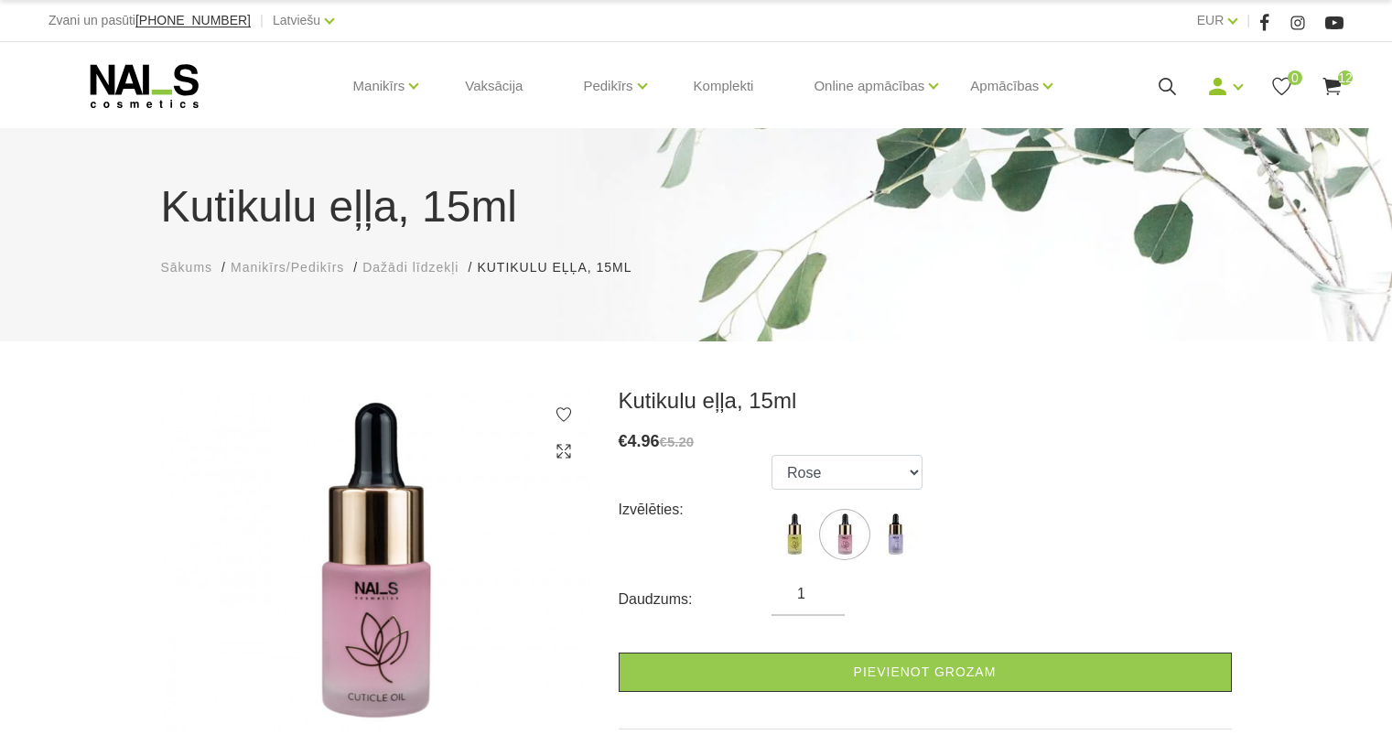
select select "6047"
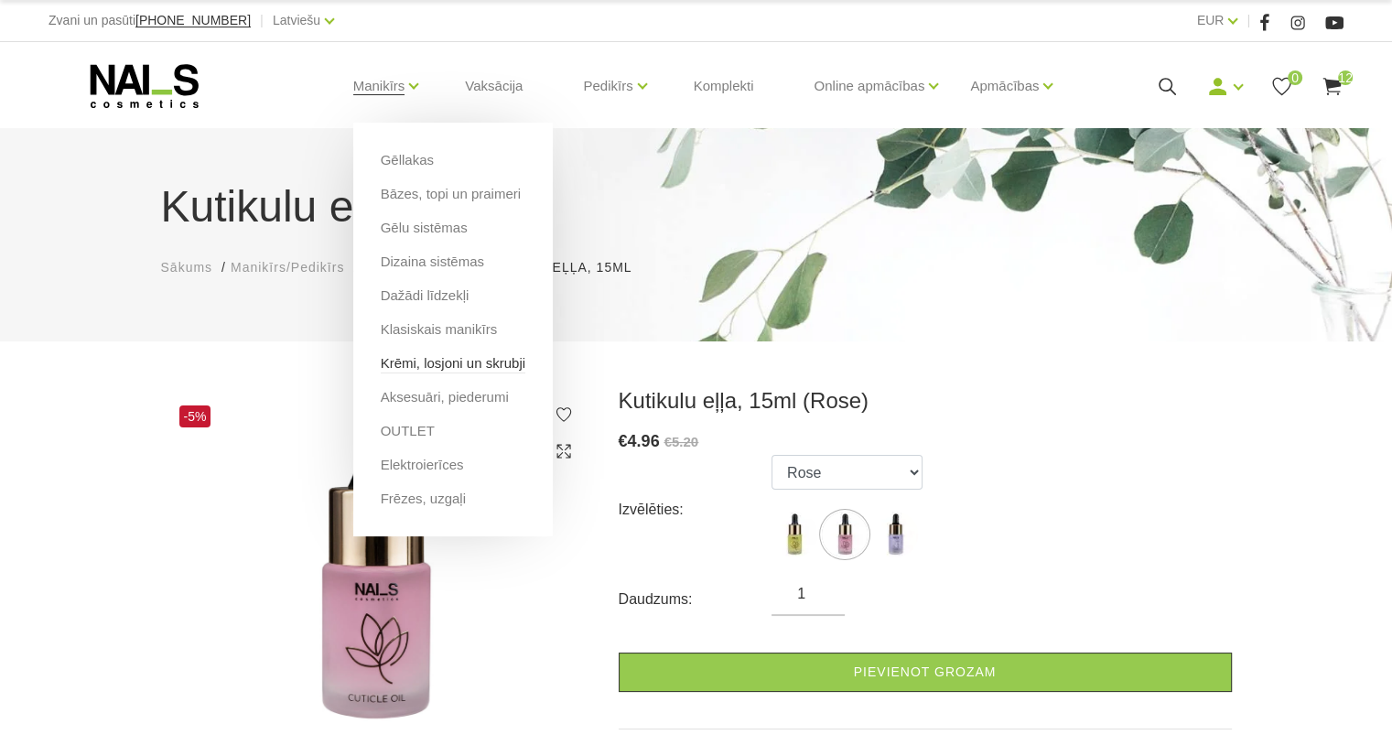
click at [465, 357] on link "Krēmi, losjoni un skrubji" at bounding box center [453, 363] width 145 height 20
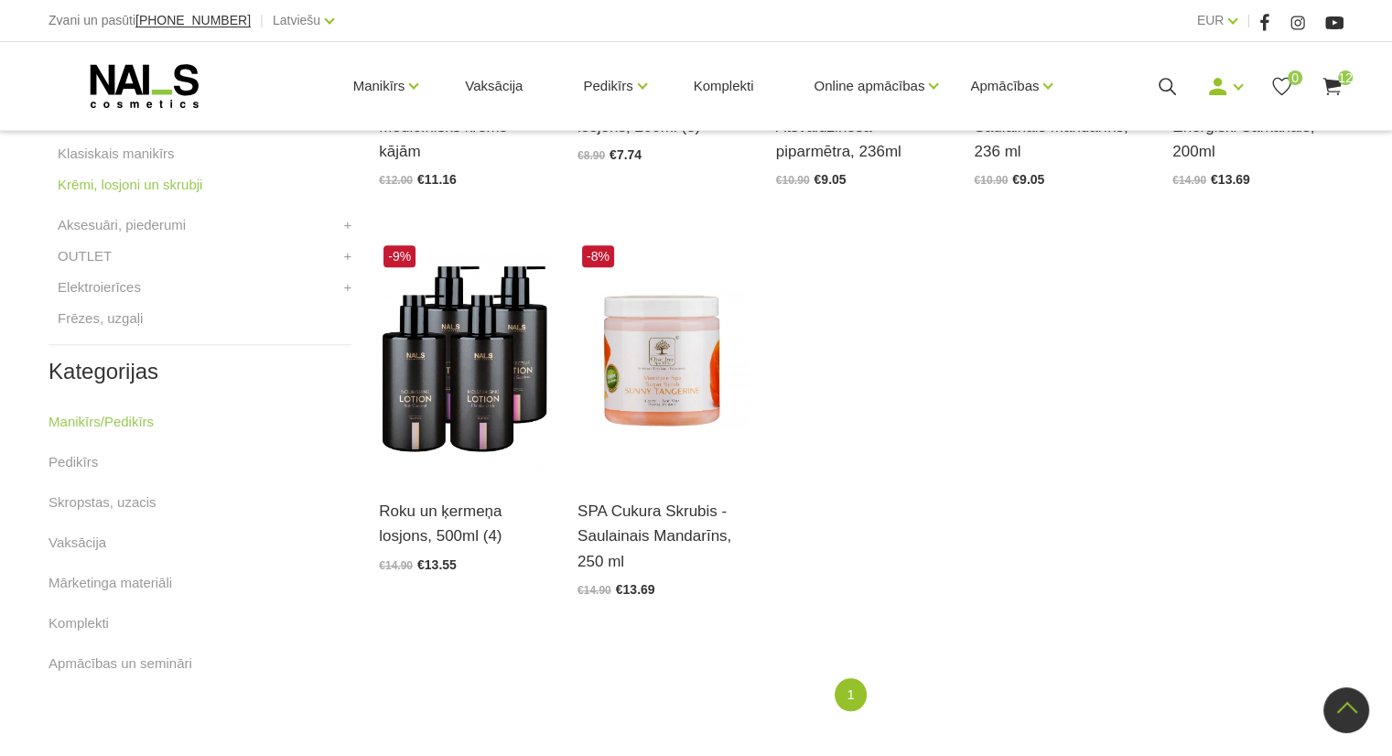
scroll to position [737, 0]
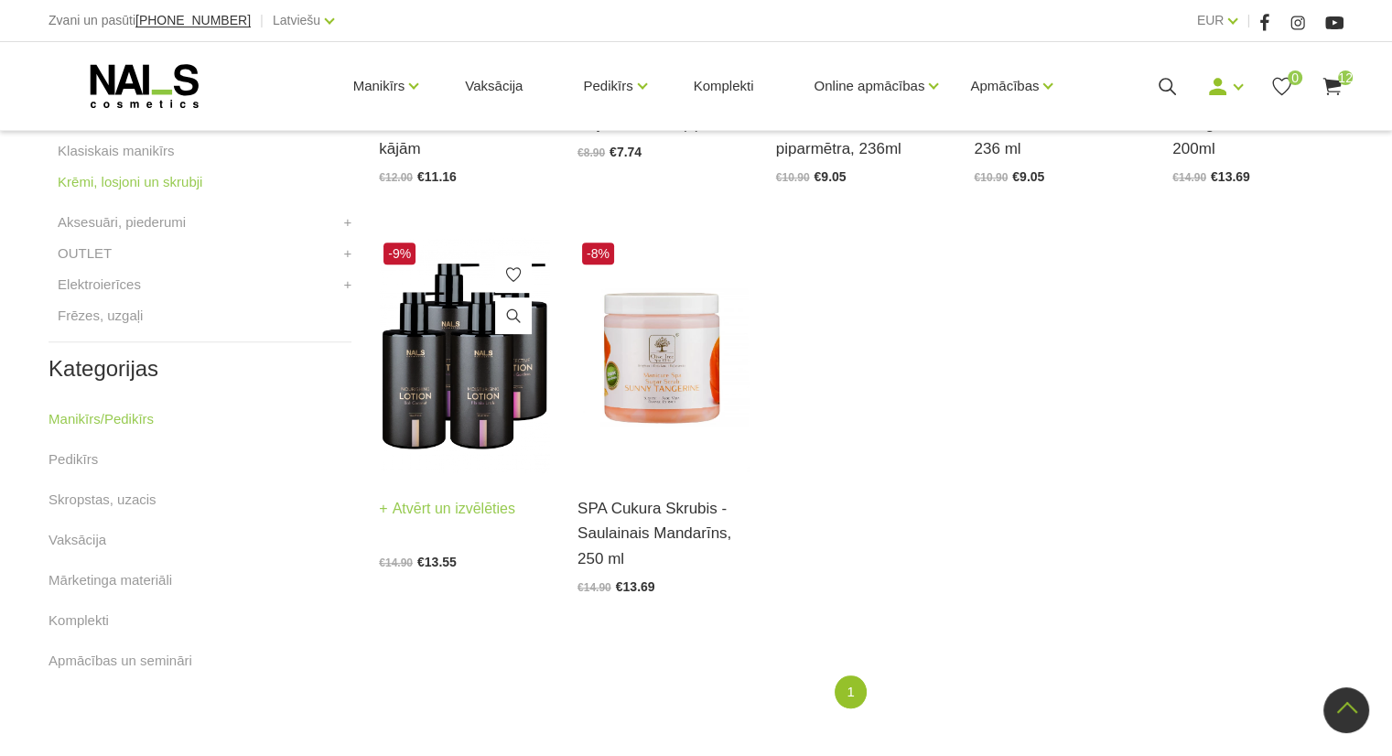
click at [457, 388] on img at bounding box center [464, 355] width 171 height 235
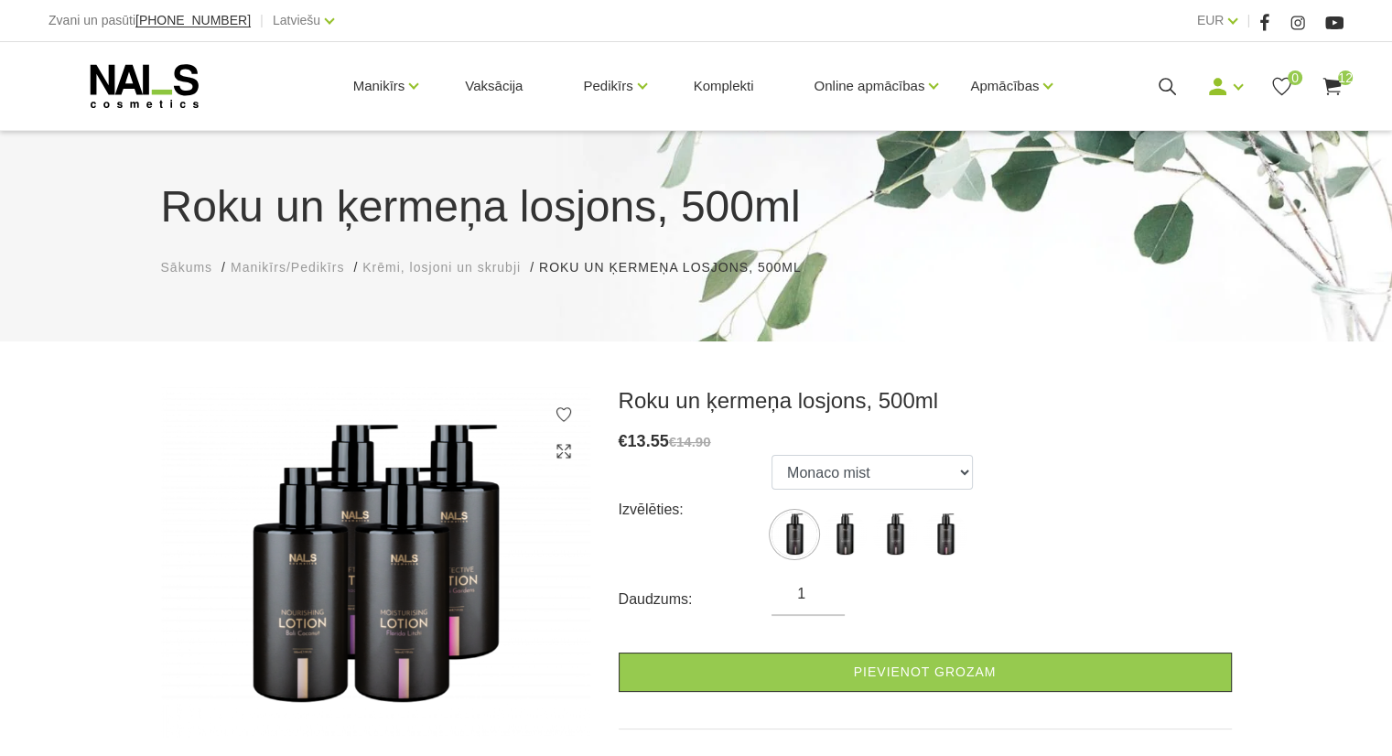
scroll to position [220, 0]
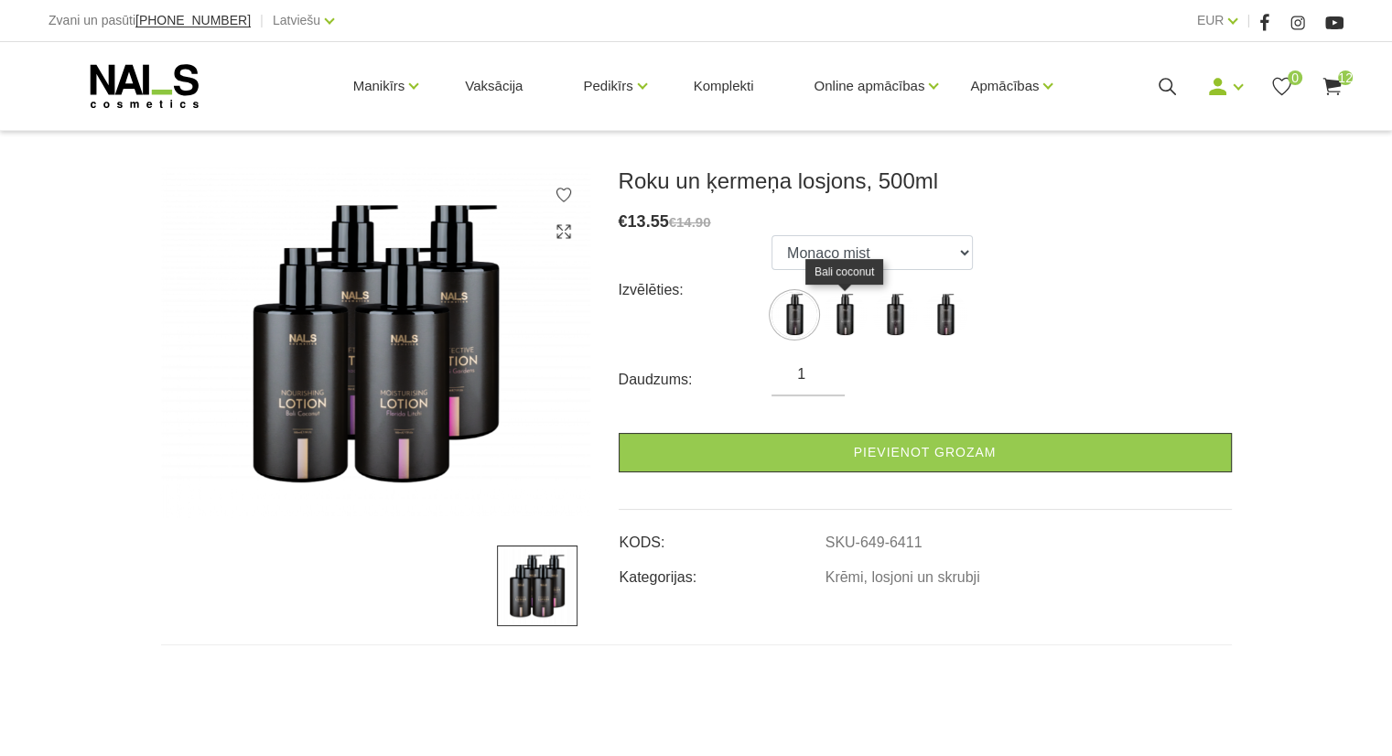
click at [872, 319] on img at bounding box center [895, 315] width 46 height 46
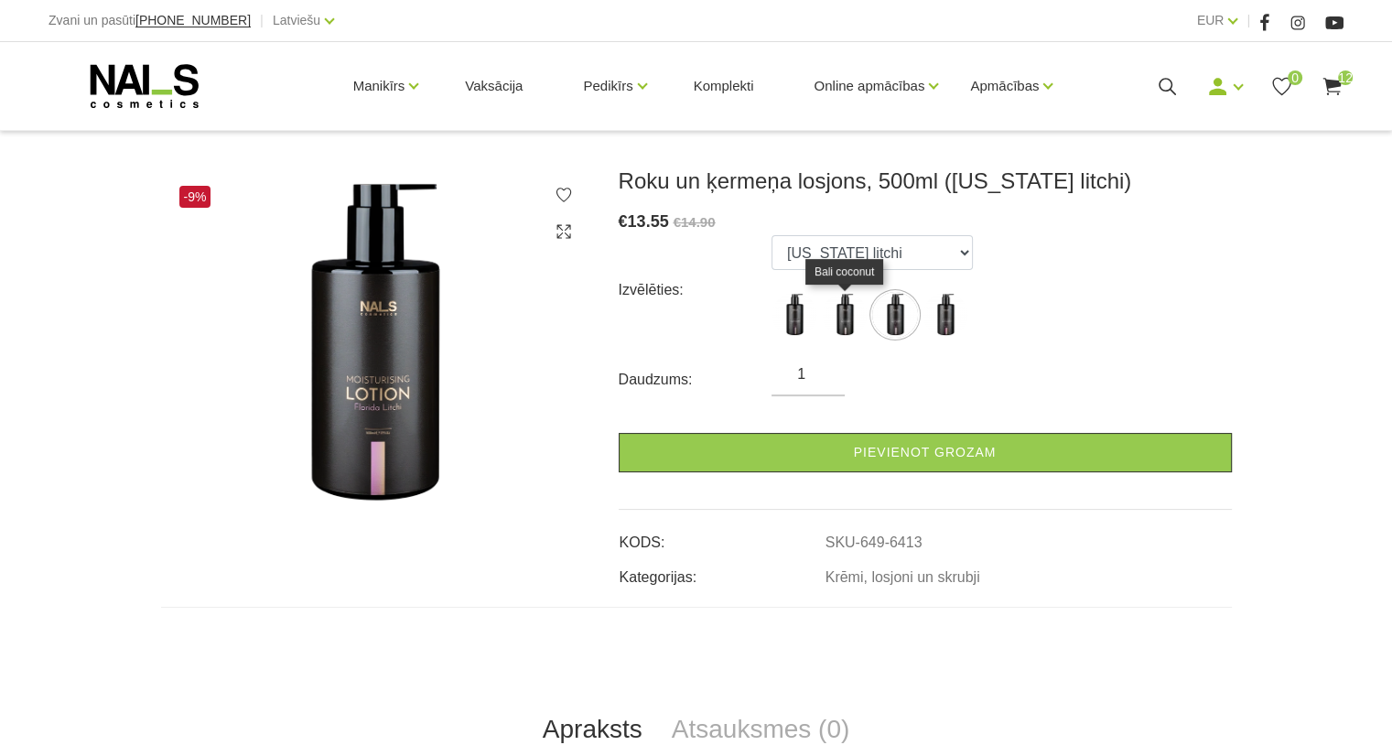
click at [843, 311] on img at bounding box center [845, 315] width 46 height 46
click at [930, 334] on img at bounding box center [945, 315] width 46 height 46
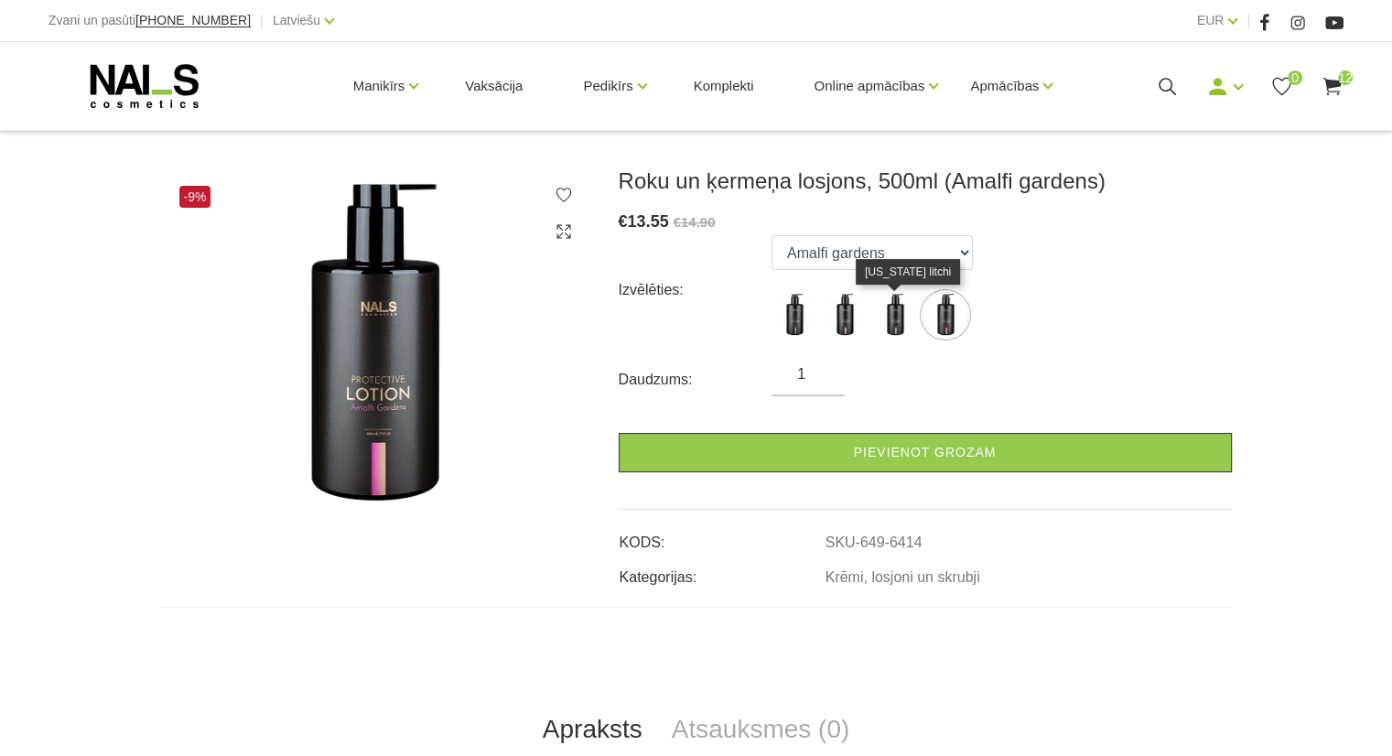
click at [894, 336] on img at bounding box center [895, 315] width 46 height 46
select select "6413"
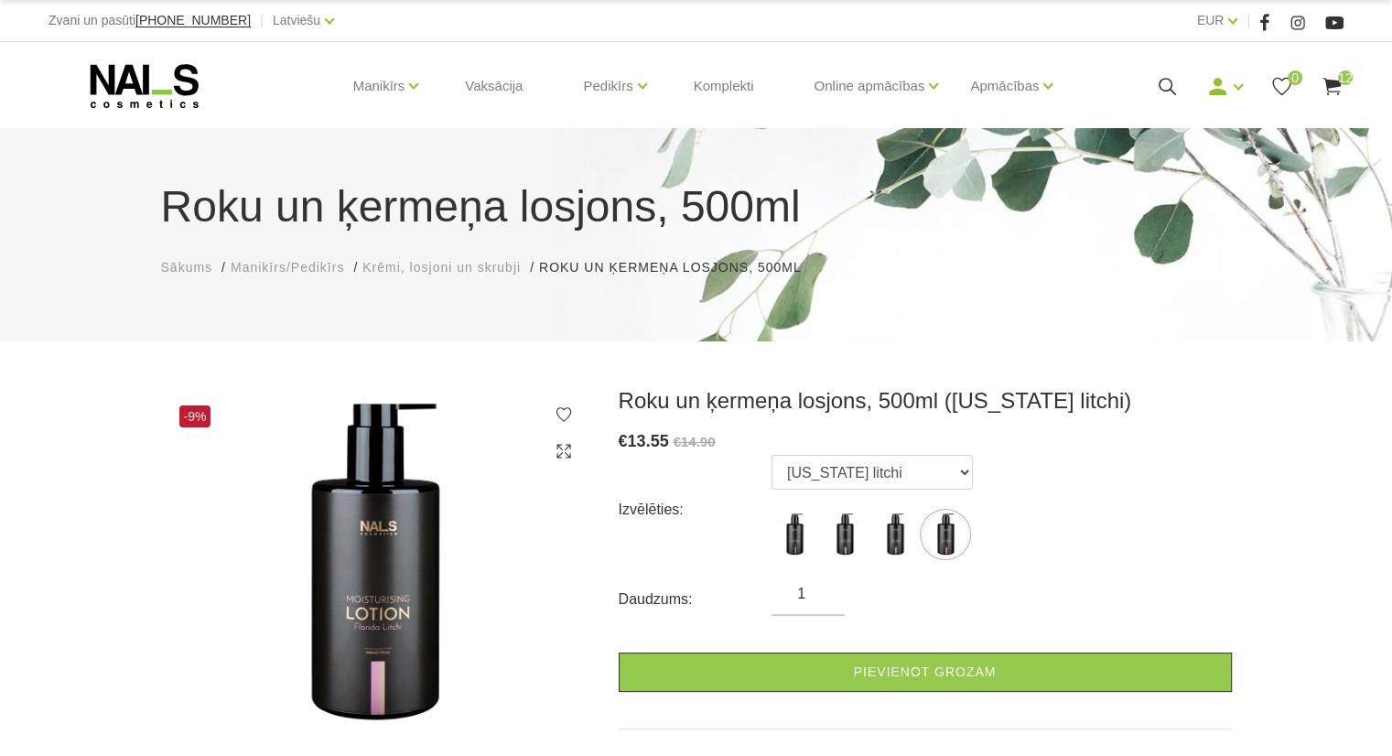
scroll to position [0, 0]
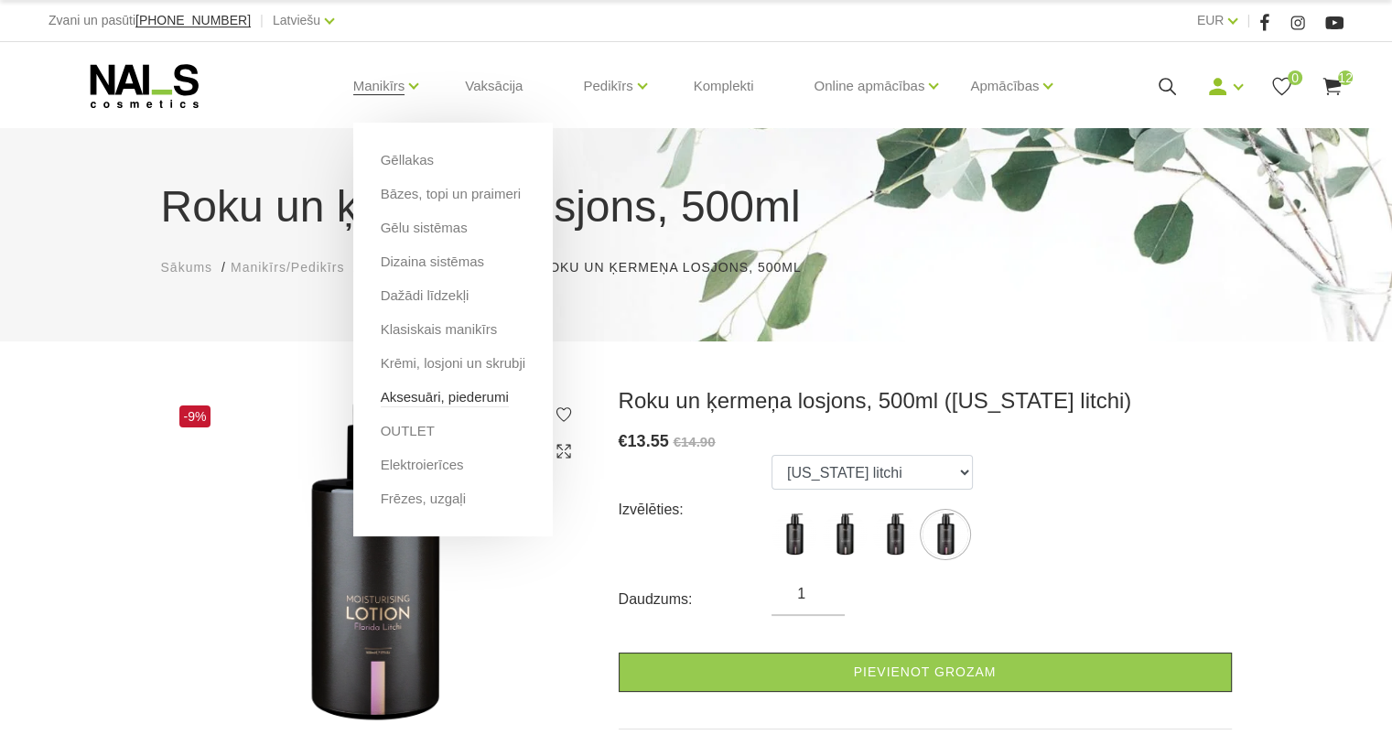
click at [478, 398] on link "Aksesuāri, piederumi" at bounding box center [445, 397] width 128 height 20
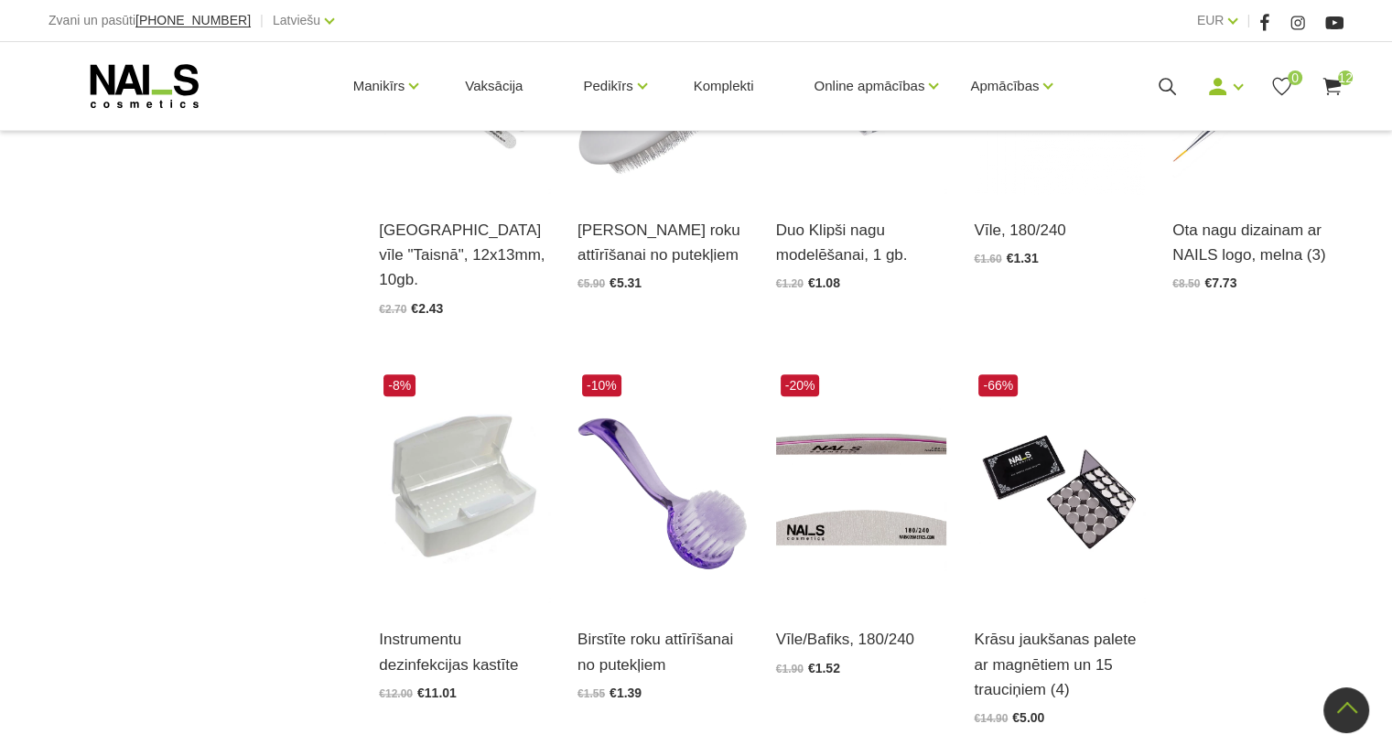
scroll to position [1859, 0]
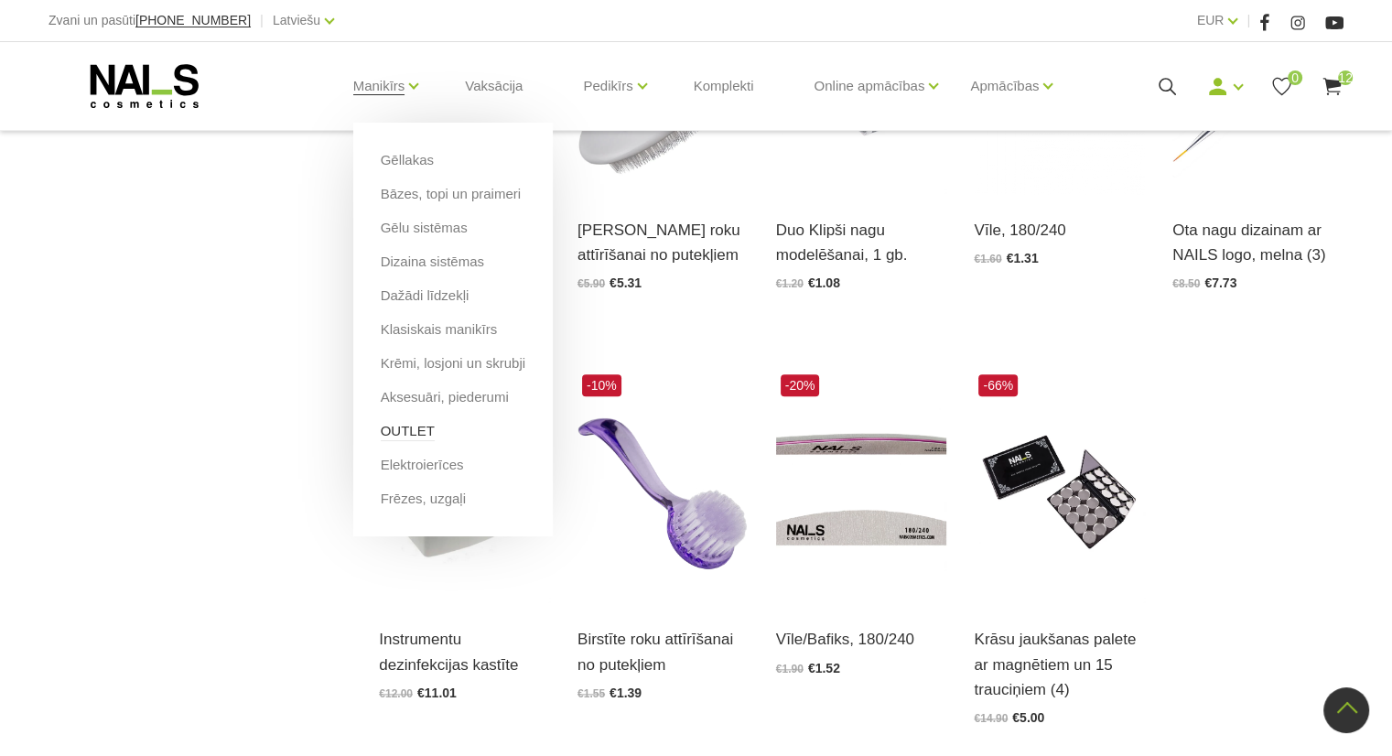
click at [413, 422] on link "OUTLET" at bounding box center [408, 431] width 54 height 20
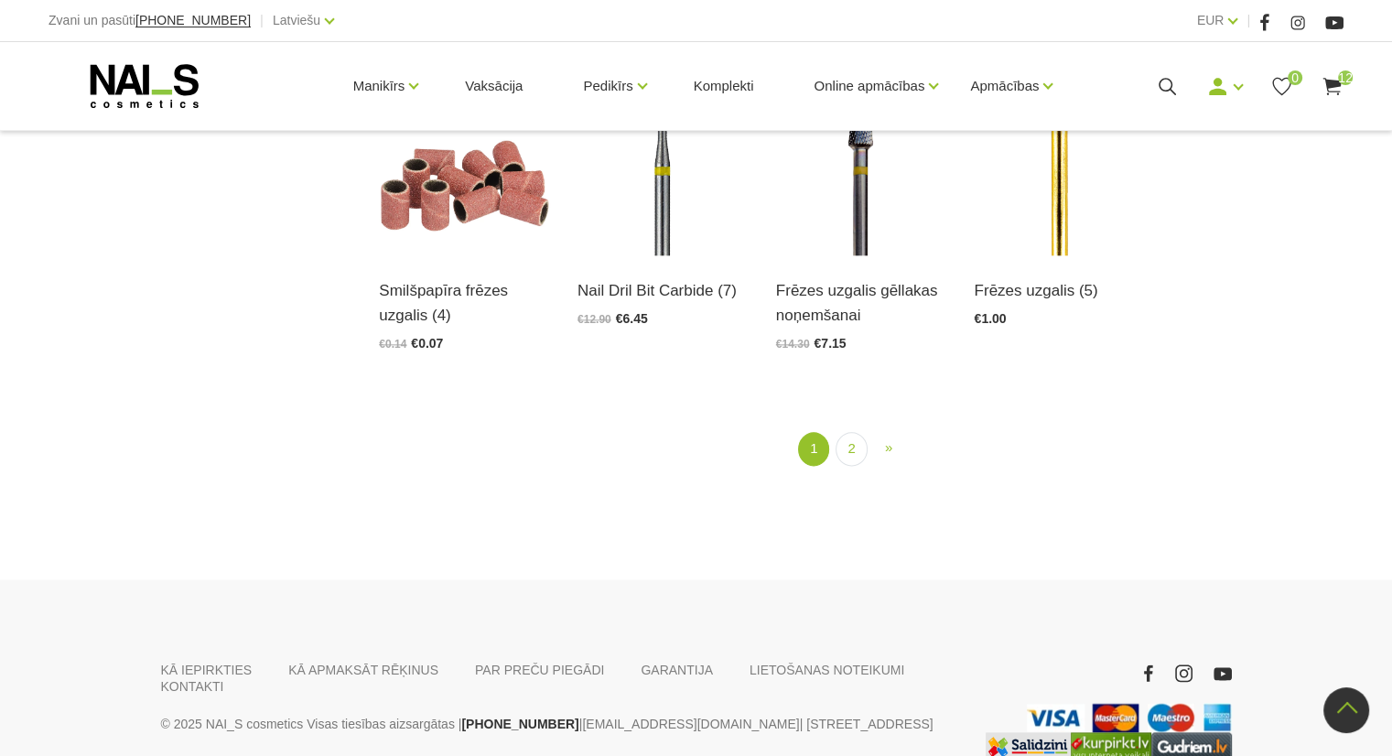
scroll to position [2159, 0]
click at [849, 441] on link "2" at bounding box center [850, 448] width 31 height 34
